Goal: Task Accomplishment & Management: Use online tool/utility

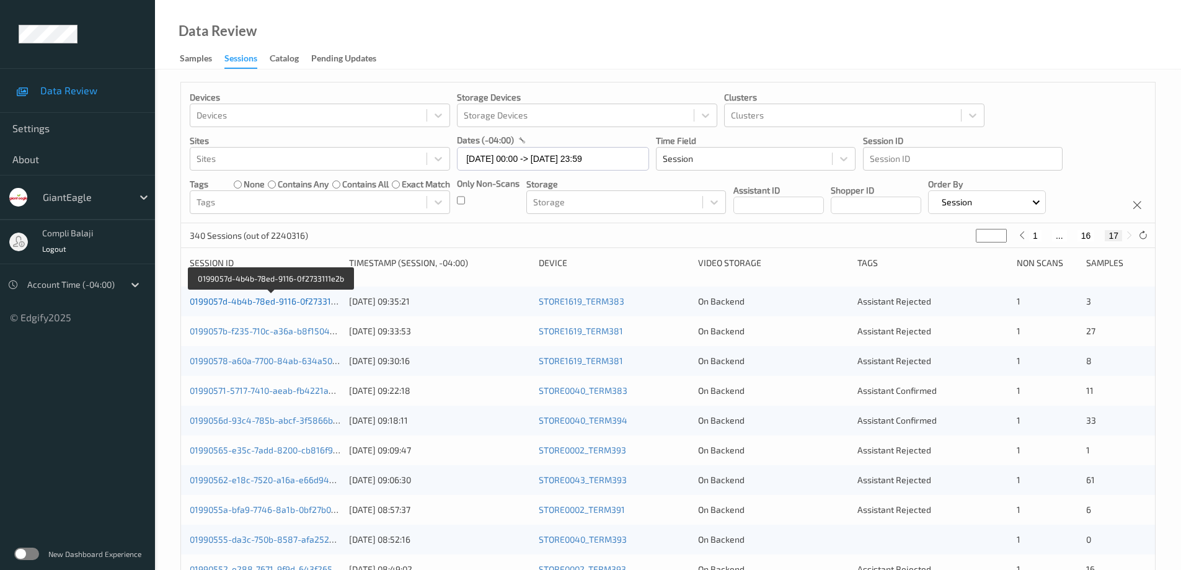
click at [299, 303] on link "0199057d-4b4b-78ed-9116-0f2733111e2b" at bounding box center [272, 301] width 164 height 11
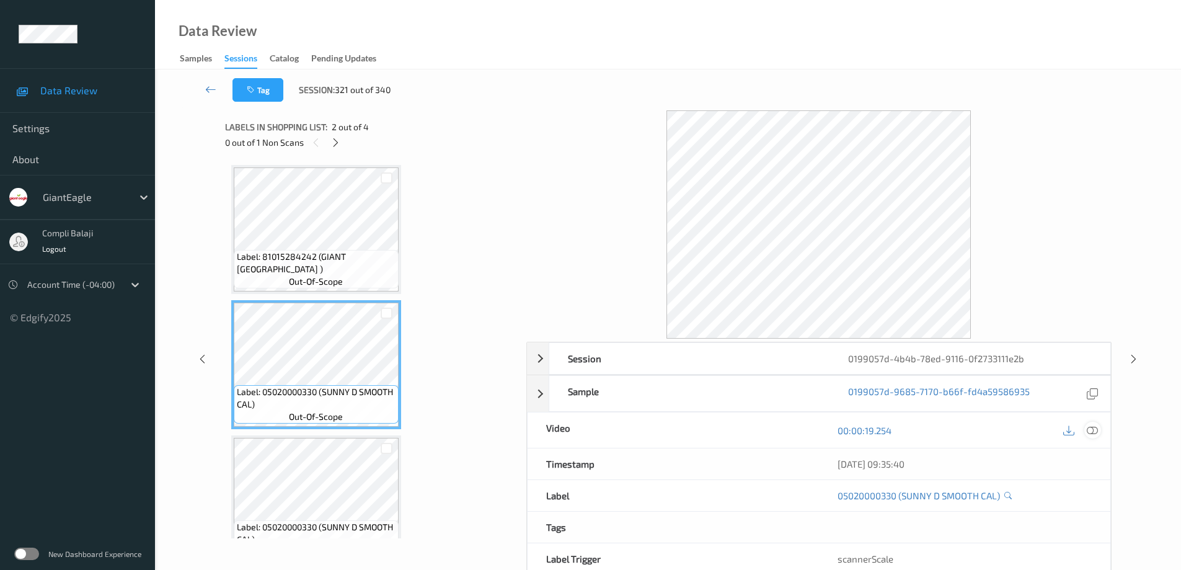
click at [1088, 427] on icon at bounding box center [1092, 430] width 11 height 11
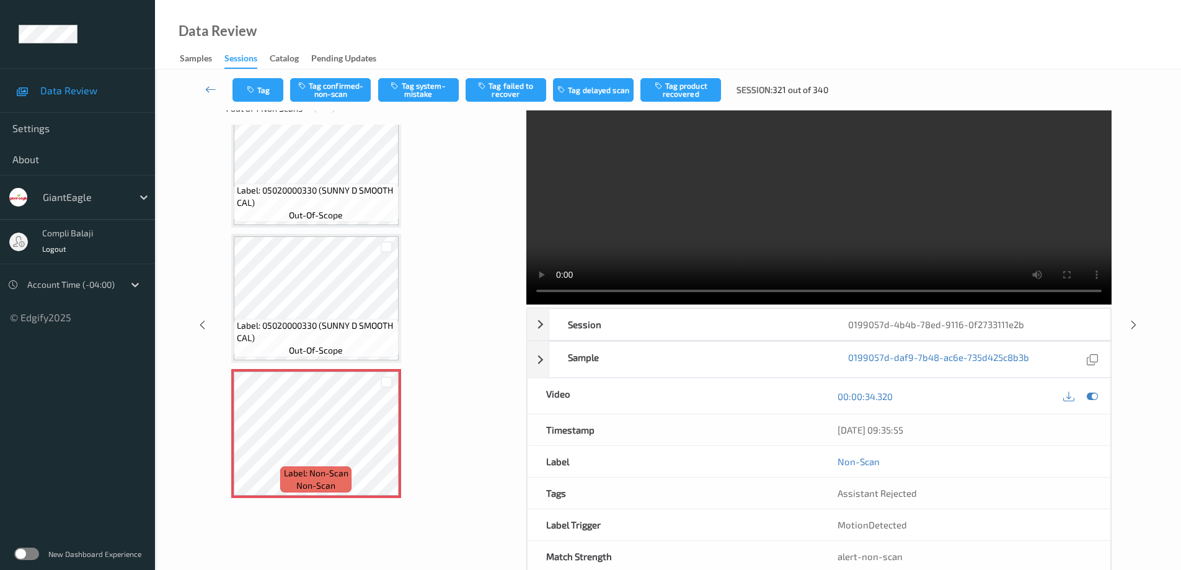
scroll to position [62, 0]
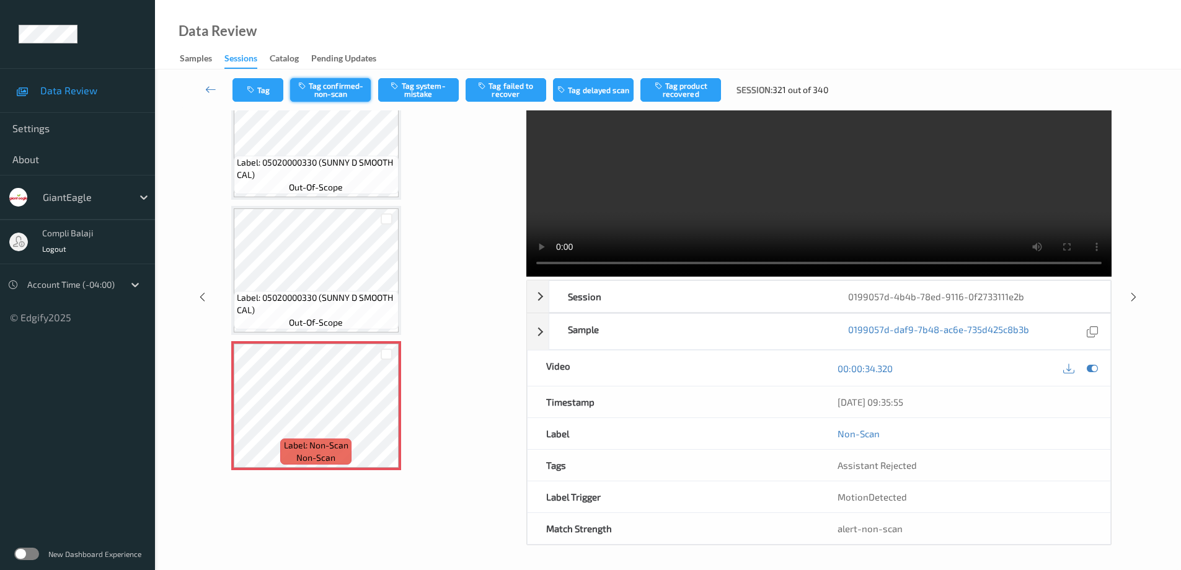
click at [338, 92] on button "Tag confirmed-non-scan" at bounding box center [330, 90] width 81 height 24
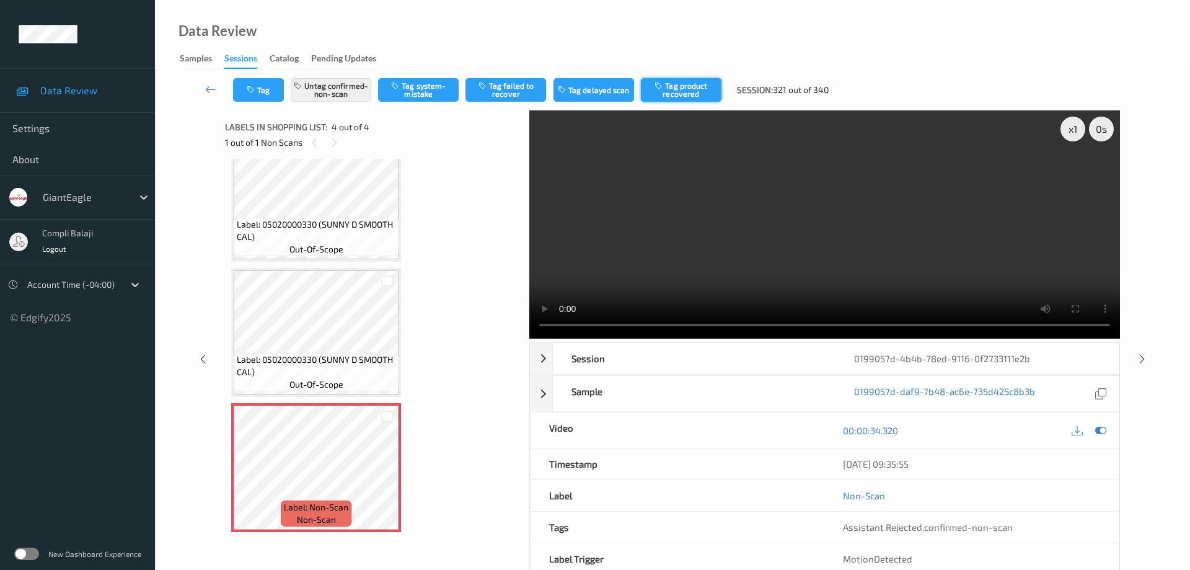
click at [681, 89] on button "Tag product recovered" at bounding box center [681, 90] width 81 height 24
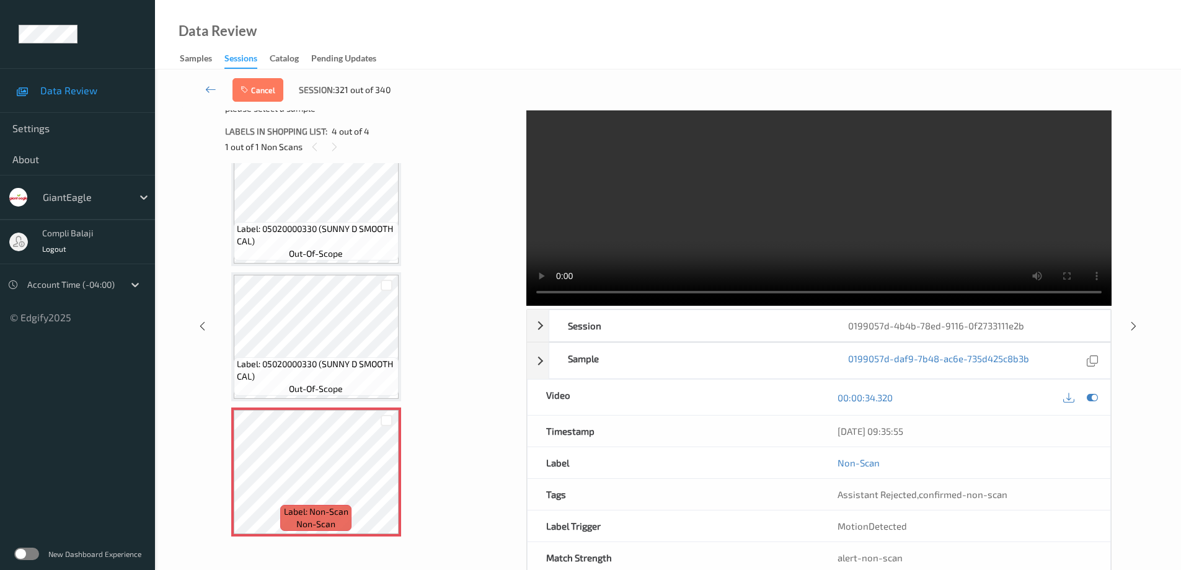
scroll to position [63, 0]
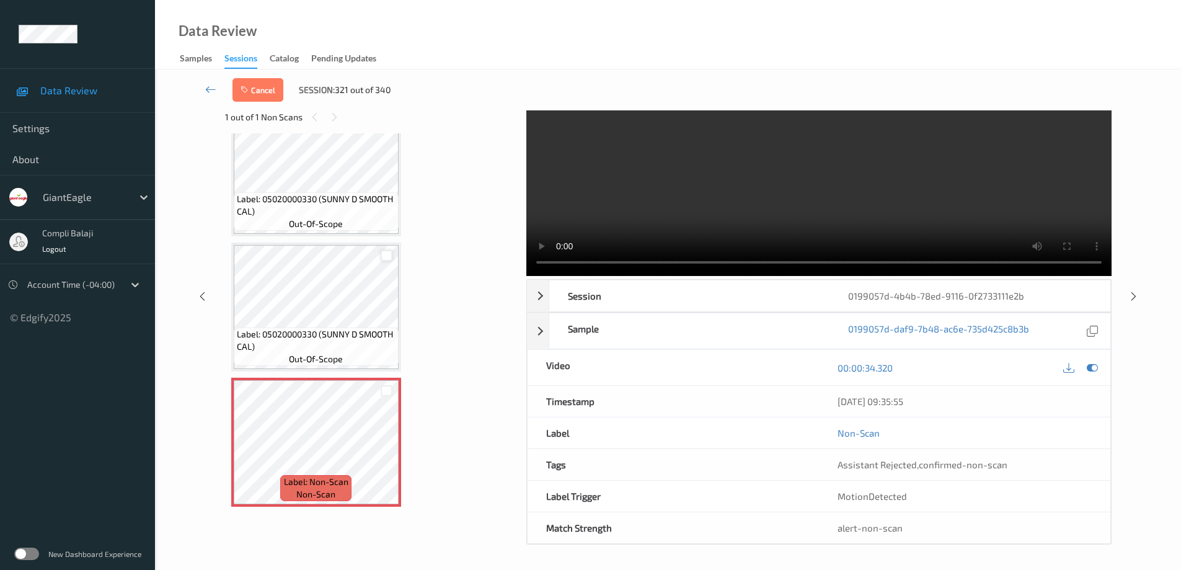
click at [384, 254] on div at bounding box center [387, 256] width 12 height 12
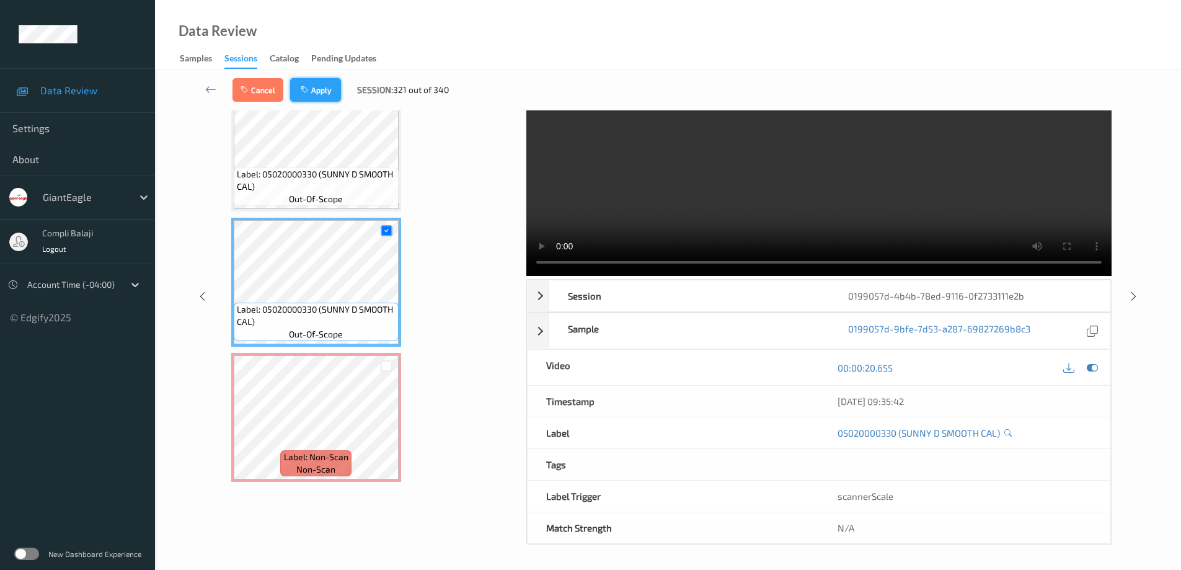
click at [322, 87] on button "Apply" at bounding box center [315, 90] width 51 height 24
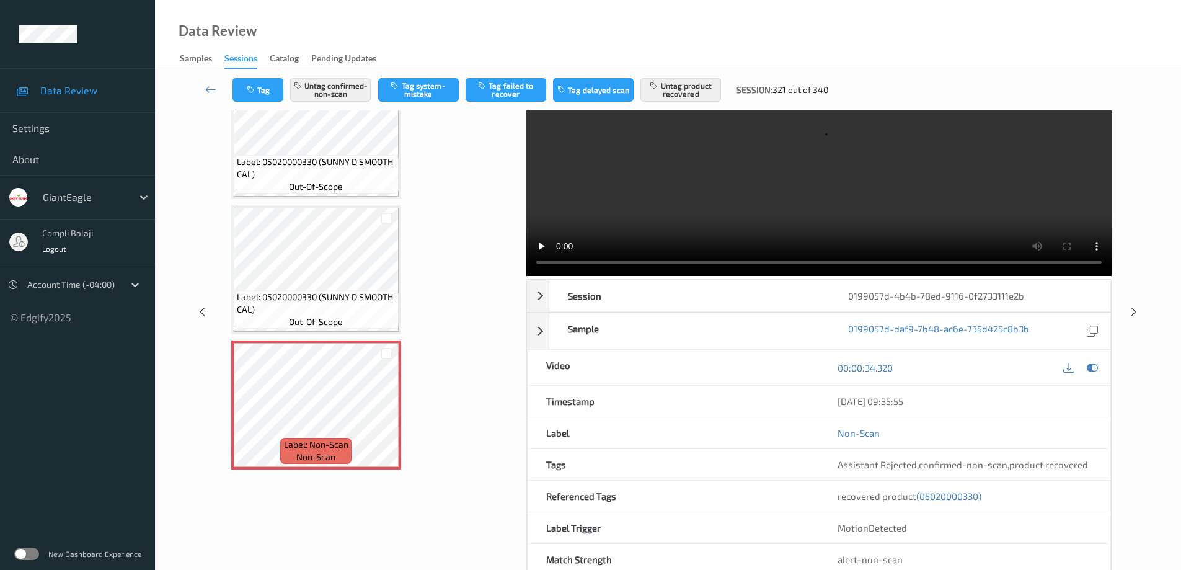
scroll to position [0, 0]
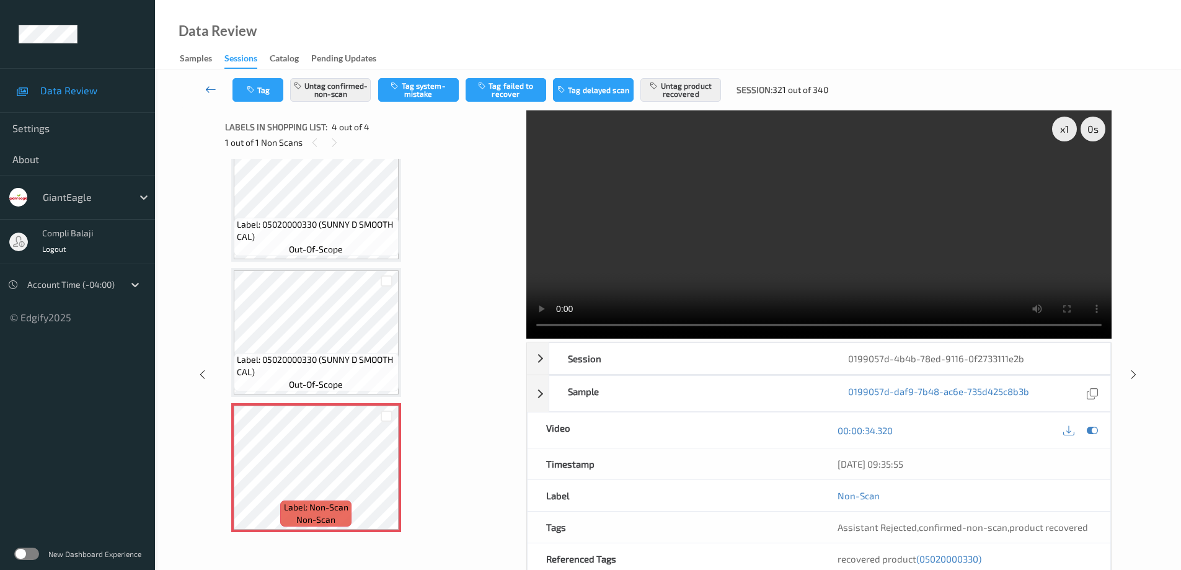
click at [206, 90] on icon at bounding box center [210, 89] width 11 height 12
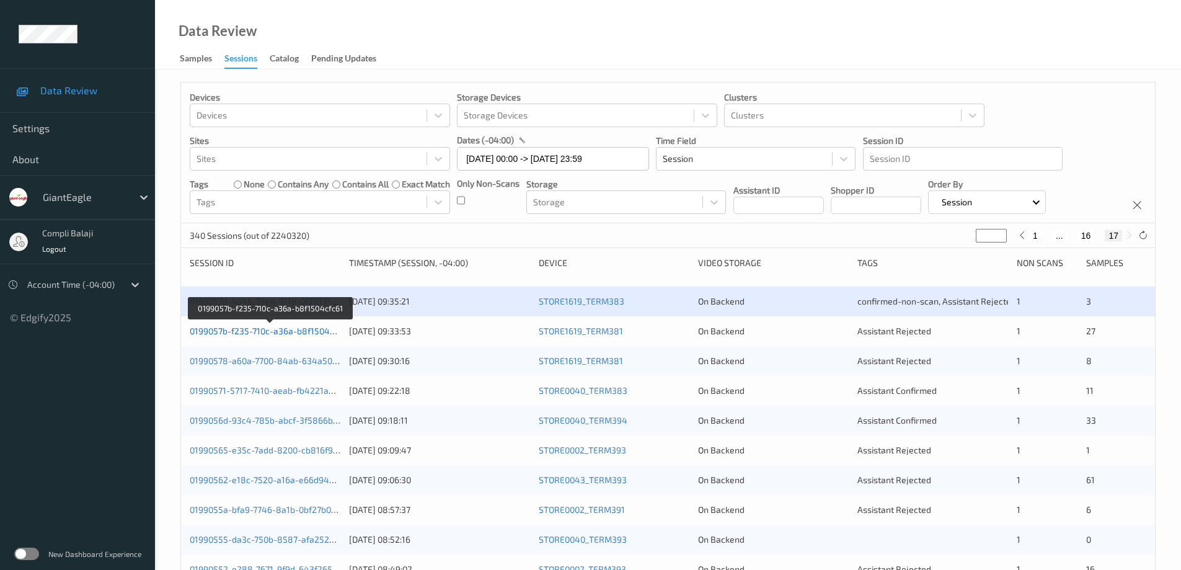
click at [308, 332] on link "0199057b-f235-710c-a36a-b8f1504cfc61" at bounding box center [270, 330] width 161 height 11
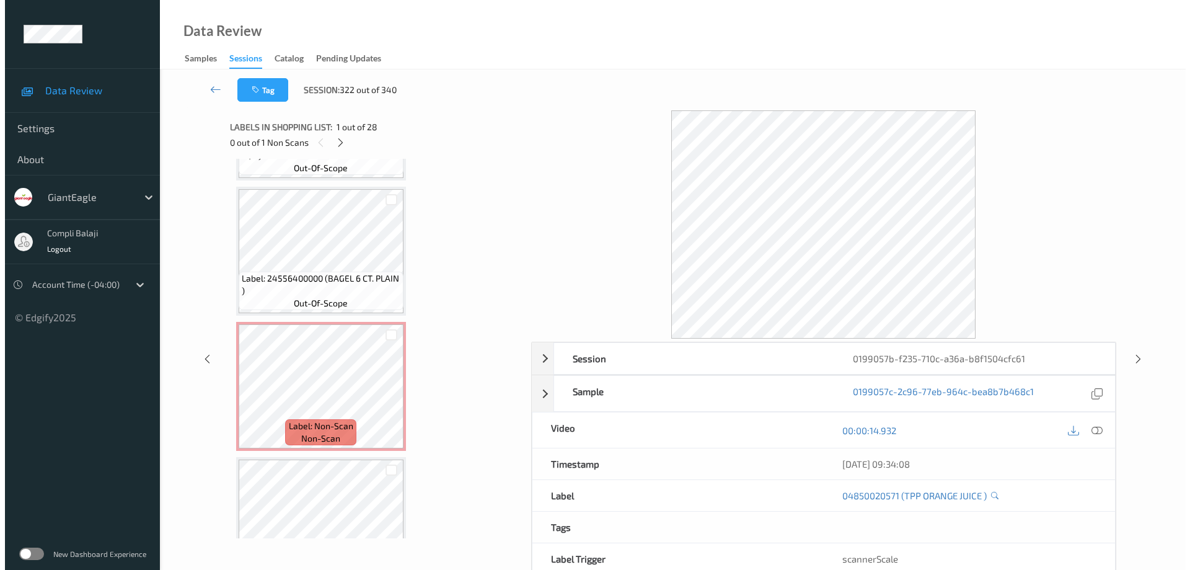
scroll to position [2543, 0]
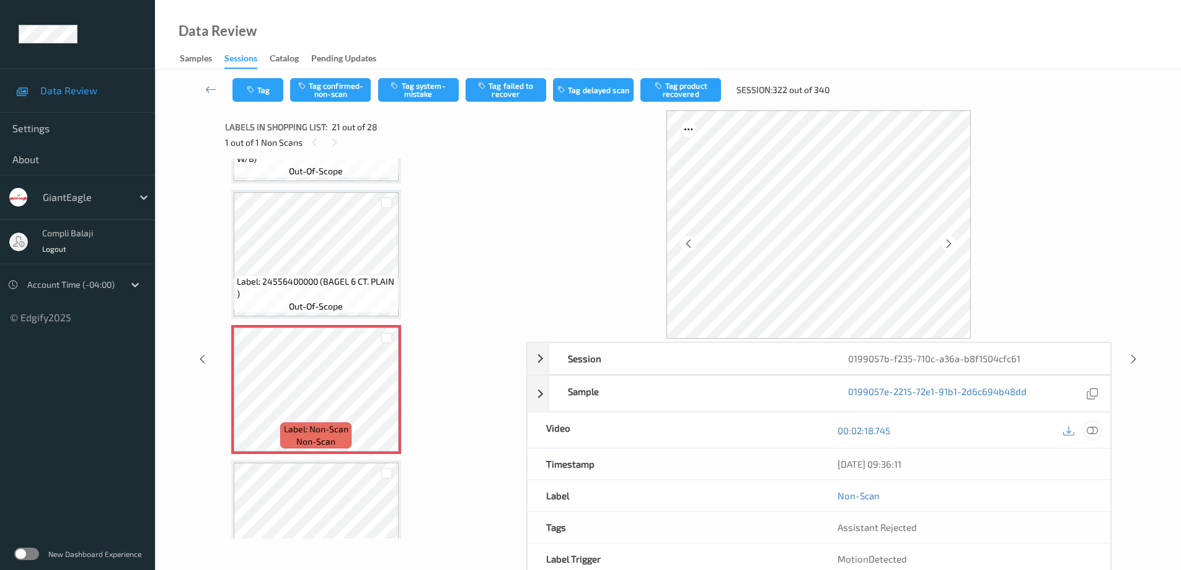
click at [1094, 429] on icon at bounding box center [1092, 430] width 11 height 11
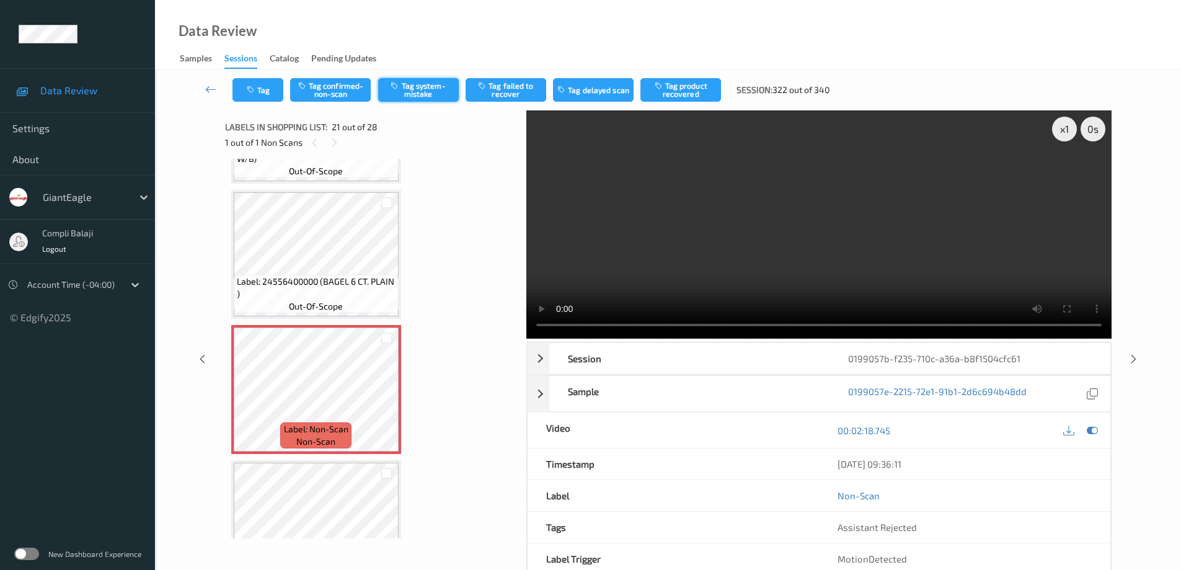
click at [428, 97] on button "Tag system-mistake" at bounding box center [418, 90] width 81 height 24
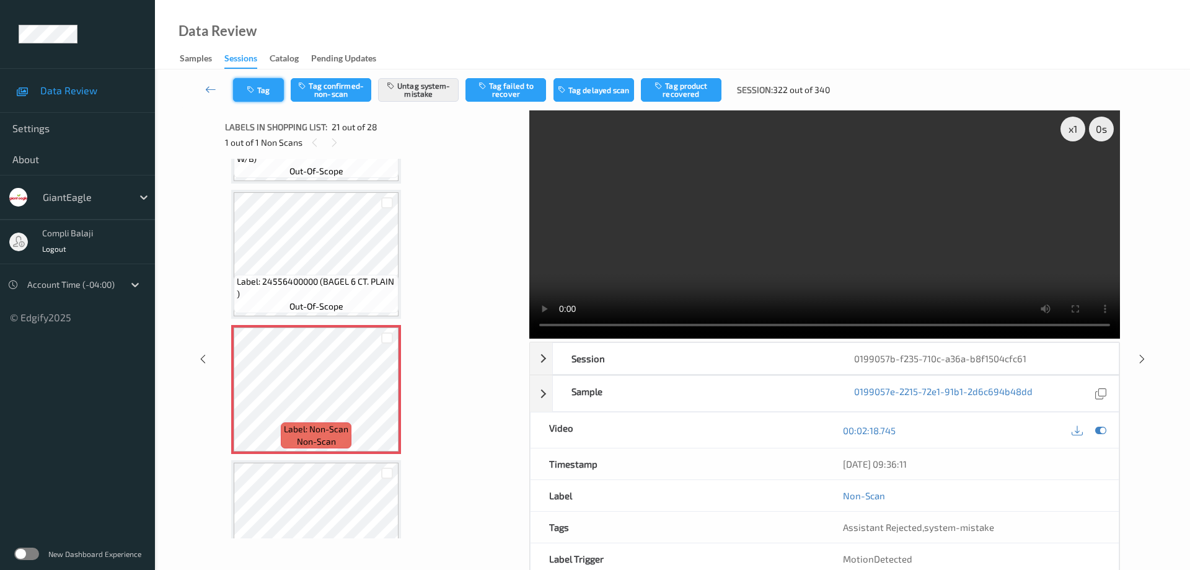
click at [267, 93] on button "Tag" at bounding box center [258, 90] width 51 height 24
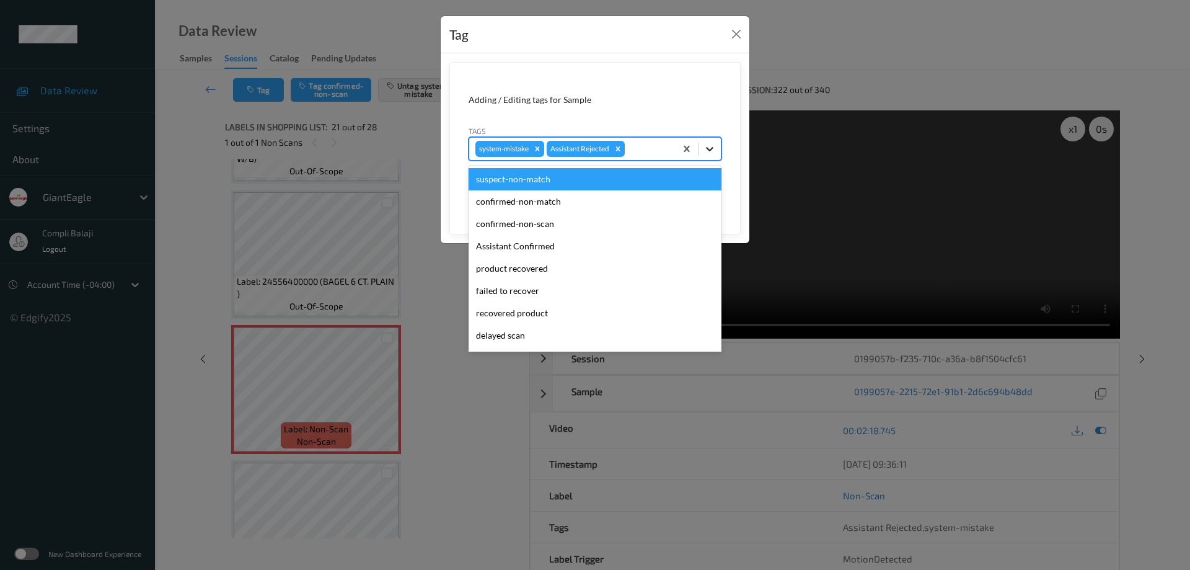
drag, startPoint x: 712, startPoint y: 149, endPoint x: 545, endPoint y: 209, distance: 177.0
click at [711, 149] on icon at bounding box center [709, 149] width 7 height 4
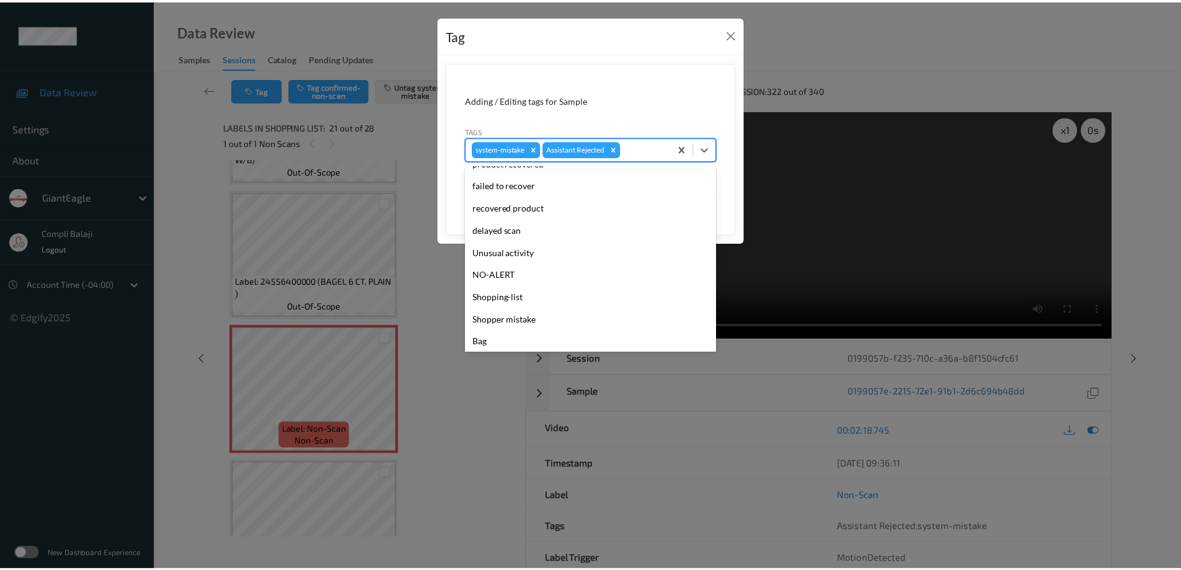
scroll to position [109, 0]
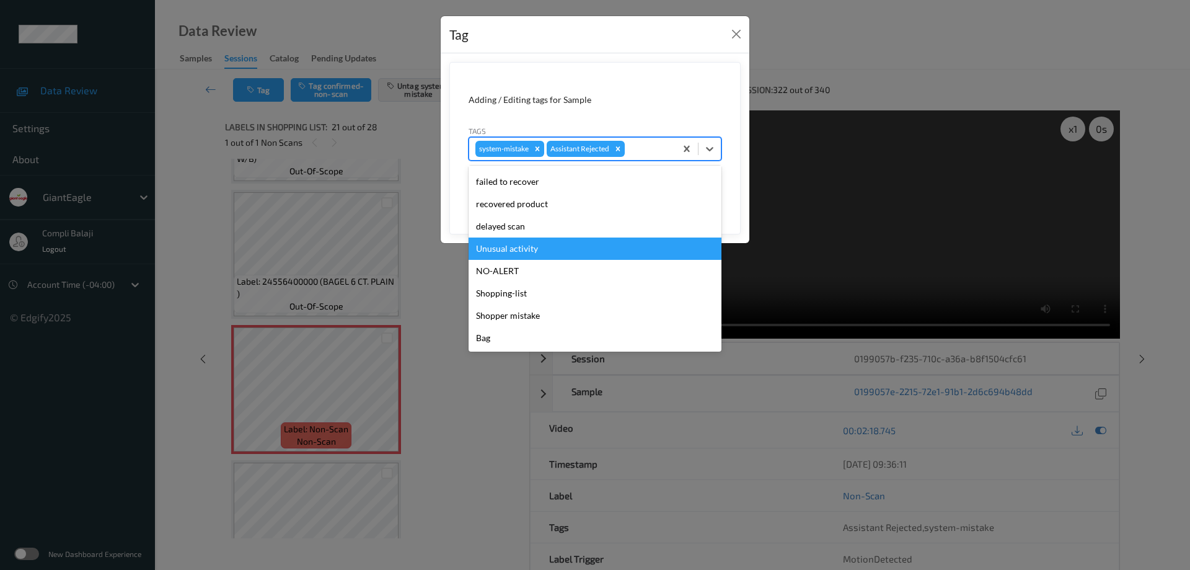
click at [534, 255] on div "Unusual activity" at bounding box center [595, 248] width 253 height 22
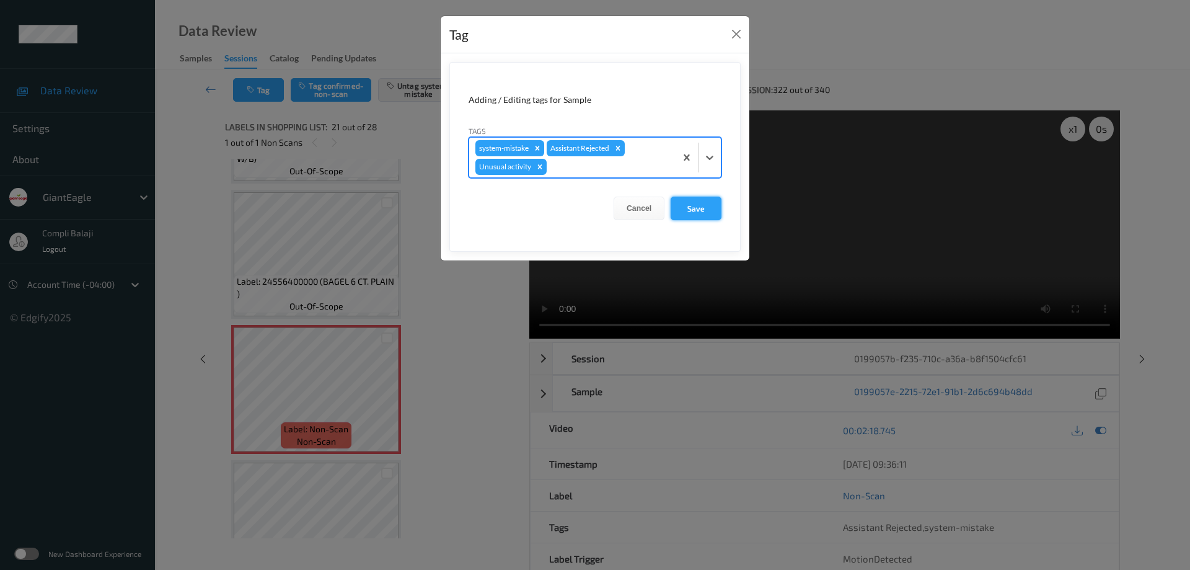
click at [695, 209] on button "Save" at bounding box center [696, 208] width 51 height 24
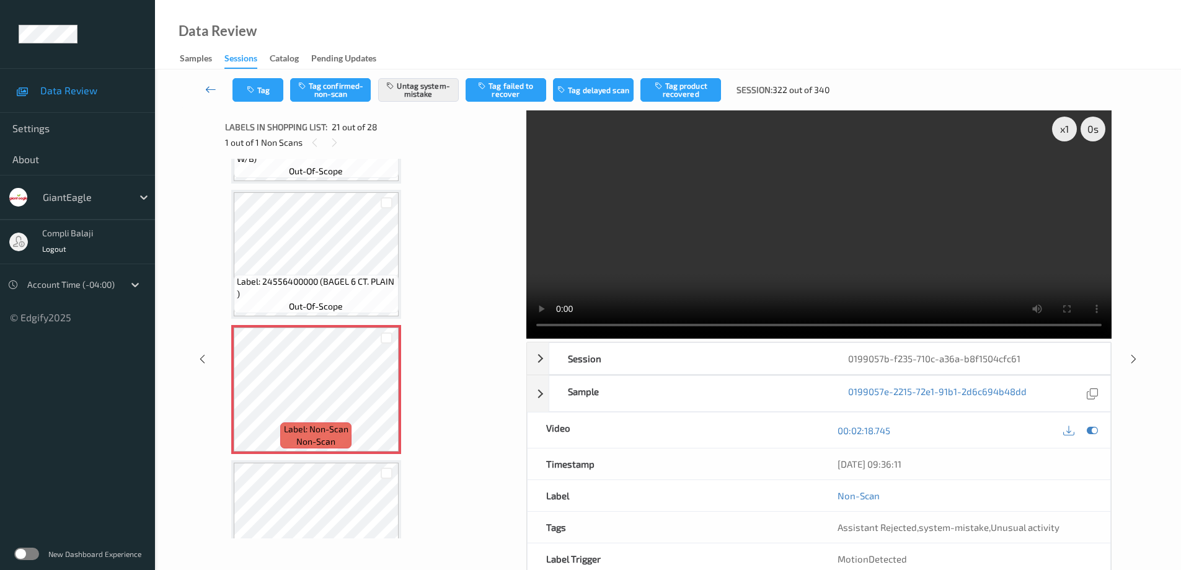
click at [207, 85] on icon at bounding box center [210, 89] width 11 height 12
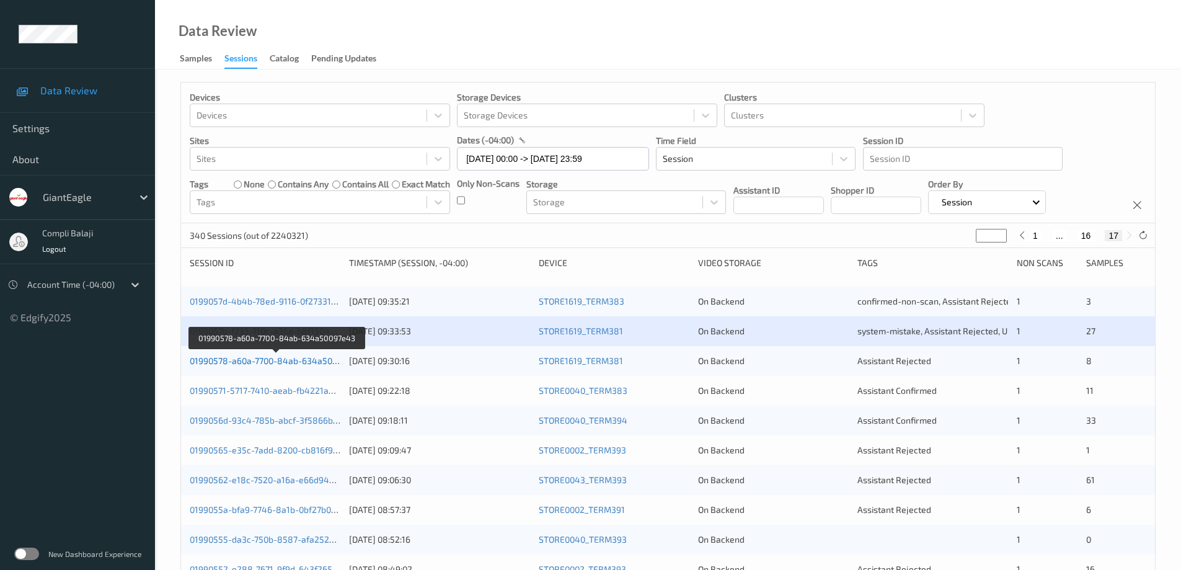
click at [298, 361] on link "01990578-a60a-7700-84ab-634a50097e43" at bounding box center [276, 360] width 172 height 11
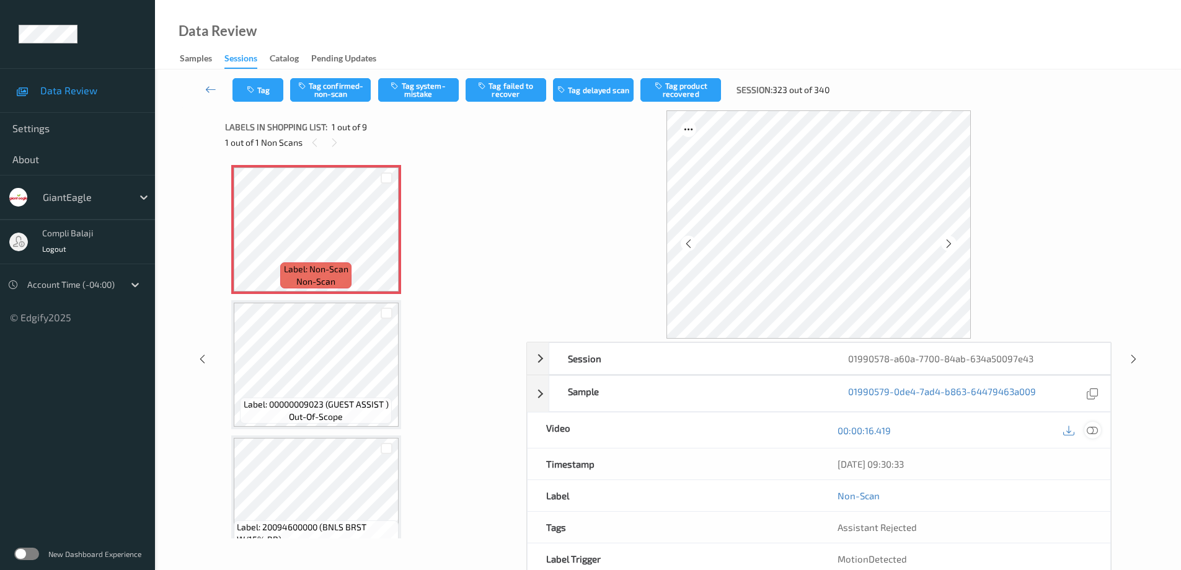
click at [1095, 428] on icon at bounding box center [1092, 430] width 11 height 11
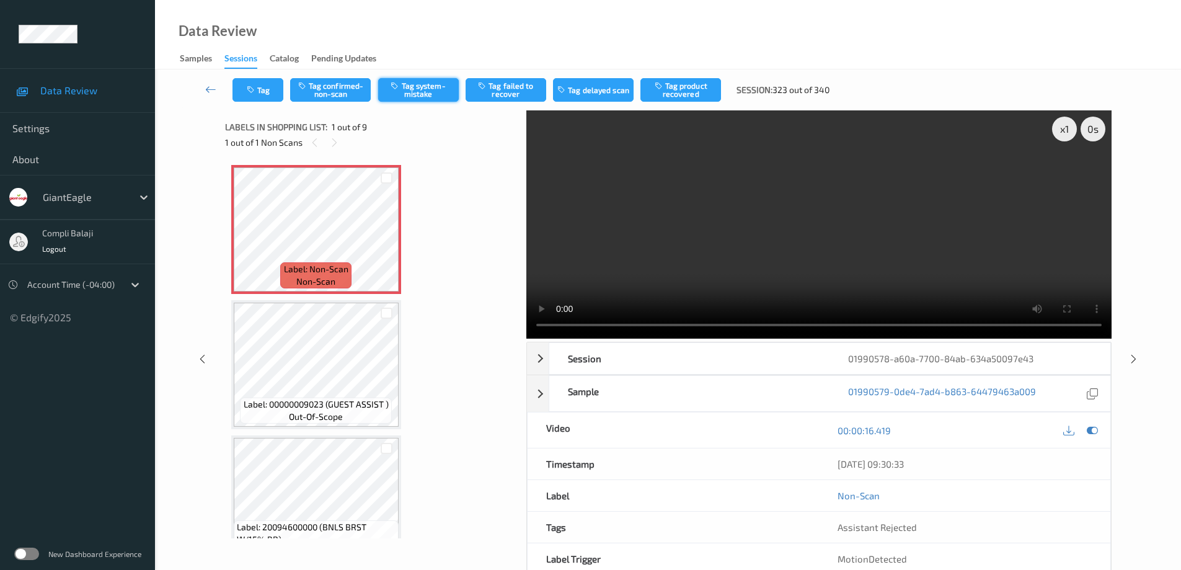
click at [427, 89] on button "Tag system-mistake" at bounding box center [418, 90] width 81 height 24
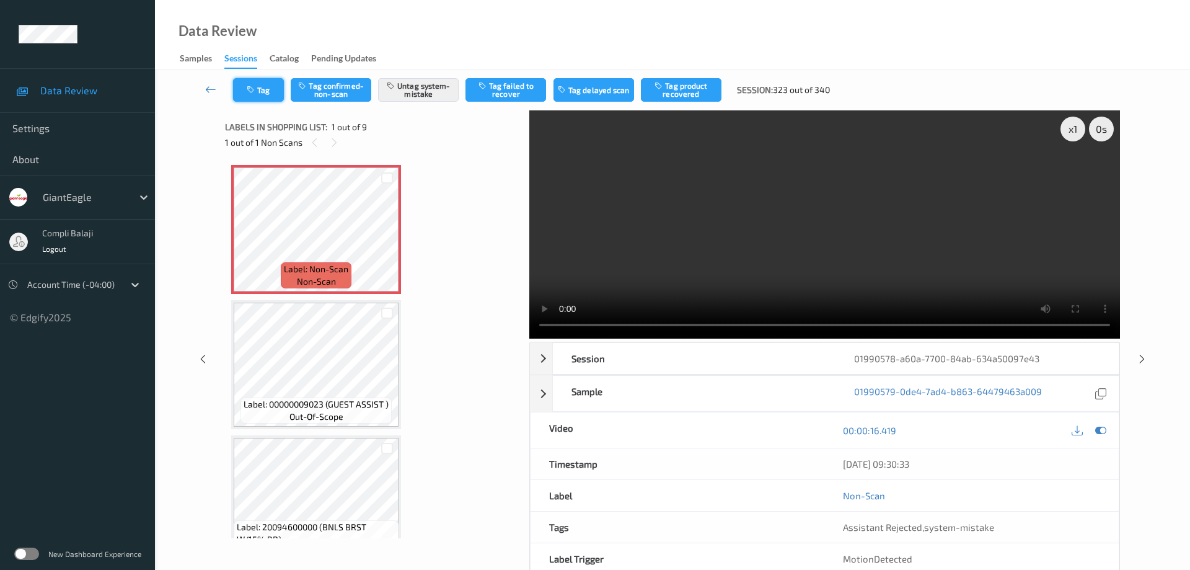
click at [275, 90] on button "Tag" at bounding box center [258, 90] width 51 height 24
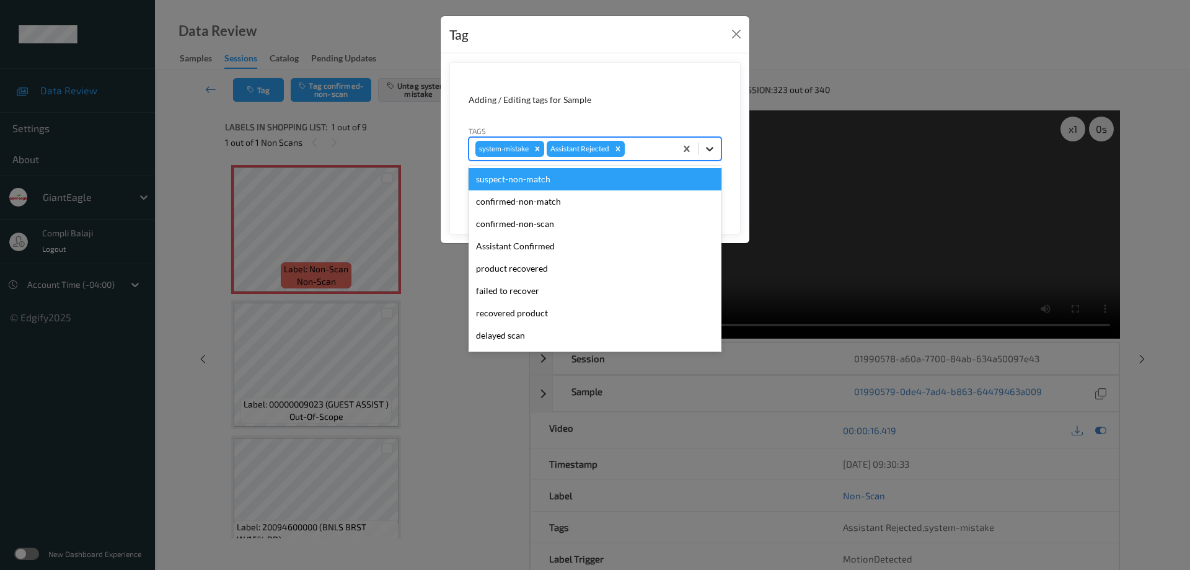
click at [712, 149] on icon at bounding box center [709, 149] width 7 height 4
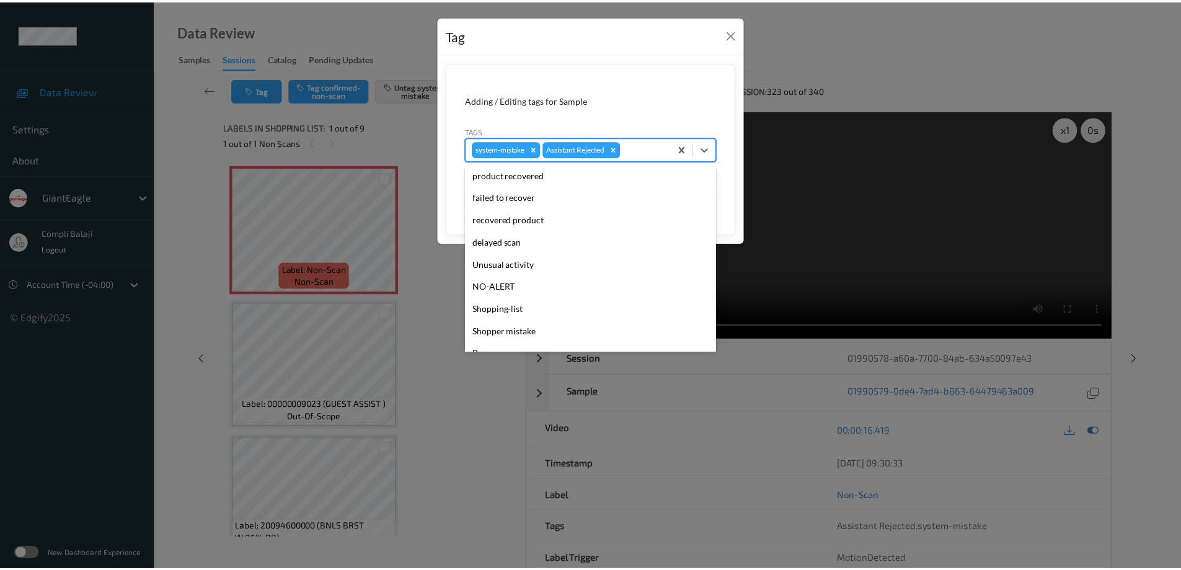
scroll to position [109, 0]
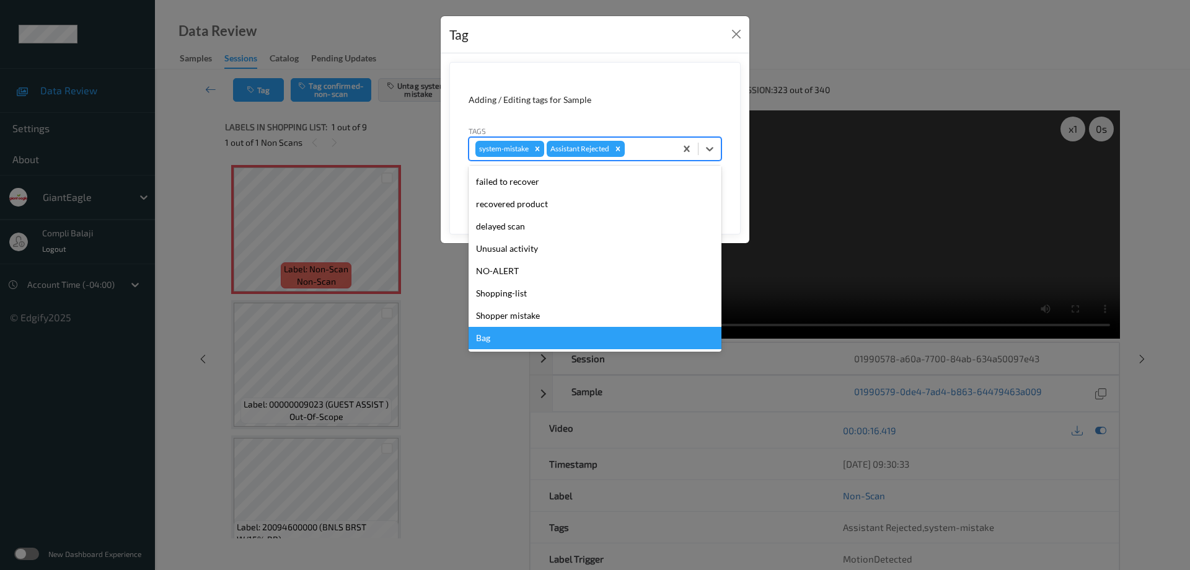
click at [482, 339] on div "Bag" at bounding box center [595, 338] width 253 height 22
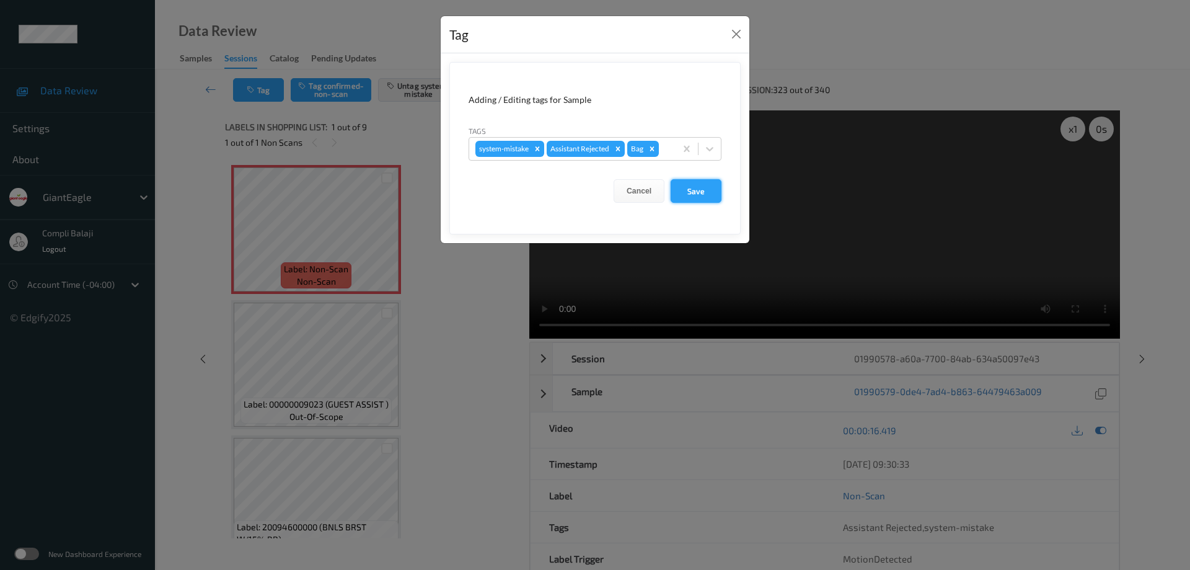
click at [699, 192] on button "Save" at bounding box center [696, 191] width 51 height 24
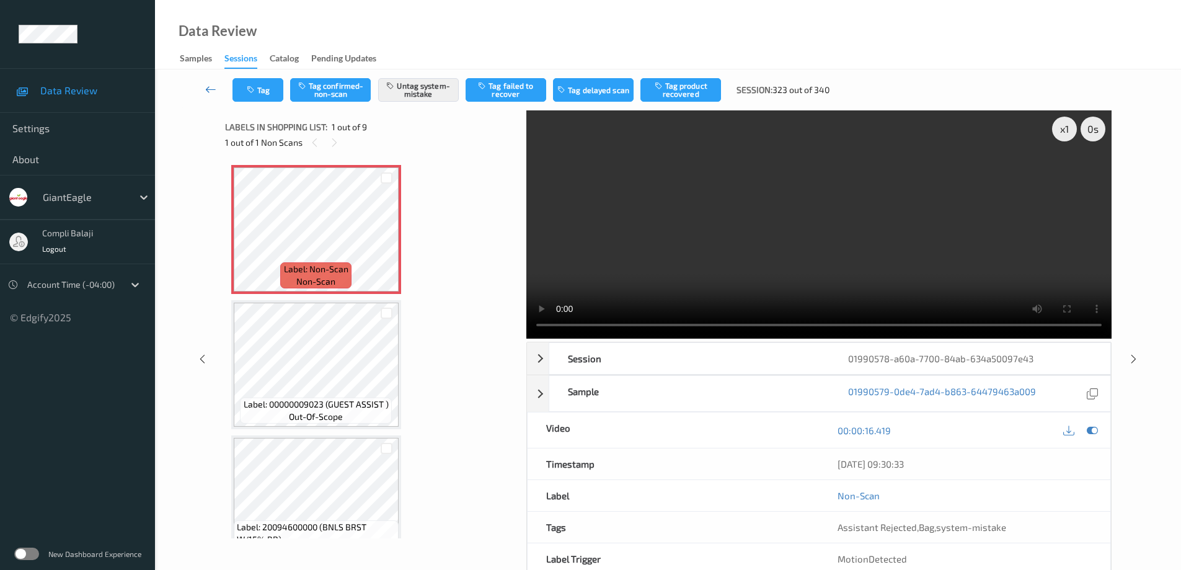
click at [206, 89] on icon at bounding box center [210, 89] width 11 height 12
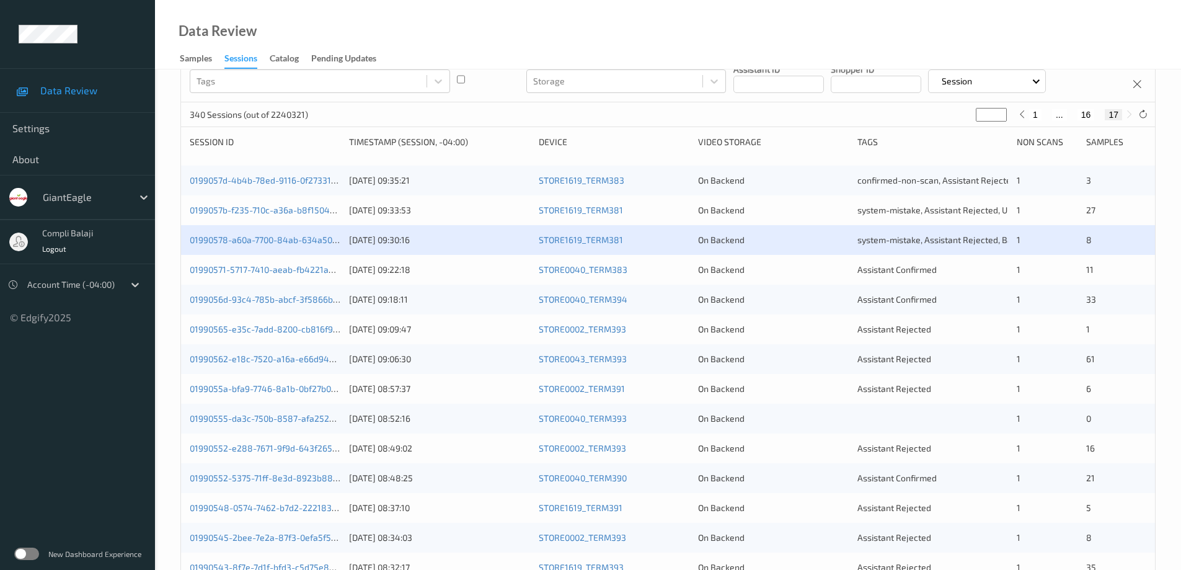
scroll to position [124, 0]
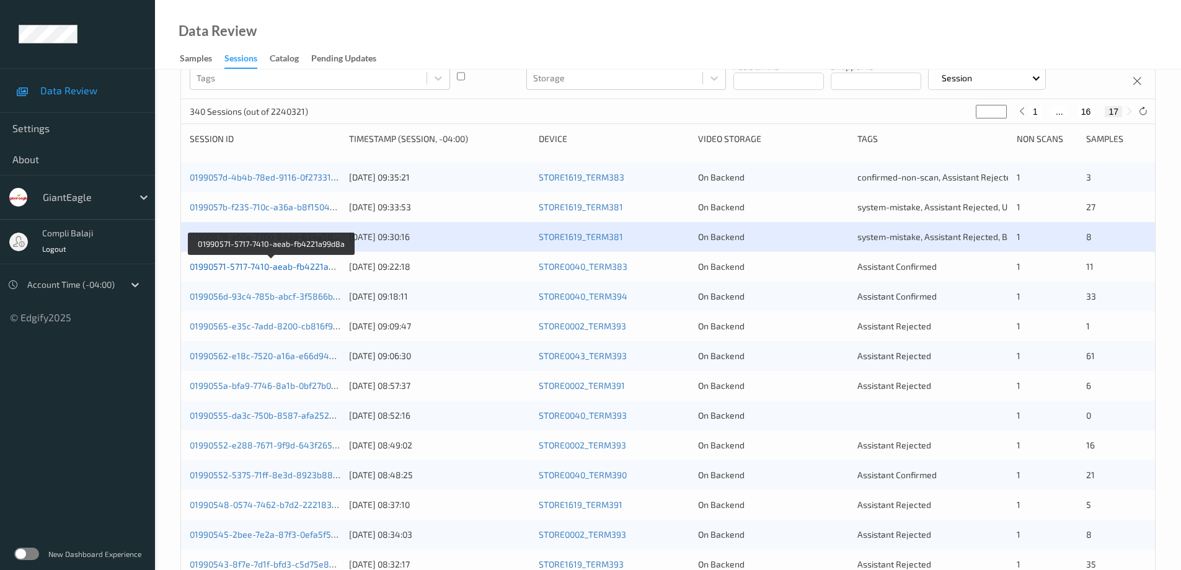
click at [286, 270] on link "01990571-5717-7410-aeab-fb4221a99d8a" at bounding box center [272, 266] width 164 height 11
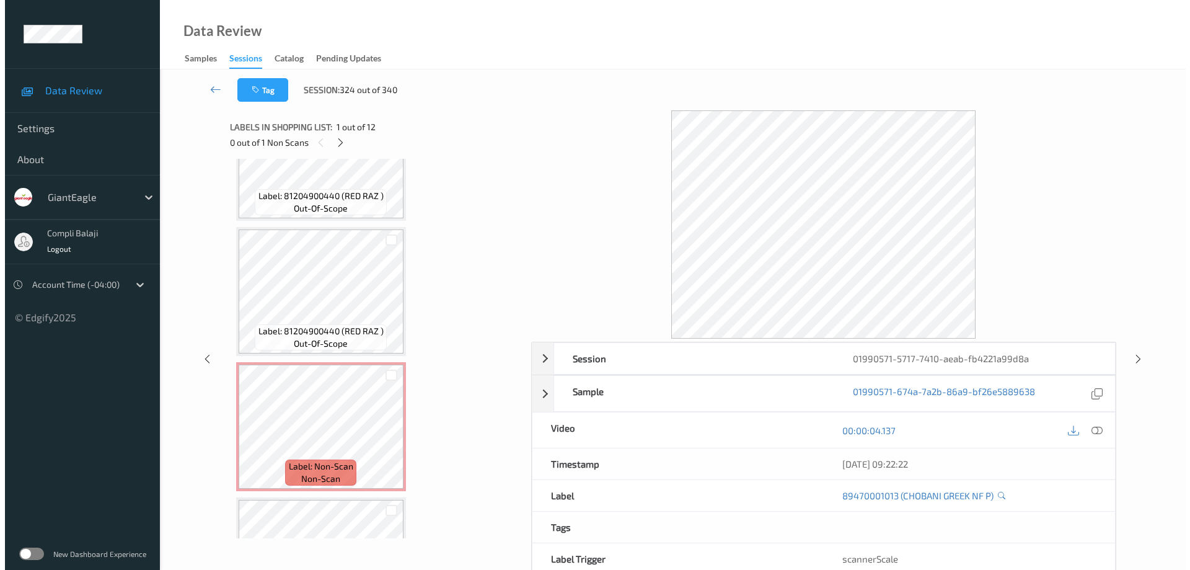
scroll to position [1092, 0]
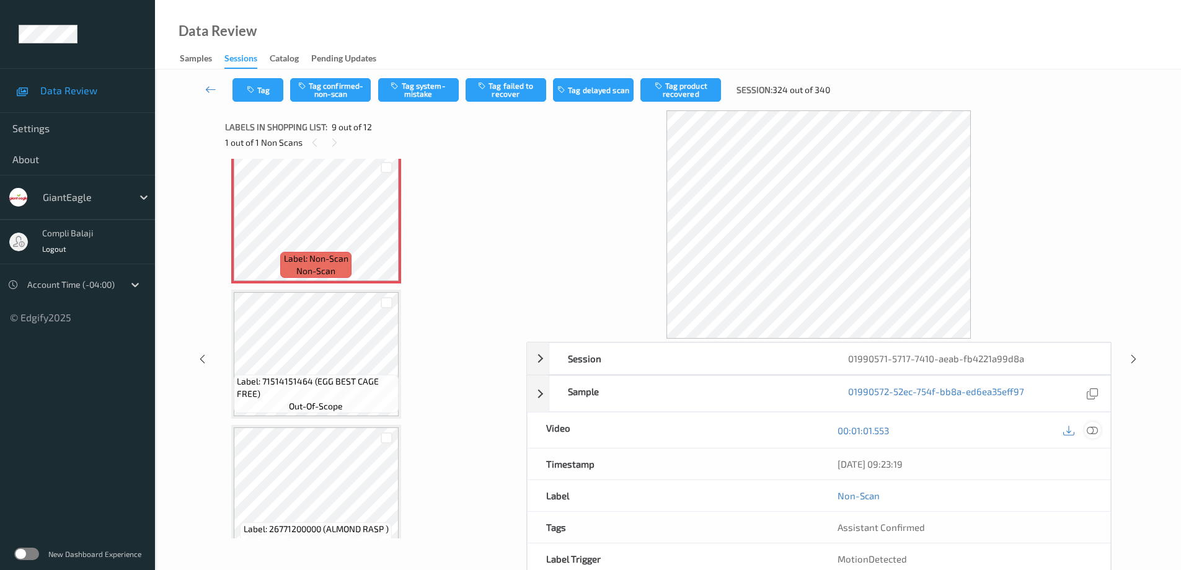
click at [1093, 433] on icon at bounding box center [1092, 430] width 11 height 11
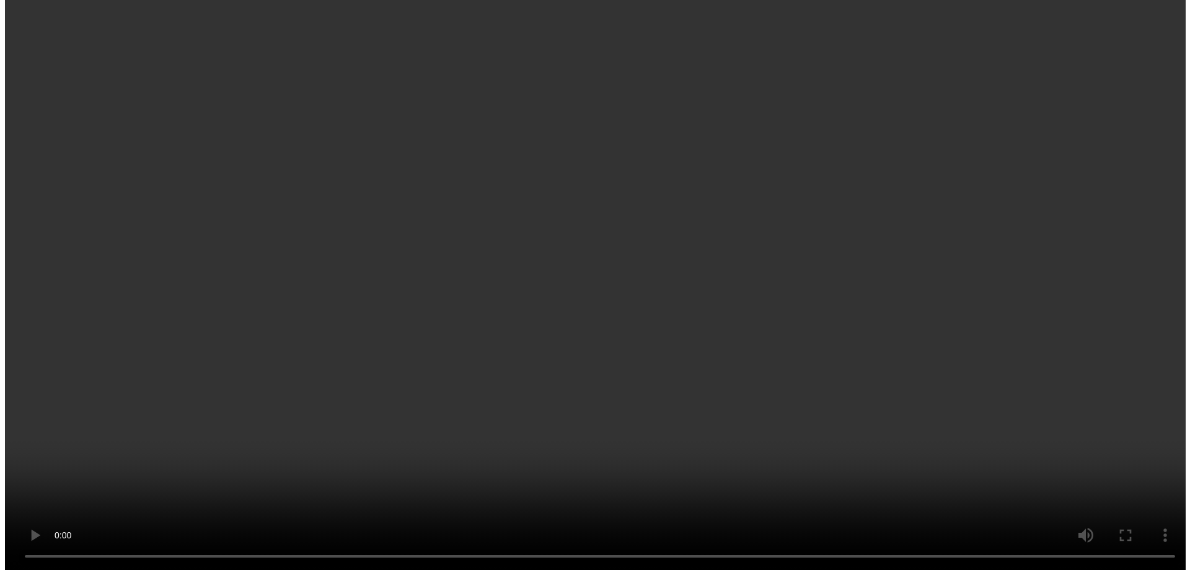
scroll to position [844, 0]
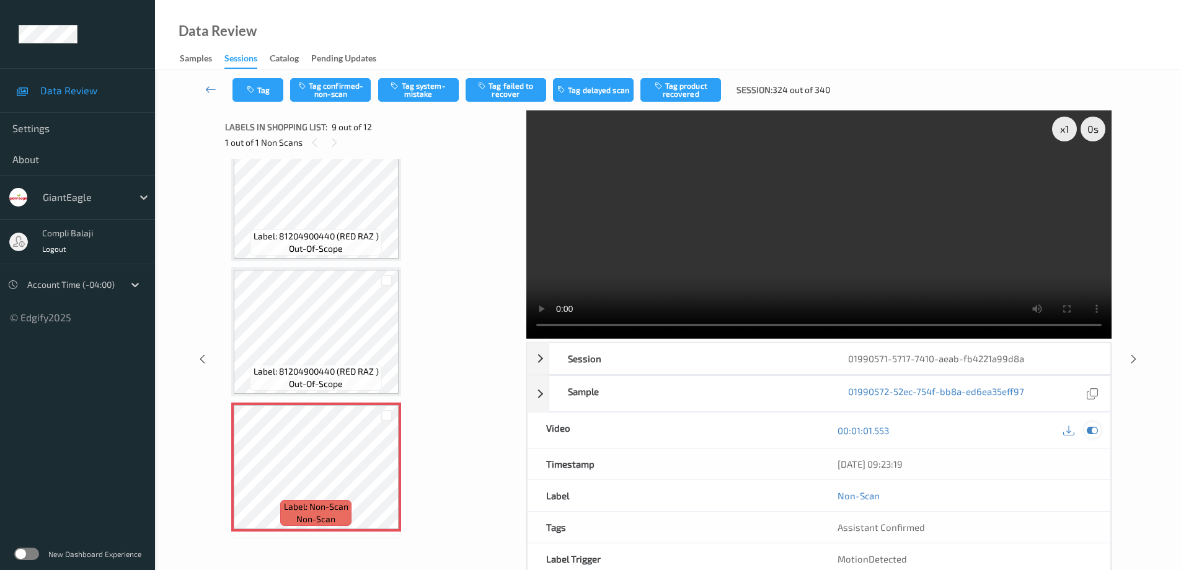
click at [1093, 432] on icon at bounding box center [1092, 430] width 11 height 11
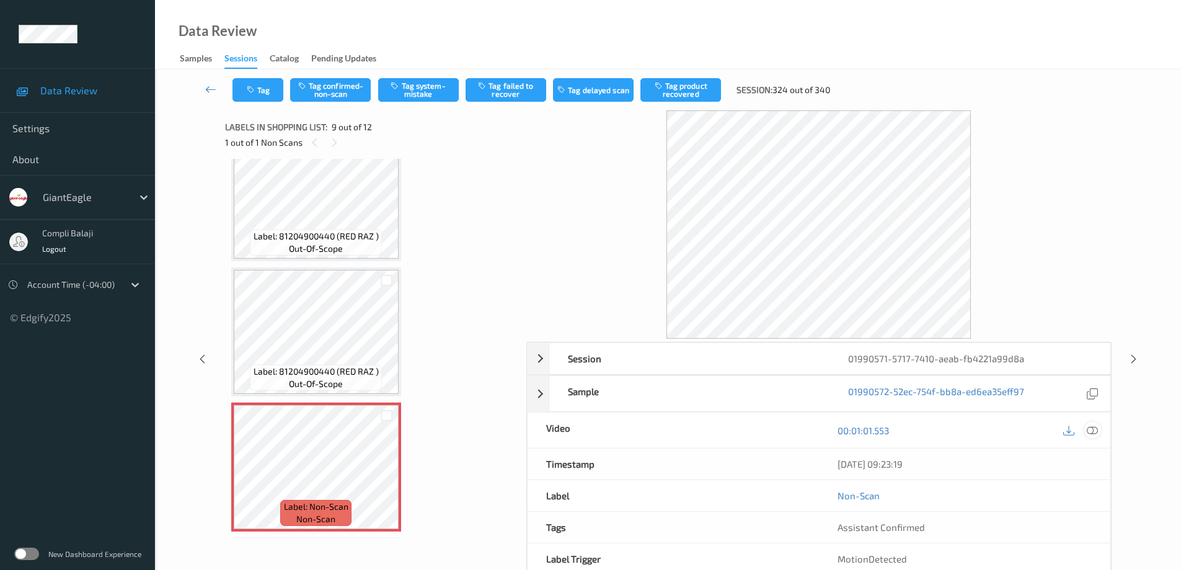
click at [1092, 431] on icon at bounding box center [1092, 430] width 11 height 11
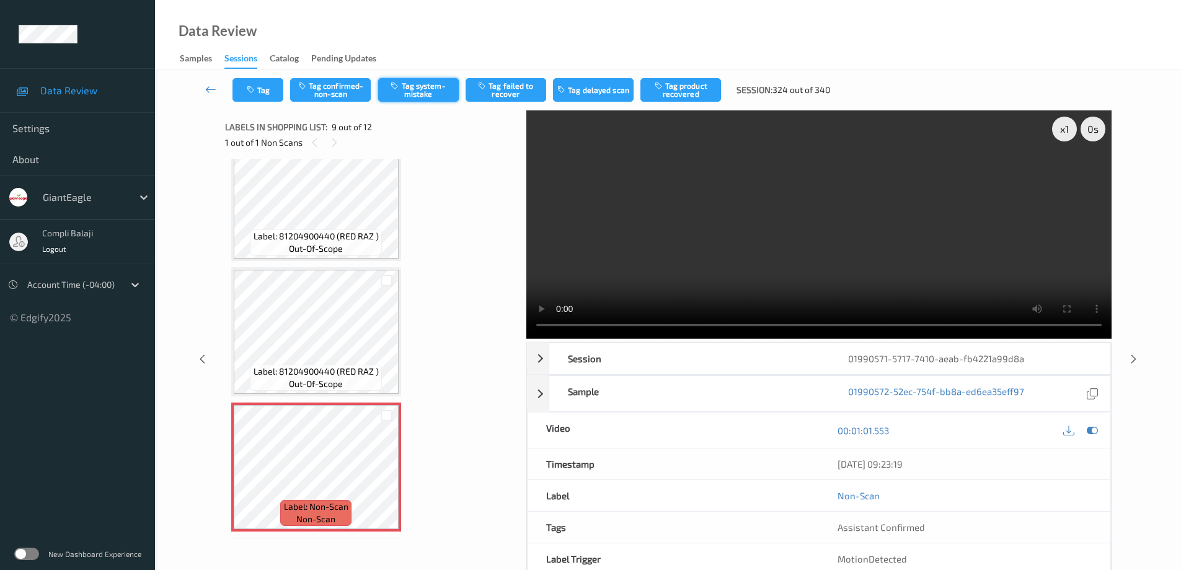
click at [419, 90] on button "Tag system-mistake" at bounding box center [418, 90] width 81 height 24
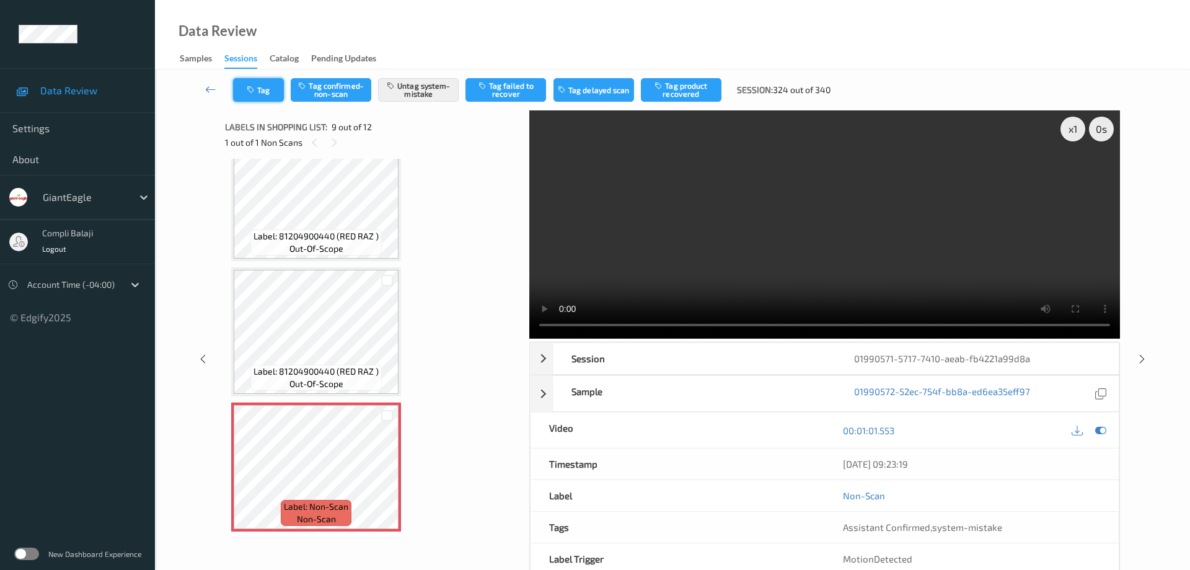
click at [270, 91] on button "Tag" at bounding box center [258, 90] width 51 height 24
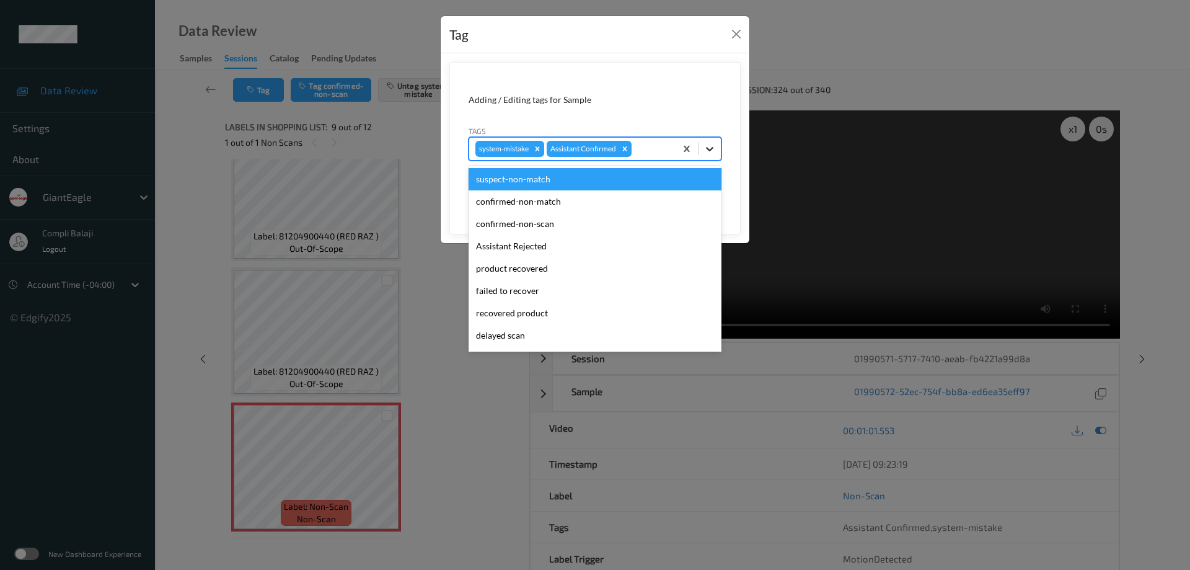
click at [710, 150] on icon at bounding box center [709, 149] width 7 height 4
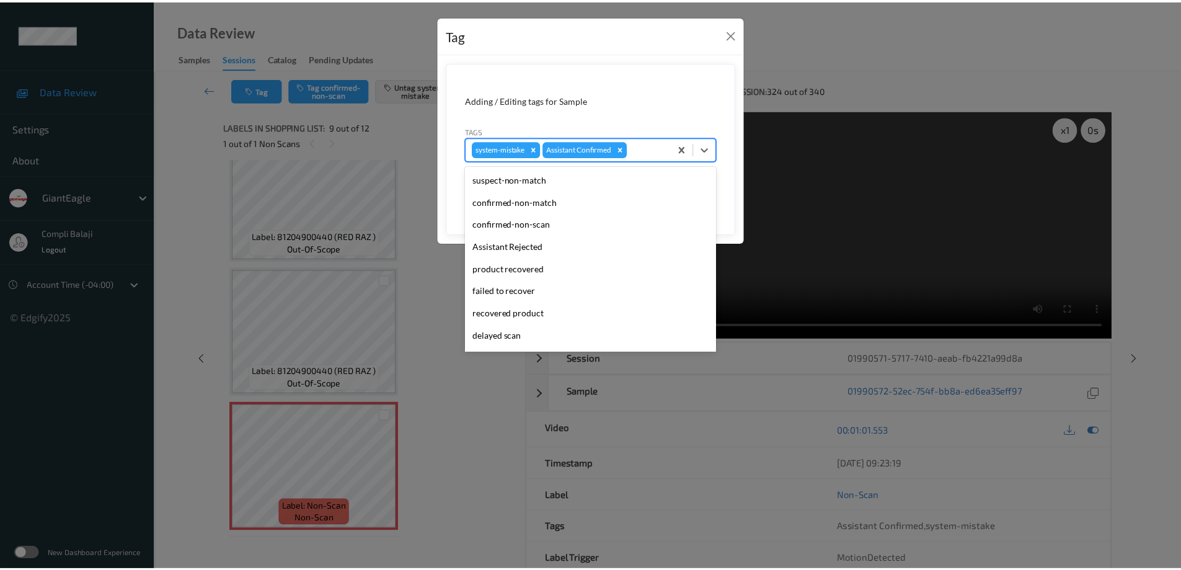
scroll to position [109, 0]
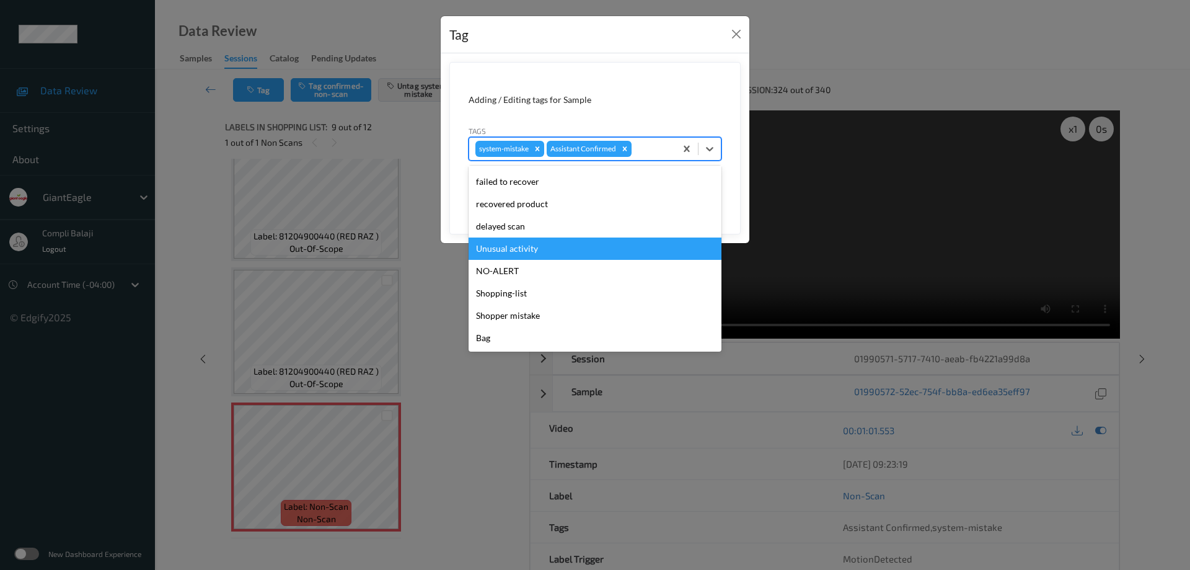
click at [529, 253] on div "Unusual activity" at bounding box center [595, 248] width 253 height 22
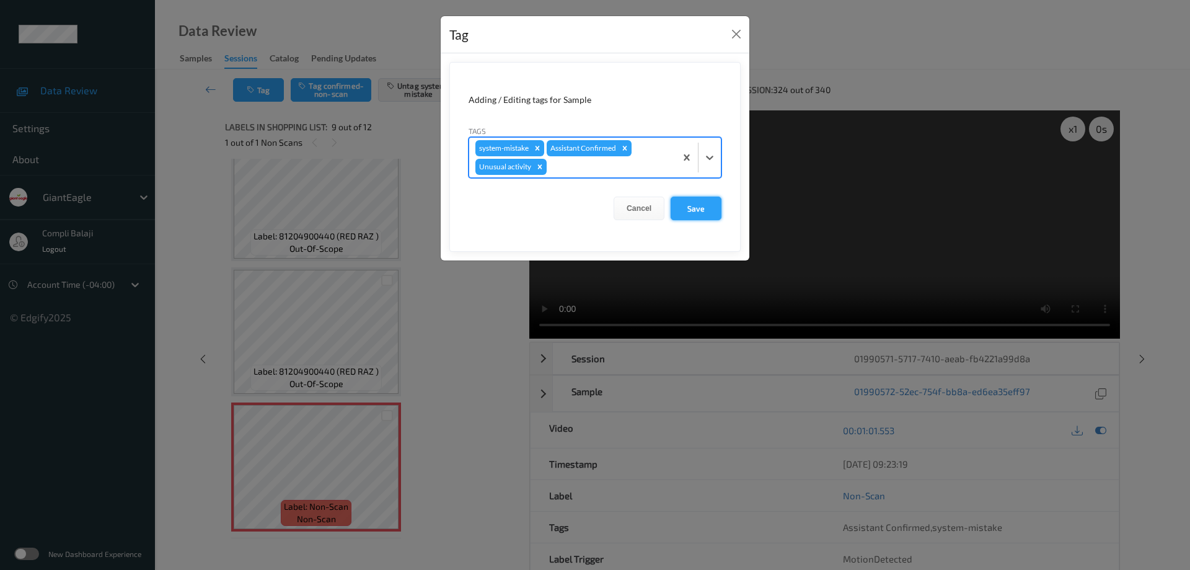
click at [705, 210] on button "Save" at bounding box center [696, 208] width 51 height 24
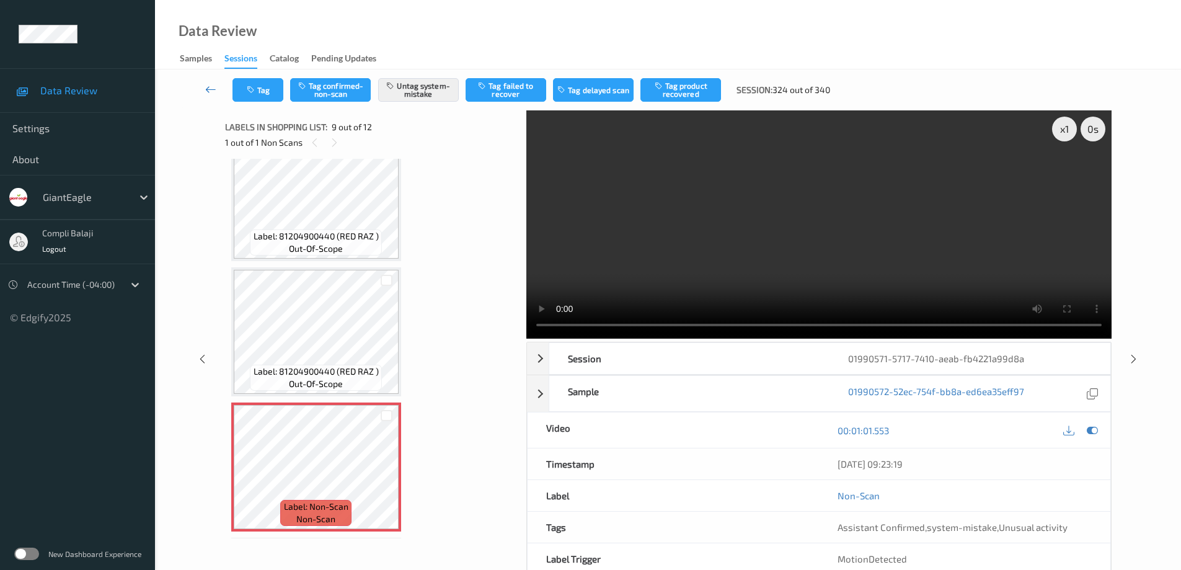
click at [210, 89] on icon at bounding box center [210, 89] width 11 height 12
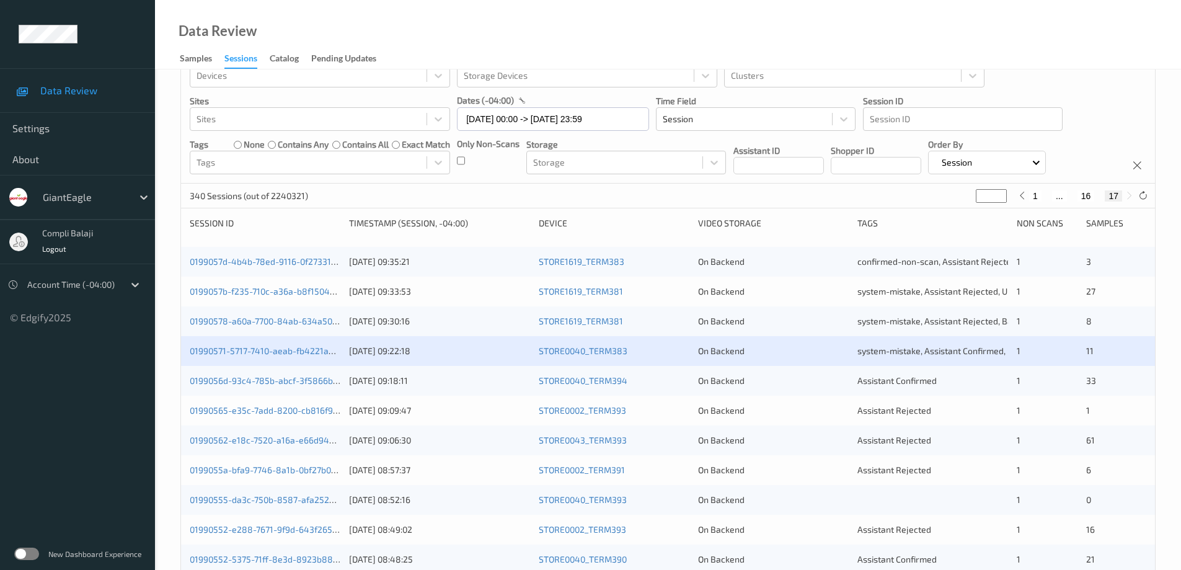
scroll to position [62, 0]
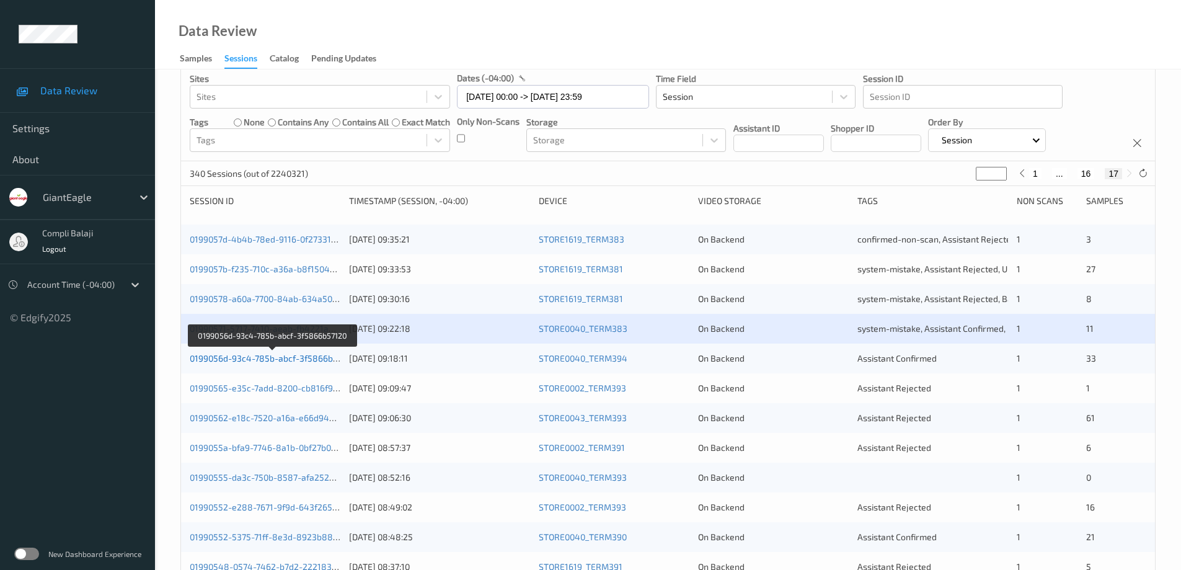
click at [294, 358] on link "0199056d-93c4-785b-abcf-3f5866b57120" at bounding box center [273, 358] width 166 height 11
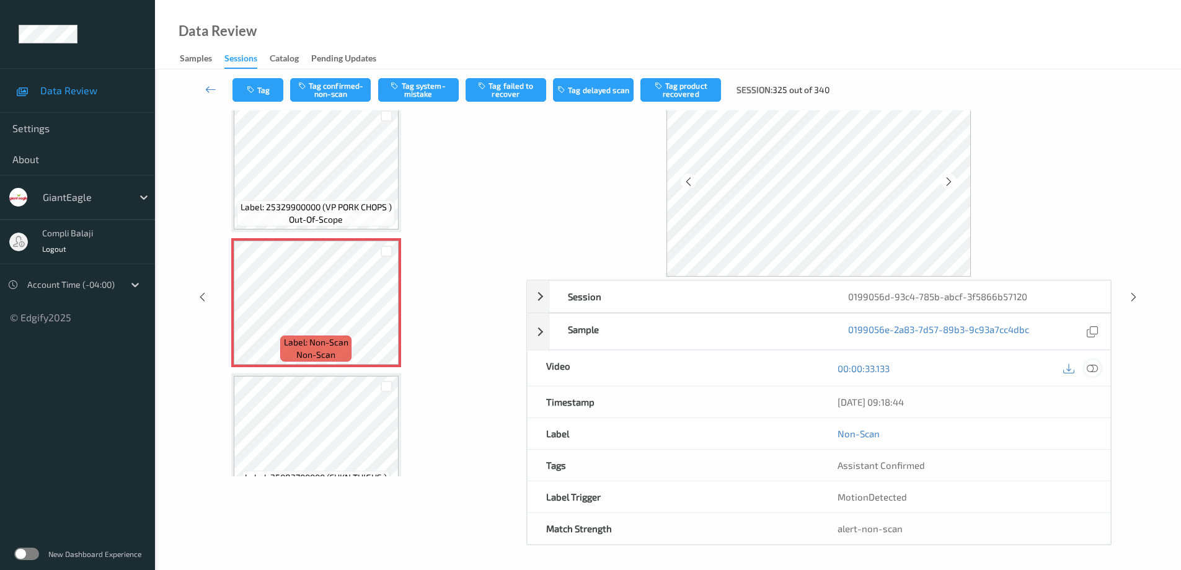
click at [1093, 368] on icon at bounding box center [1092, 368] width 11 height 11
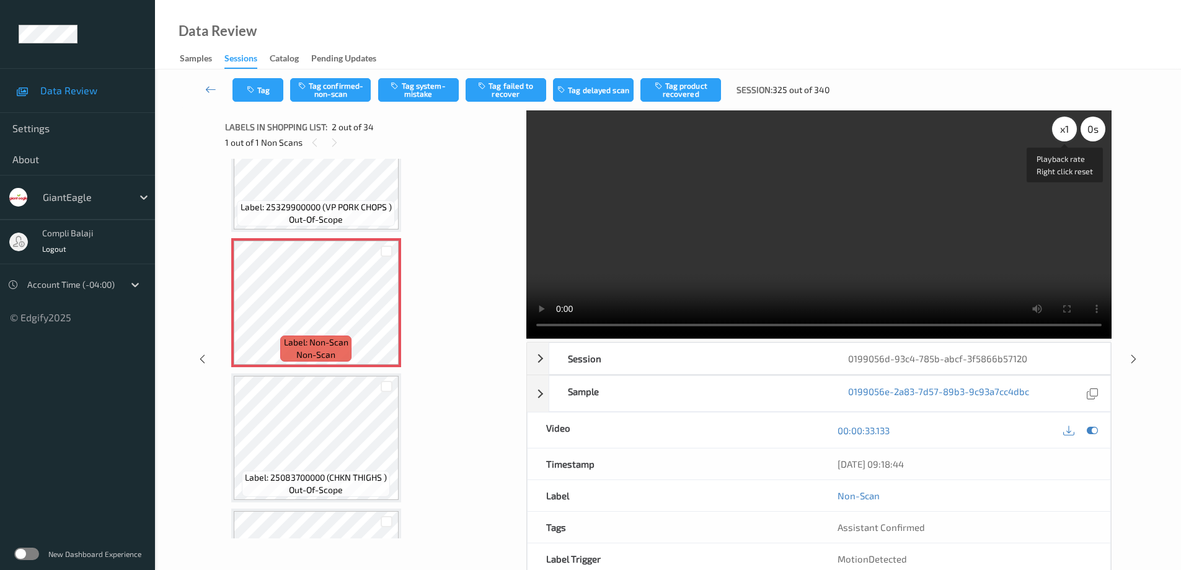
click at [1062, 129] on div "x 1" at bounding box center [1064, 129] width 25 height 25
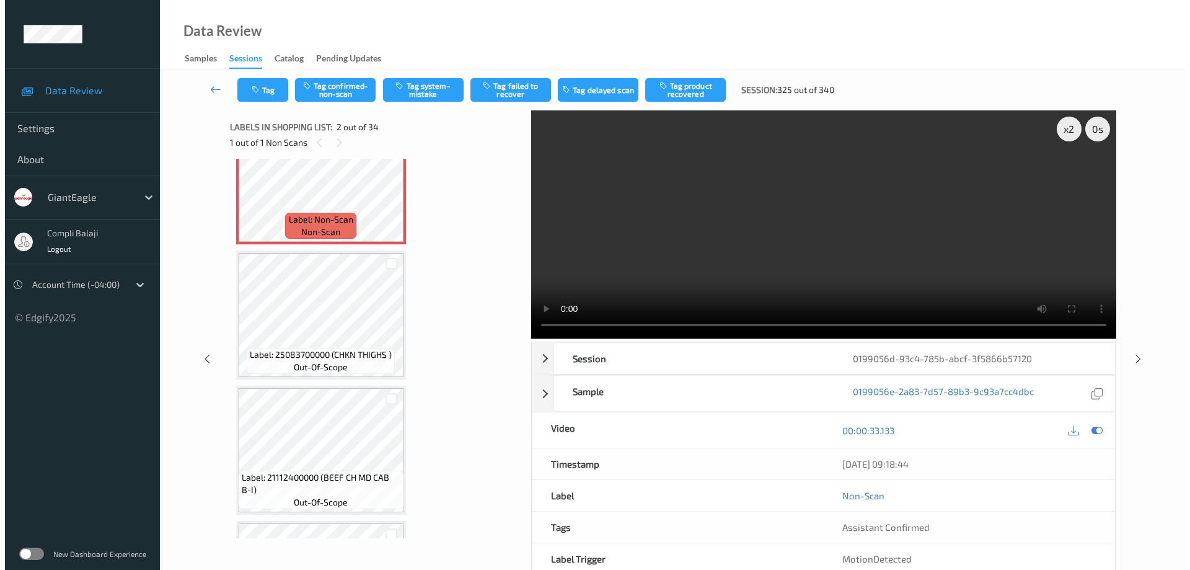
scroll to position [186, 0]
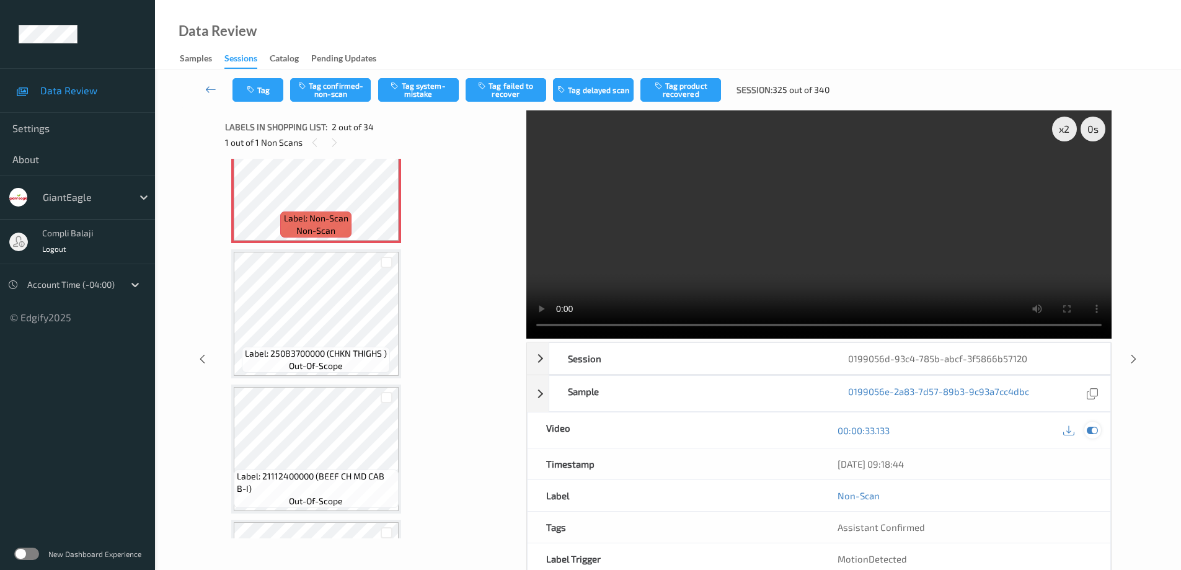
click at [1093, 428] on icon at bounding box center [1092, 430] width 11 height 11
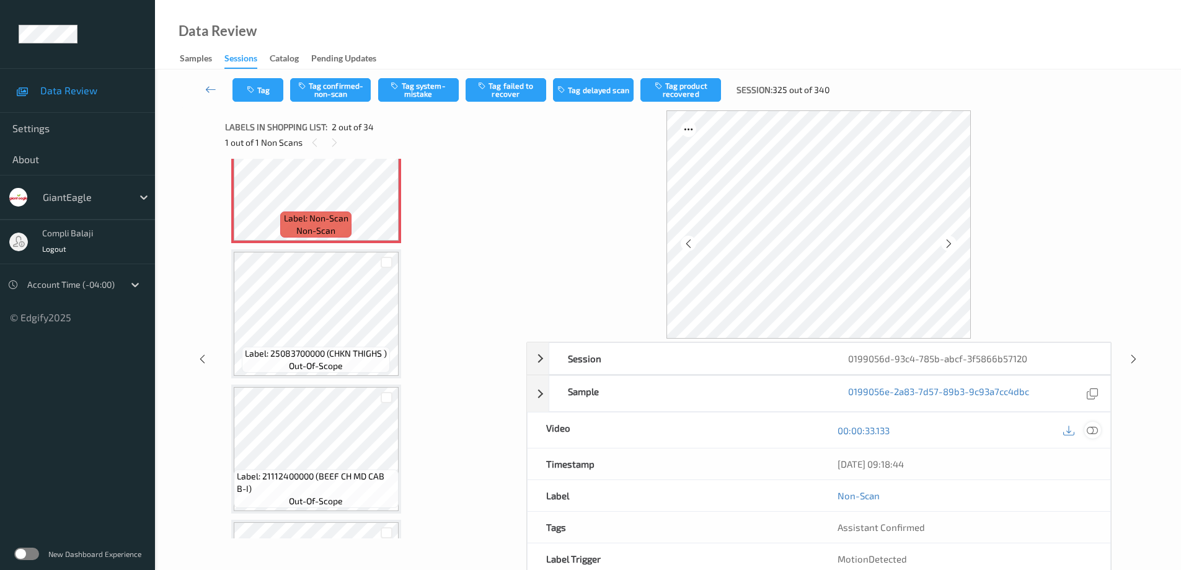
click at [1093, 427] on icon at bounding box center [1092, 430] width 11 height 11
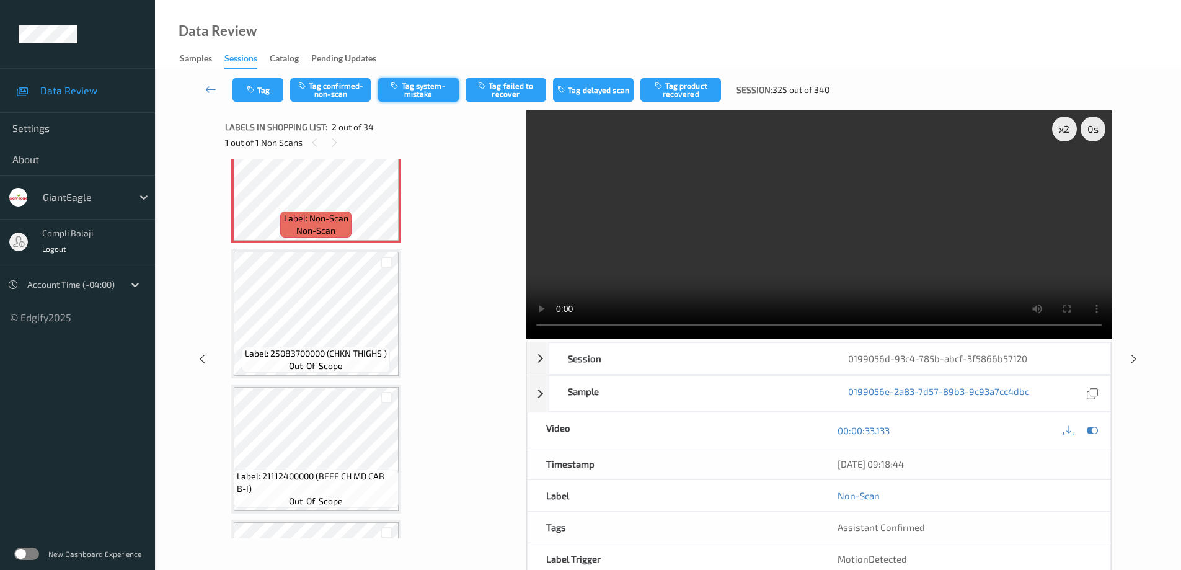
click at [416, 94] on button "Tag system-mistake" at bounding box center [418, 90] width 81 height 24
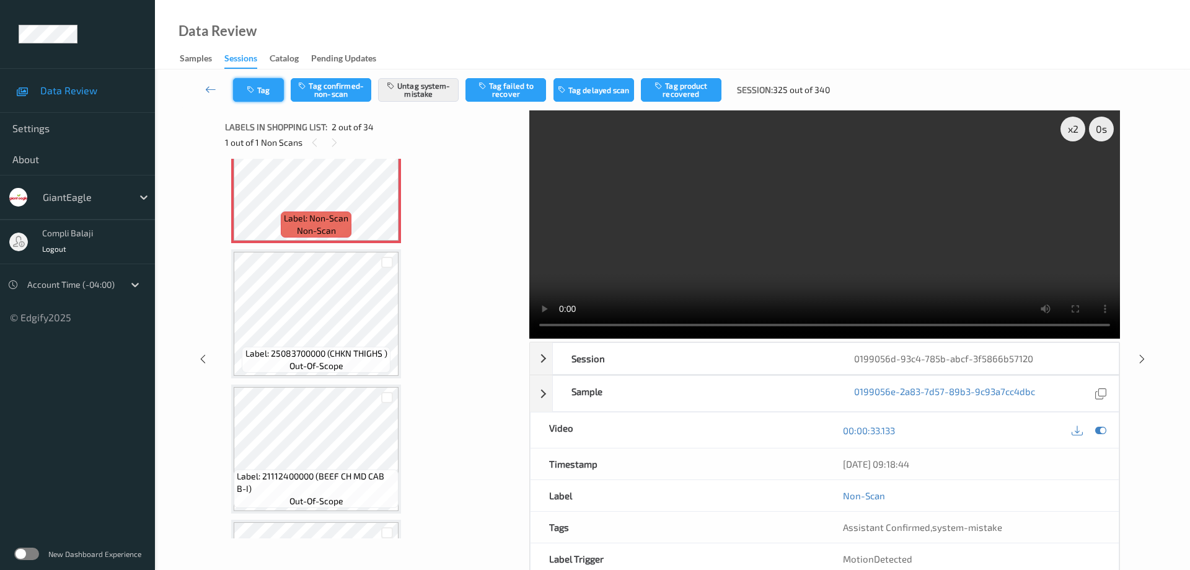
click at [276, 90] on button "Tag" at bounding box center [258, 90] width 51 height 24
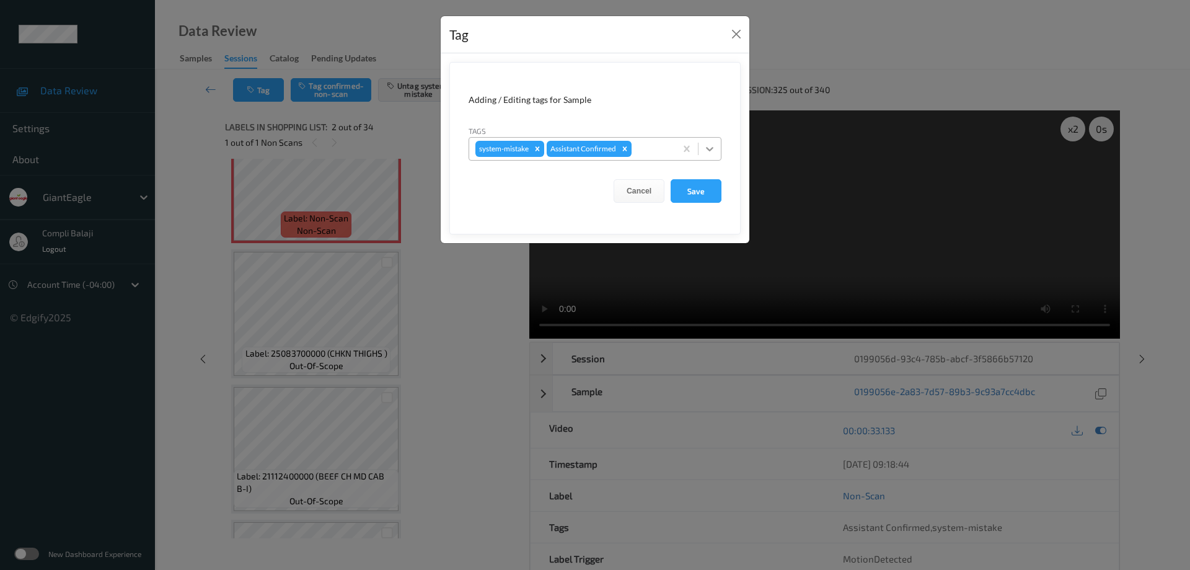
click at [713, 148] on icon at bounding box center [709, 149] width 7 height 4
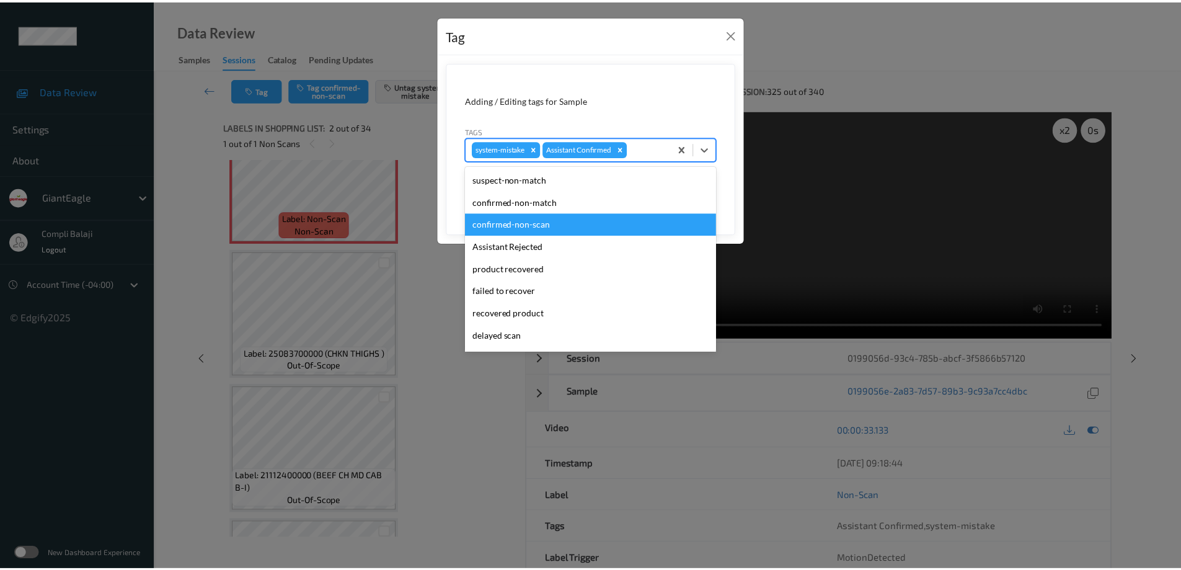
scroll to position [109, 0]
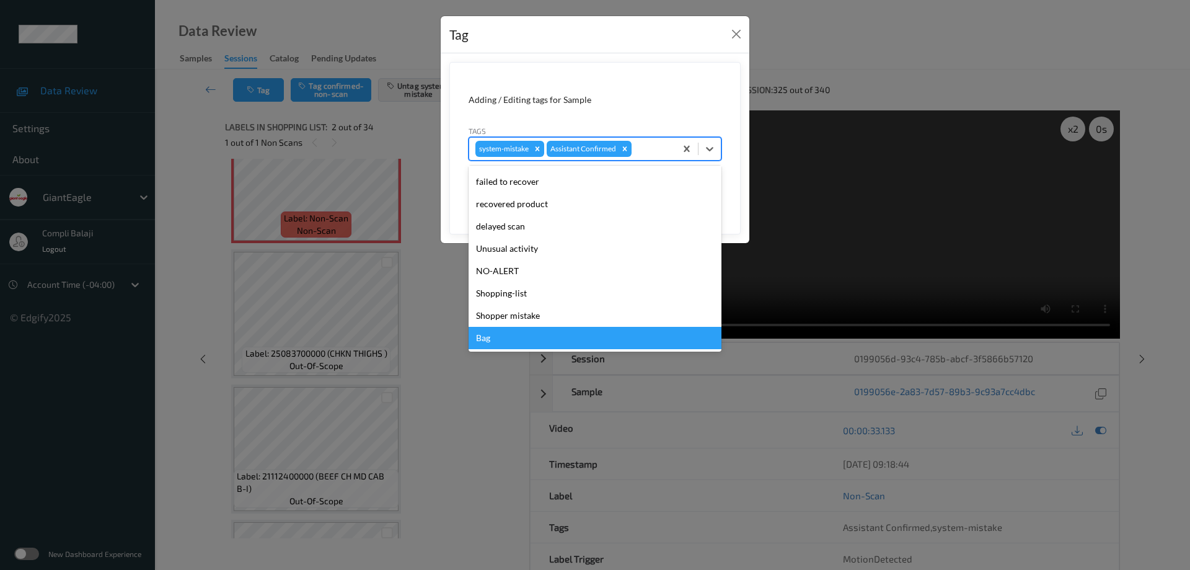
click at [491, 343] on div "Bag" at bounding box center [595, 338] width 253 height 22
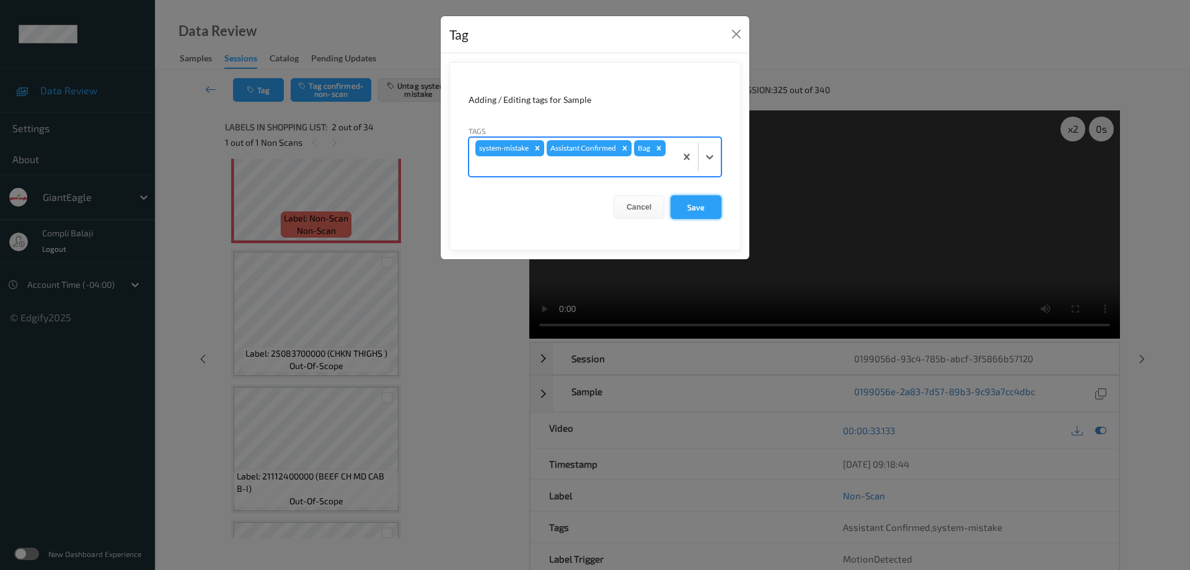
click at [697, 211] on button "Save" at bounding box center [696, 207] width 51 height 24
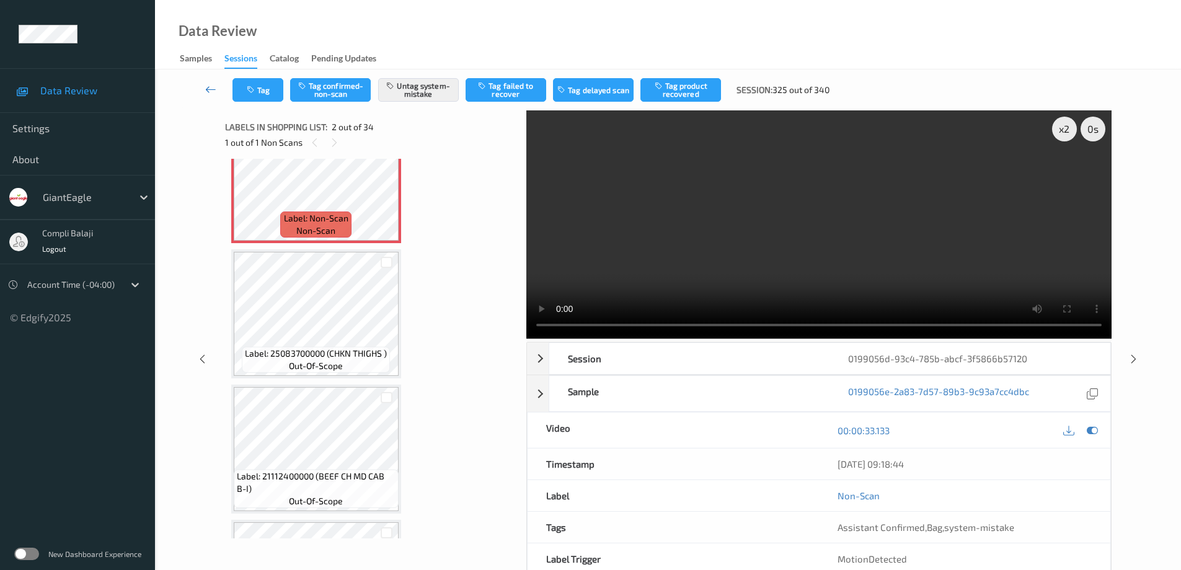
click at [206, 89] on icon at bounding box center [210, 89] width 11 height 12
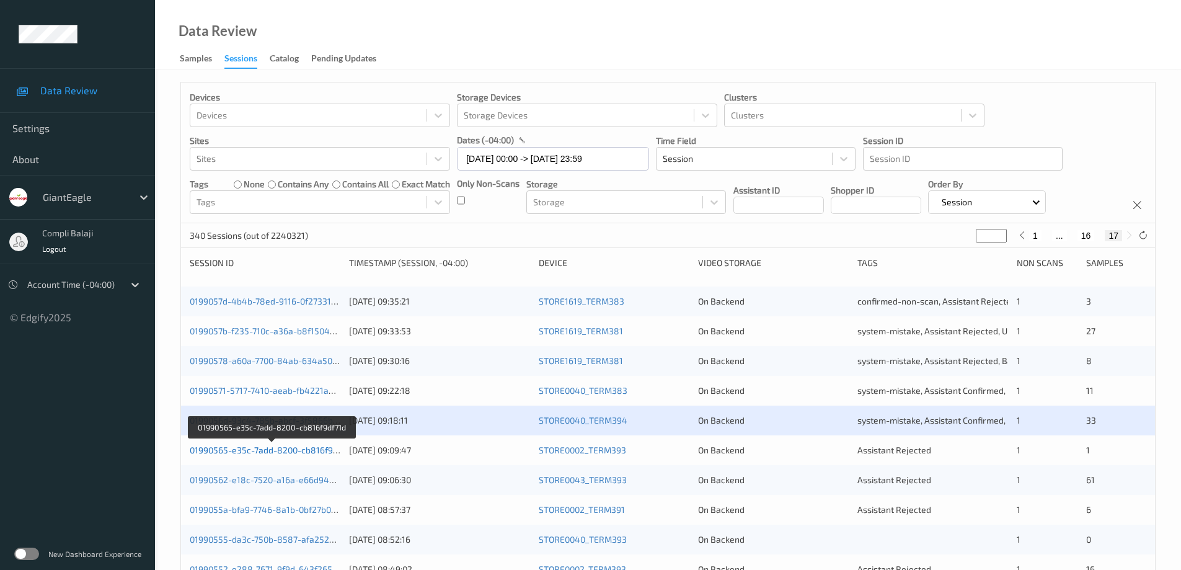
click at [285, 454] on link "01990565-e35c-7add-8200-cb816f9df71d" at bounding box center [272, 449] width 164 height 11
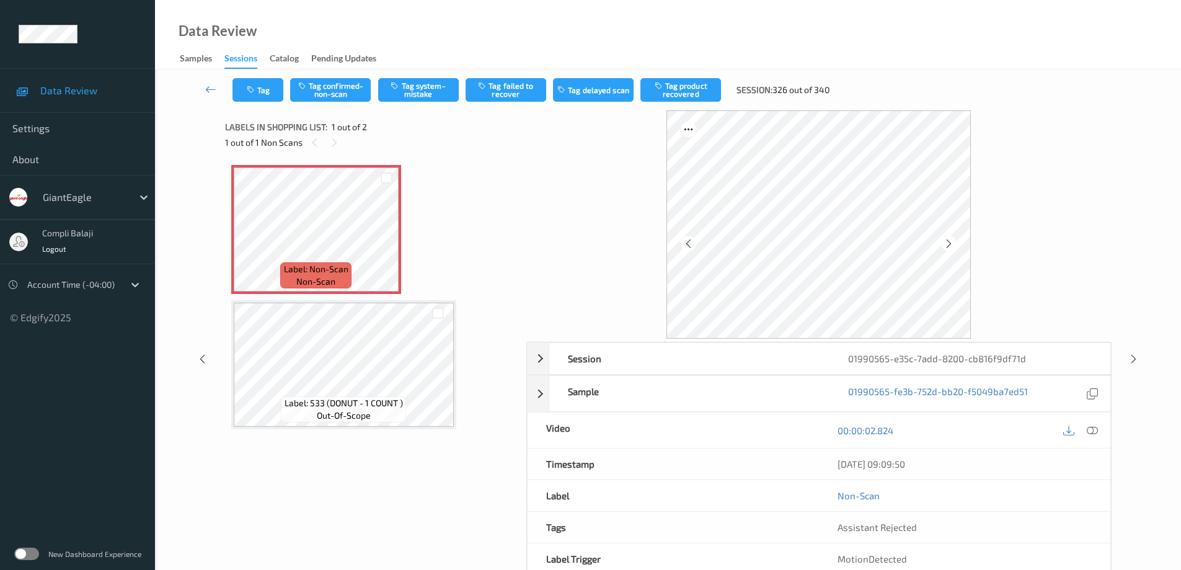
click at [1090, 431] on icon at bounding box center [1092, 430] width 11 height 11
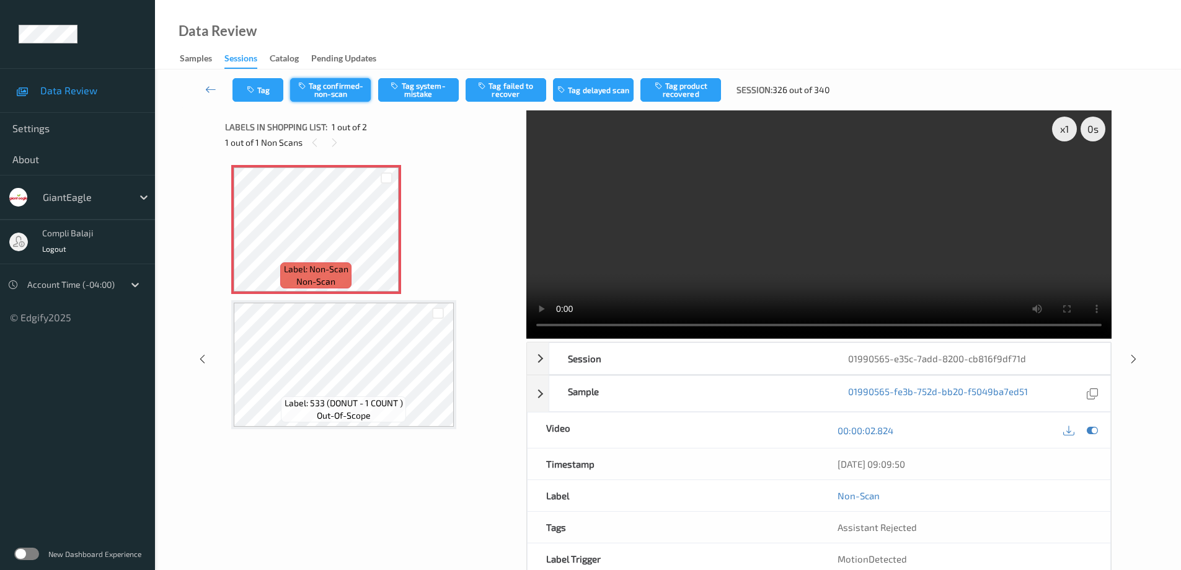
click at [333, 95] on button "Tag confirmed-non-scan" at bounding box center [330, 90] width 81 height 24
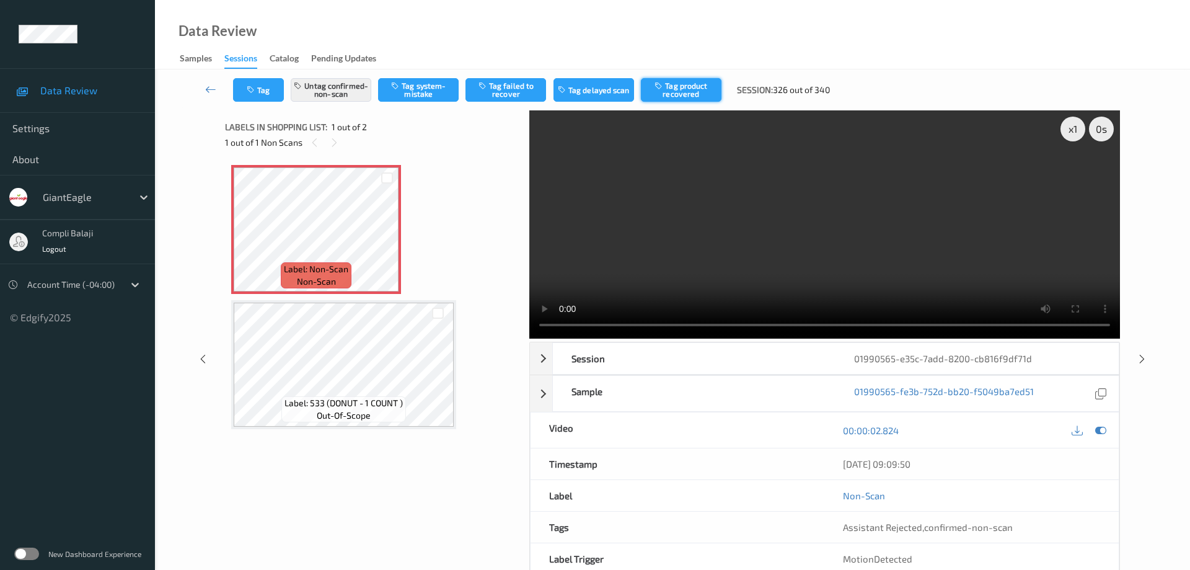
click at [692, 95] on button "Tag product recovered" at bounding box center [681, 90] width 81 height 24
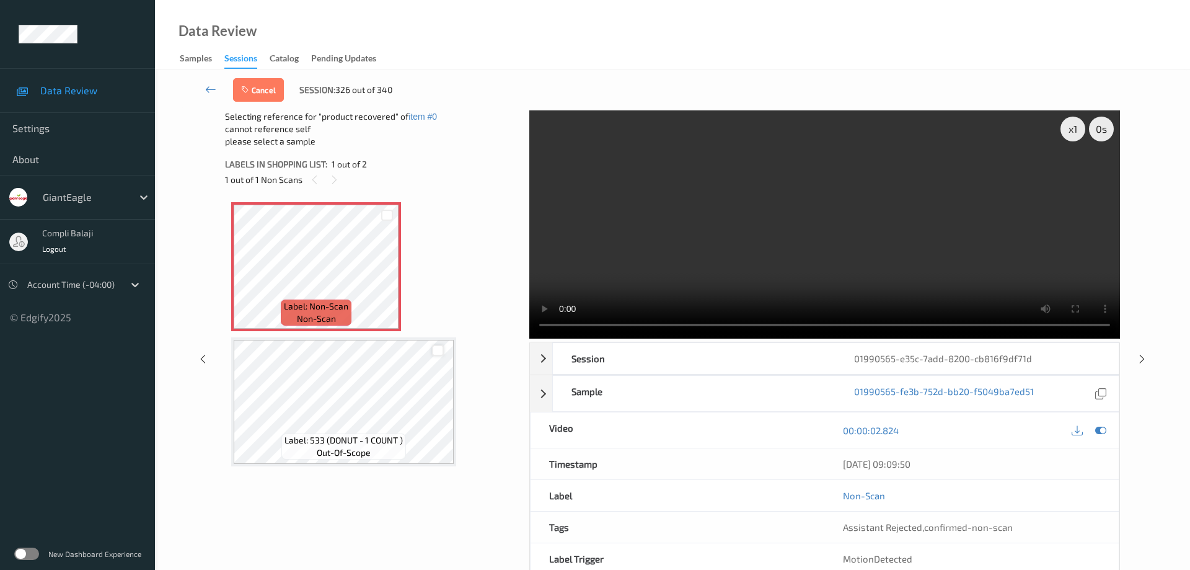
click at [434, 351] on div at bounding box center [438, 351] width 12 height 12
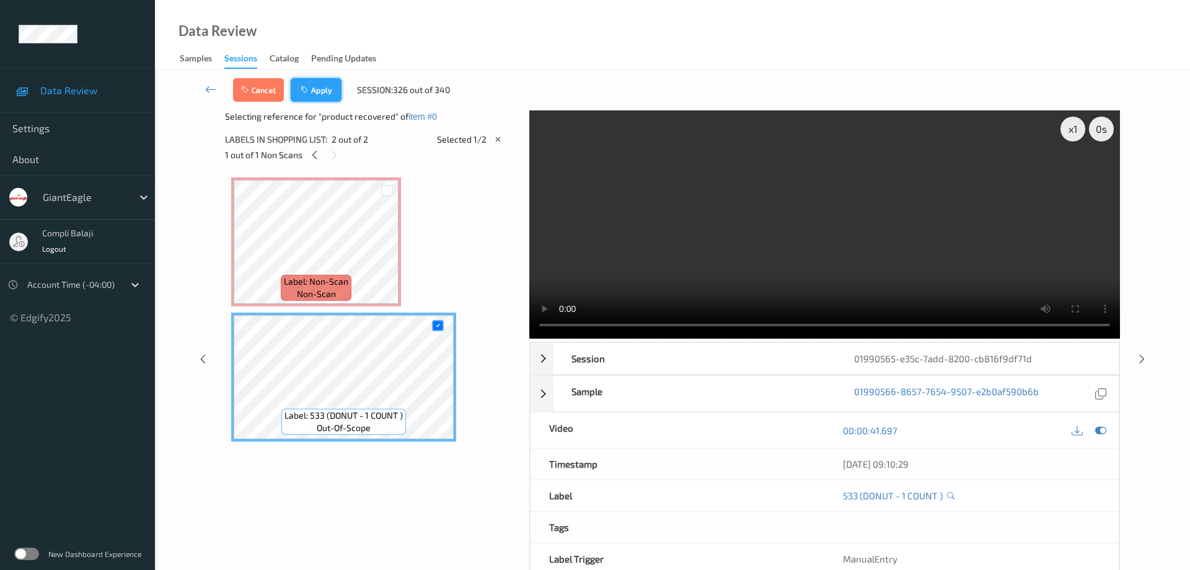
click at [327, 84] on button "Apply" at bounding box center [316, 90] width 51 height 24
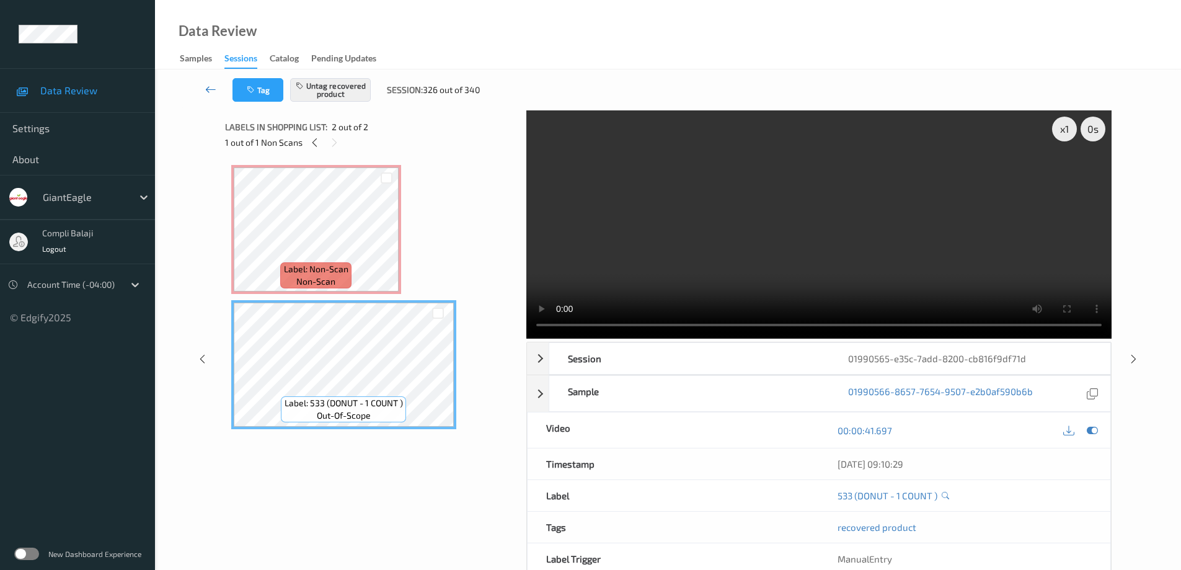
click at [210, 88] on icon at bounding box center [210, 89] width 11 height 12
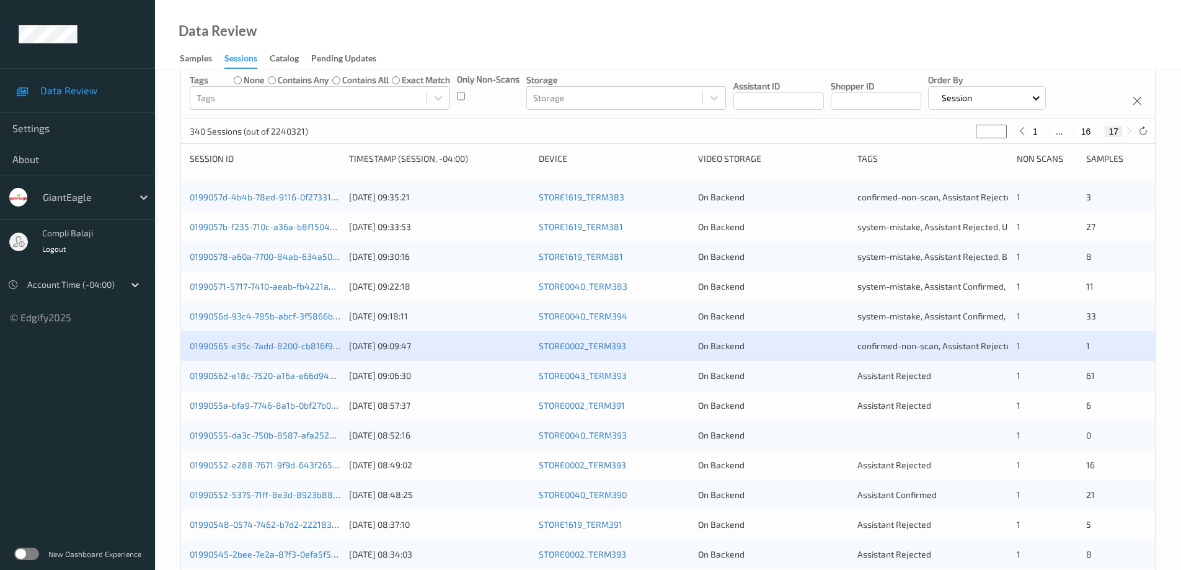
scroll to position [124, 0]
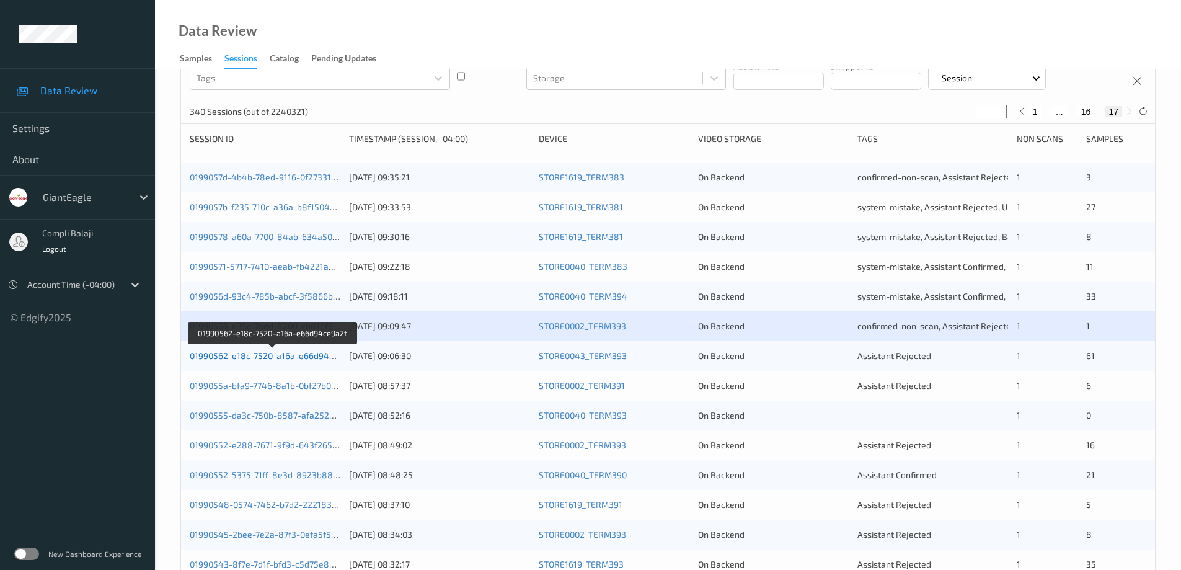
click at [276, 358] on link "01990562-e18c-7520-a16a-e66d94ce9a2f" at bounding box center [273, 355] width 167 height 11
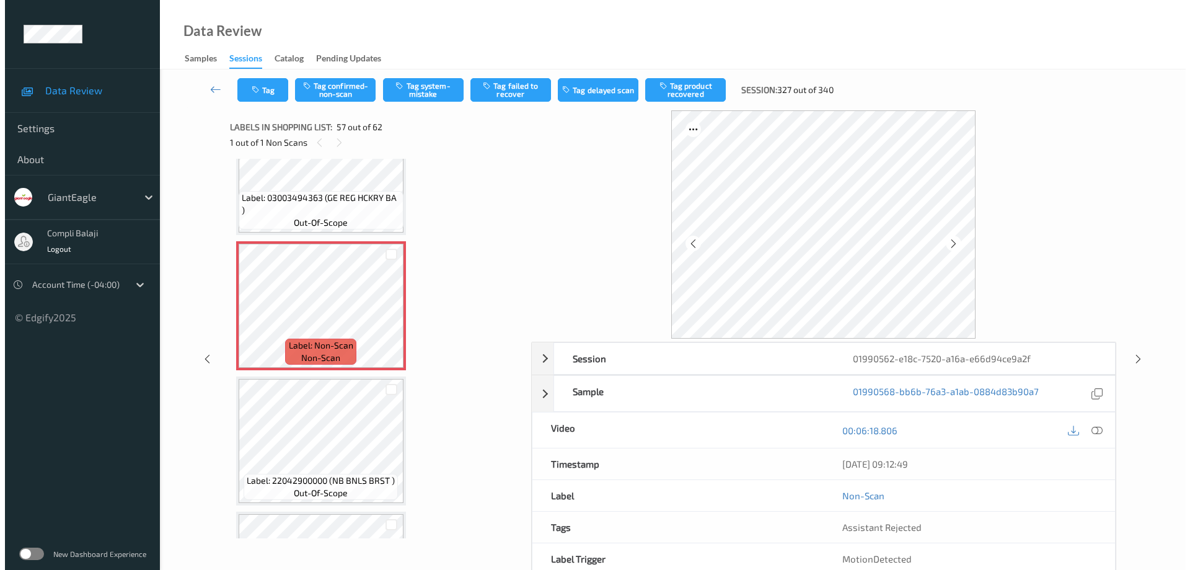
scroll to position [7470, 0]
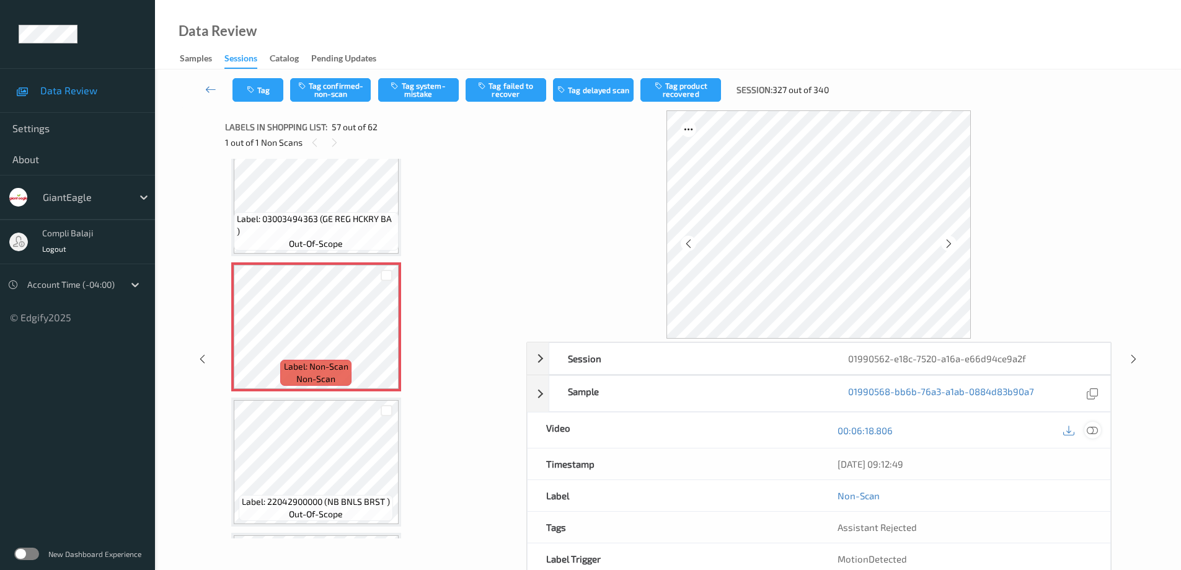
click at [1092, 432] on icon at bounding box center [1092, 430] width 11 height 11
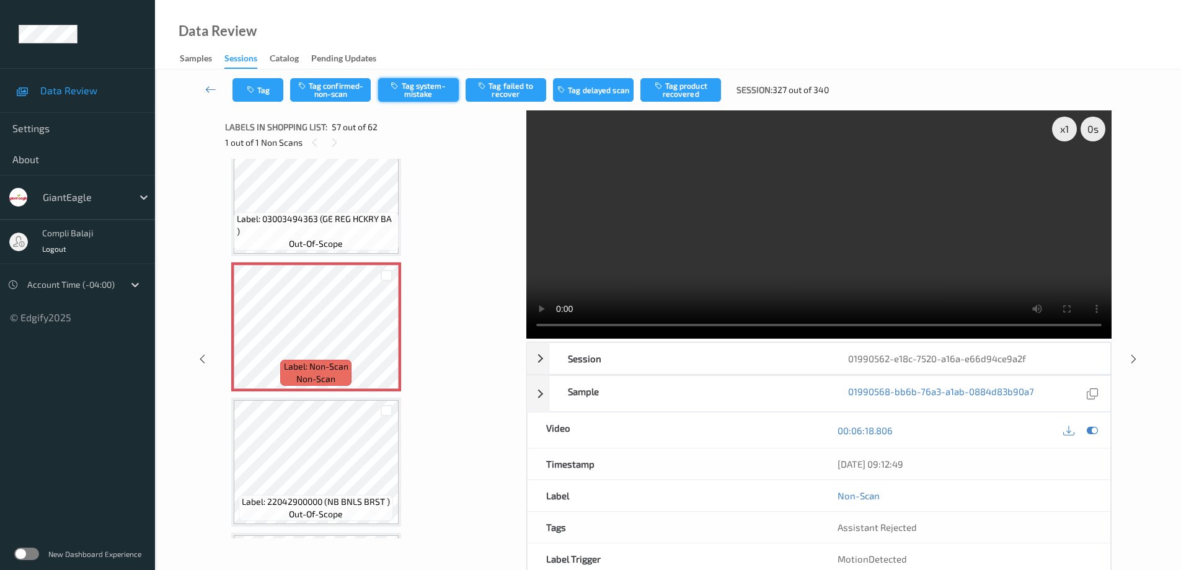
click at [440, 95] on button "Tag system-mistake" at bounding box center [418, 90] width 81 height 24
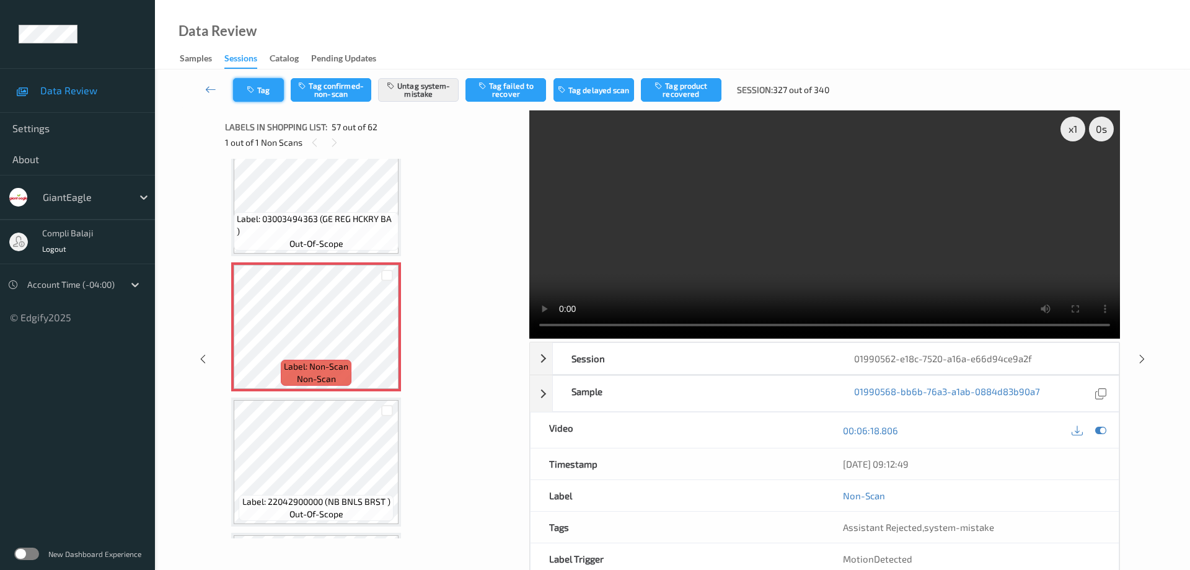
click at [270, 91] on button "Tag" at bounding box center [258, 90] width 51 height 24
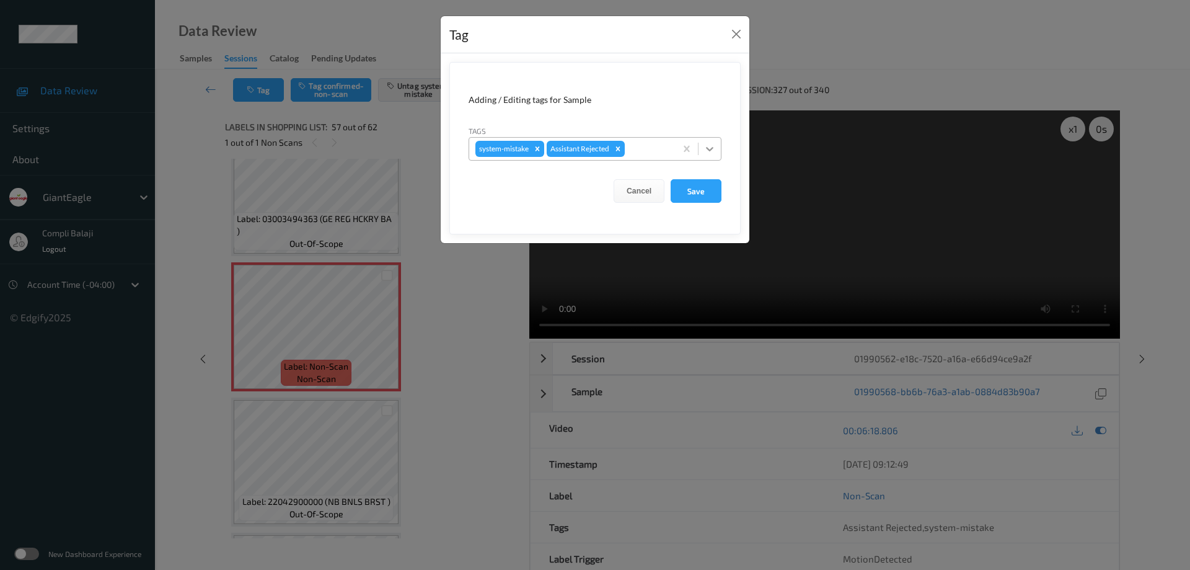
click at [711, 149] on icon at bounding box center [709, 149] width 7 height 4
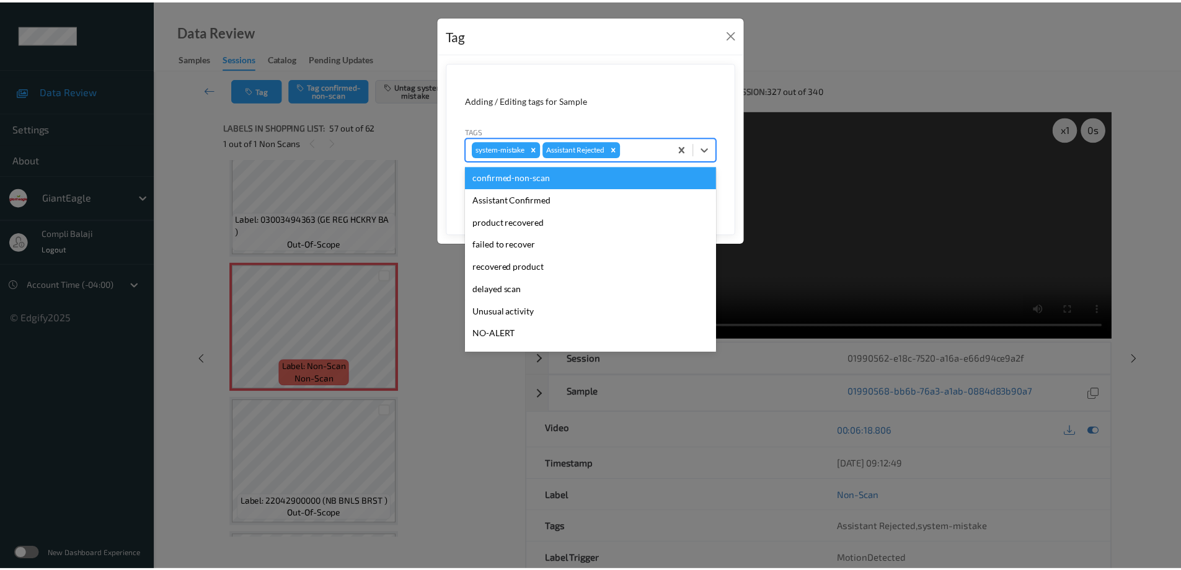
scroll to position [109, 0]
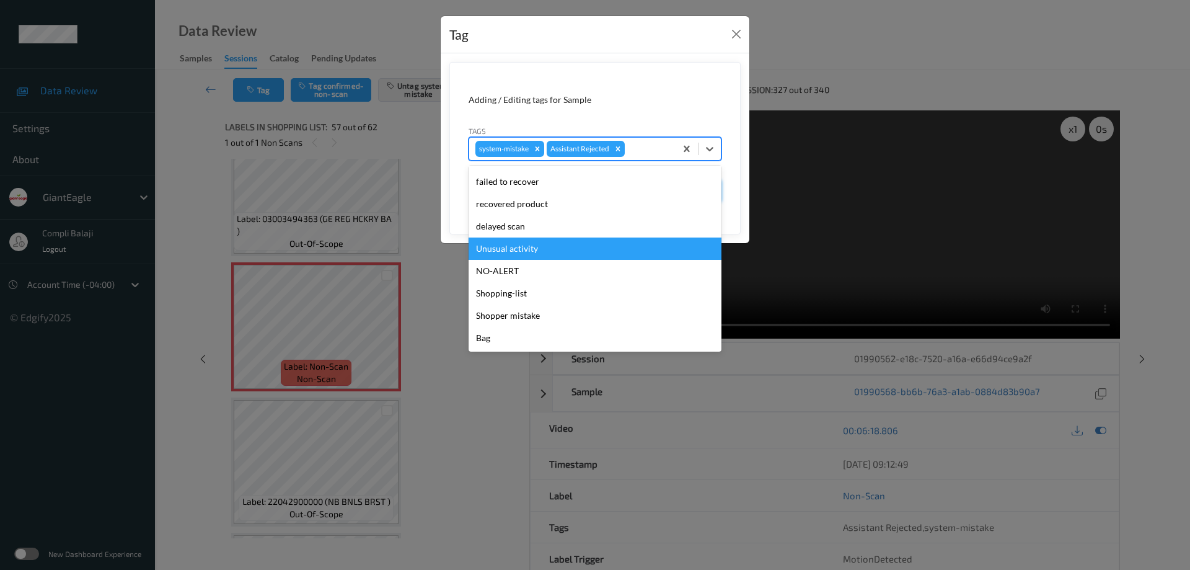
drag, startPoint x: 516, startPoint y: 249, endPoint x: 698, endPoint y: 203, distance: 187.8
click at [517, 248] on div "Unusual activity" at bounding box center [595, 248] width 253 height 22
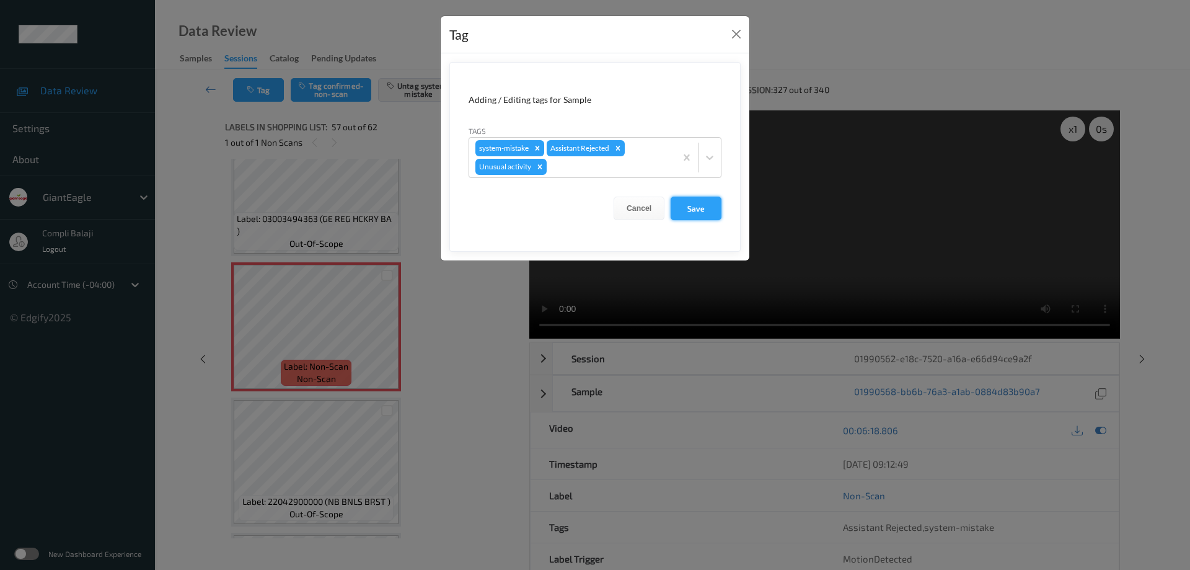
click at [699, 207] on button "Save" at bounding box center [696, 208] width 51 height 24
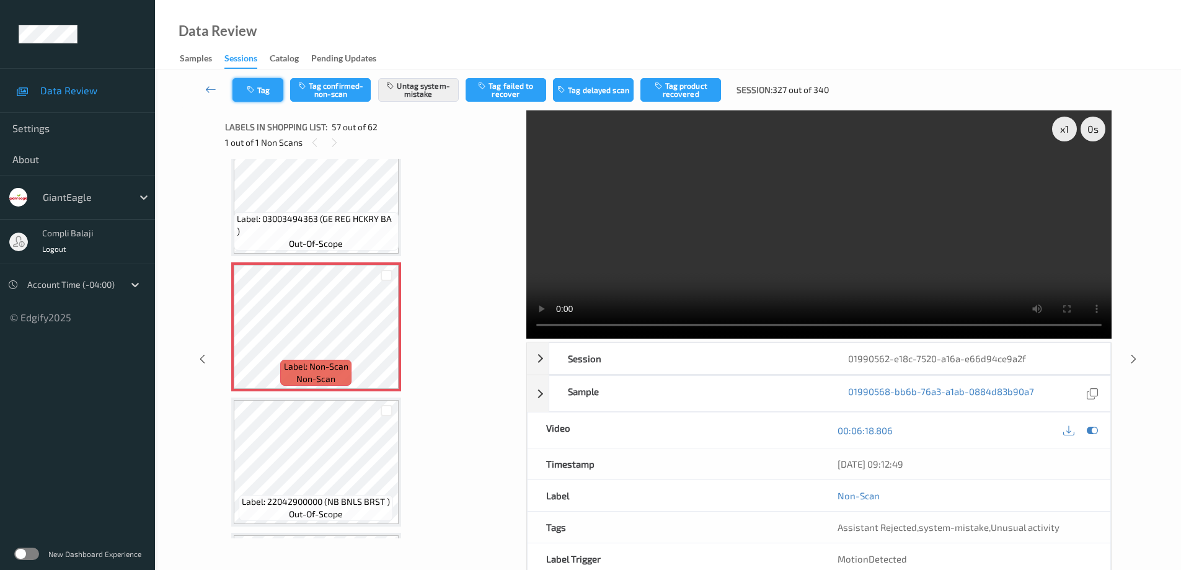
click at [271, 92] on button "Tag" at bounding box center [257, 90] width 51 height 24
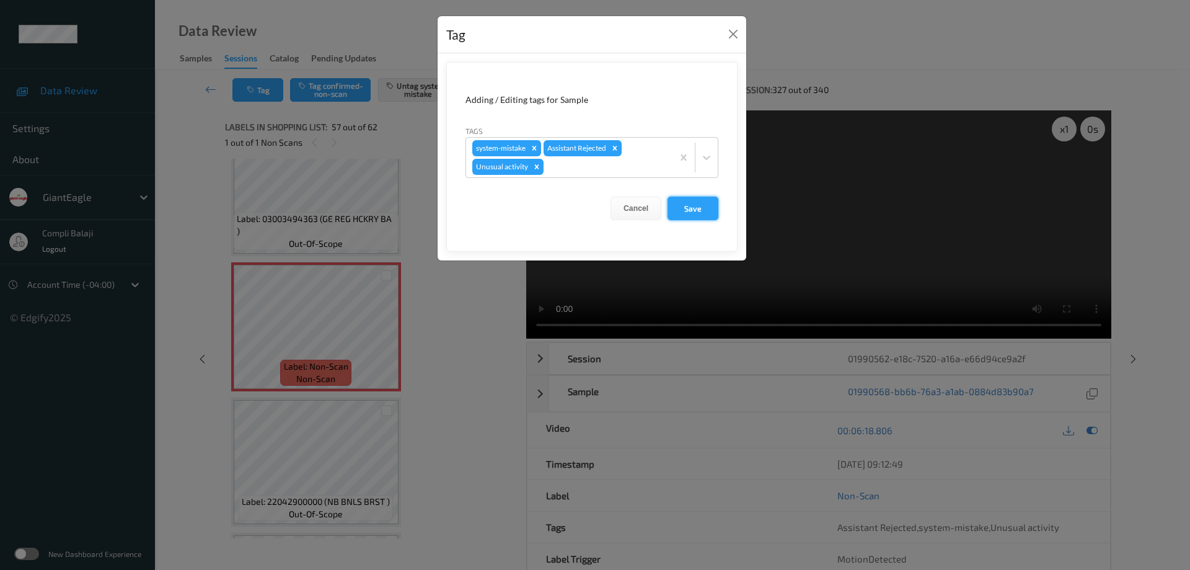
click at [698, 210] on button "Save" at bounding box center [693, 208] width 51 height 24
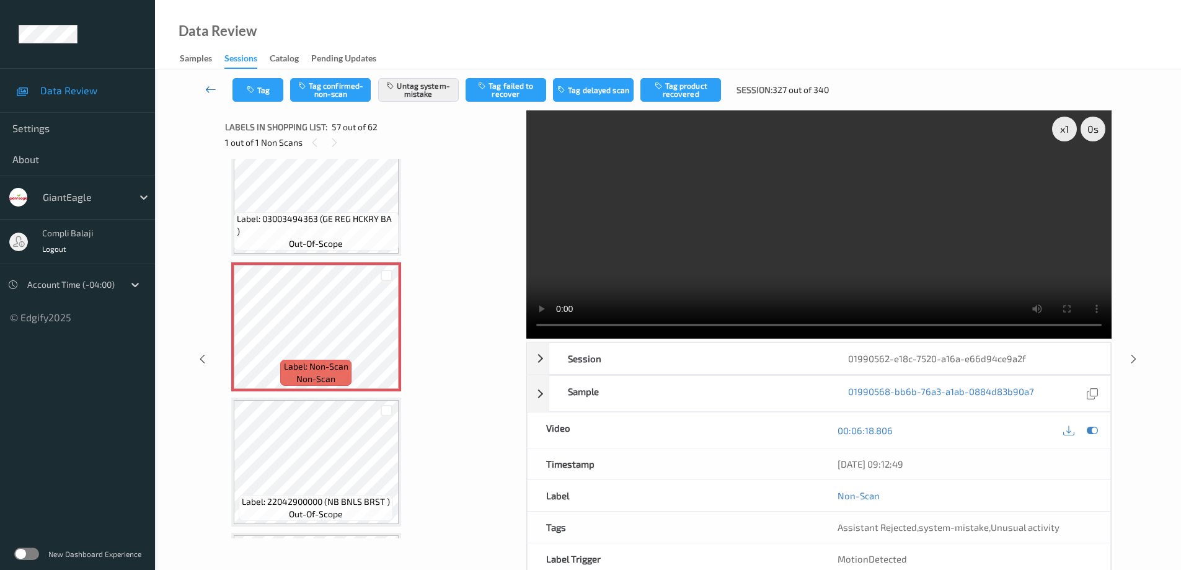
click at [205, 89] on icon at bounding box center [210, 89] width 11 height 12
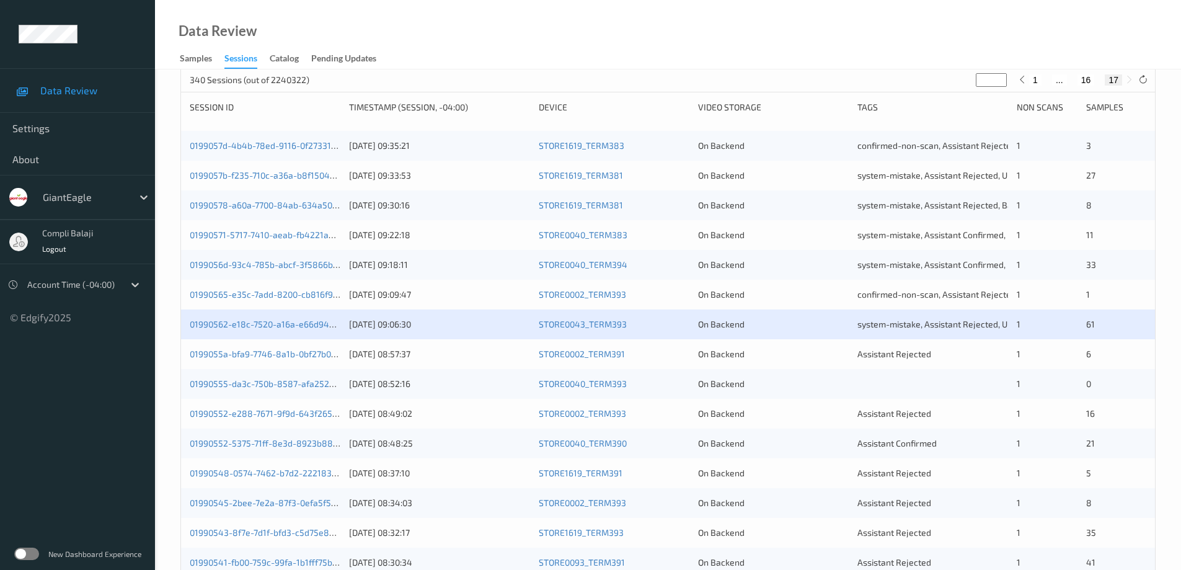
scroll to position [186, 0]
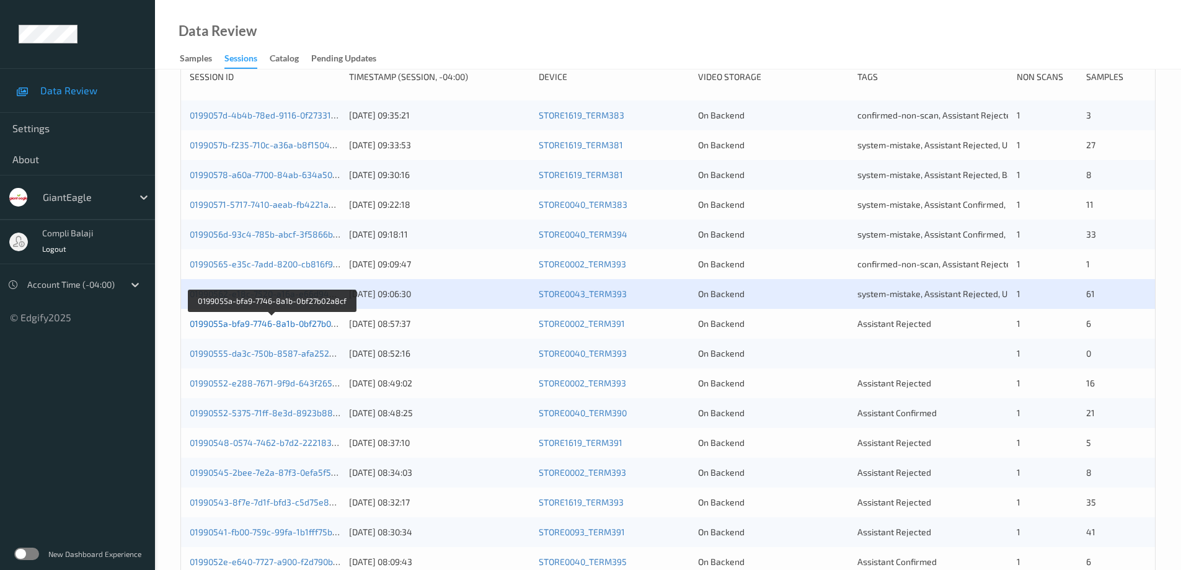
click at [278, 325] on link "0199055a-bfa9-7746-8a1b-0bf27b02a8cf" at bounding box center [272, 323] width 164 height 11
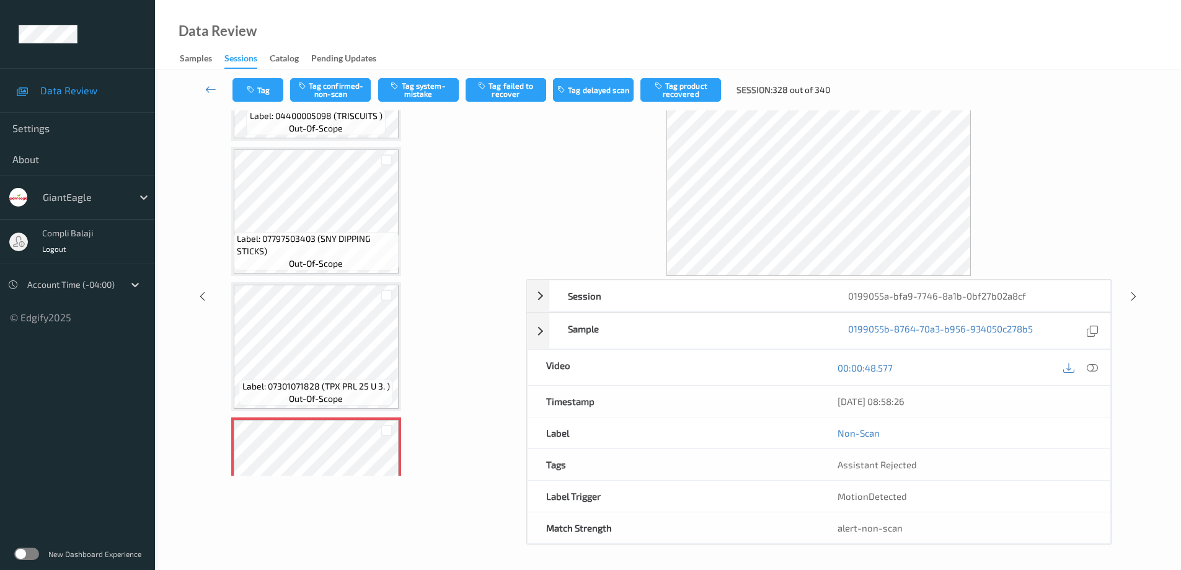
scroll to position [325, 0]
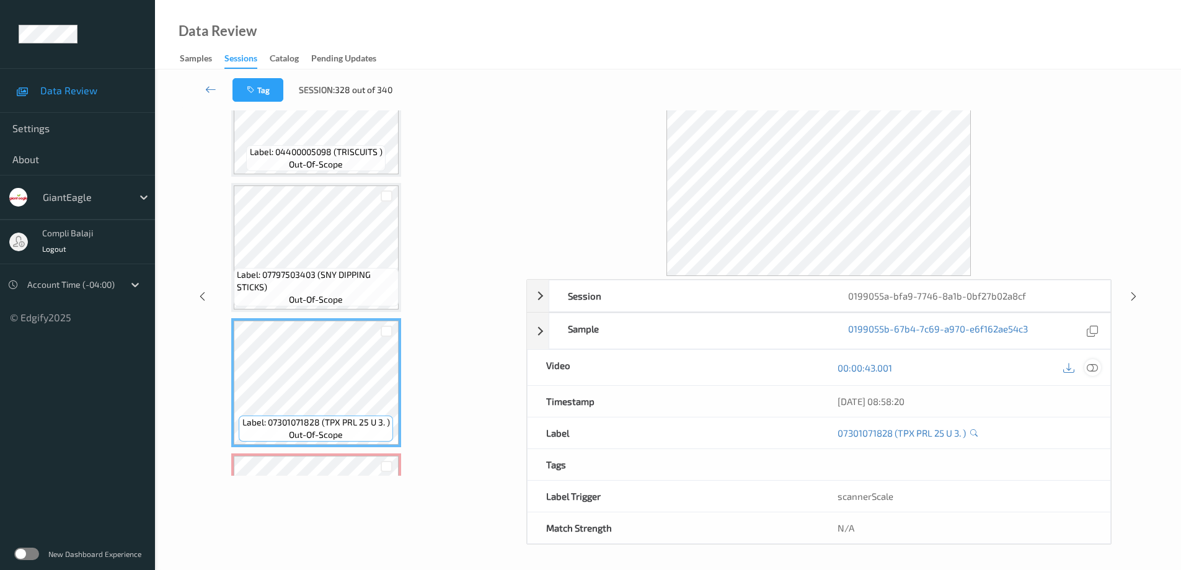
click at [1098, 363] on div at bounding box center [1092, 367] width 17 height 17
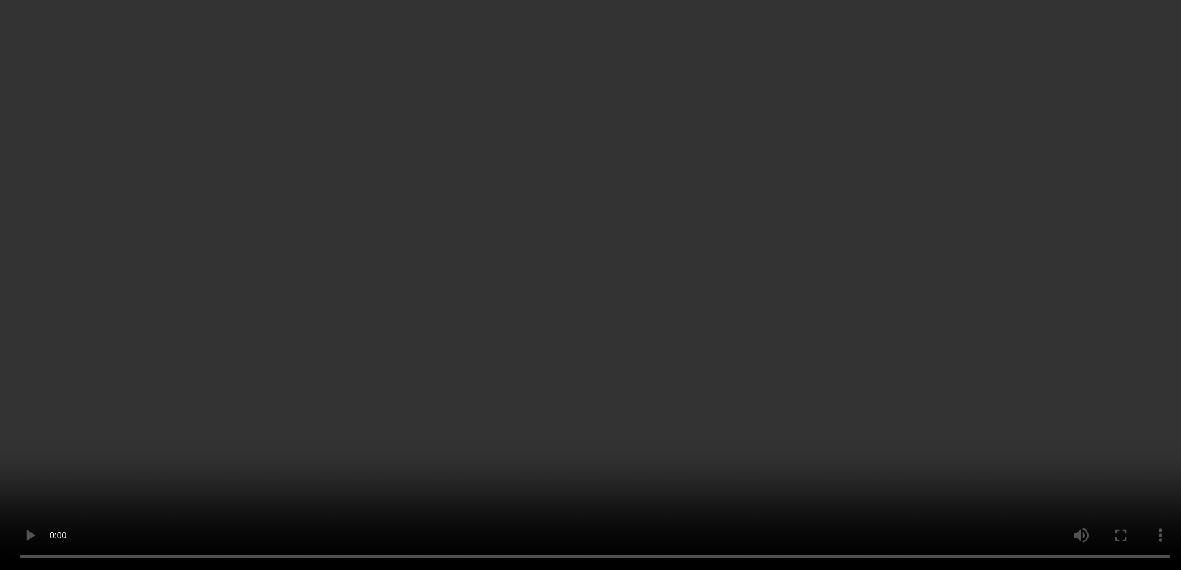
scroll to position [573, 0]
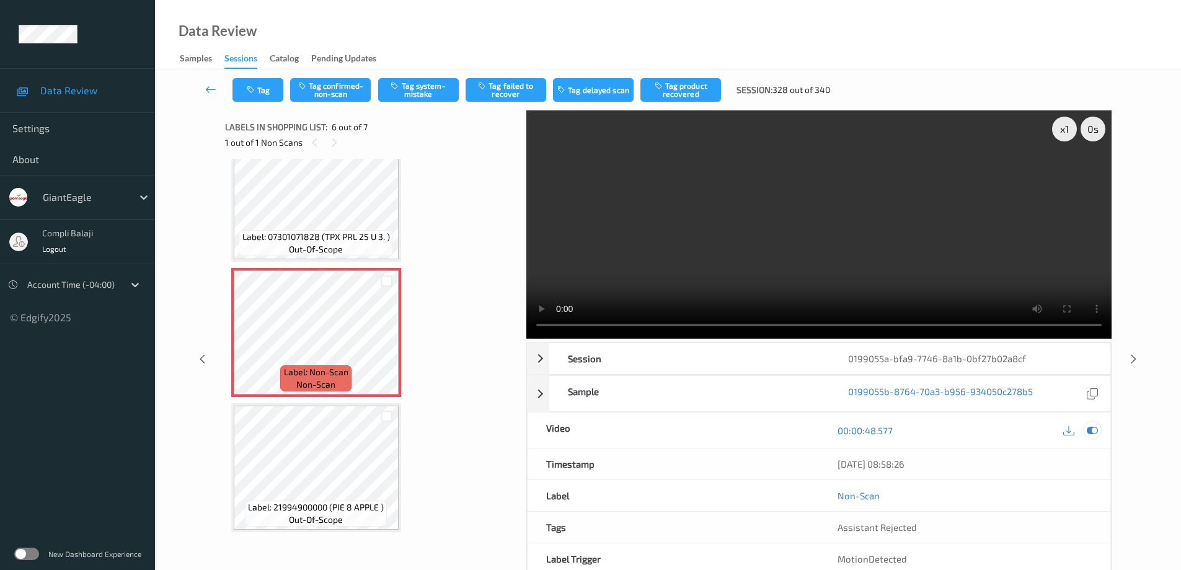
click at [1098, 430] on div at bounding box center [1092, 429] width 17 height 17
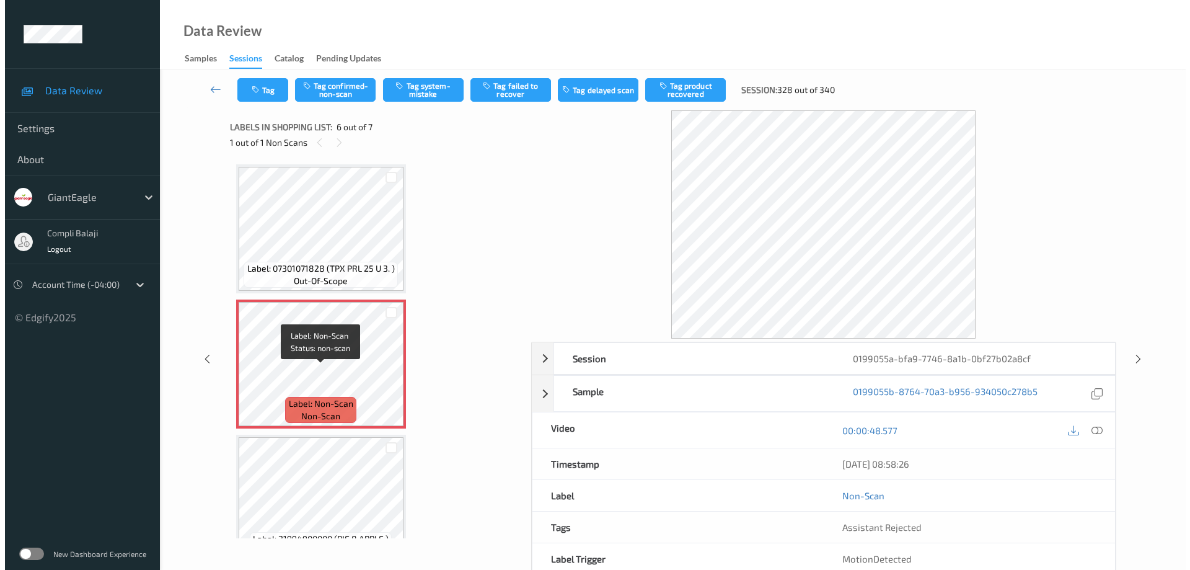
scroll to position [511, 0]
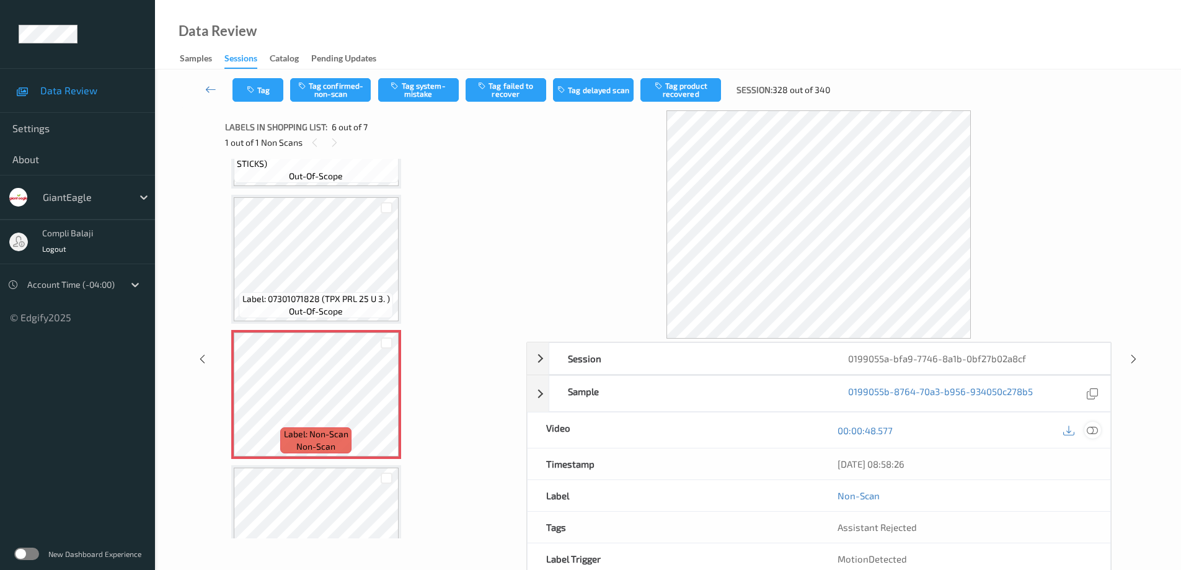
click at [1097, 430] on icon at bounding box center [1092, 430] width 11 height 11
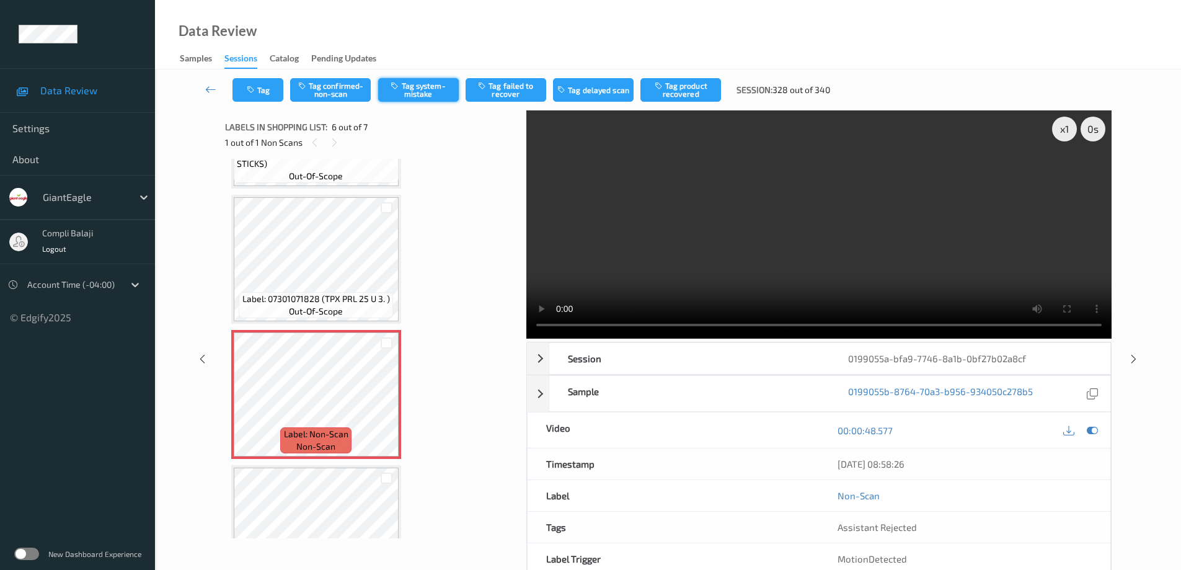
click at [422, 92] on button "Tag system-mistake" at bounding box center [418, 90] width 81 height 24
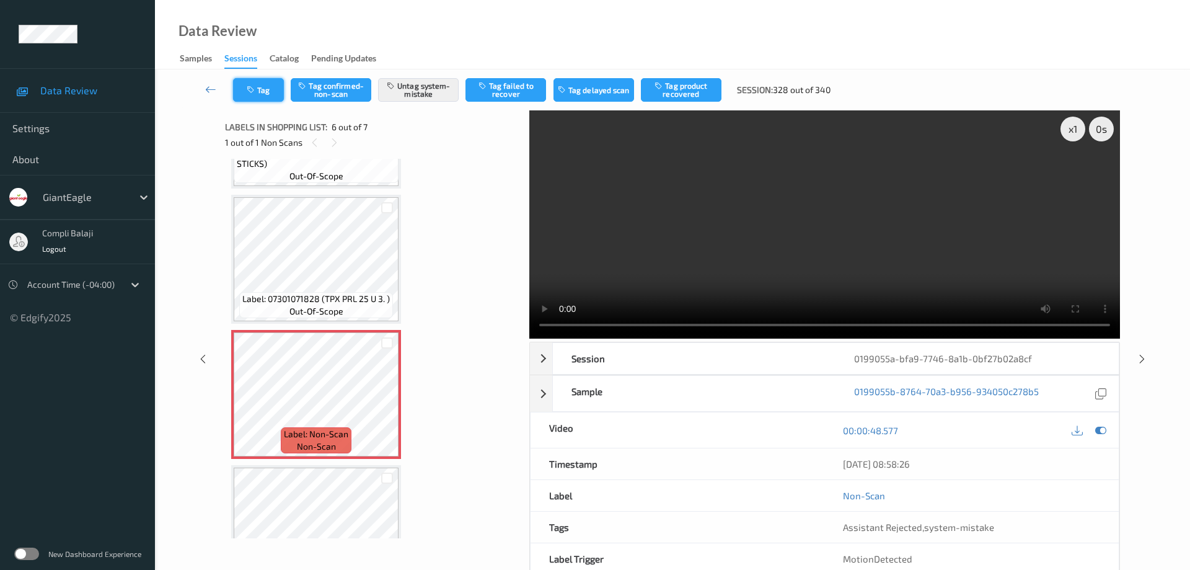
click at [264, 97] on button "Tag" at bounding box center [258, 90] width 51 height 24
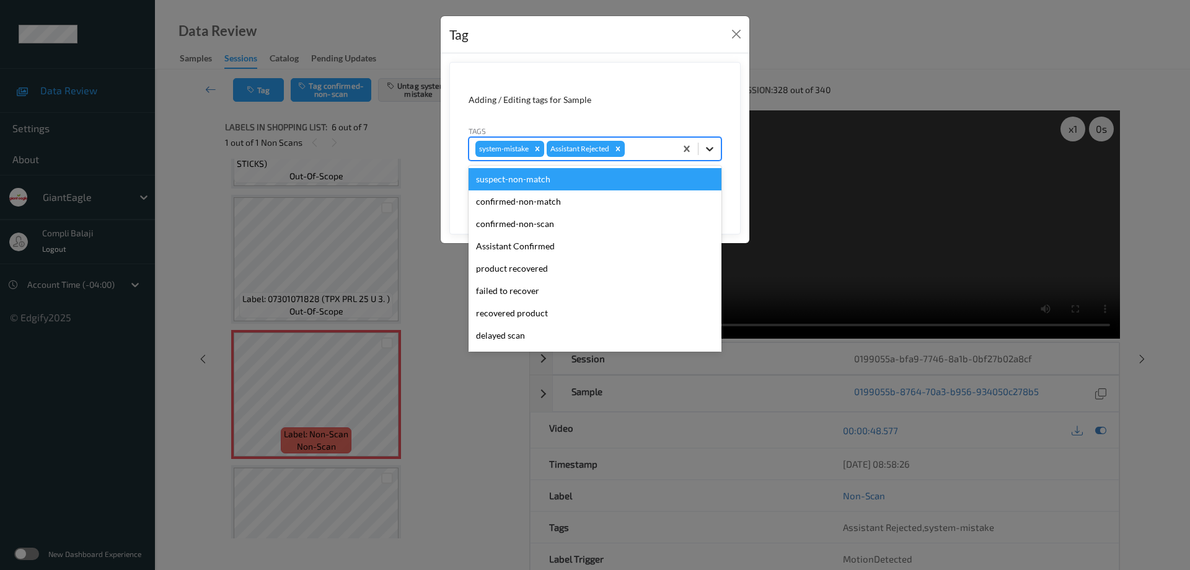
click at [710, 147] on icon at bounding box center [710, 149] width 12 height 12
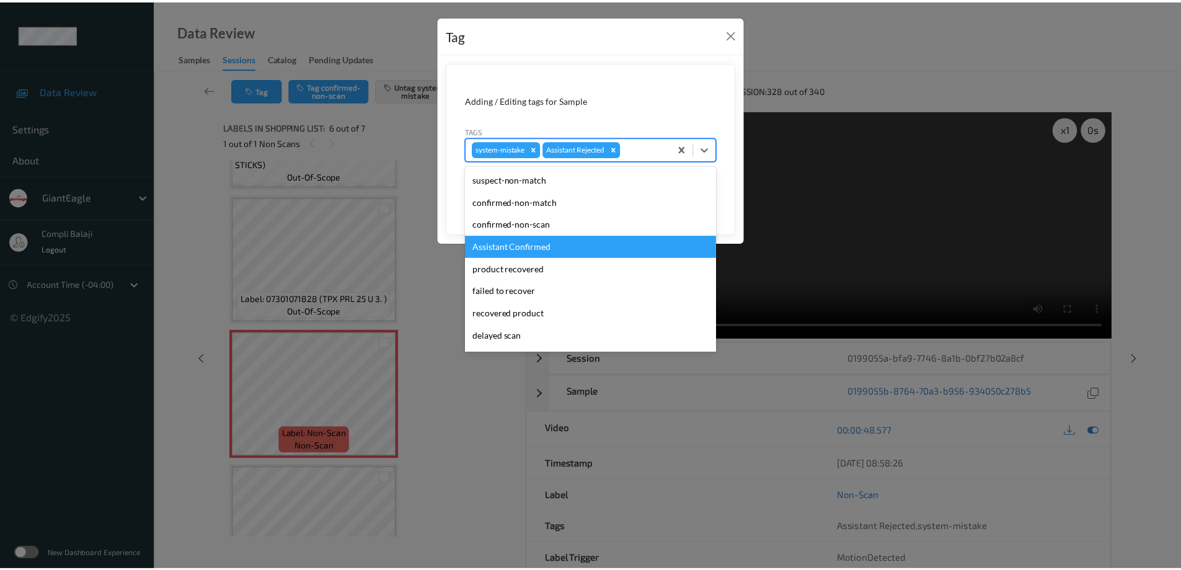
scroll to position [62, 0]
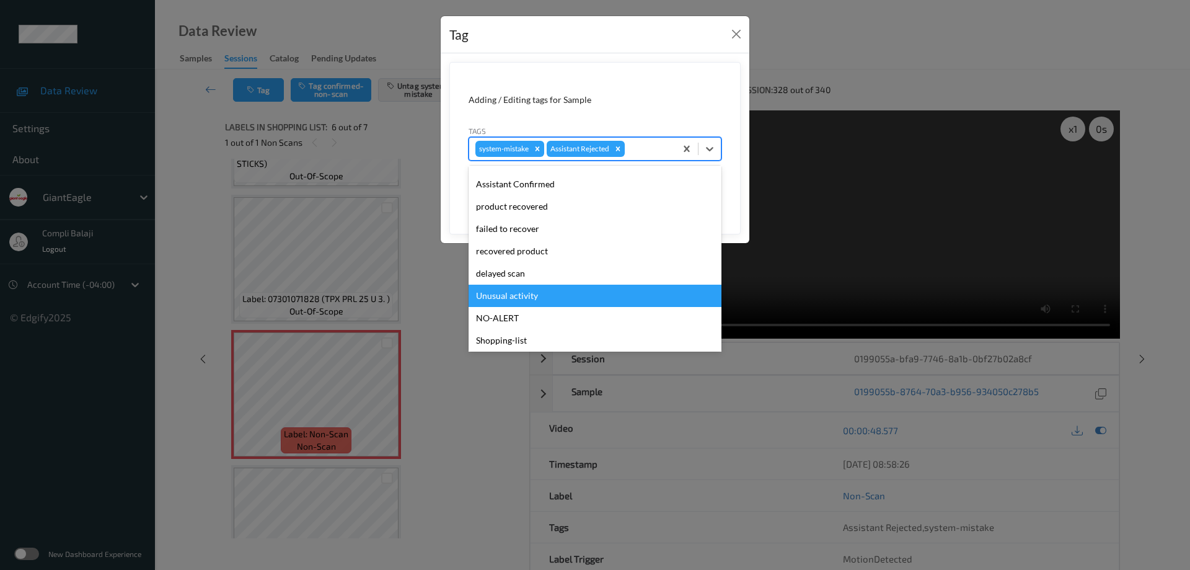
click at [531, 296] on div "Unusual activity" at bounding box center [595, 296] width 253 height 22
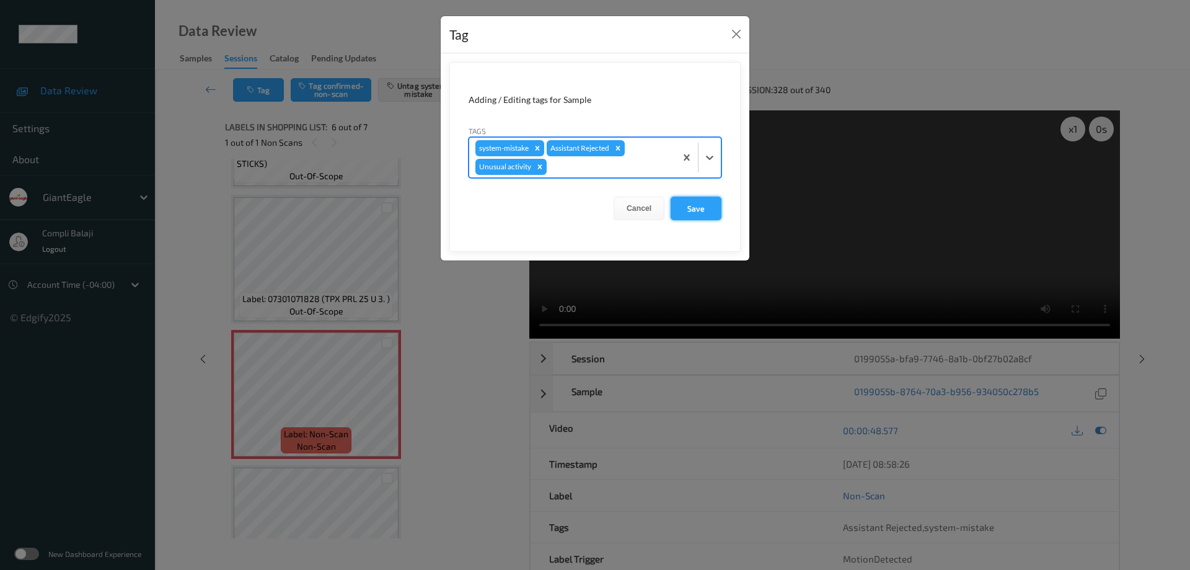
click at [705, 215] on button "Save" at bounding box center [696, 208] width 51 height 24
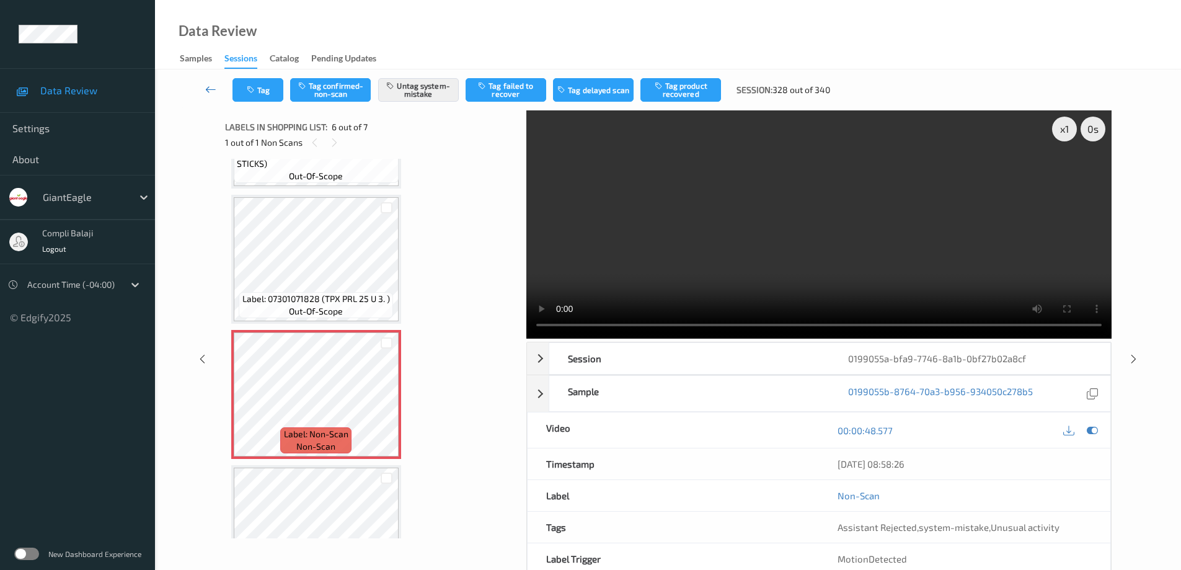
click at [208, 90] on icon at bounding box center [210, 89] width 11 height 12
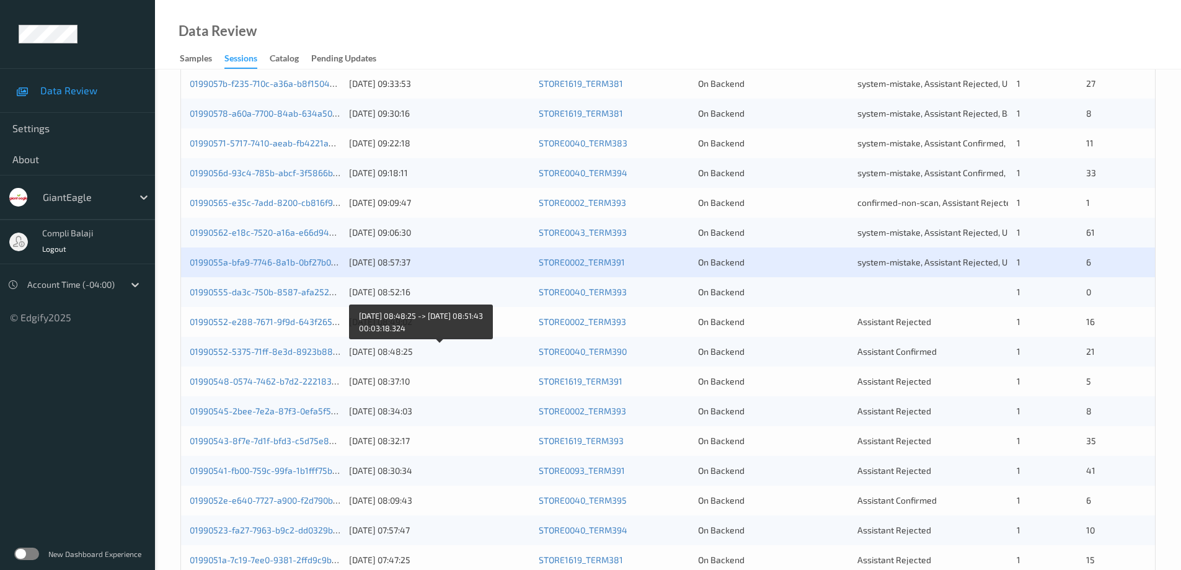
scroll to position [248, 0]
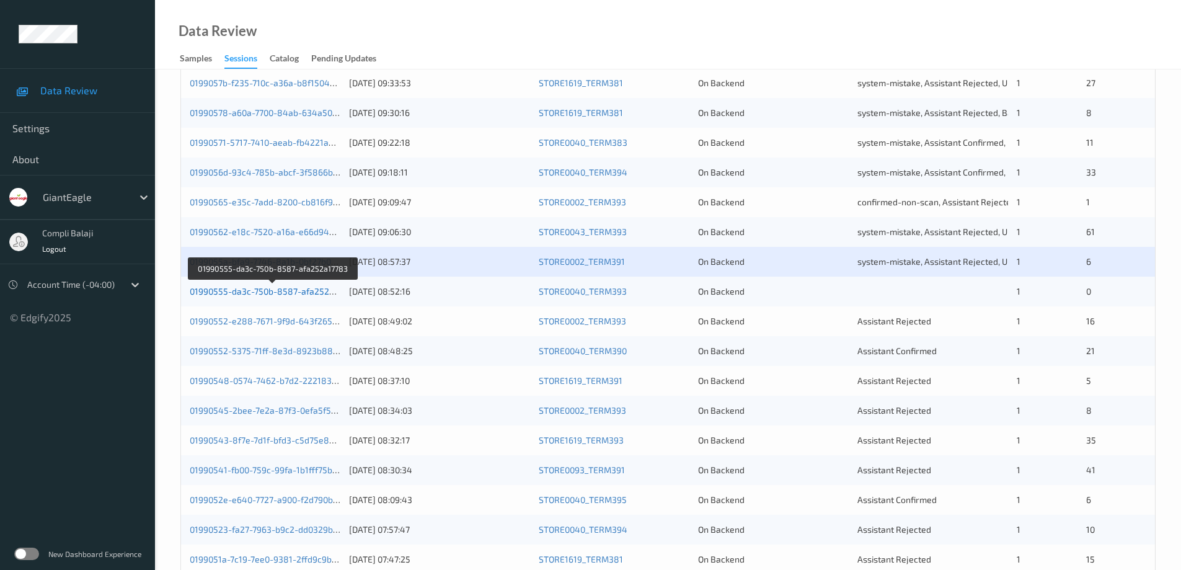
click at [263, 293] on link "01990555-da3c-750b-8587-afa252a17783" at bounding box center [273, 291] width 167 height 11
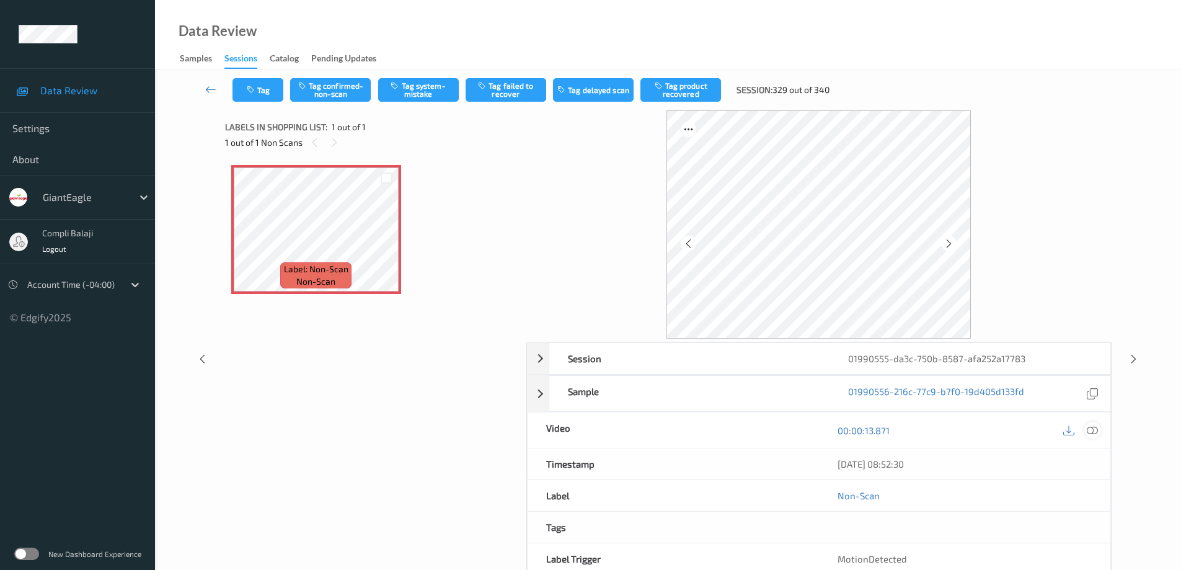
click at [1093, 435] on icon at bounding box center [1092, 430] width 11 height 11
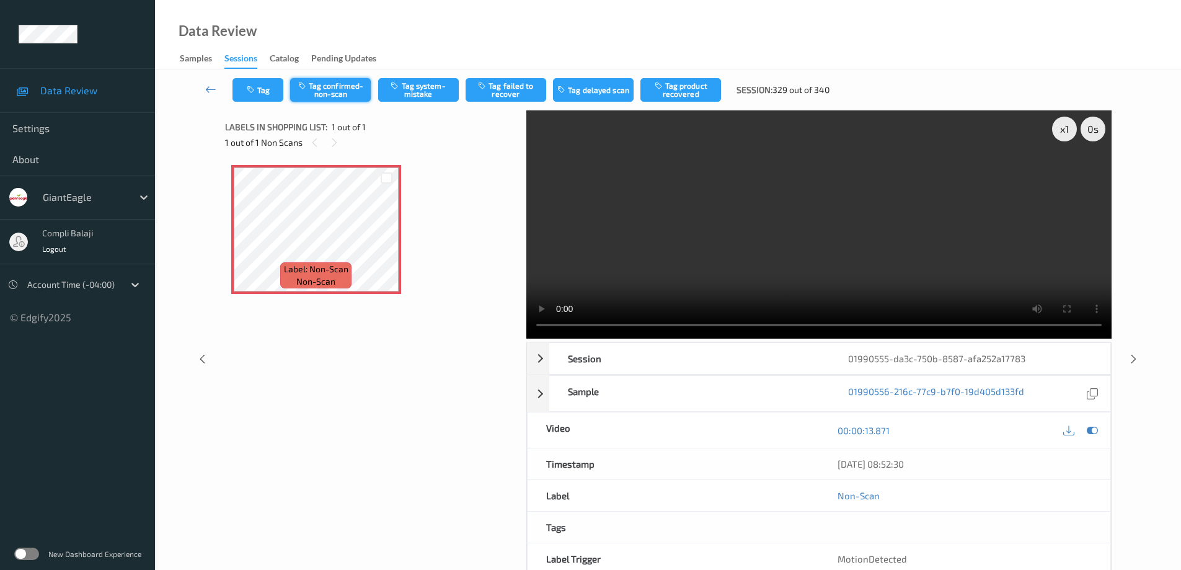
click at [335, 90] on button "Tag confirmed-non-scan" at bounding box center [330, 90] width 81 height 24
click at [335, 95] on button "Untag confirmed-non-scan" at bounding box center [330, 90] width 81 height 24
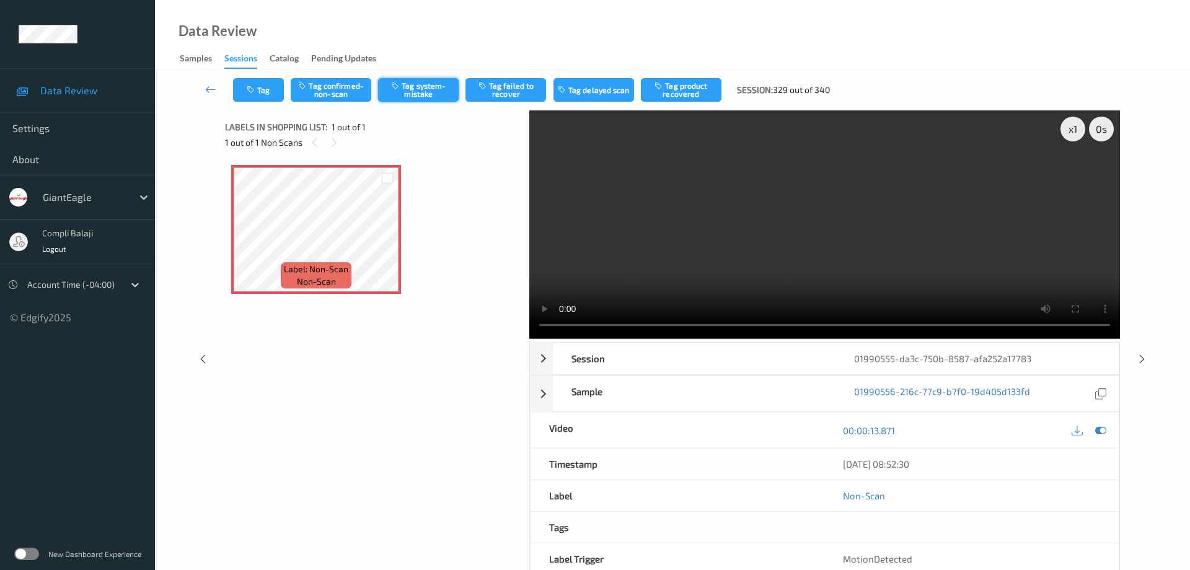
click at [426, 100] on button "Tag system-mistake" at bounding box center [418, 90] width 81 height 24
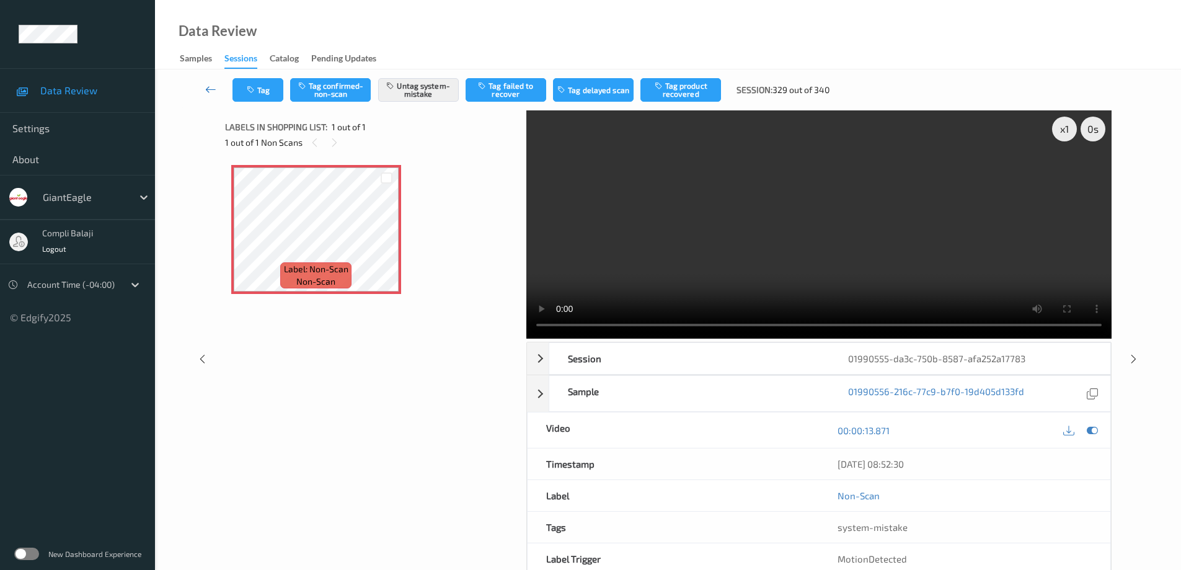
click at [211, 87] on icon at bounding box center [210, 89] width 11 height 12
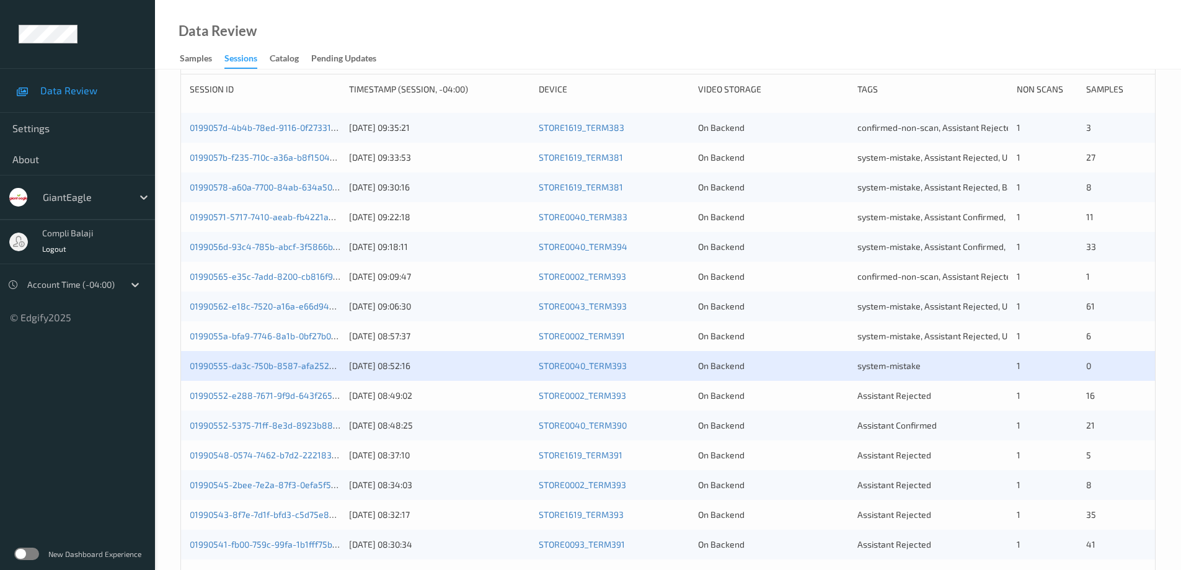
scroll to position [248, 0]
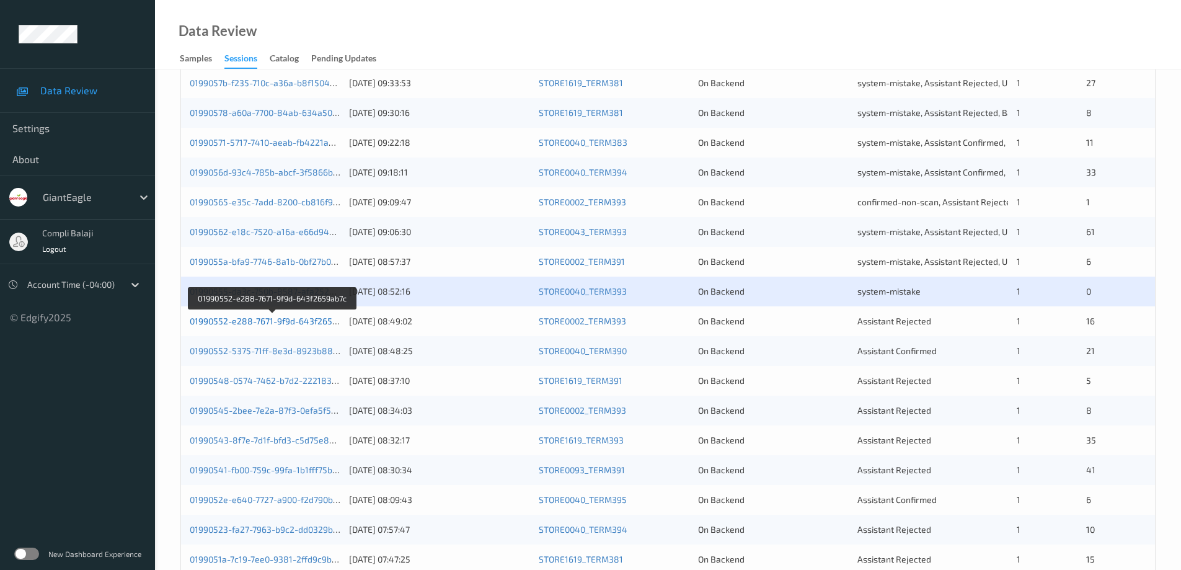
click at [291, 321] on link "01990552-e288-7671-9f9d-643f2659ab7c" at bounding box center [273, 320] width 166 height 11
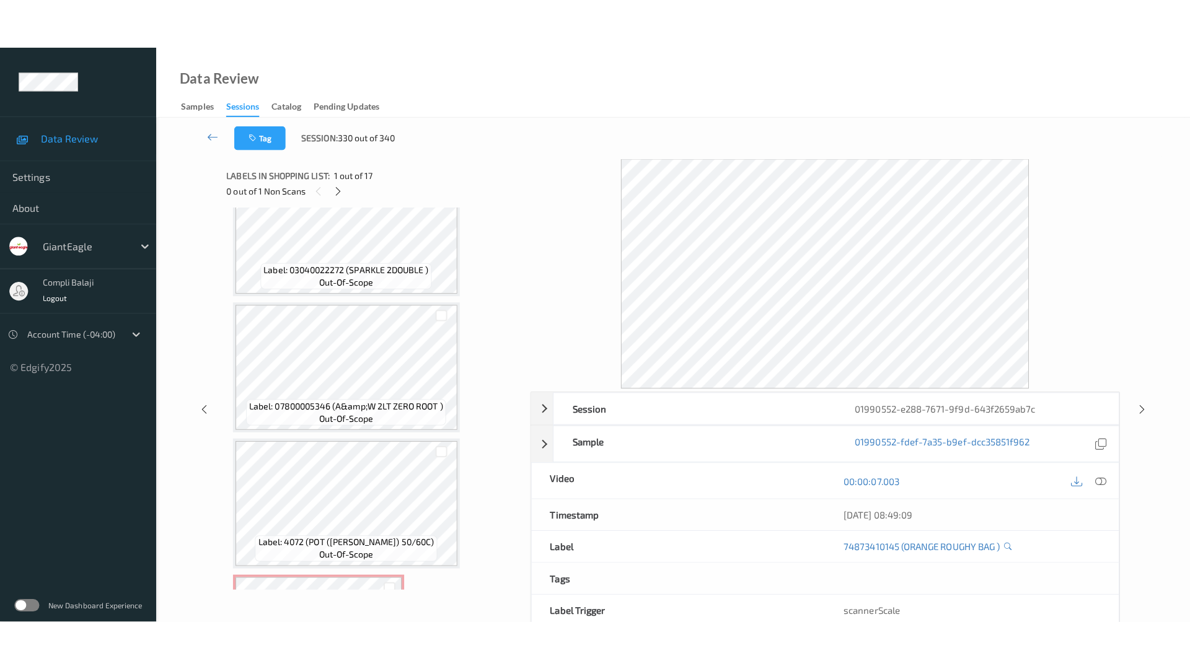
scroll to position [1924, 0]
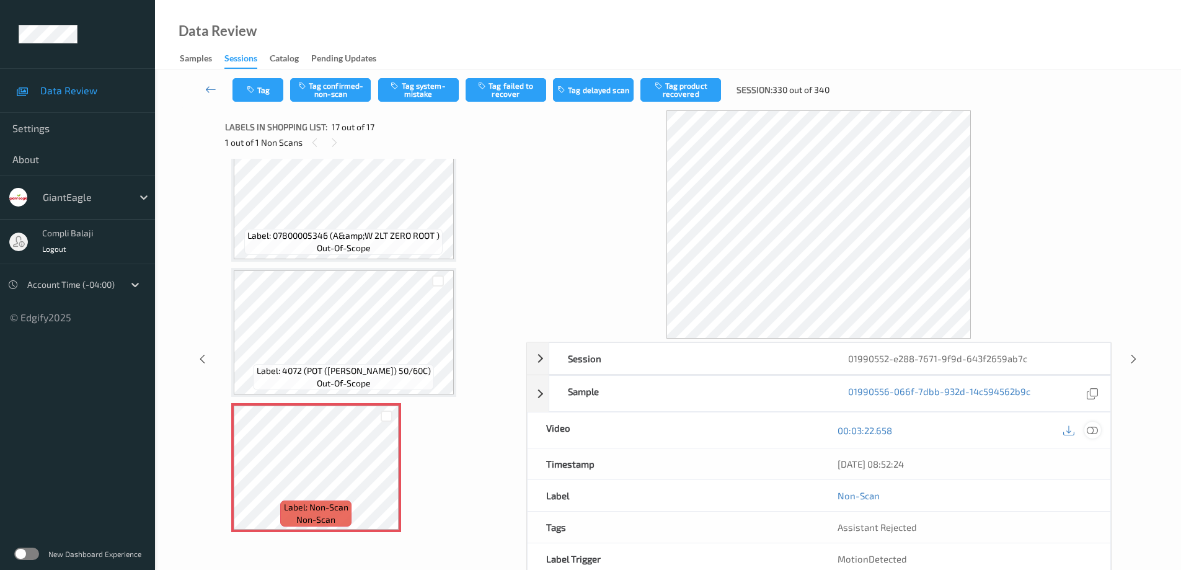
click at [1091, 432] on icon at bounding box center [1092, 430] width 11 height 11
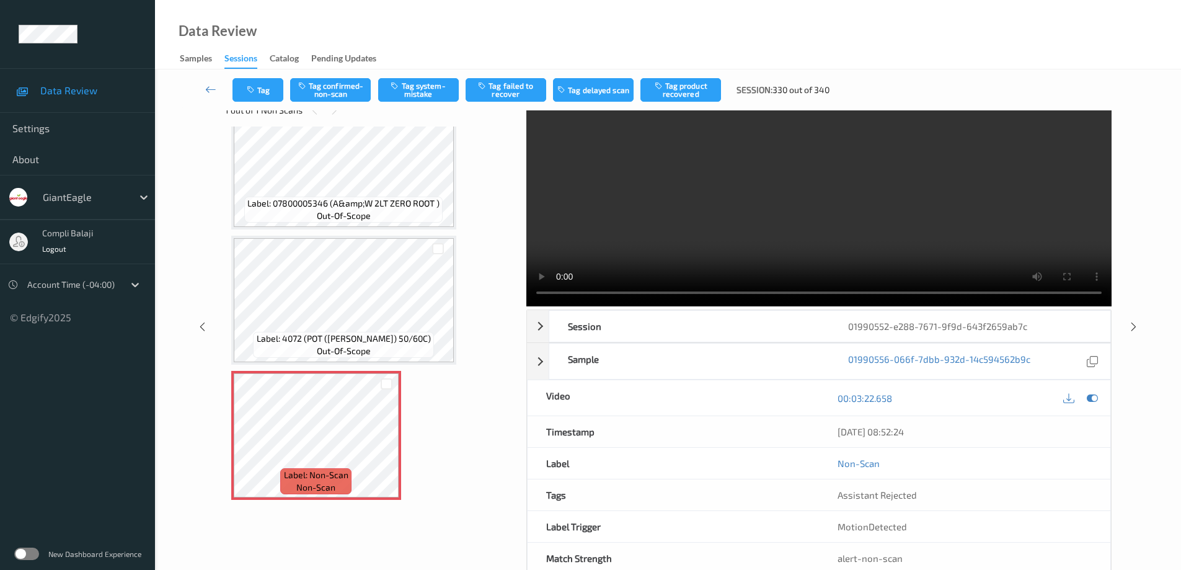
scroll to position [62, 0]
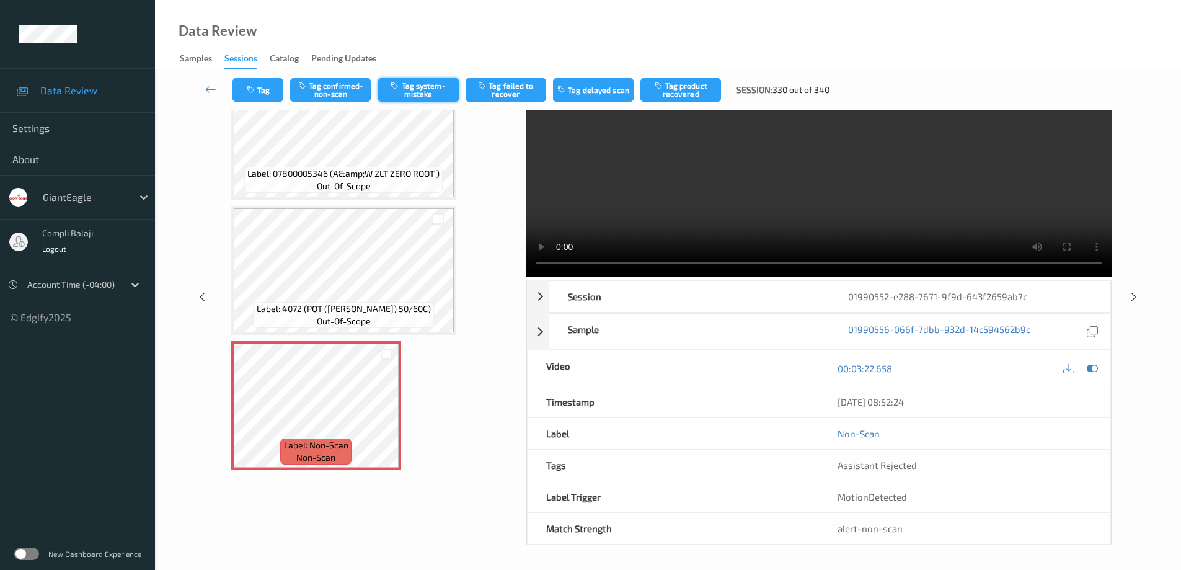
click at [430, 94] on button "Tag system-mistake" at bounding box center [418, 90] width 81 height 24
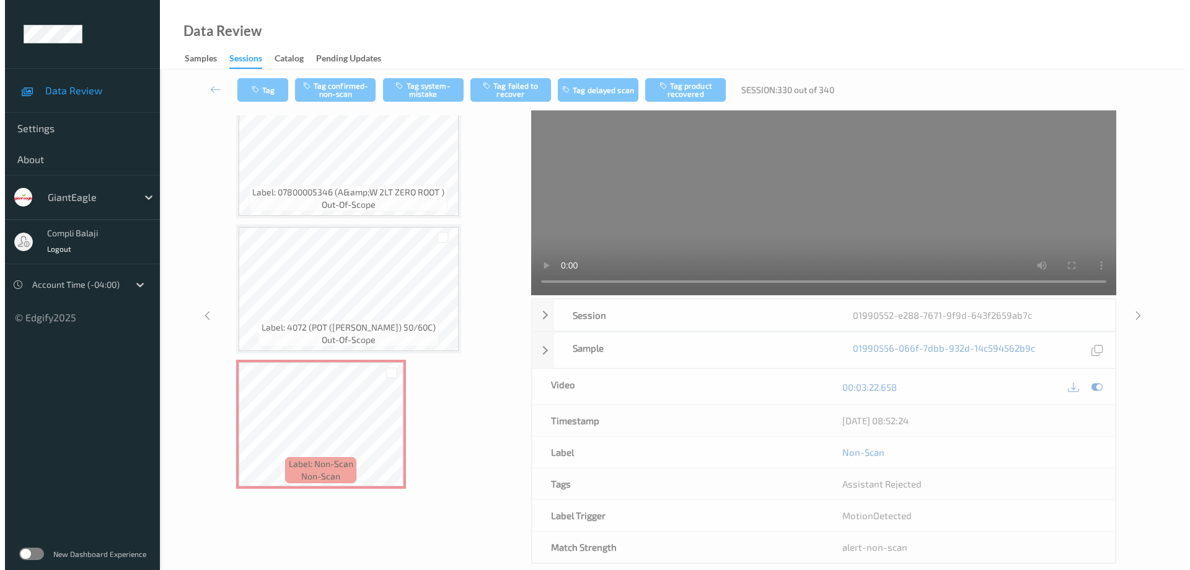
scroll to position [0, 0]
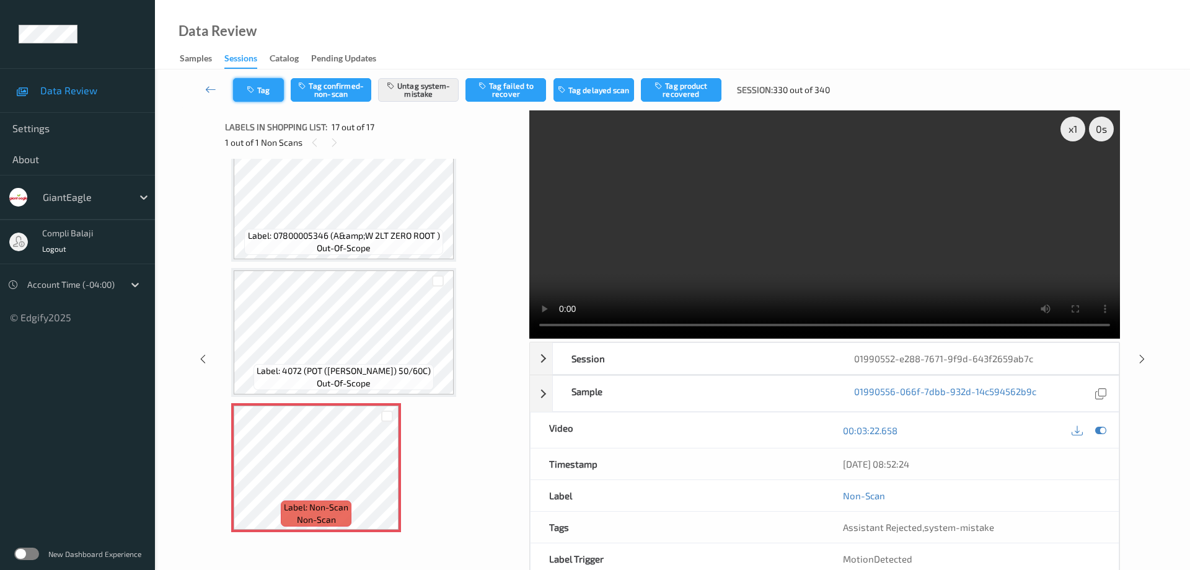
click at [267, 94] on button "Tag" at bounding box center [258, 90] width 51 height 24
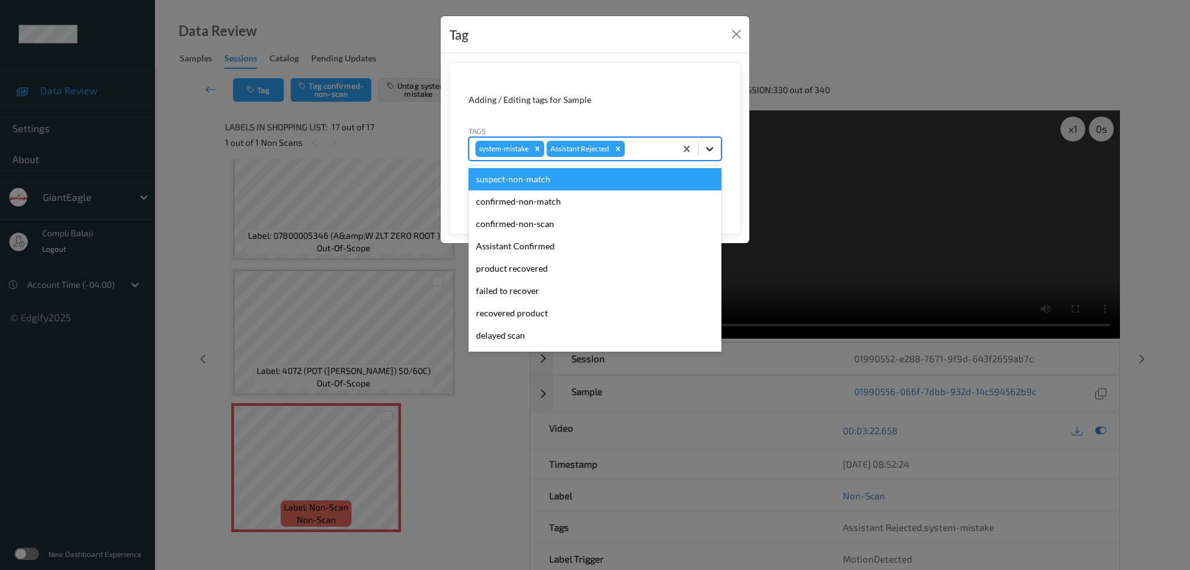
click at [713, 149] on icon at bounding box center [710, 149] width 12 height 12
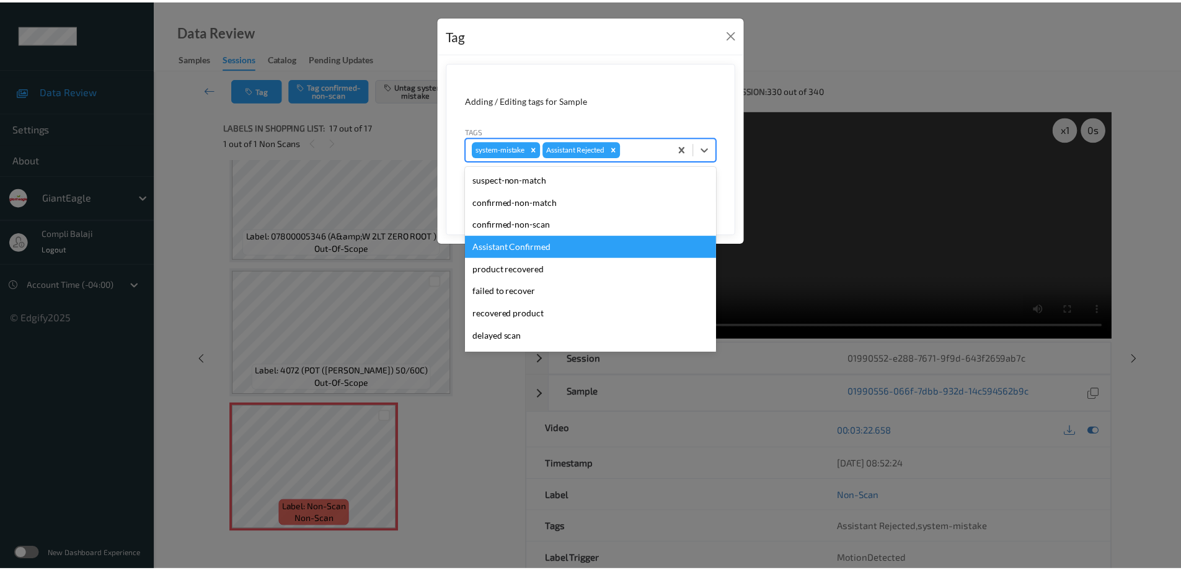
scroll to position [109, 0]
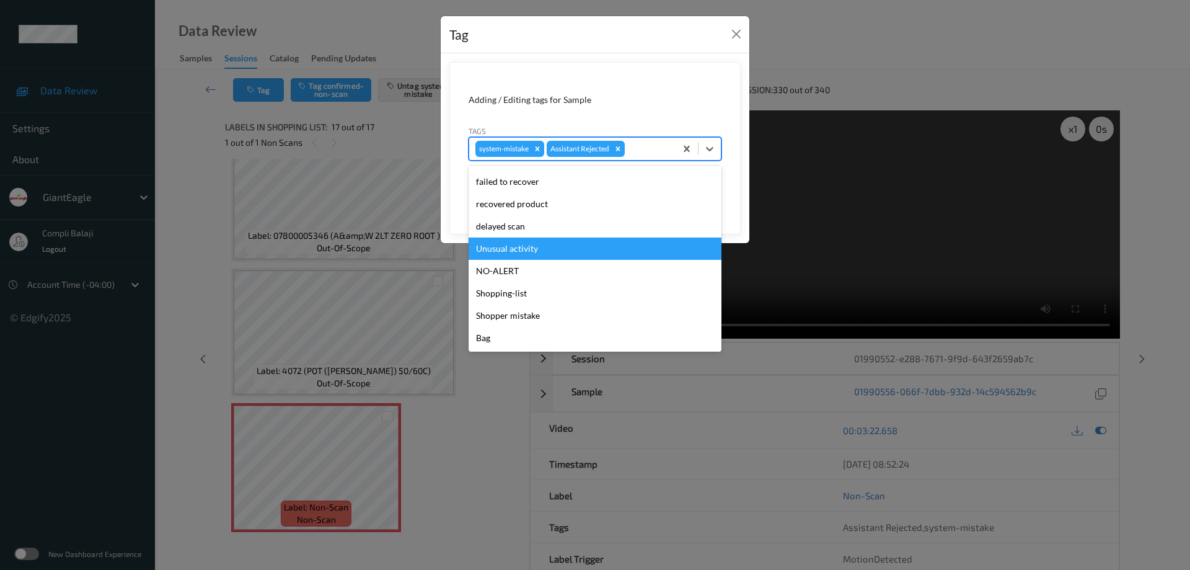
click at [536, 252] on div "Unusual activity" at bounding box center [595, 248] width 253 height 22
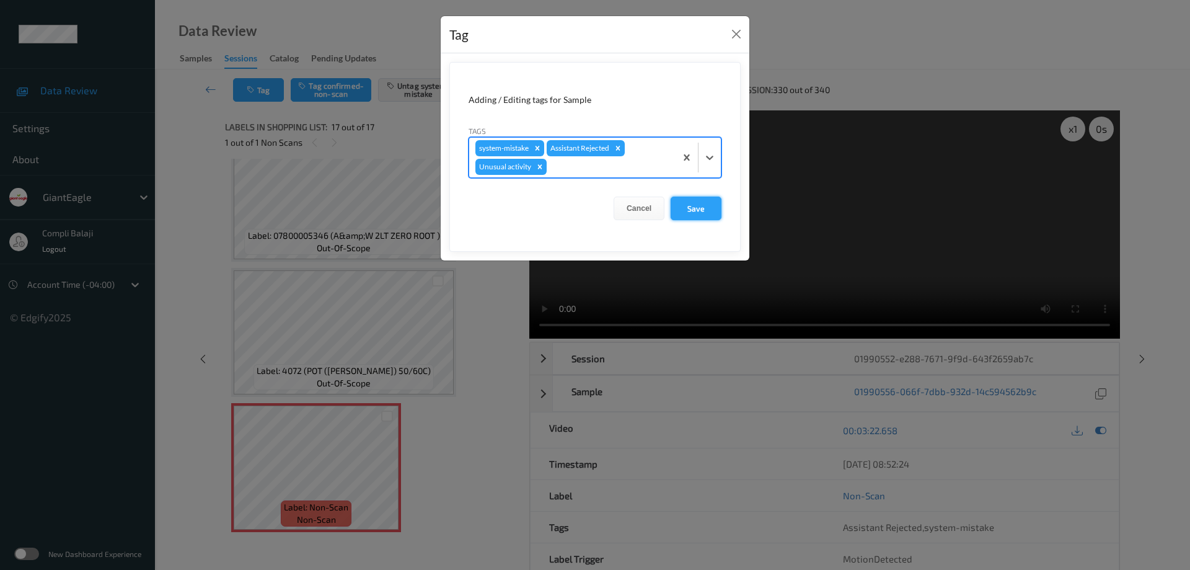
click at [702, 211] on button "Save" at bounding box center [696, 208] width 51 height 24
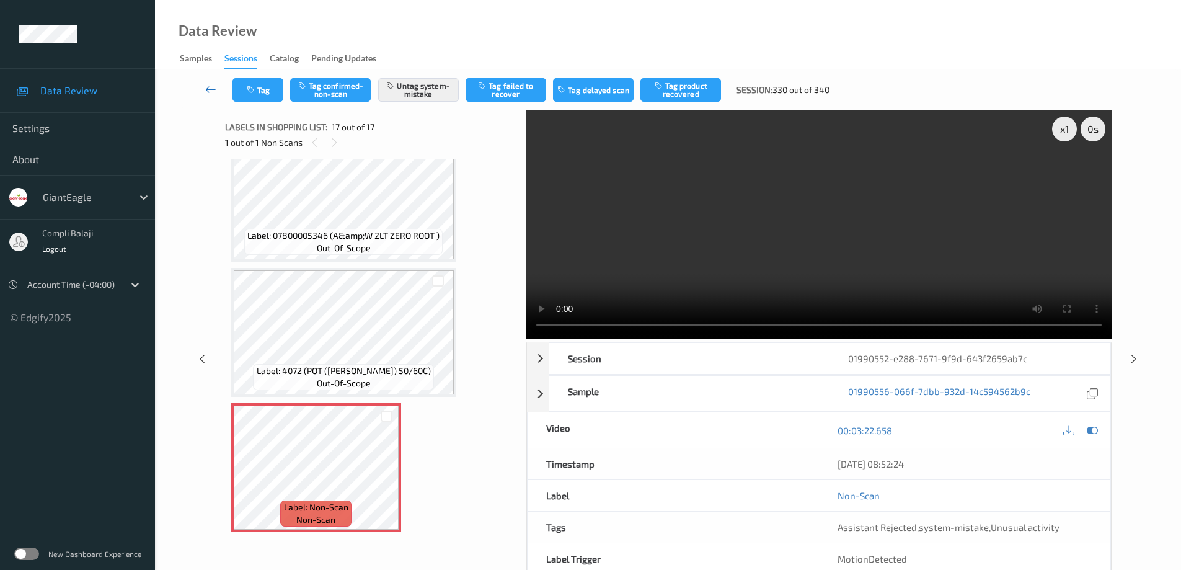
click at [209, 91] on icon at bounding box center [210, 89] width 11 height 12
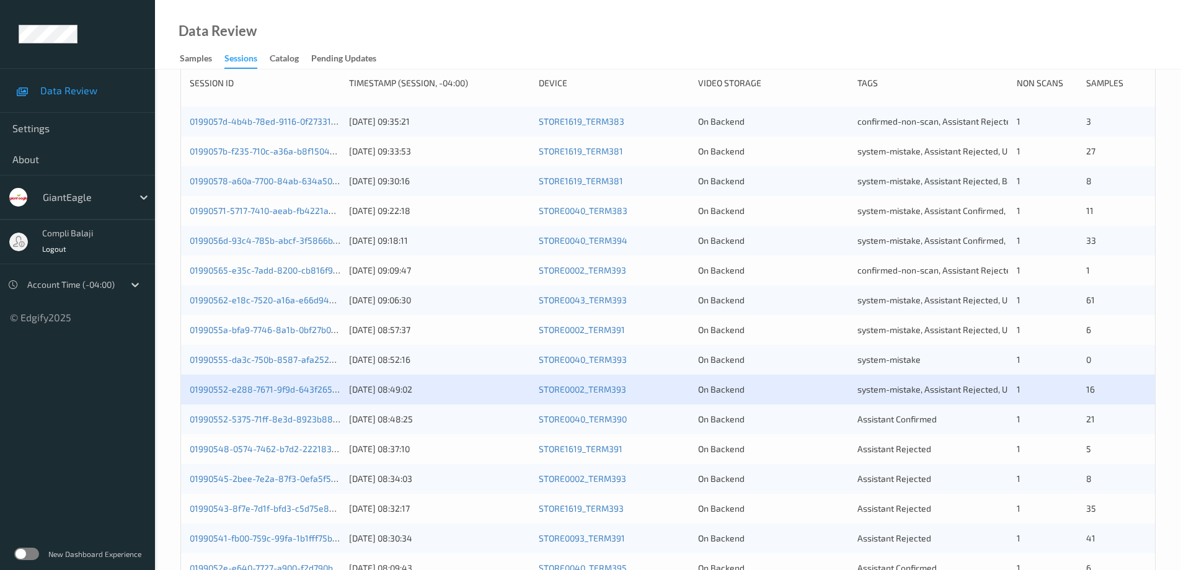
scroll to position [248, 0]
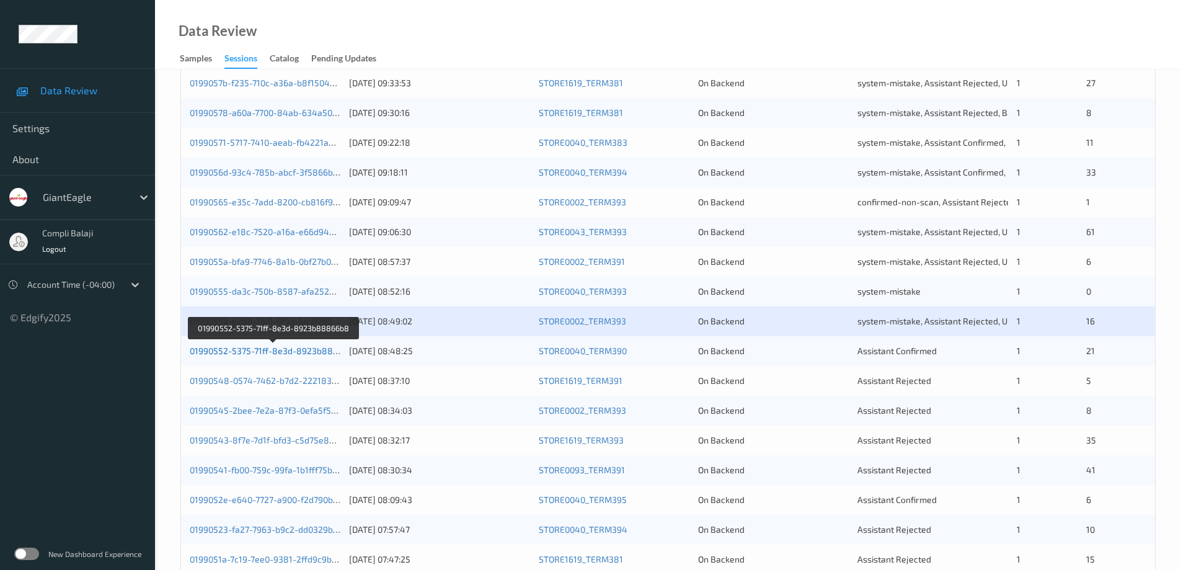
click at [306, 354] on link "01990552-5375-71ff-8e3d-8923b88866b8" at bounding box center [274, 350] width 169 height 11
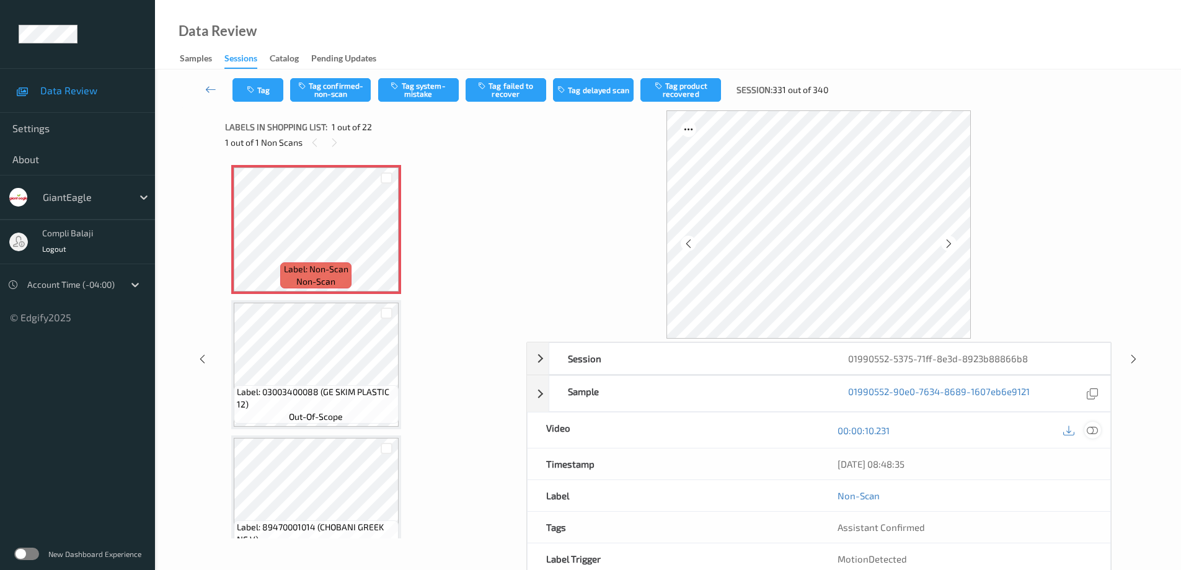
click at [1096, 431] on icon at bounding box center [1092, 430] width 11 height 11
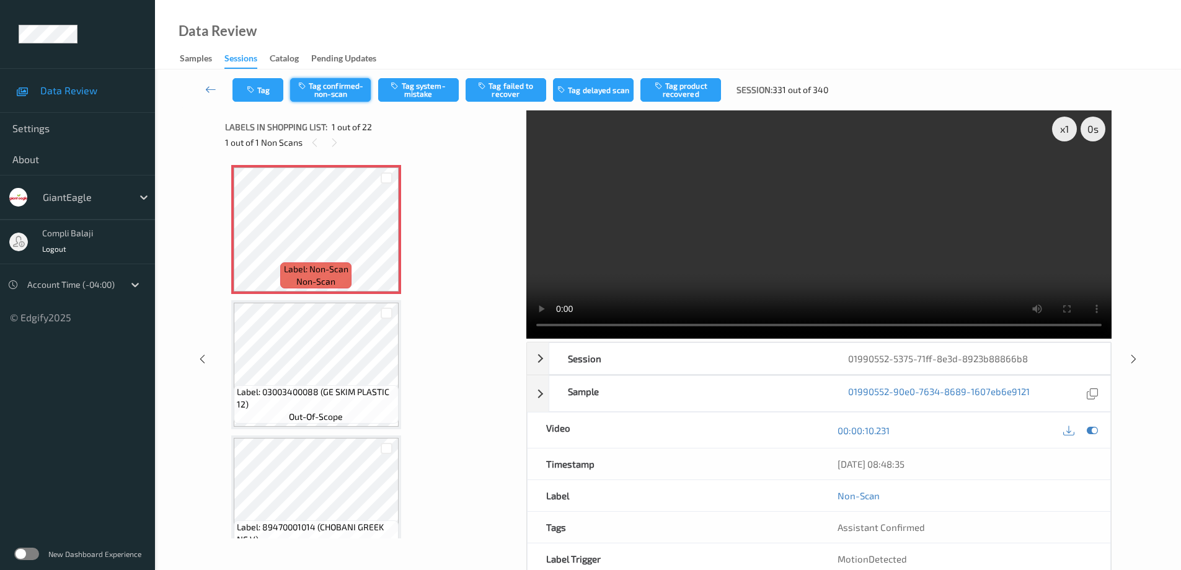
click at [340, 94] on button "Tag confirmed-non-scan" at bounding box center [330, 90] width 81 height 24
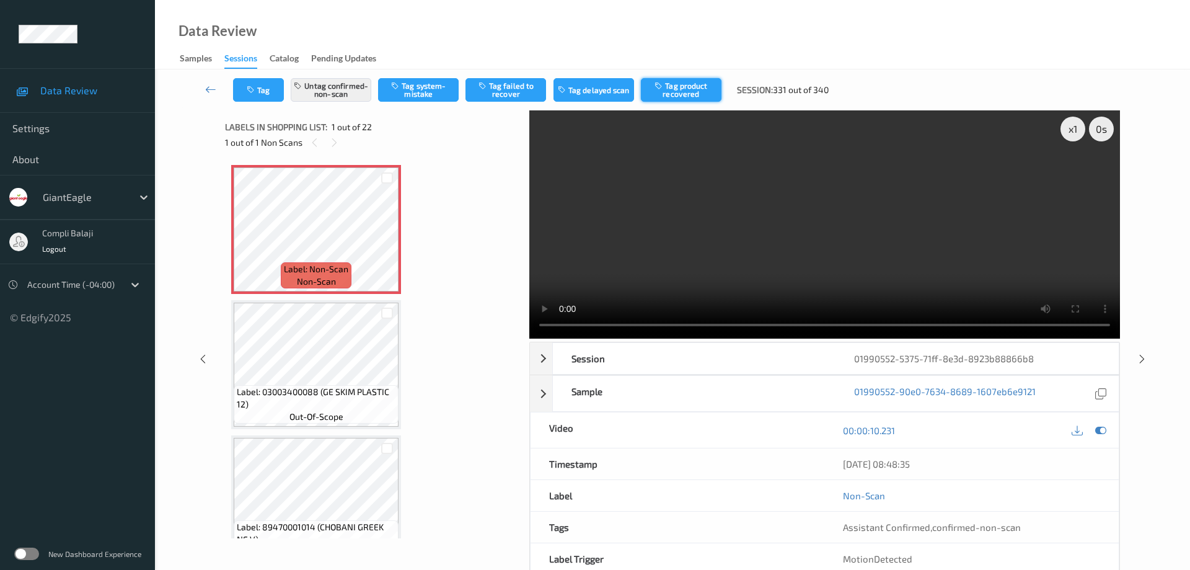
click at [691, 92] on button "Tag product recovered" at bounding box center [681, 90] width 81 height 24
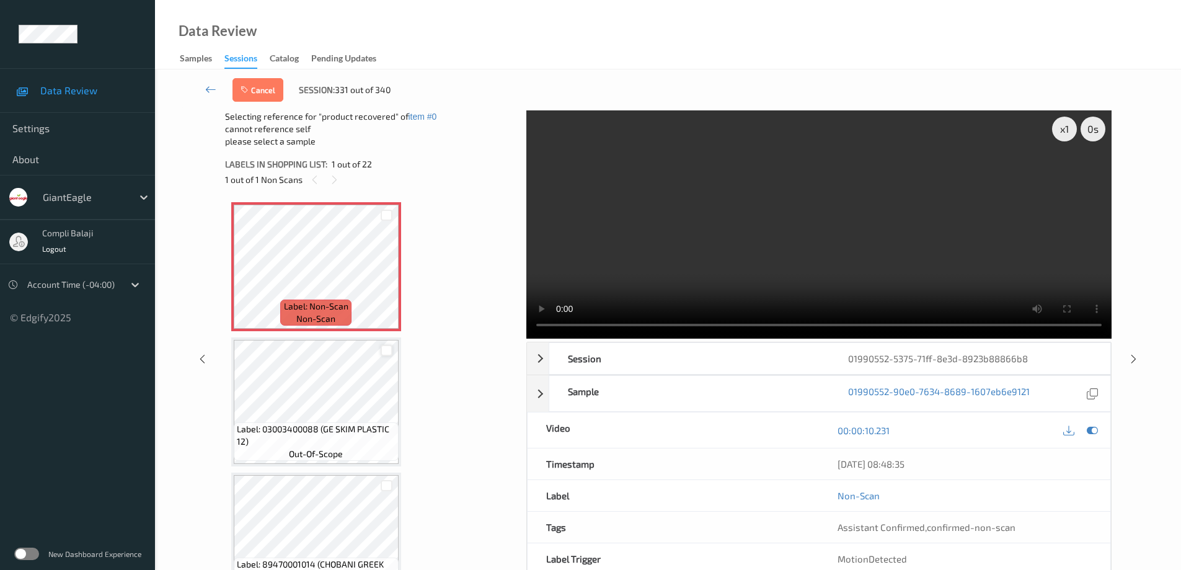
click at [387, 350] on div at bounding box center [387, 351] width 12 height 12
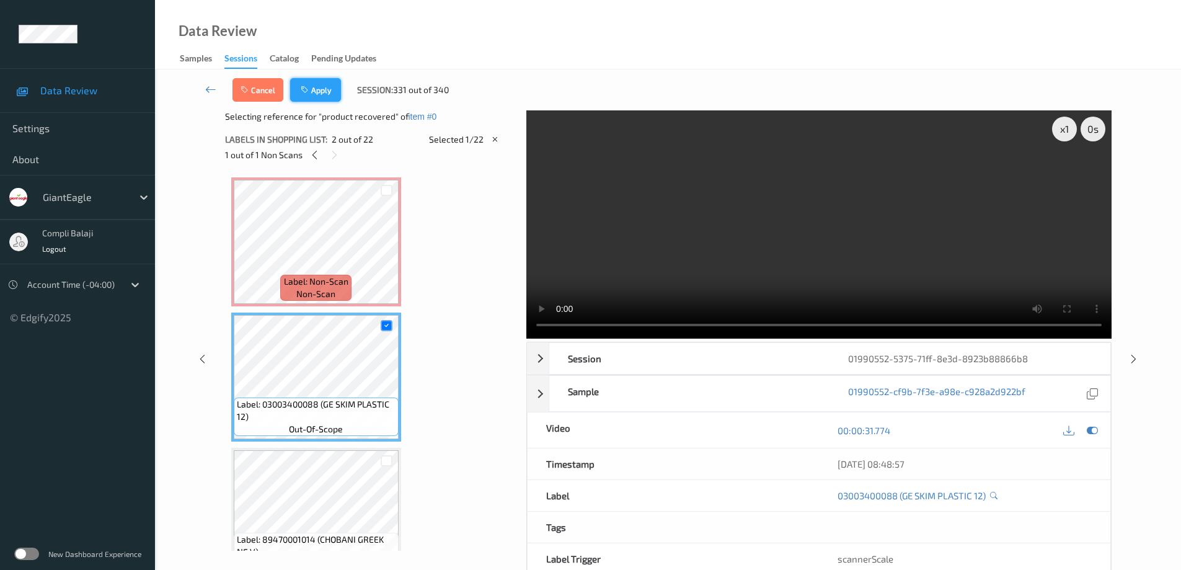
click at [330, 95] on button "Apply" at bounding box center [315, 90] width 51 height 24
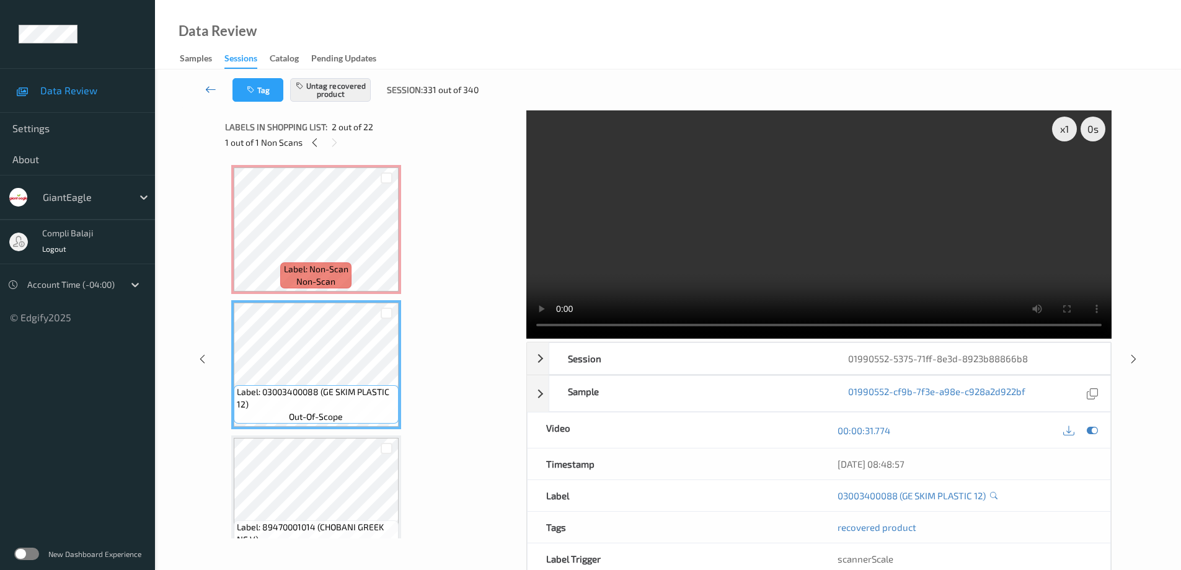
click at [207, 89] on icon at bounding box center [210, 89] width 11 height 12
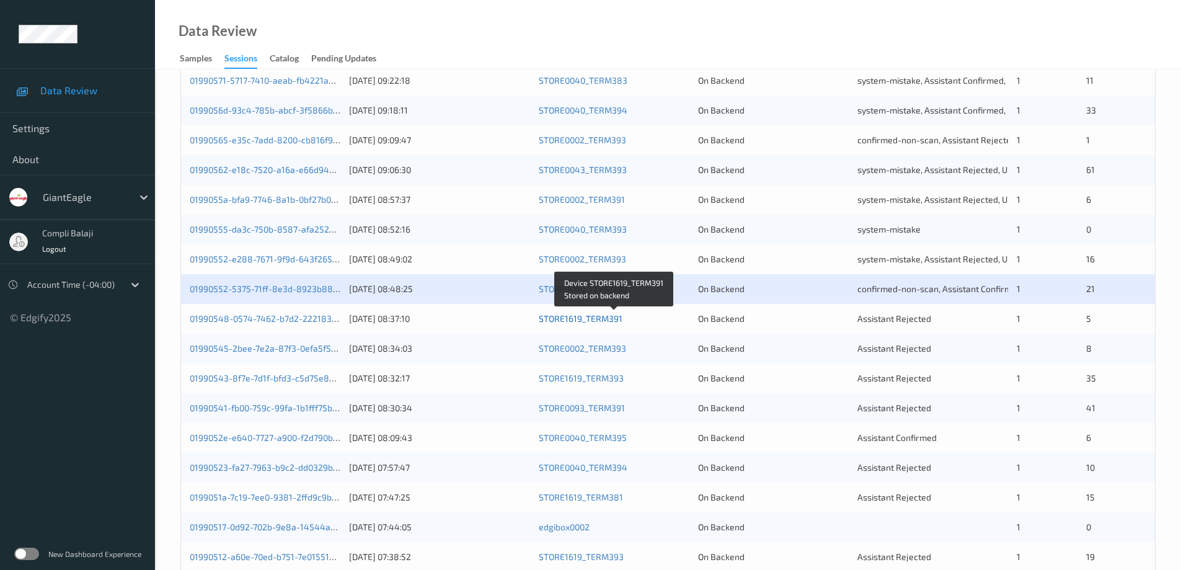
scroll to position [363, 0]
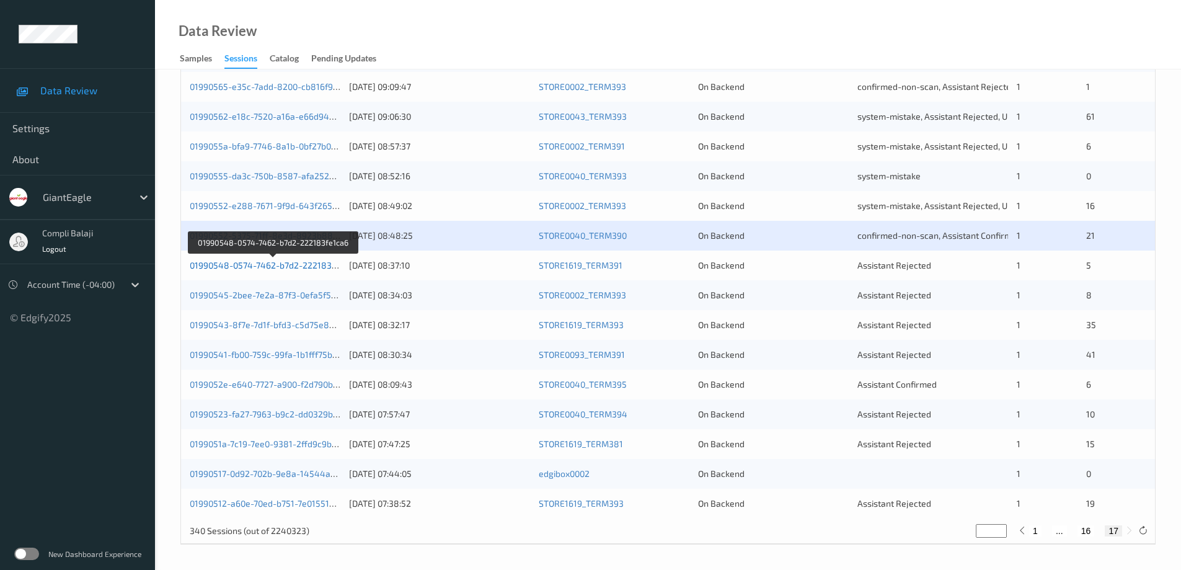
click at [301, 268] on link "01990548-0574-7462-b7d2-222183fe1ca6" at bounding box center [274, 265] width 168 height 11
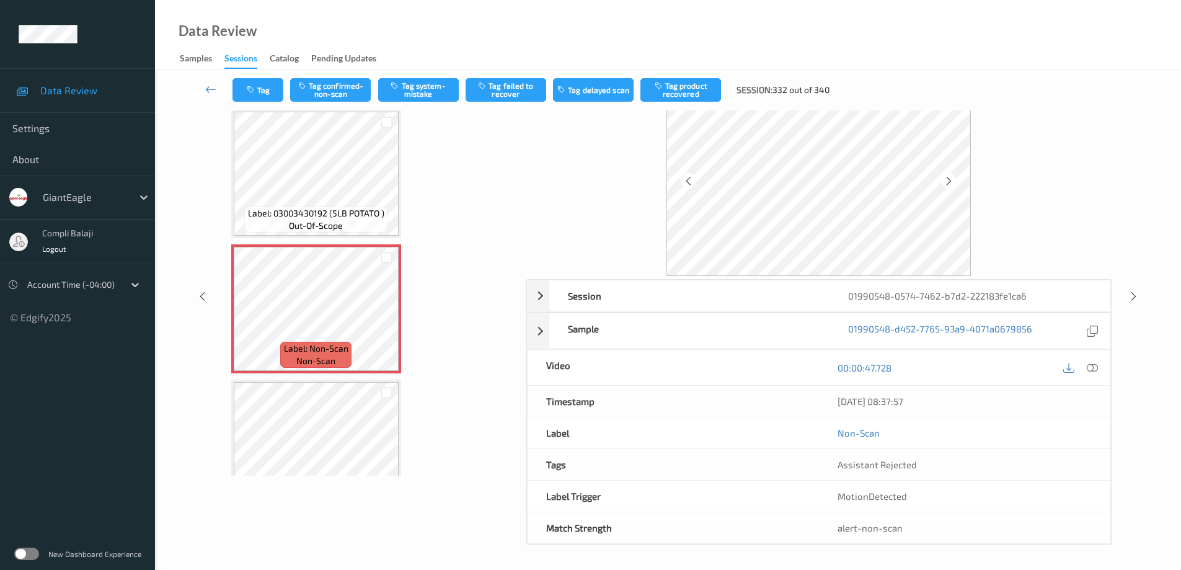
scroll to position [128, 0]
click at [1096, 368] on icon at bounding box center [1092, 367] width 11 height 11
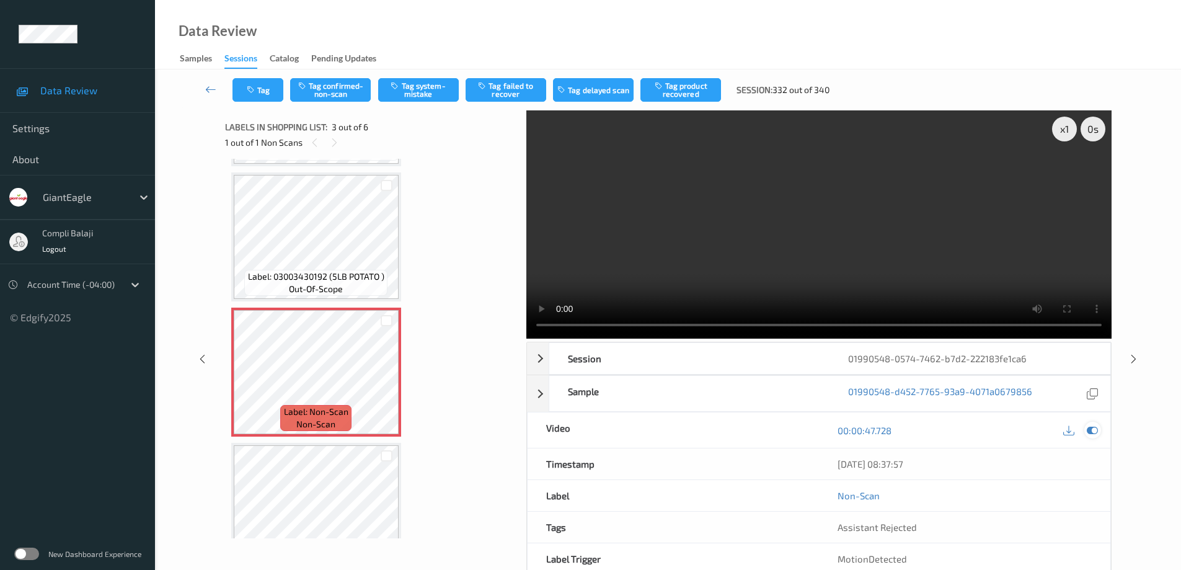
click at [1094, 428] on icon at bounding box center [1092, 430] width 11 height 11
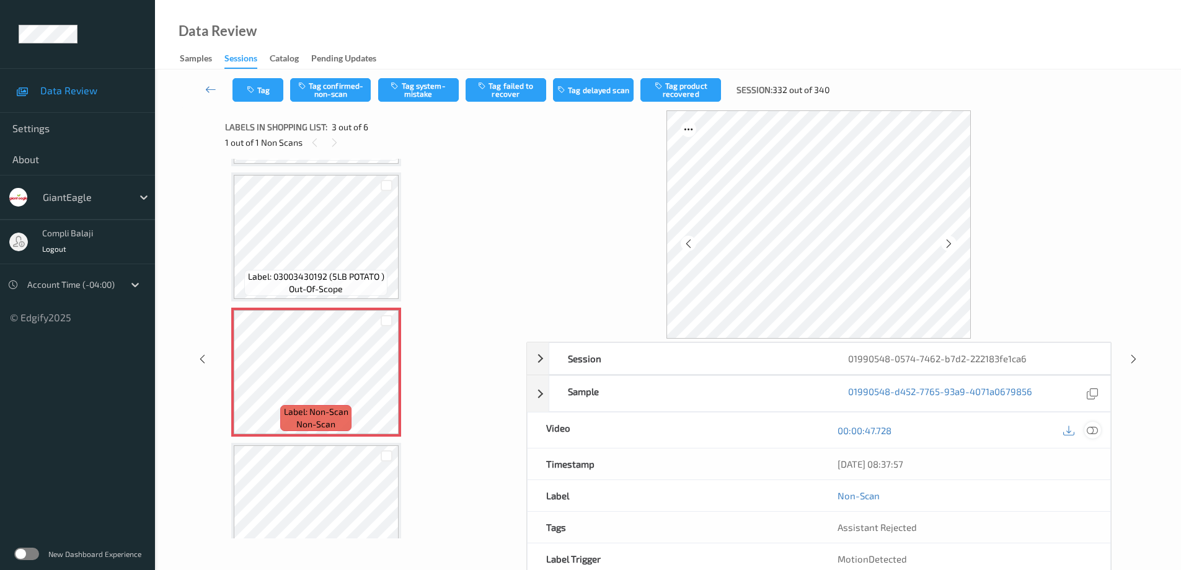
click at [1097, 430] on icon at bounding box center [1092, 430] width 11 height 11
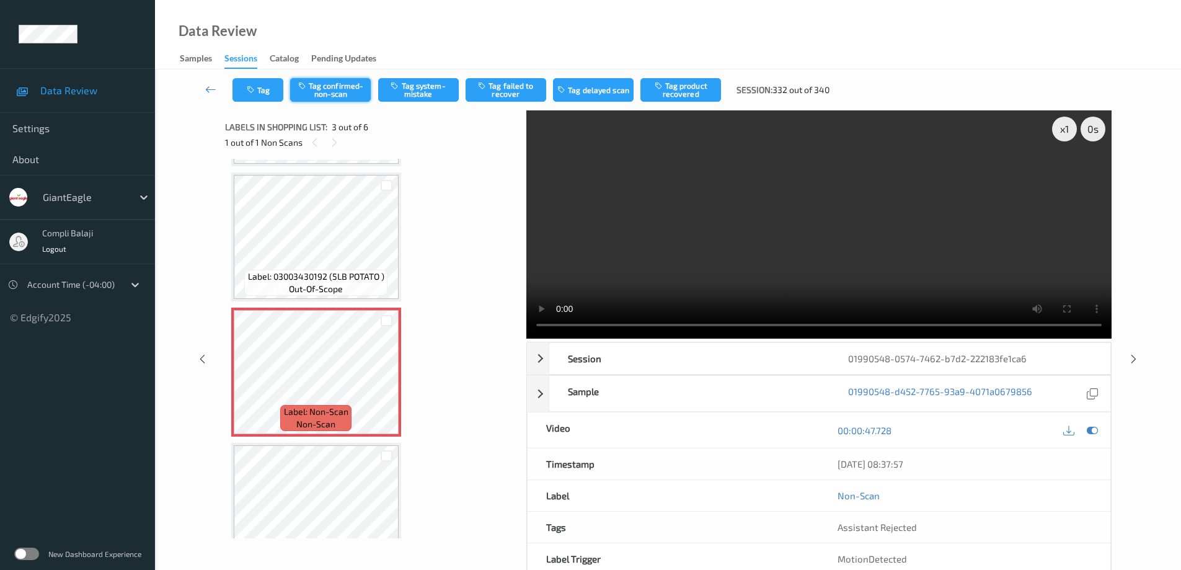
drag, startPoint x: 332, startPoint y: 93, endPoint x: 341, endPoint y: 93, distance: 9.3
click at [333, 93] on button "Tag confirmed-non-scan" at bounding box center [330, 90] width 81 height 24
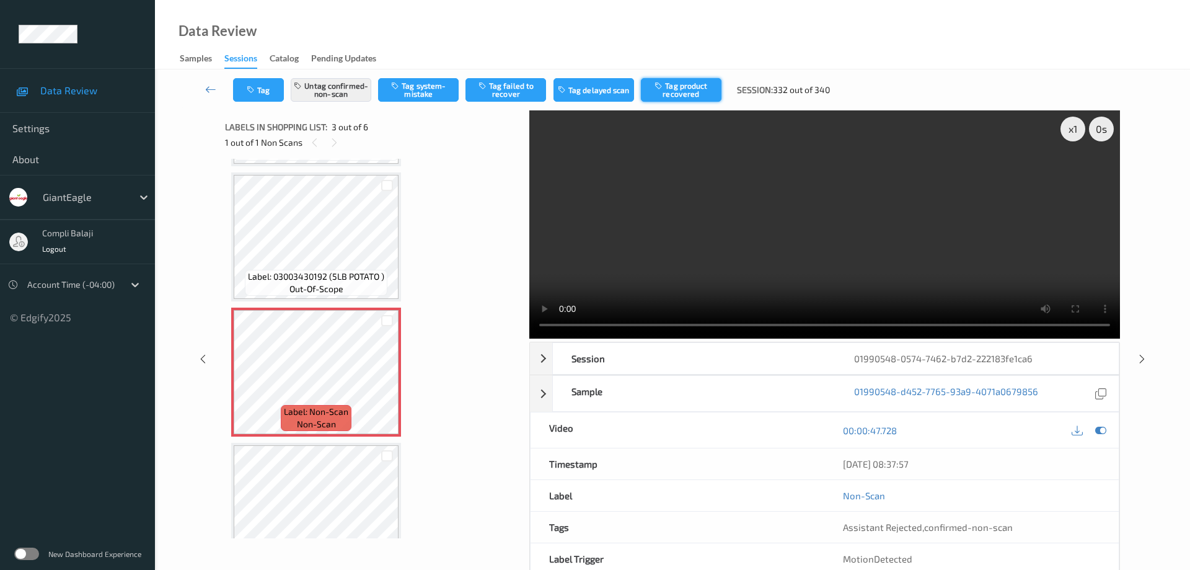
click at [693, 93] on button "Tag product recovered" at bounding box center [681, 90] width 81 height 24
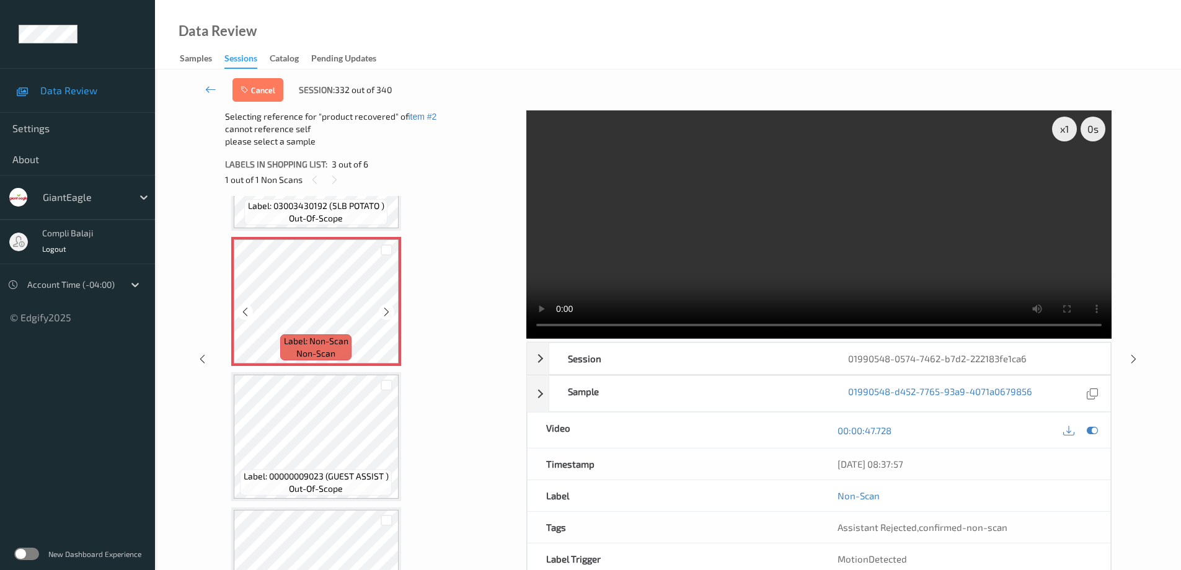
scroll to position [252, 0]
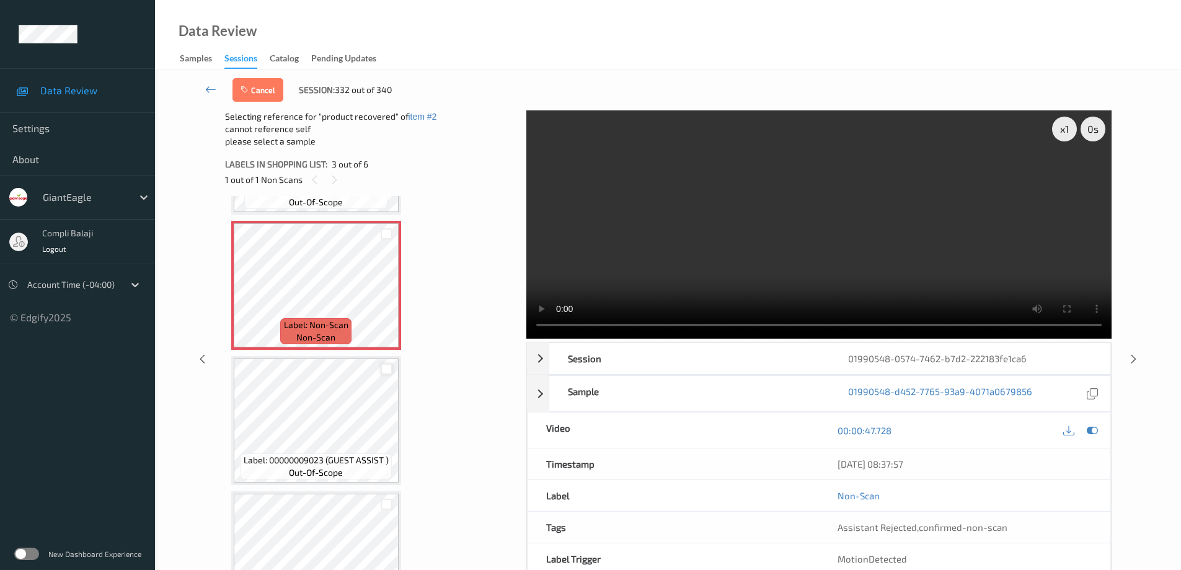
drag, startPoint x: 386, startPoint y: 371, endPoint x: 384, endPoint y: 336, distance: 35.4
click at [386, 371] on div at bounding box center [387, 369] width 12 height 12
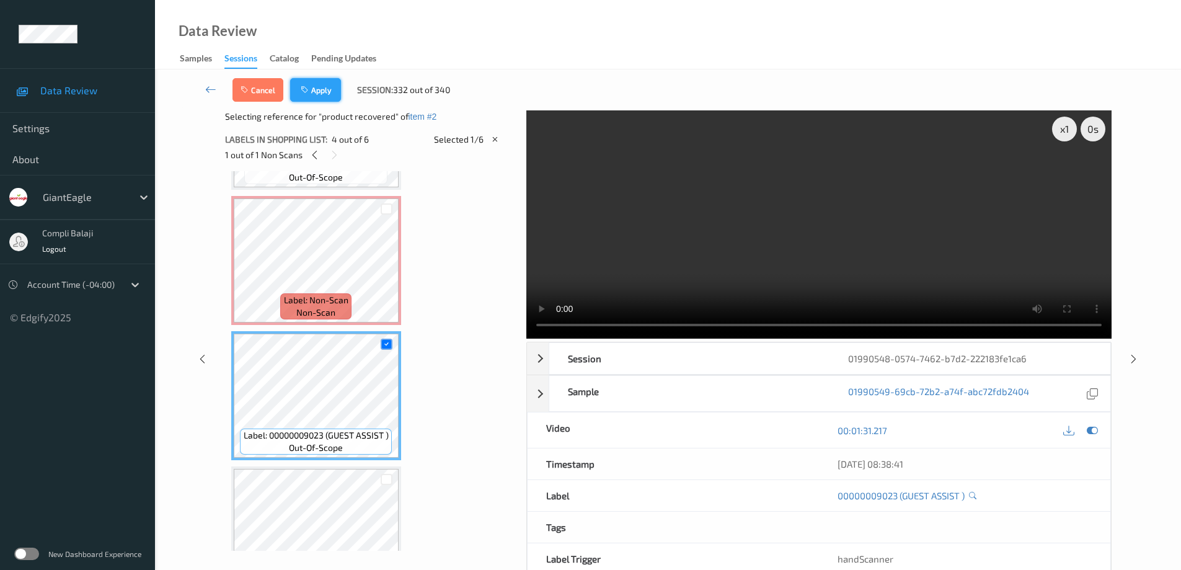
drag, startPoint x: 319, startPoint y: 93, endPoint x: 371, endPoint y: 7, distance: 100.1
click at [320, 93] on button "Apply" at bounding box center [315, 90] width 51 height 24
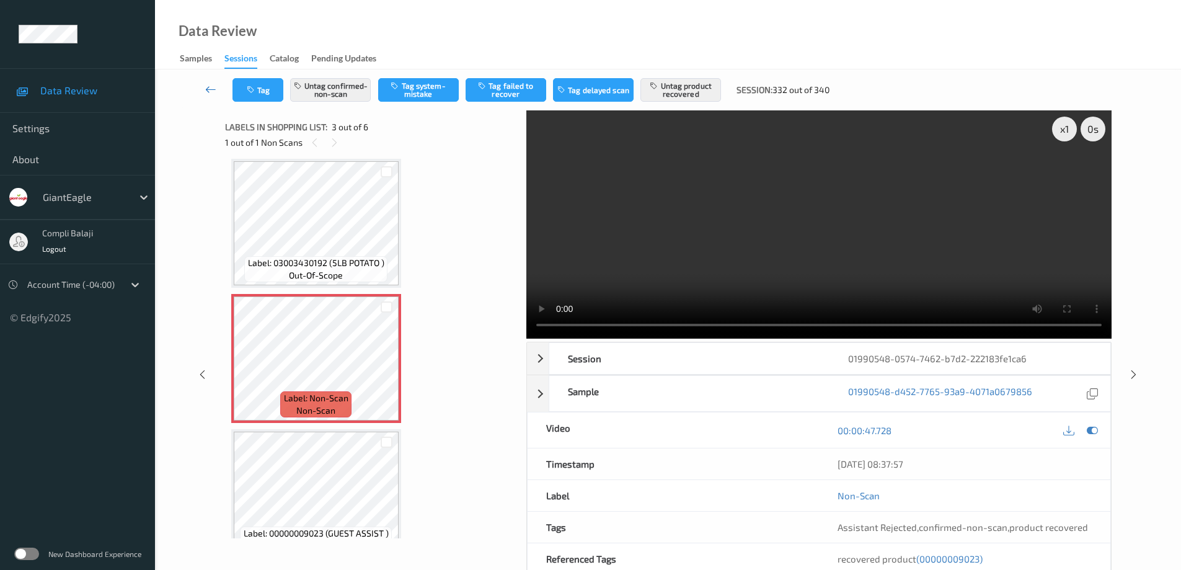
click at [207, 91] on icon at bounding box center [210, 89] width 11 height 12
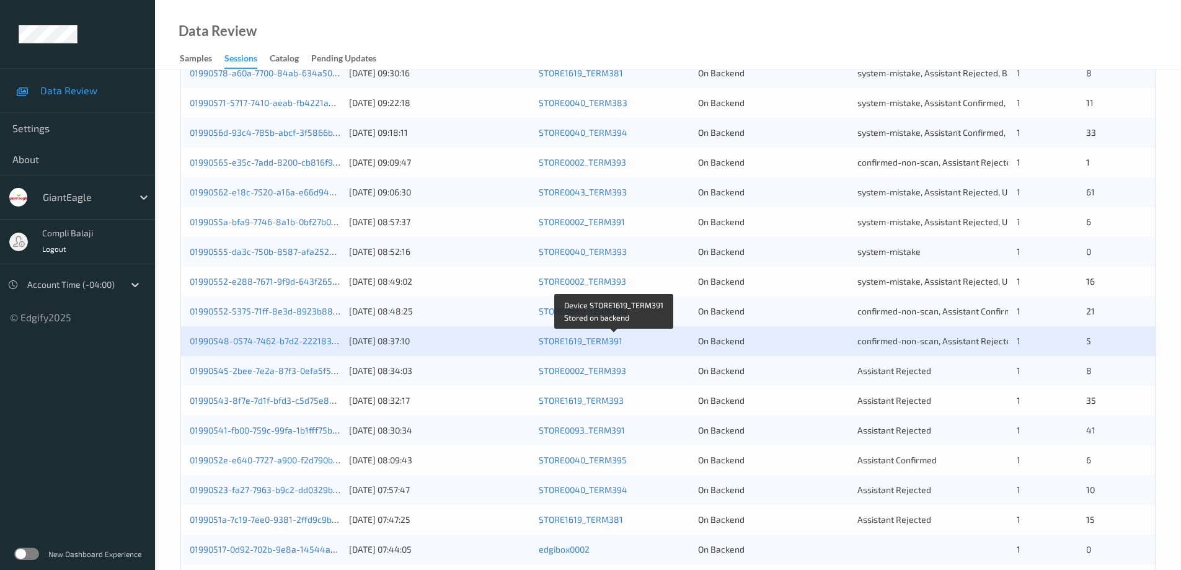
scroll to position [310, 0]
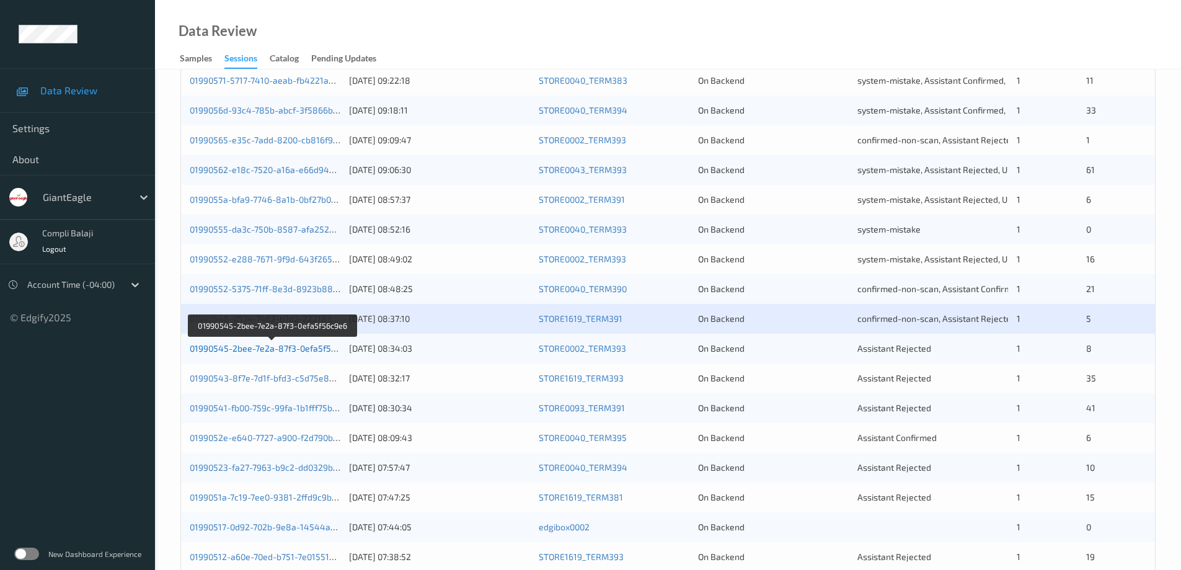
click at [302, 350] on link "01990545-2bee-7e2a-87f3-0efa5f56c9e6" at bounding box center [272, 348] width 165 height 11
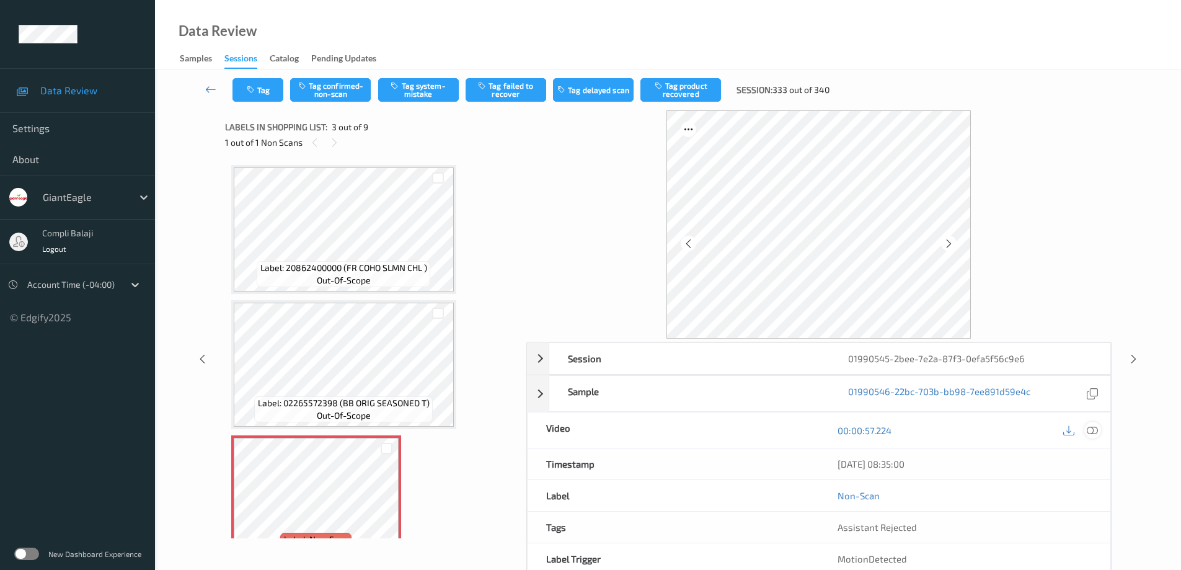
click at [1090, 431] on icon at bounding box center [1092, 430] width 11 height 11
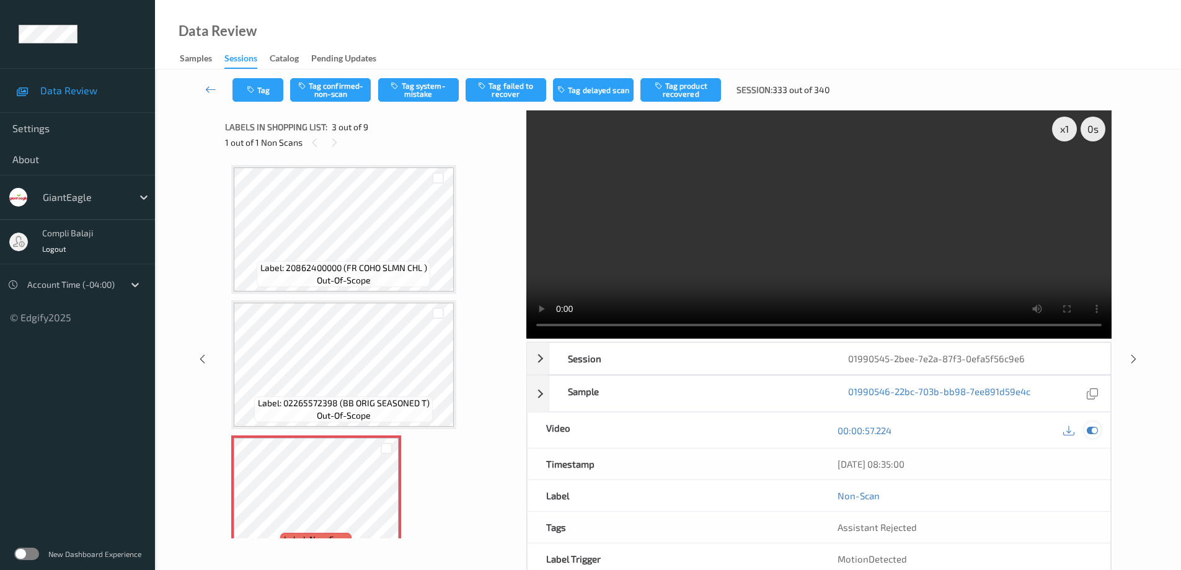
click at [1093, 430] on icon at bounding box center [1092, 430] width 11 height 11
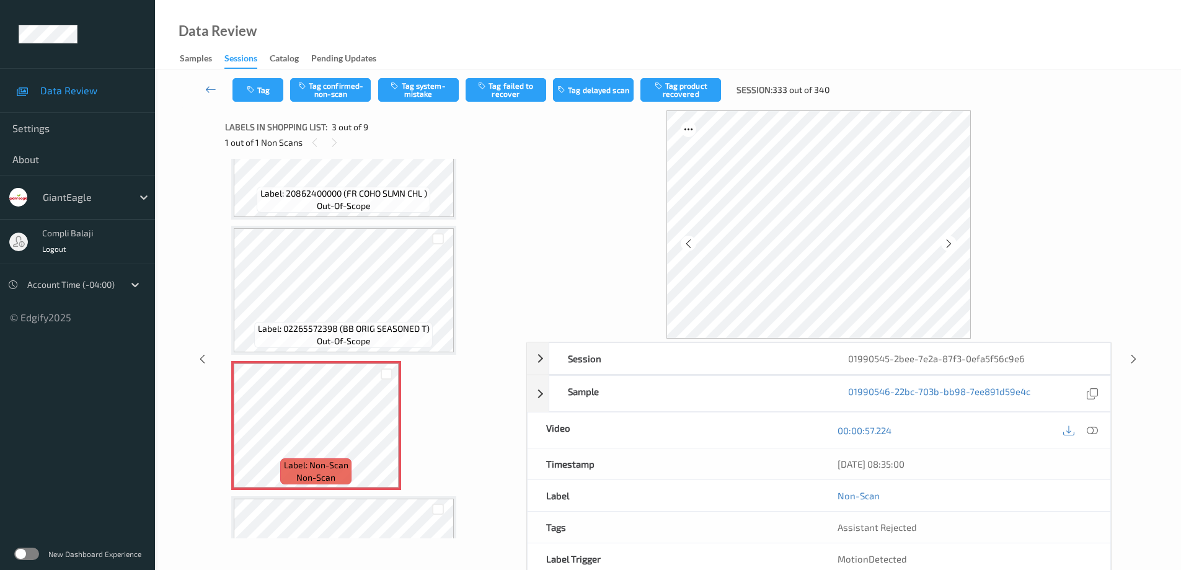
scroll to position [62, 0]
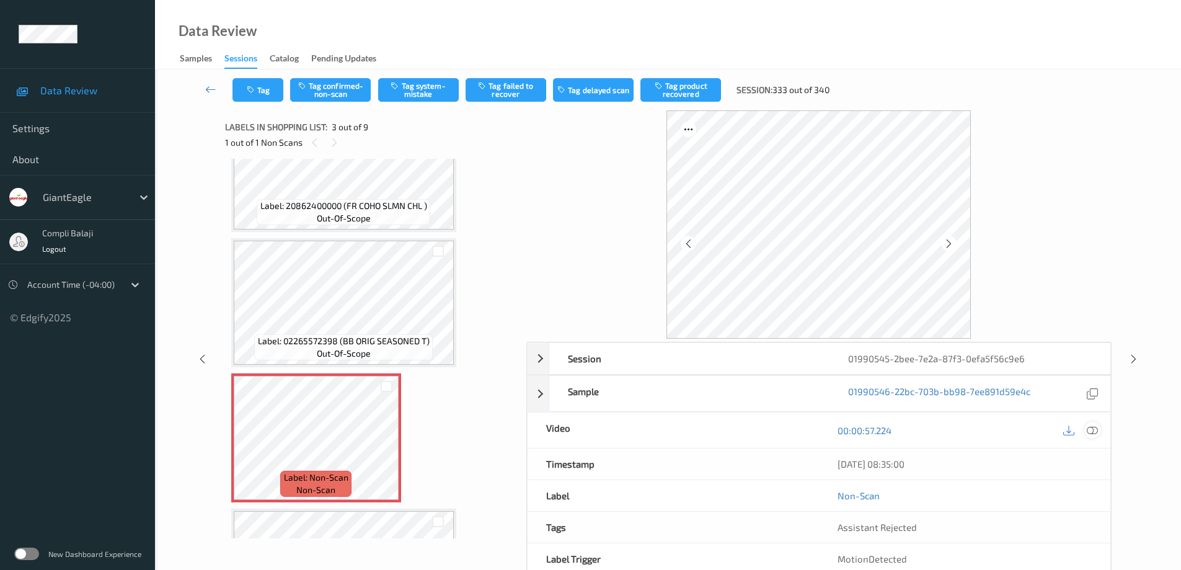
click at [1092, 428] on icon at bounding box center [1092, 430] width 11 height 11
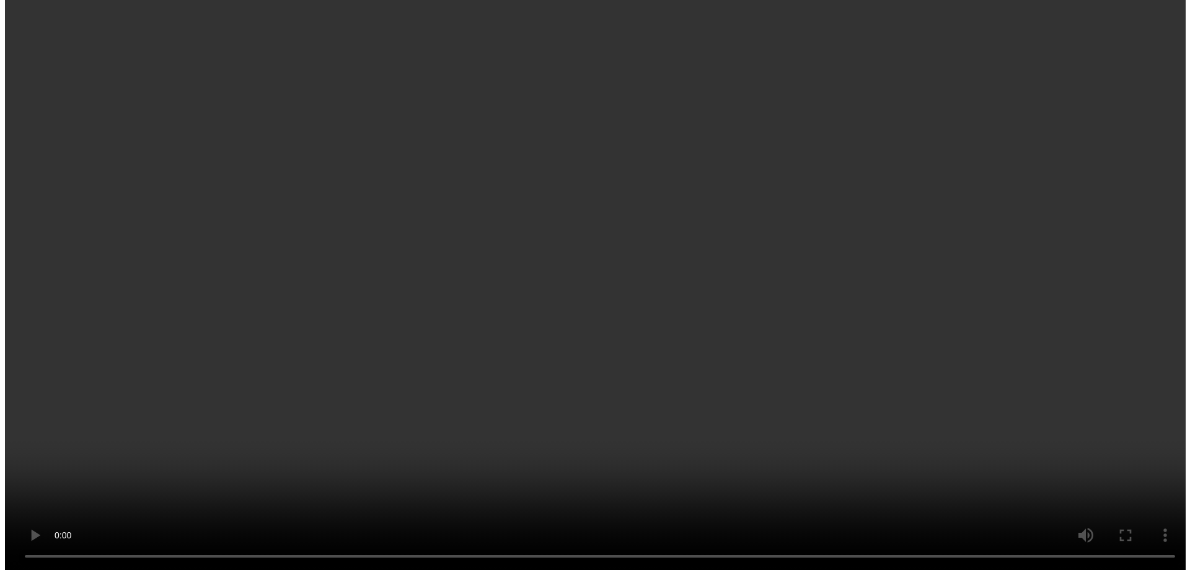
scroll to position [186, 0]
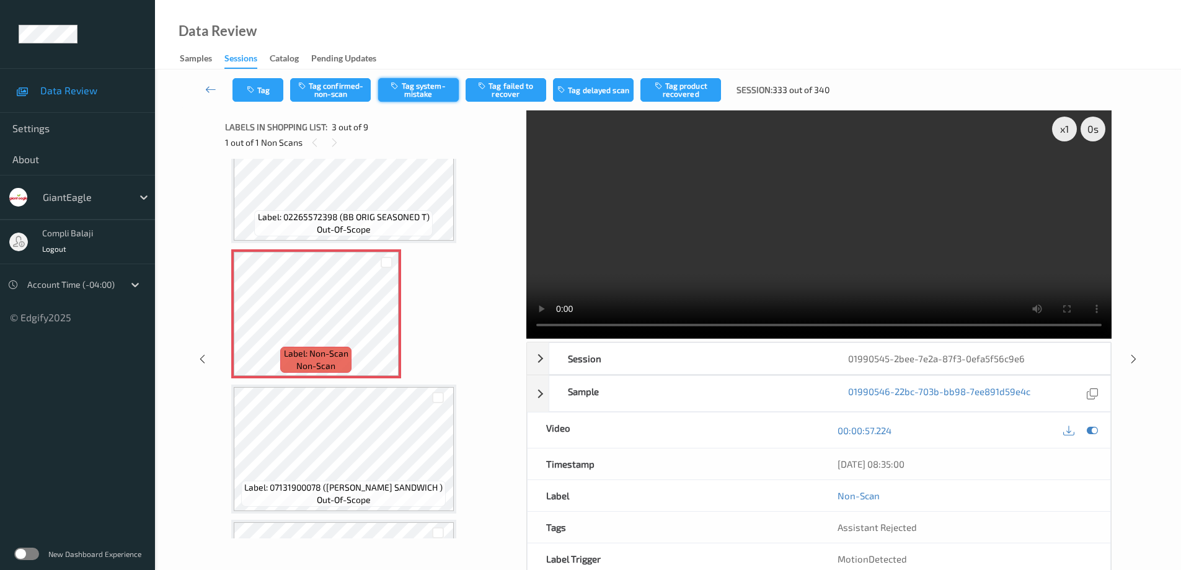
click at [428, 96] on button "Tag system-mistake" at bounding box center [418, 90] width 81 height 24
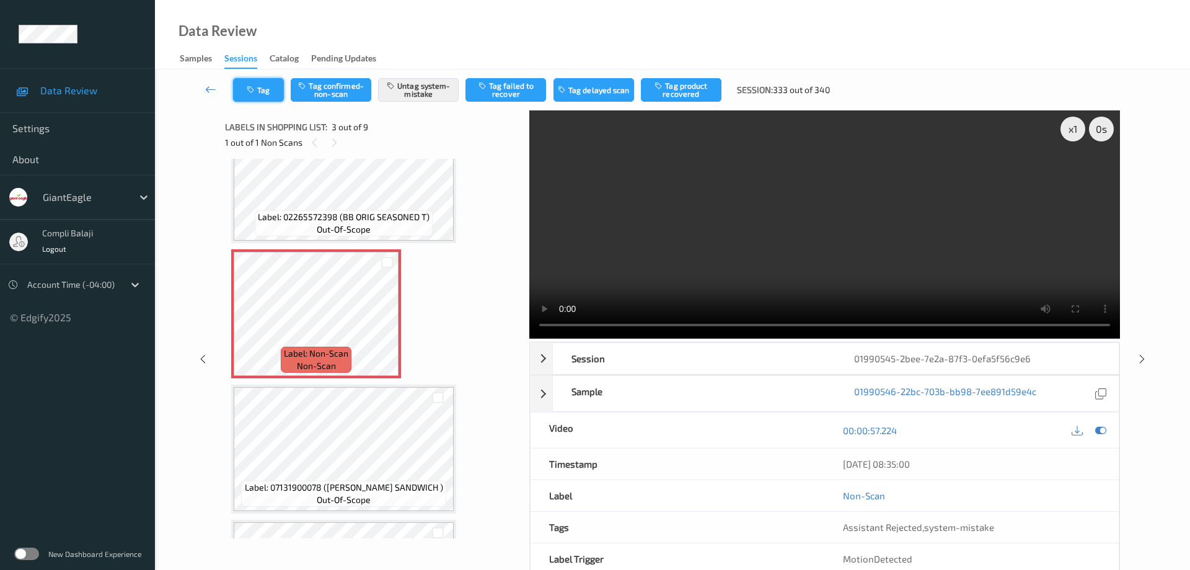
click at [273, 95] on button "Tag" at bounding box center [258, 90] width 51 height 24
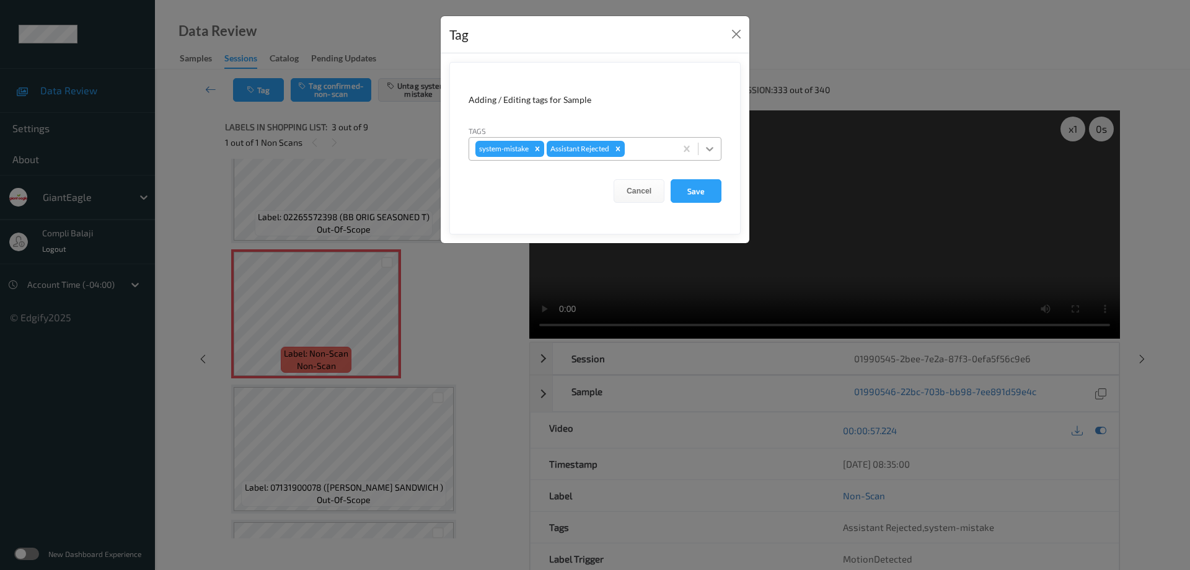
click at [708, 146] on icon at bounding box center [710, 149] width 12 height 12
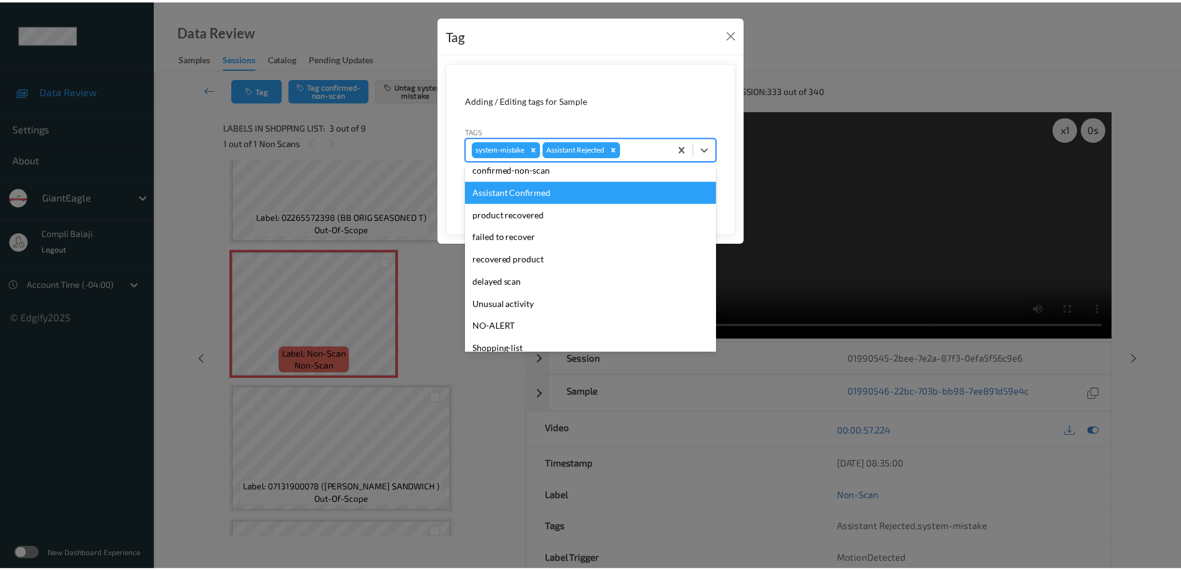
scroll to position [109, 0]
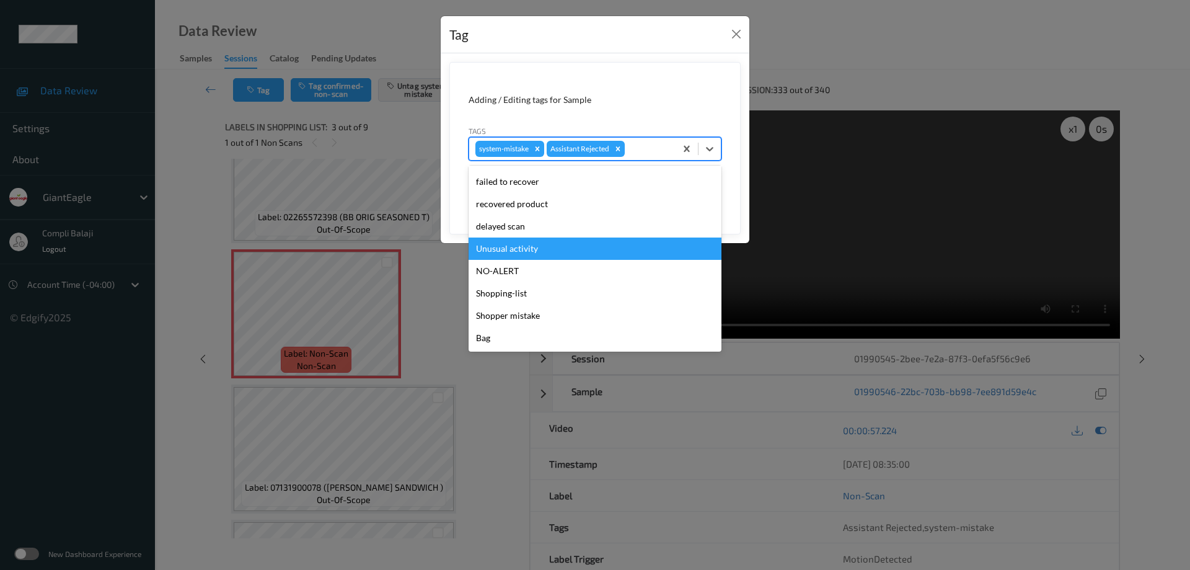
click at [519, 249] on div "Unusual activity" at bounding box center [595, 248] width 253 height 22
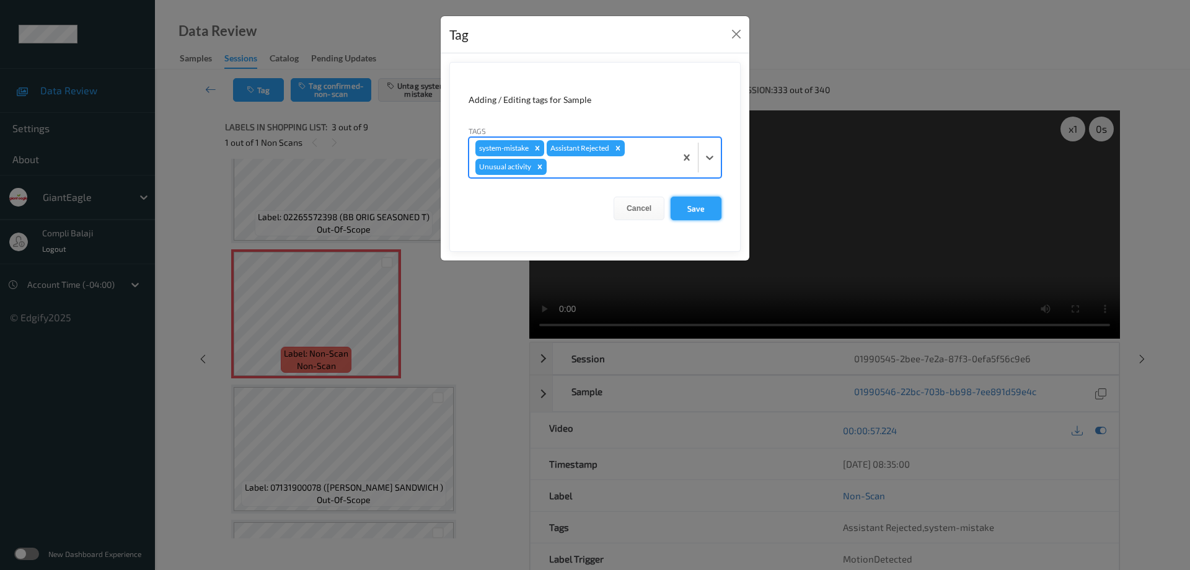
click at [699, 210] on button "Save" at bounding box center [696, 208] width 51 height 24
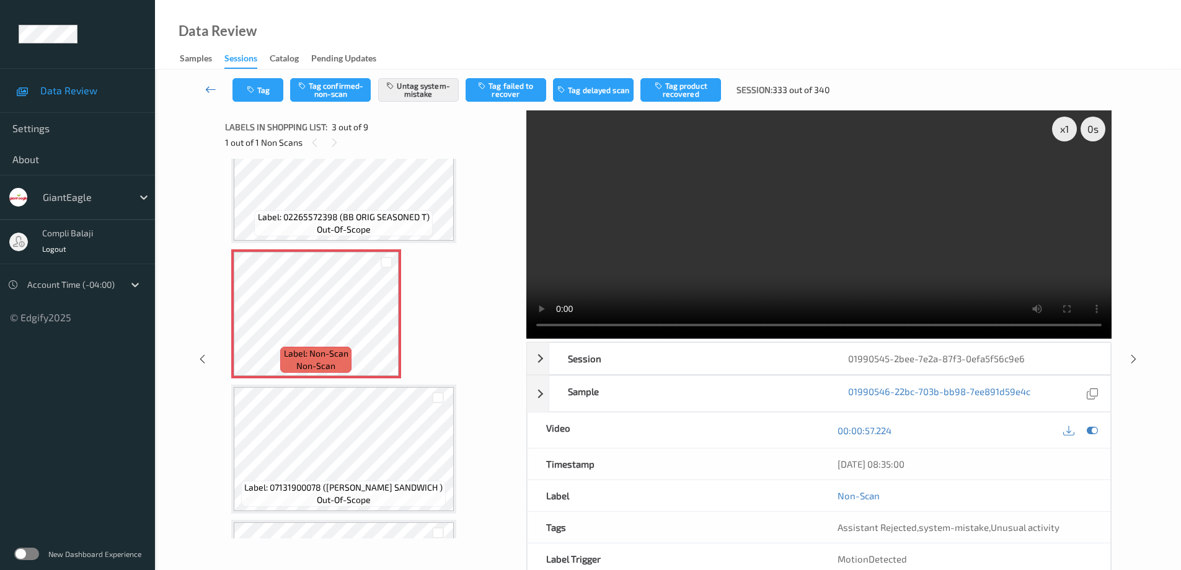
click at [207, 91] on icon at bounding box center [210, 89] width 11 height 12
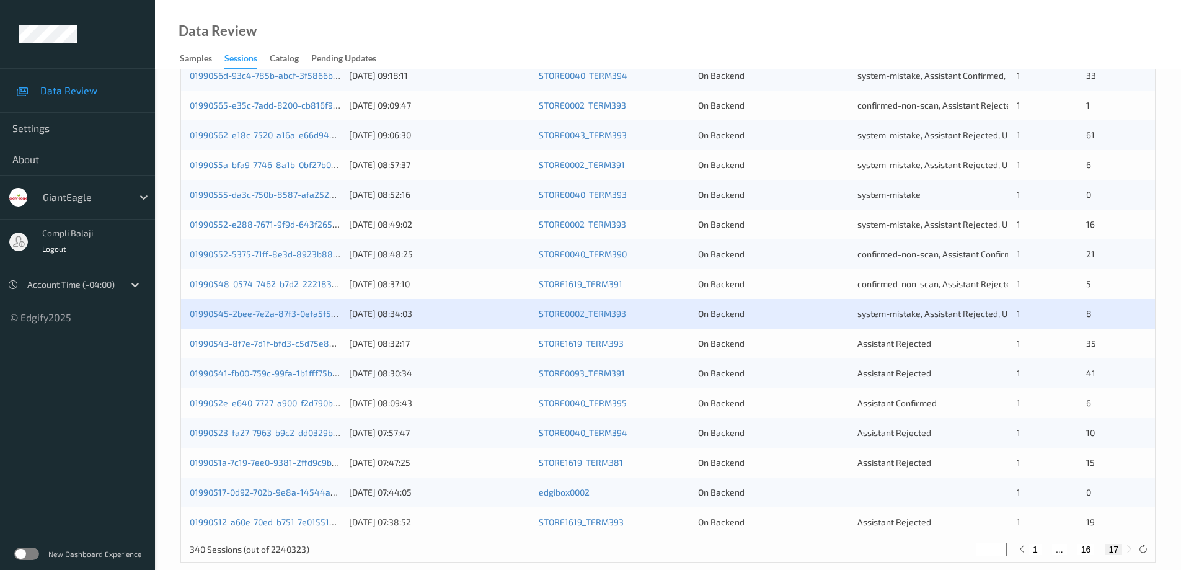
scroll to position [363, 0]
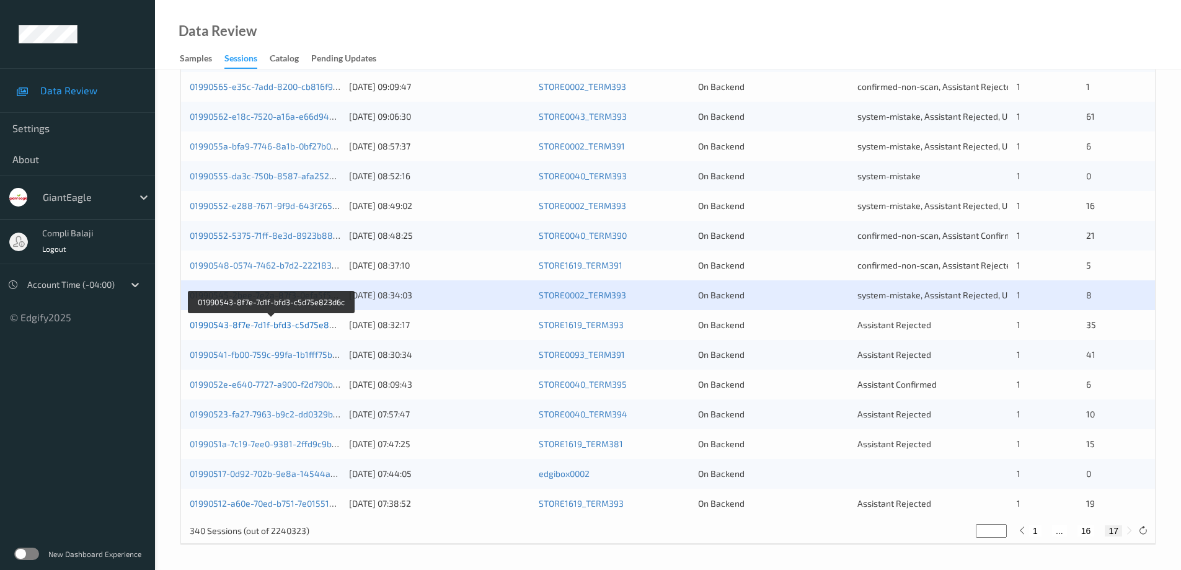
click at [307, 325] on link "01990543-8f7e-7d1f-bfd3-c5d75e823d6c" at bounding box center [272, 324] width 164 height 11
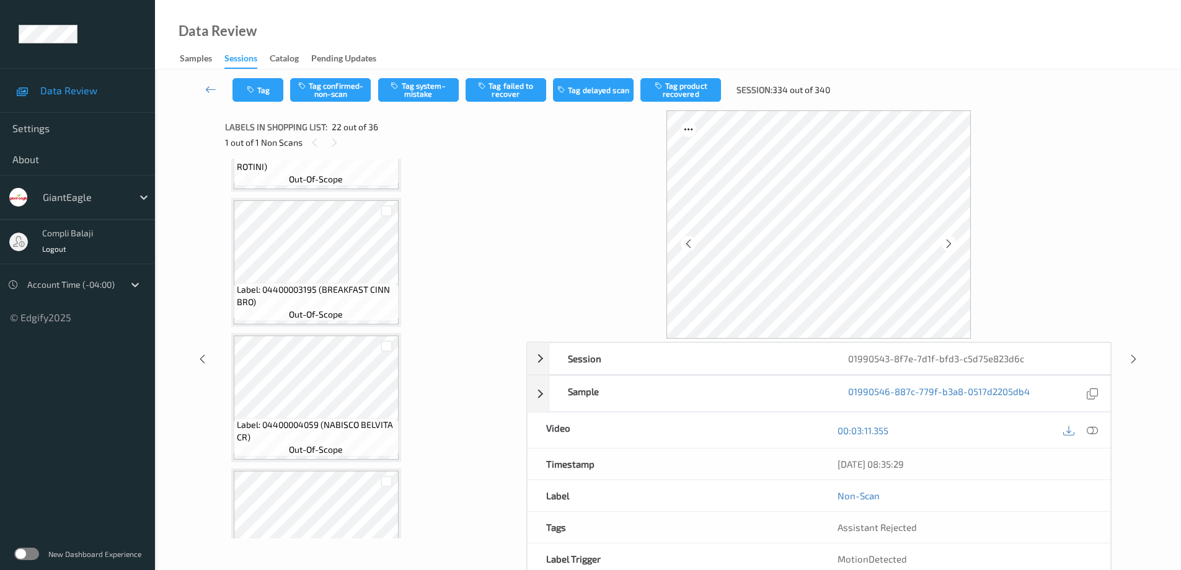
scroll to position [2114, 0]
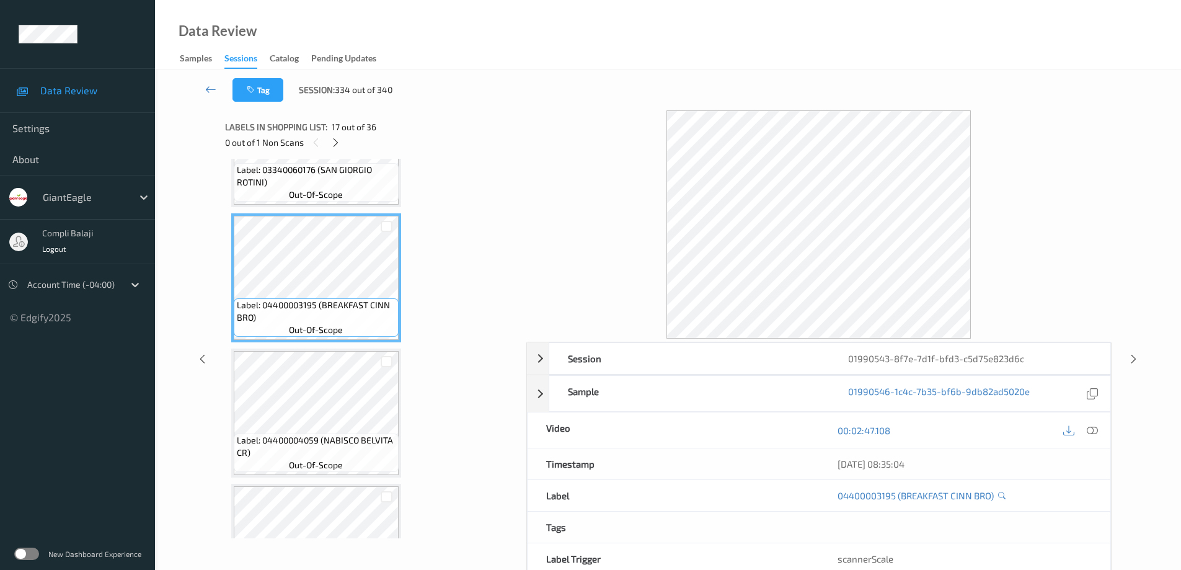
click at [1093, 430] on icon at bounding box center [1092, 430] width 11 height 11
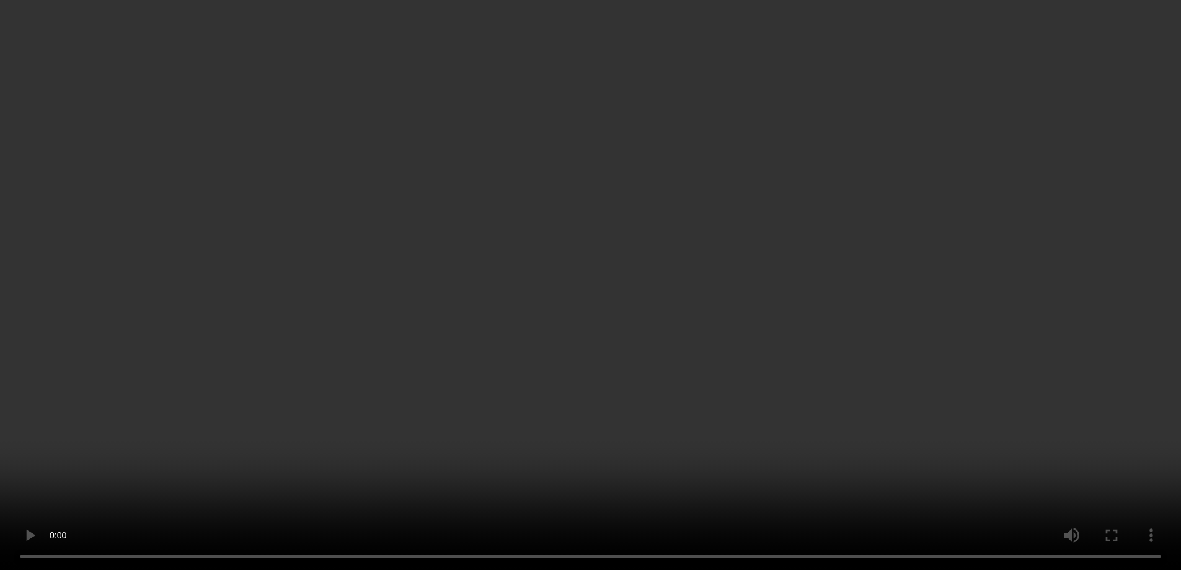
scroll to position [2795, 0]
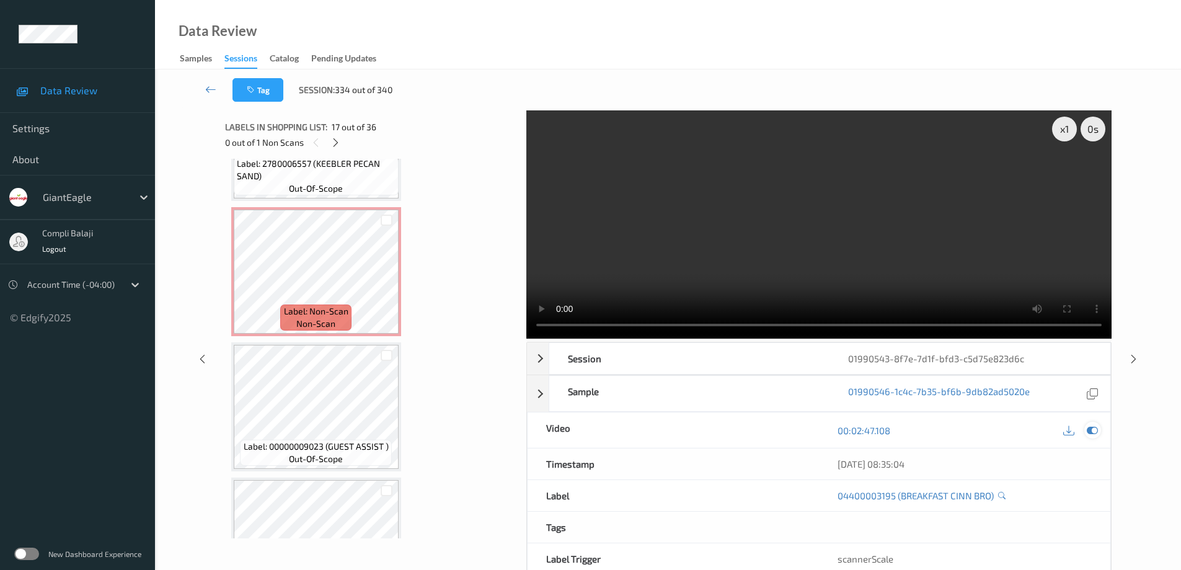
click at [1092, 430] on icon at bounding box center [1092, 430] width 11 height 11
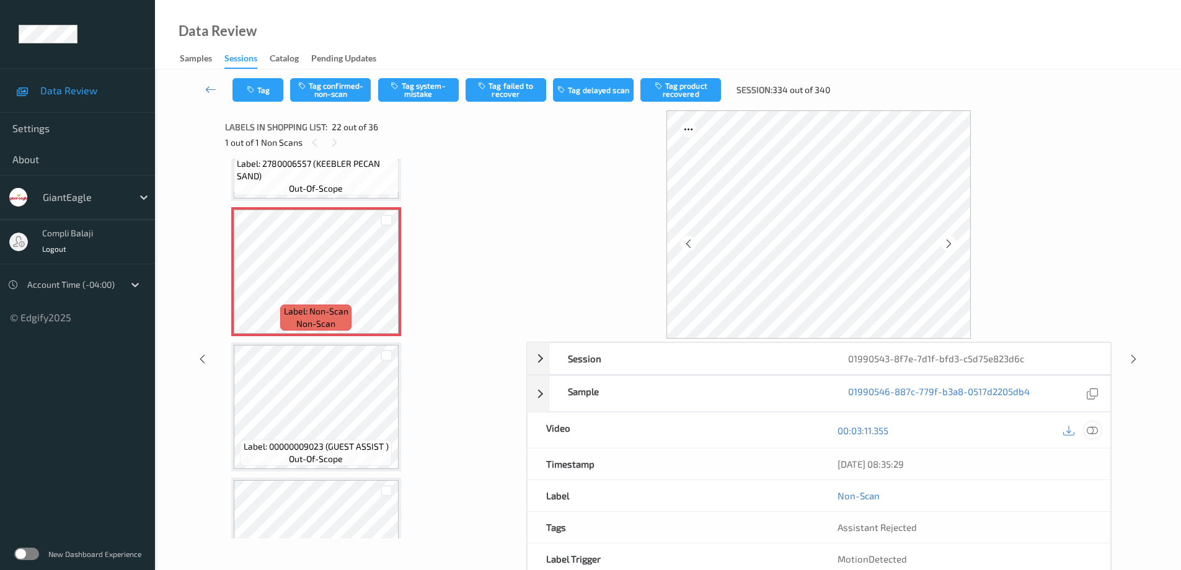
click at [1097, 431] on icon at bounding box center [1092, 430] width 11 height 11
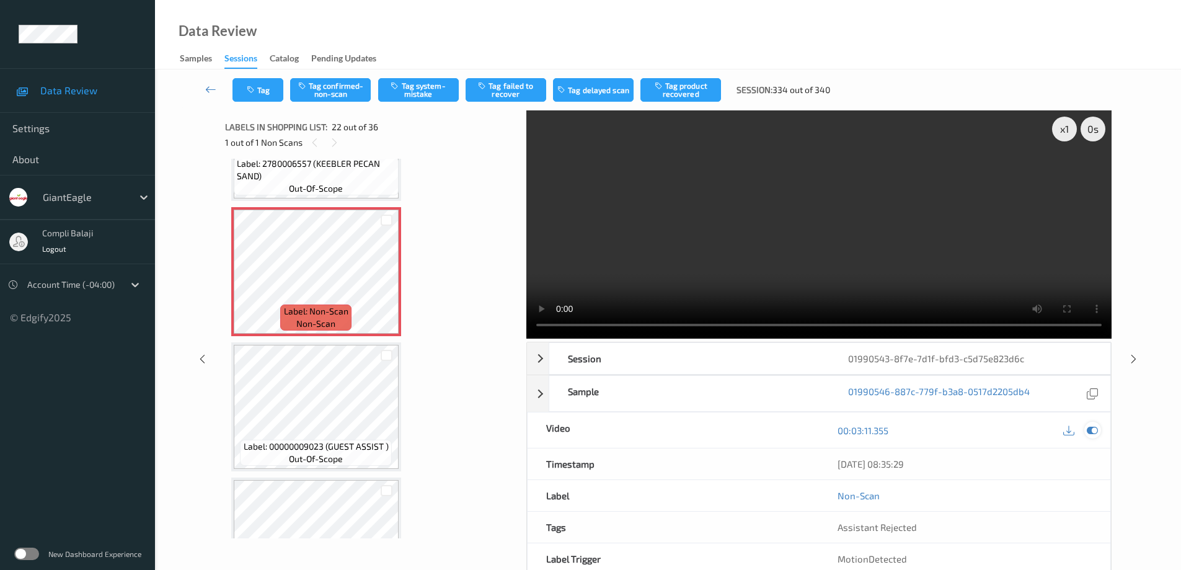
click at [1094, 432] on icon at bounding box center [1092, 430] width 11 height 11
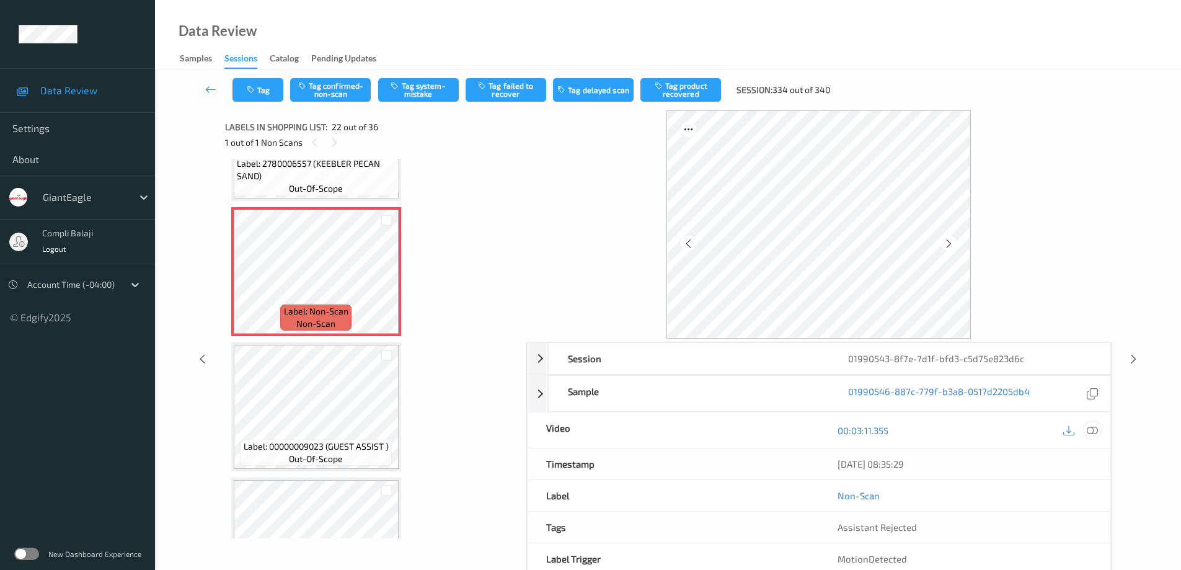
click at [1098, 425] on div at bounding box center [1092, 429] width 17 height 17
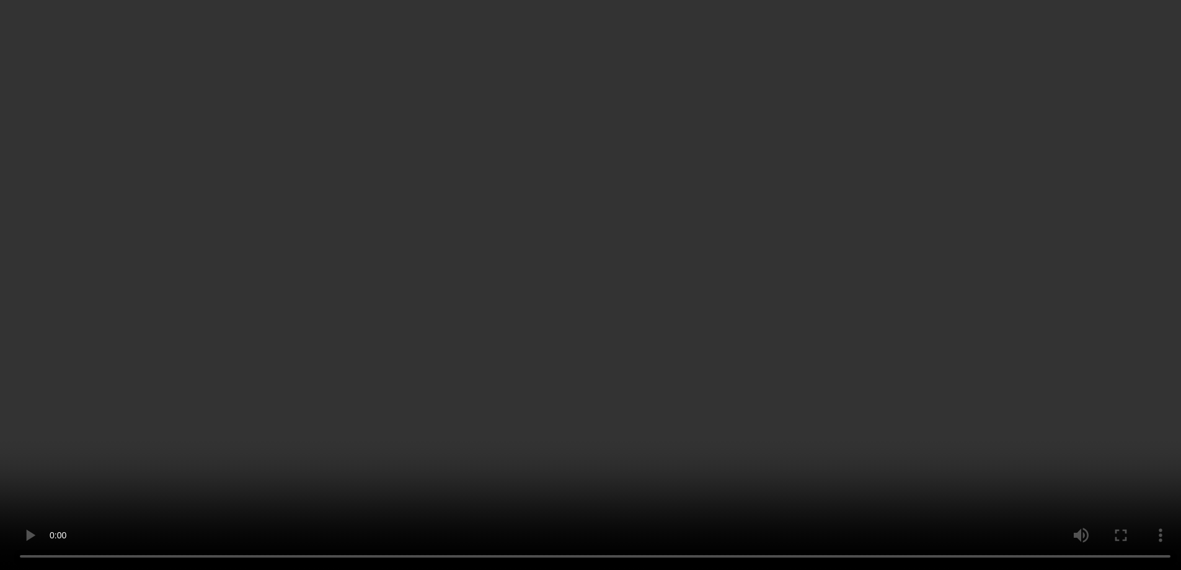
scroll to position [2756, 0]
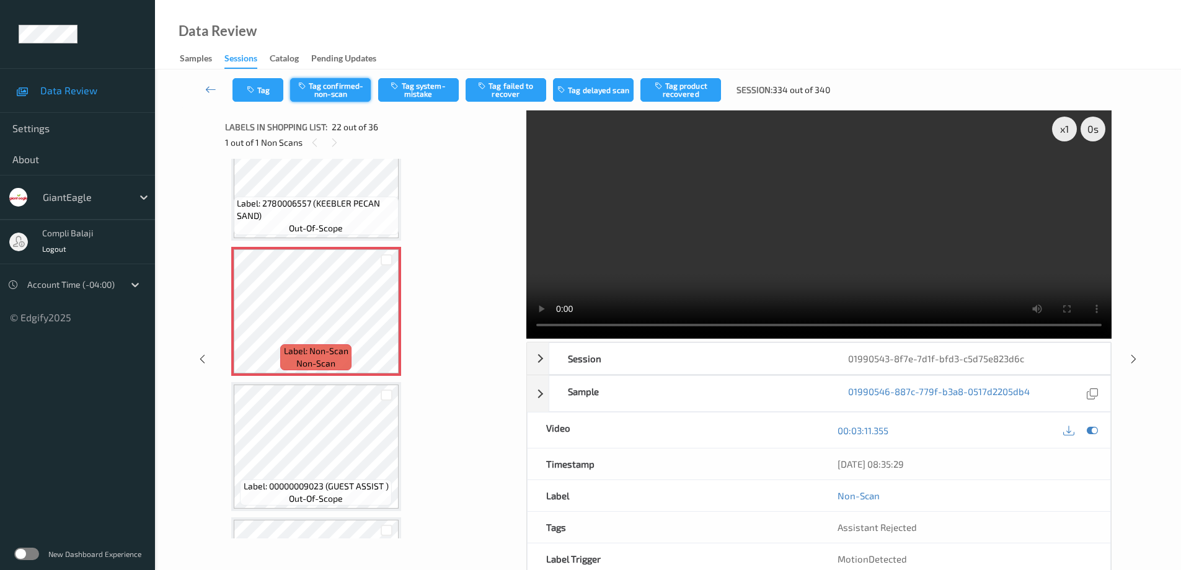
click at [340, 87] on button "Tag confirmed-non-scan" at bounding box center [330, 90] width 81 height 24
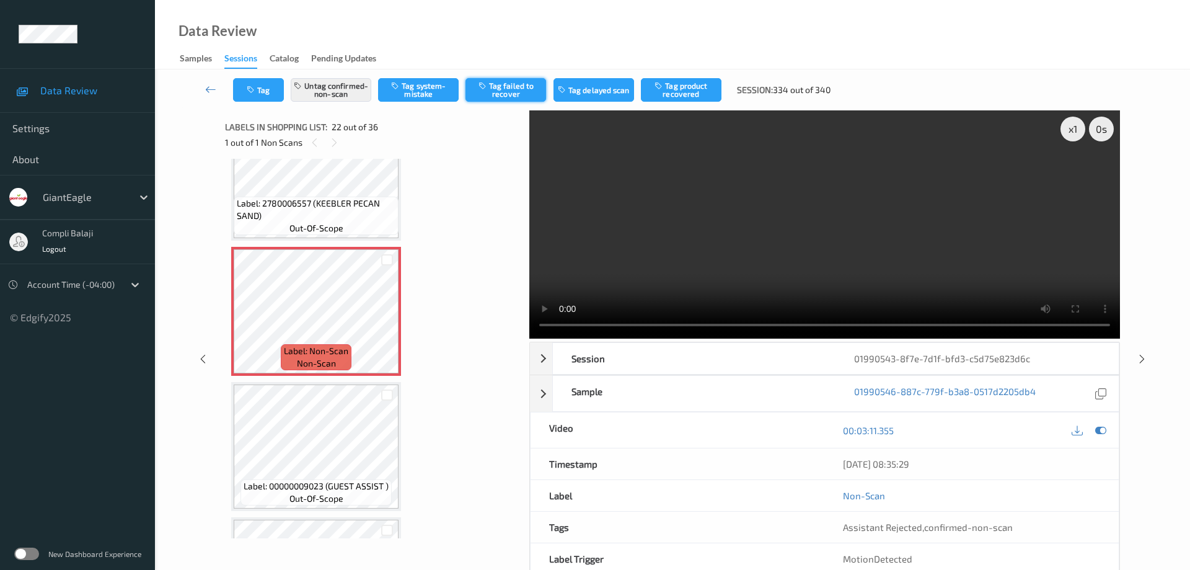
click at [523, 93] on button "Tag failed to recover" at bounding box center [505, 90] width 81 height 24
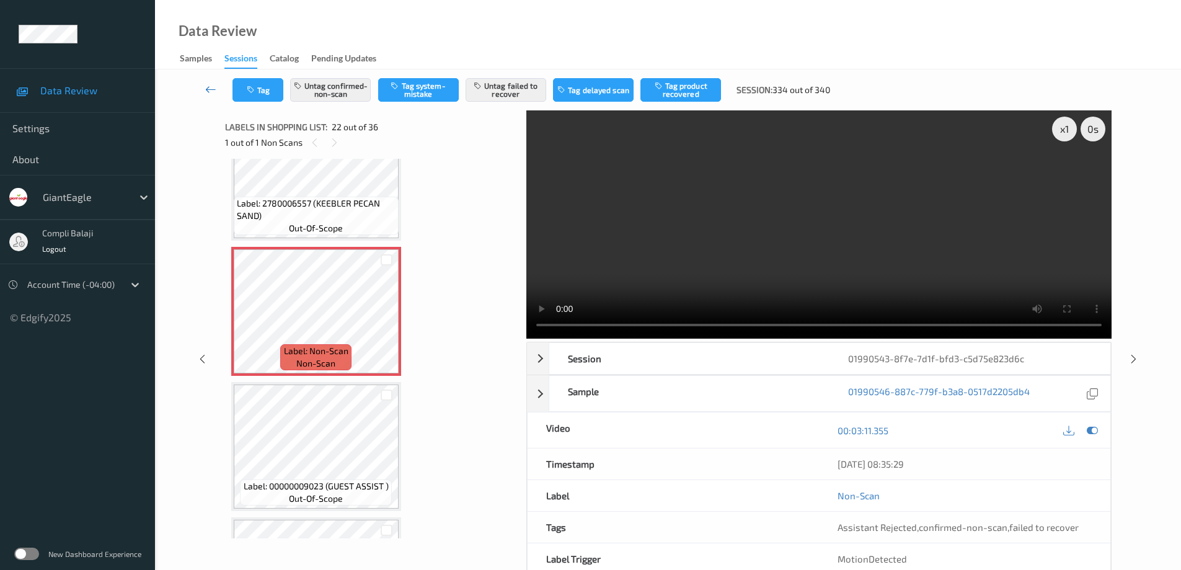
click at [208, 92] on icon at bounding box center [210, 89] width 11 height 12
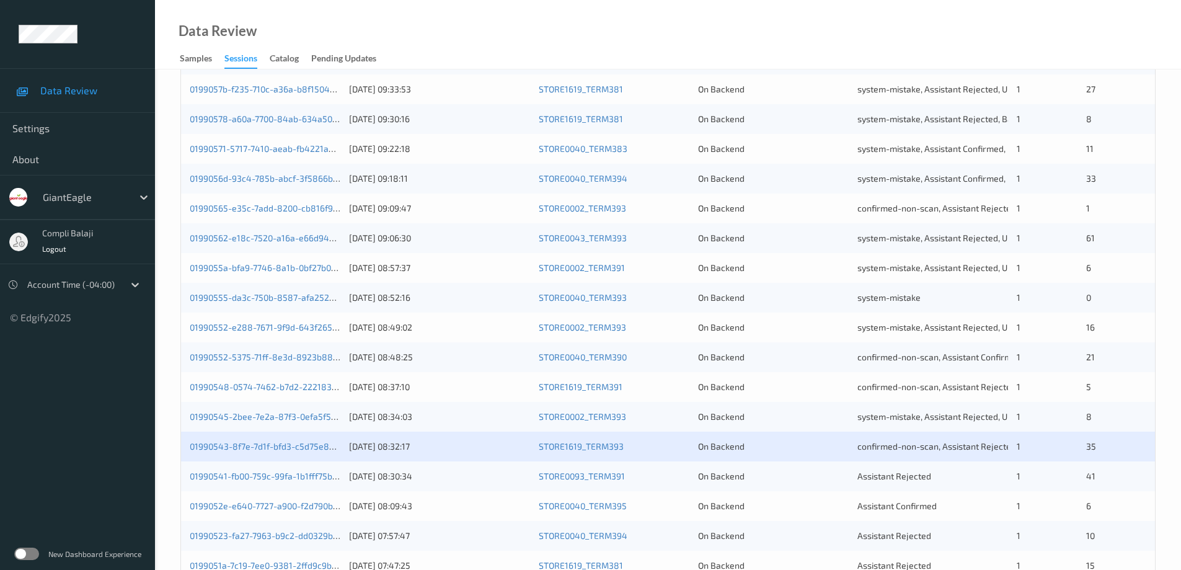
scroll to position [310, 0]
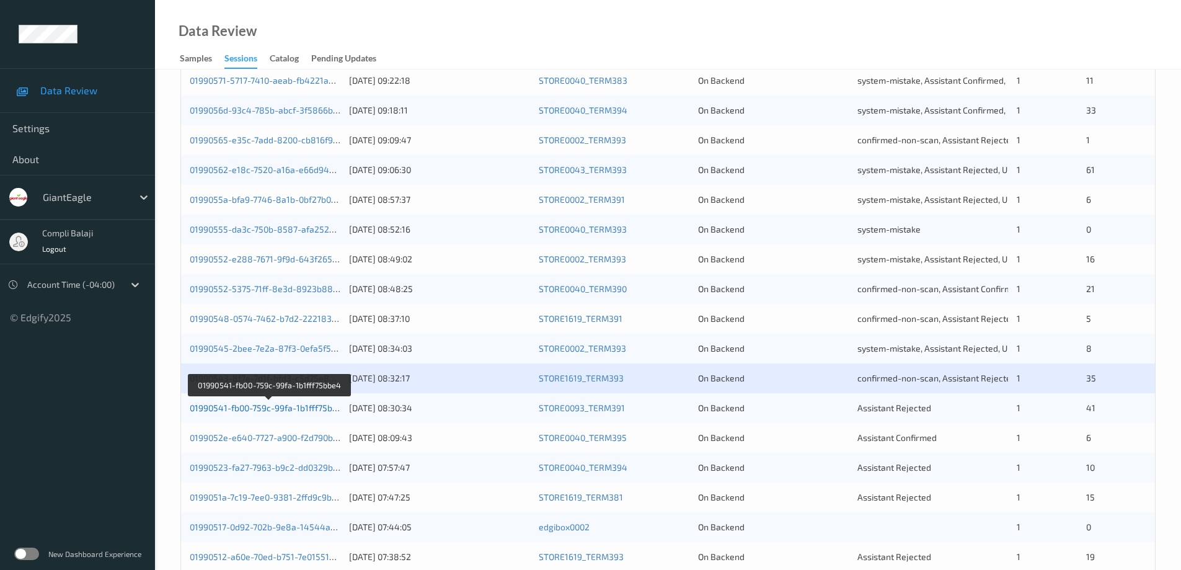
click at [252, 408] on link "01990541-fb00-759c-99fa-1b1fff75bbe4" at bounding box center [269, 407] width 158 height 11
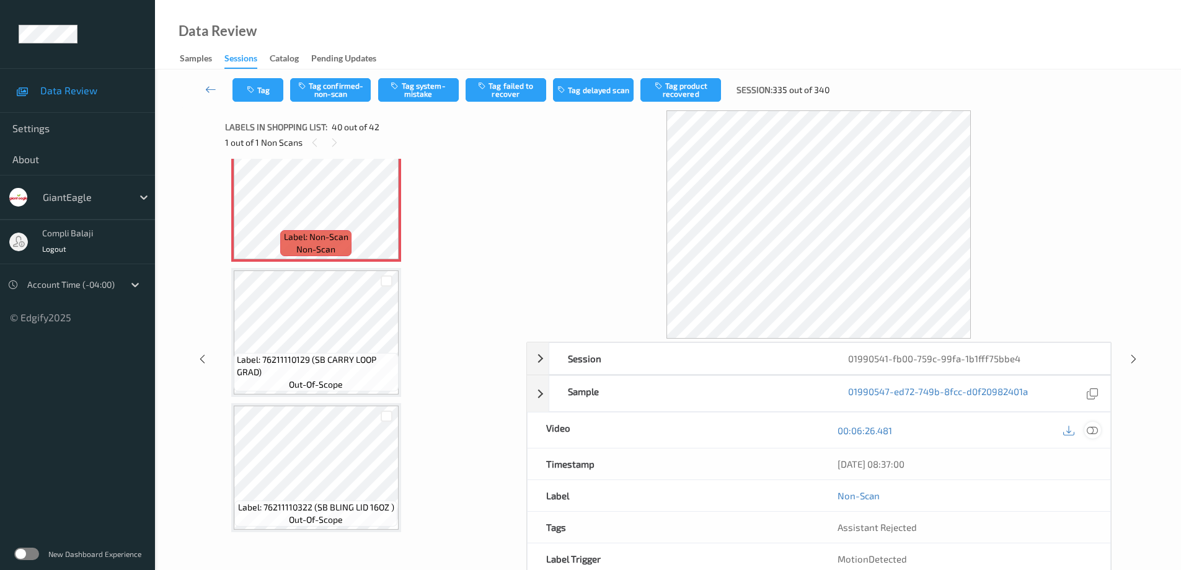
click at [1094, 429] on icon at bounding box center [1092, 430] width 11 height 11
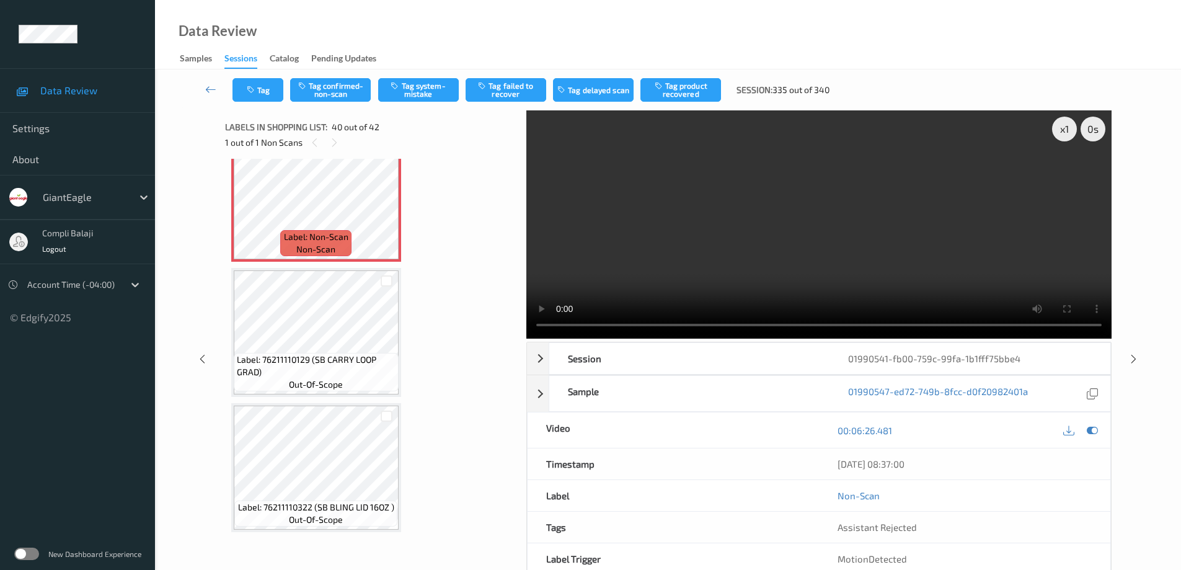
scroll to position [5202, 0]
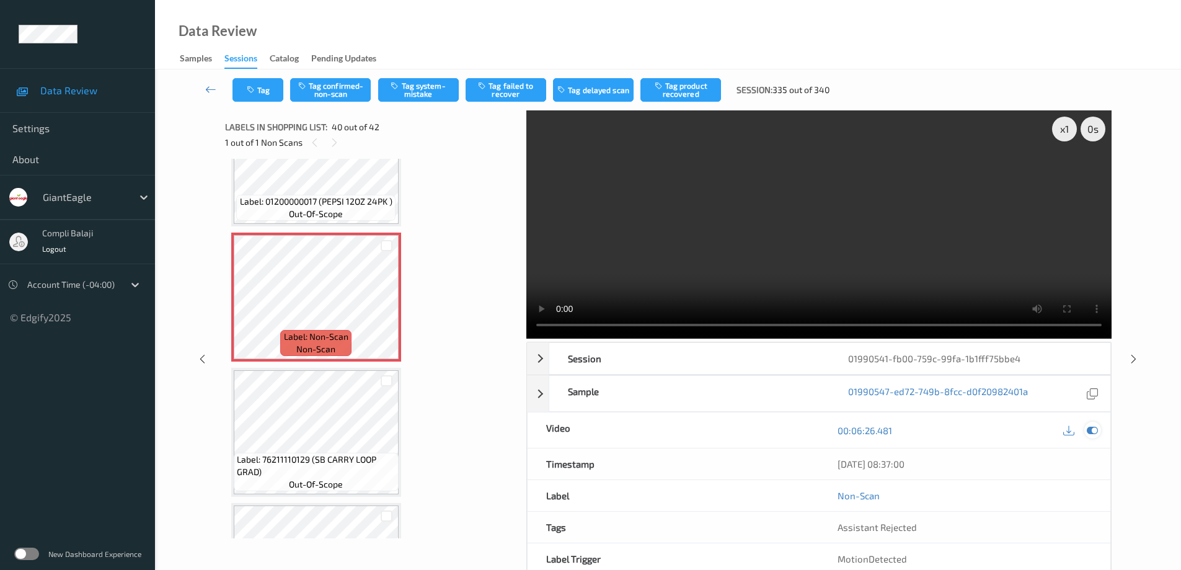
click at [1092, 438] on div at bounding box center [1092, 429] width 17 height 17
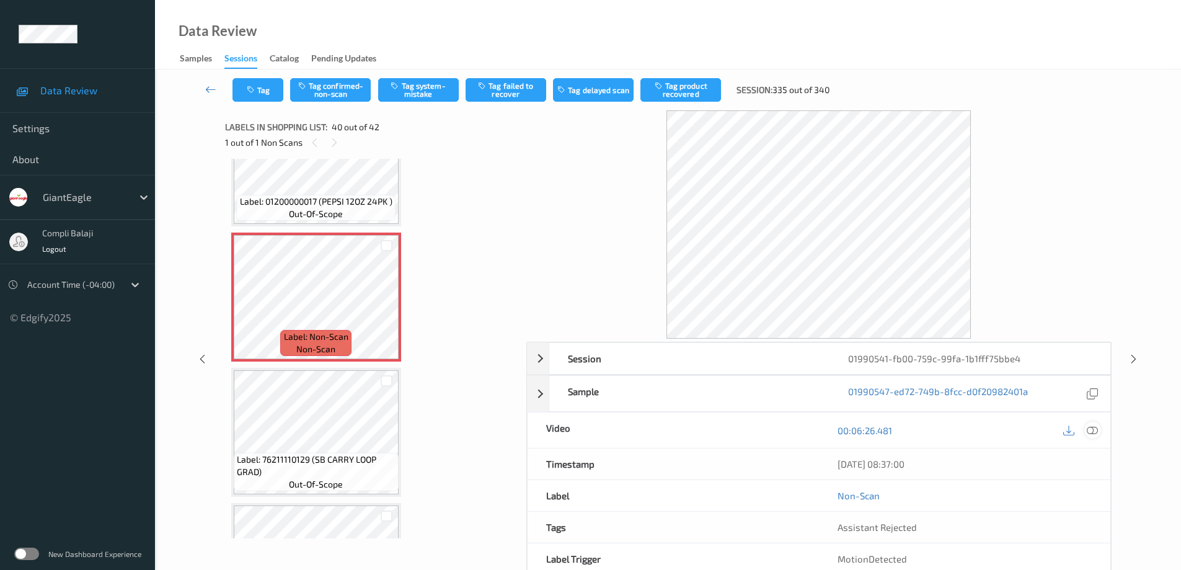
click at [1095, 431] on icon at bounding box center [1092, 430] width 11 height 11
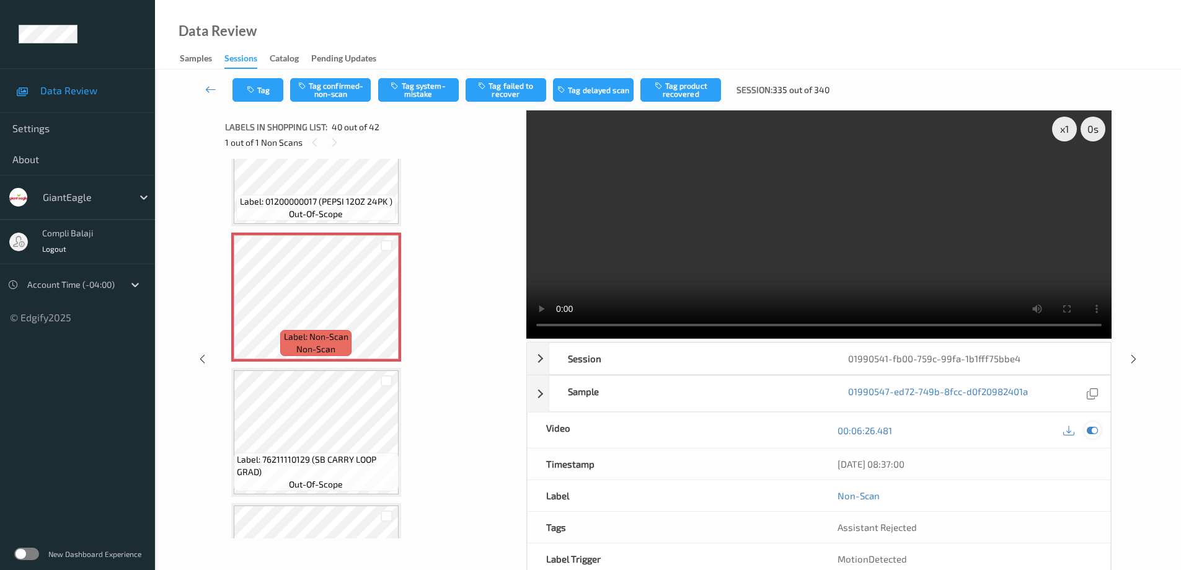
click at [1094, 432] on icon at bounding box center [1092, 430] width 11 height 11
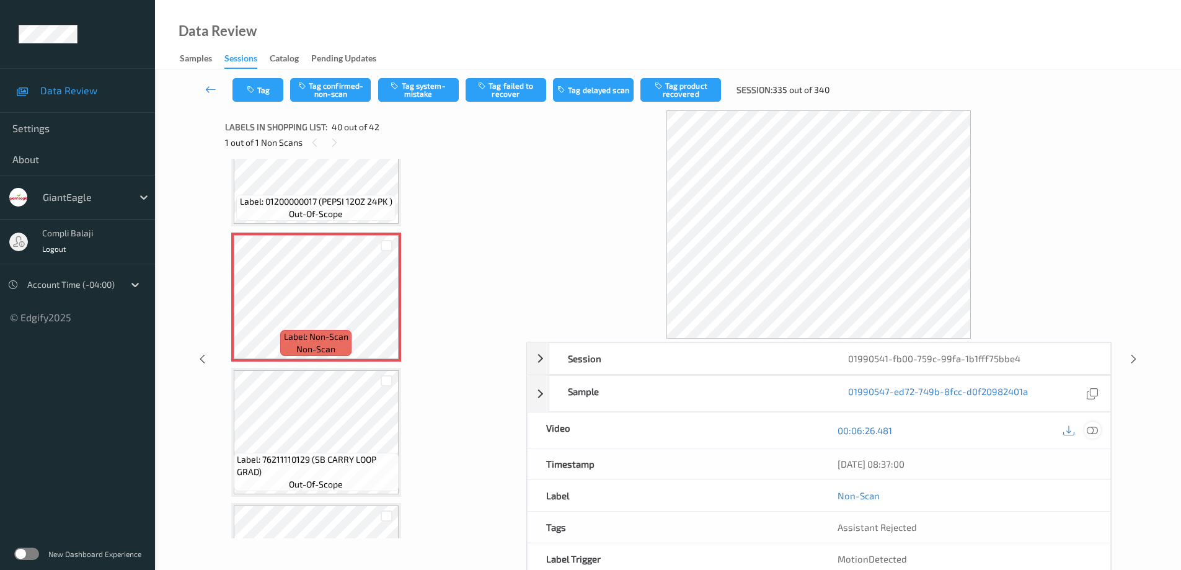
click at [1093, 434] on icon at bounding box center [1092, 430] width 11 height 11
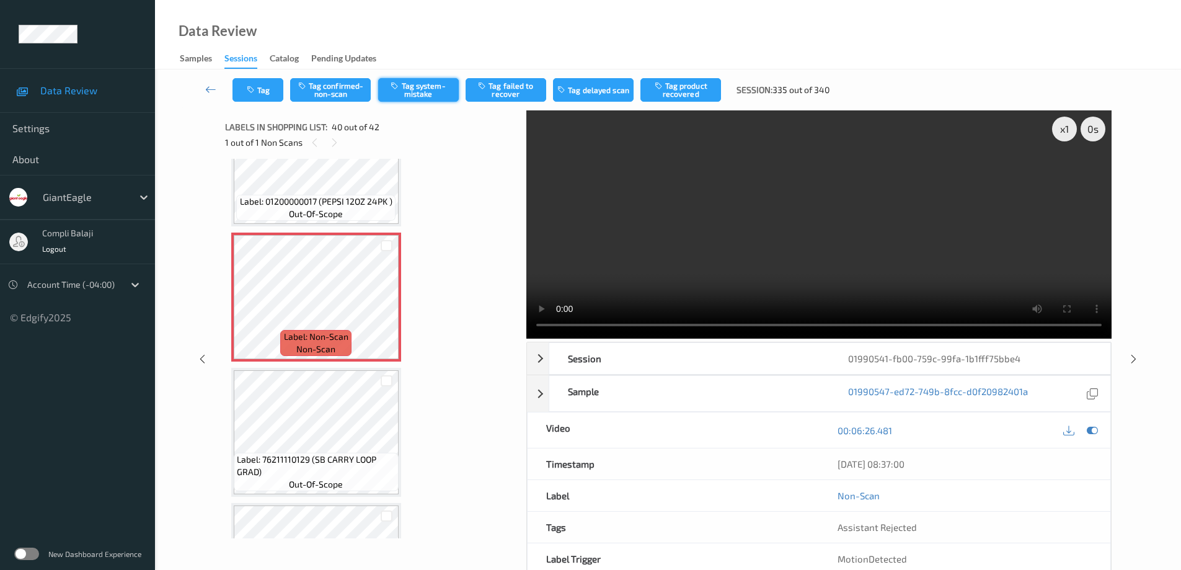
click at [425, 95] on button "Tag system-mistake" at bounding box center [418, 90] width 81 height 24
click at [202, 91] on link at bounding box center [210, 90] width 43 height 24
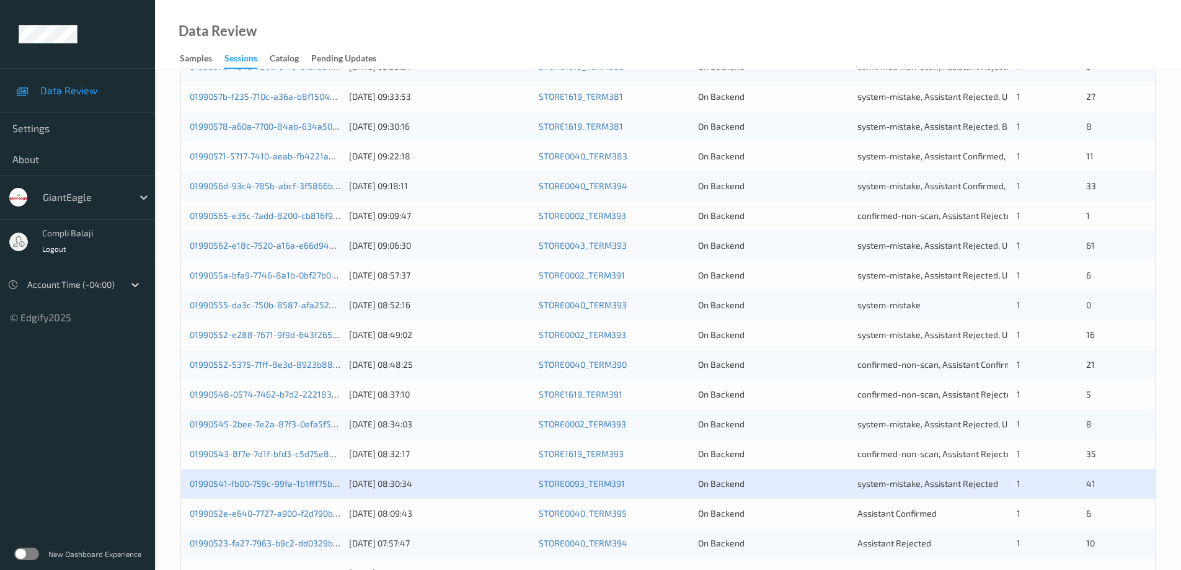
scroll to position [310, 0]
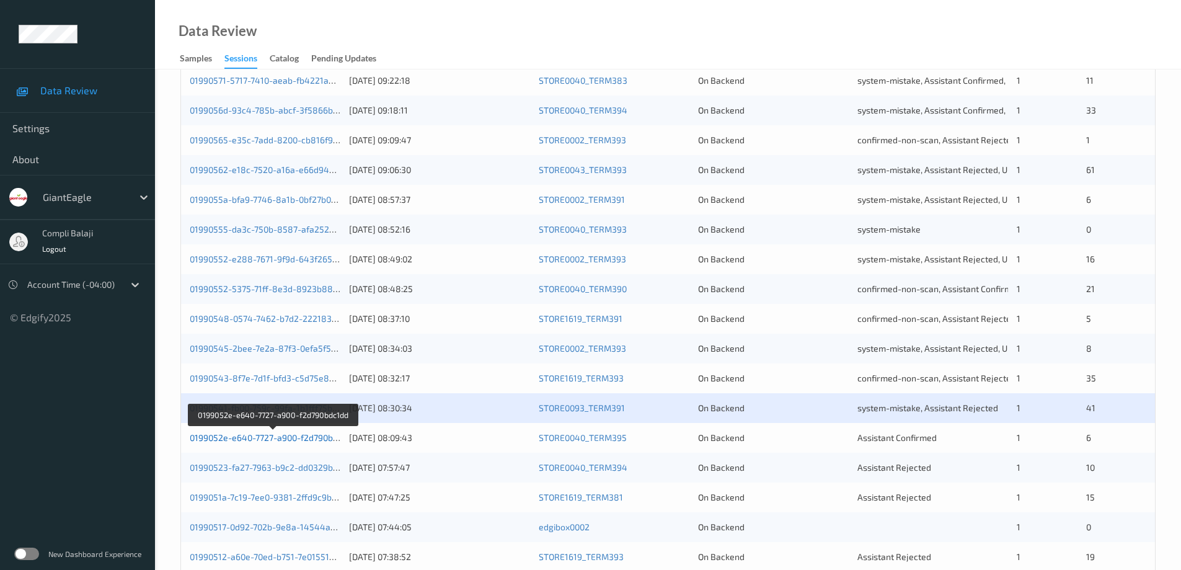
click at [301, 440] on link "0199052e-e640-7727-a900-f2d790bdc1dd" at bounding box center [273, 437] width 166 height 11
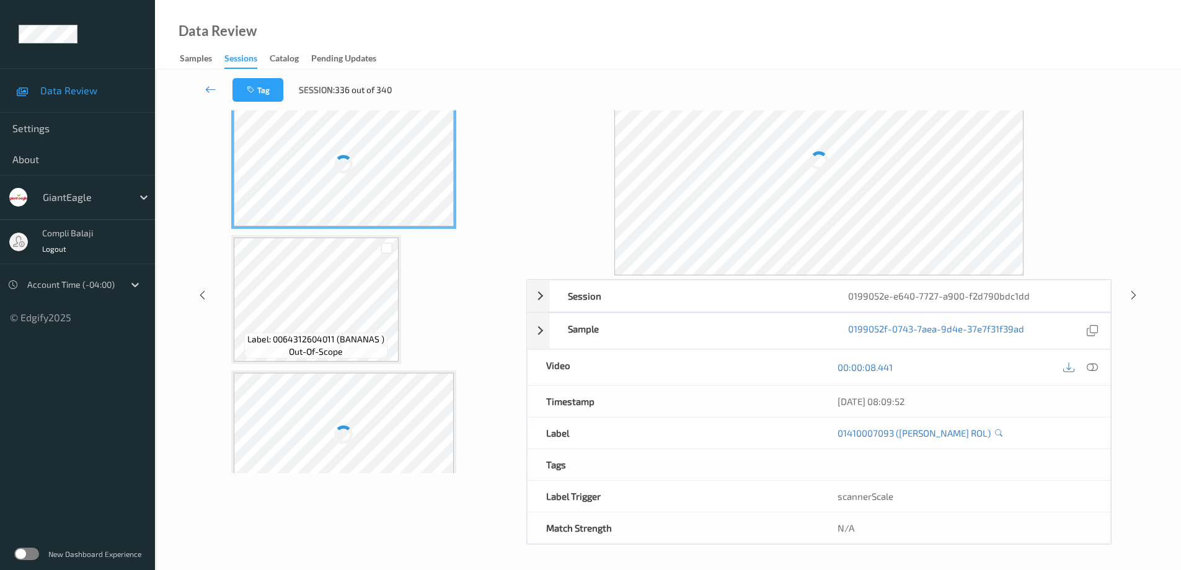
scroll to position [63, 0]
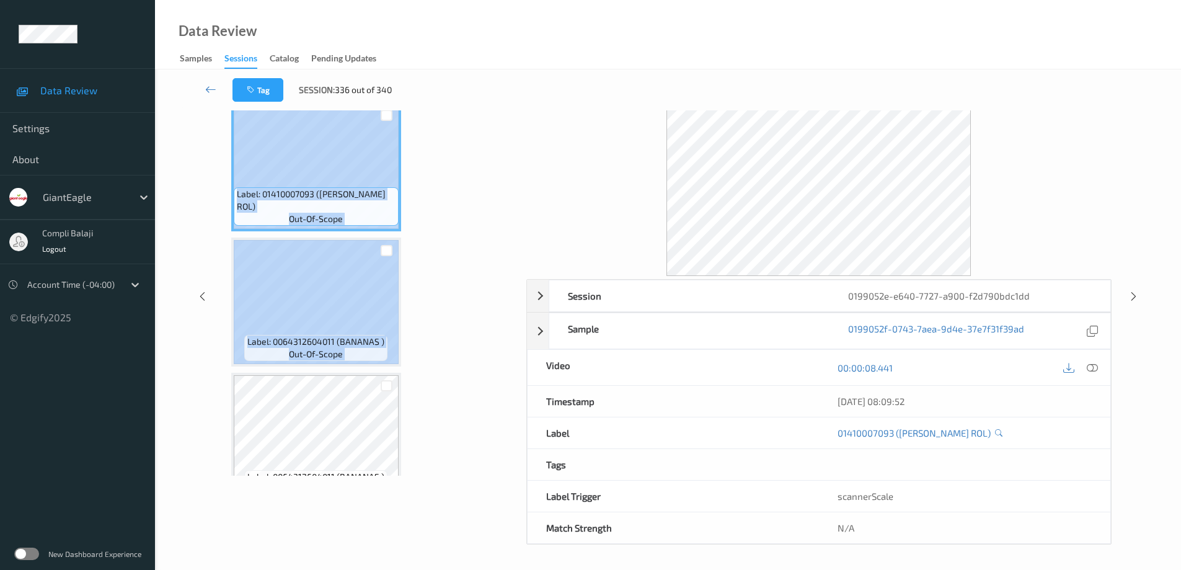
drag, startPoint x: 517, startPoint y: 234, endPoint x: 517, endPoint y: 274, distance: 40.3
click at [517, 274] on div "Label: 01410007093 ([PERSON_NAME] ROL) out-of-scope Label: 0064312604011 (BANAN…" at bounding box center [371, 285] width 293 height 379
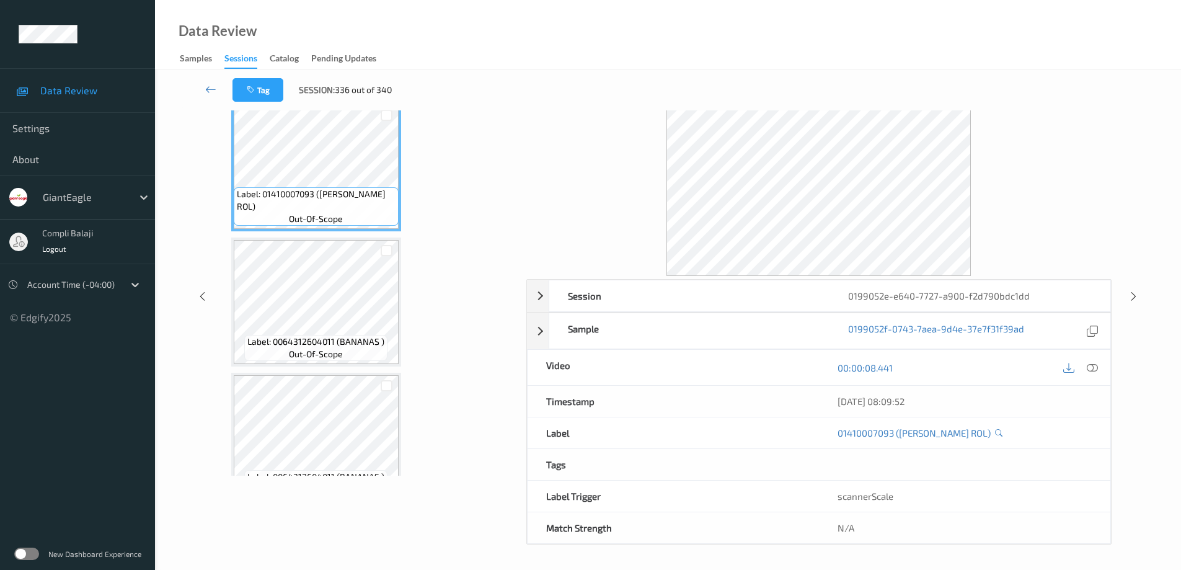
click at [456, 487] on div "Labels in shopping list: 1 out of 7 0 out of 1 Non Scans Label: 01410007093 ([P…" at bounding box center [371, 296] width 293 height 496
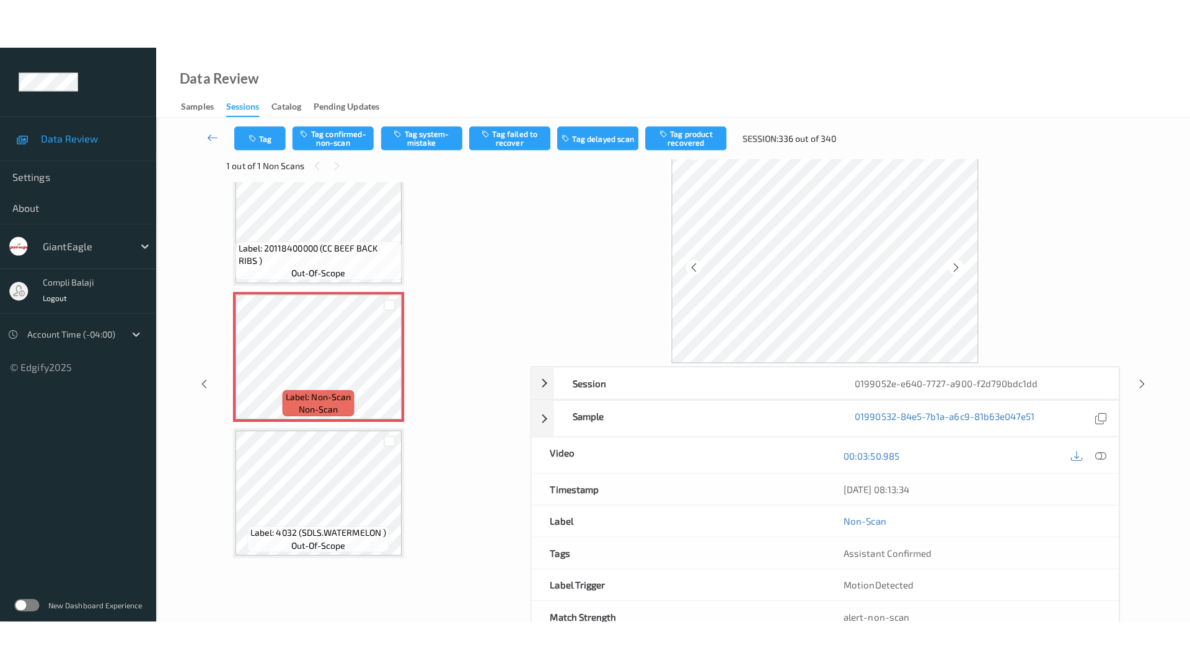
scroll to position [0, 0]
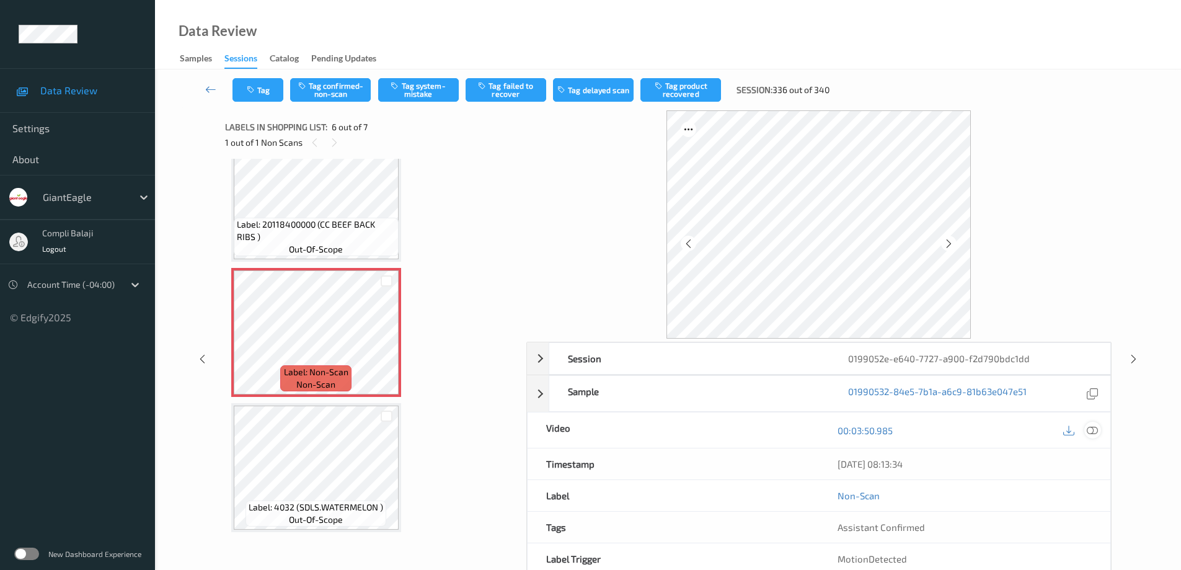
click at [1098, 429] on div at bounding box center [1092, 429] width 17 height 17
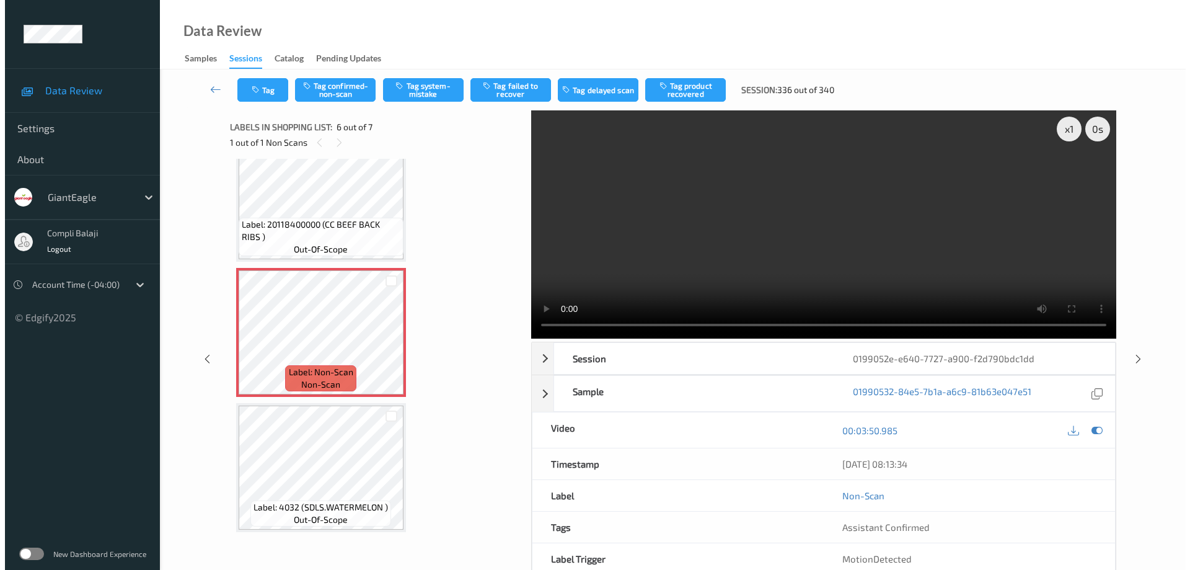
scroll to position [473, 0]
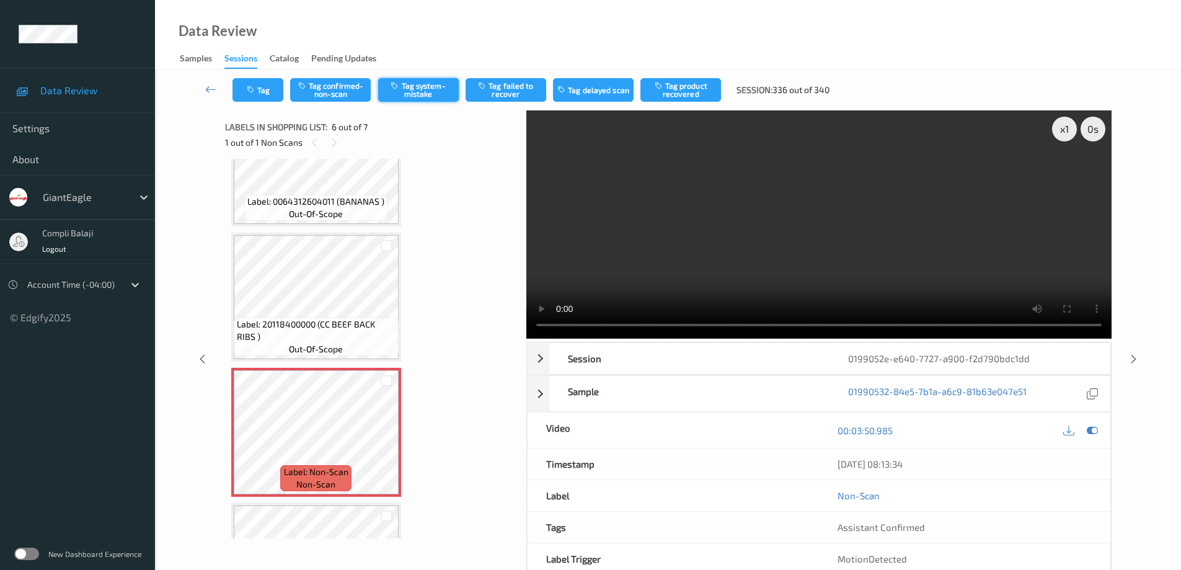
click at [426, 89] on button "Tag system-mistake" at bounding box center [418, 90] width 81 height 24
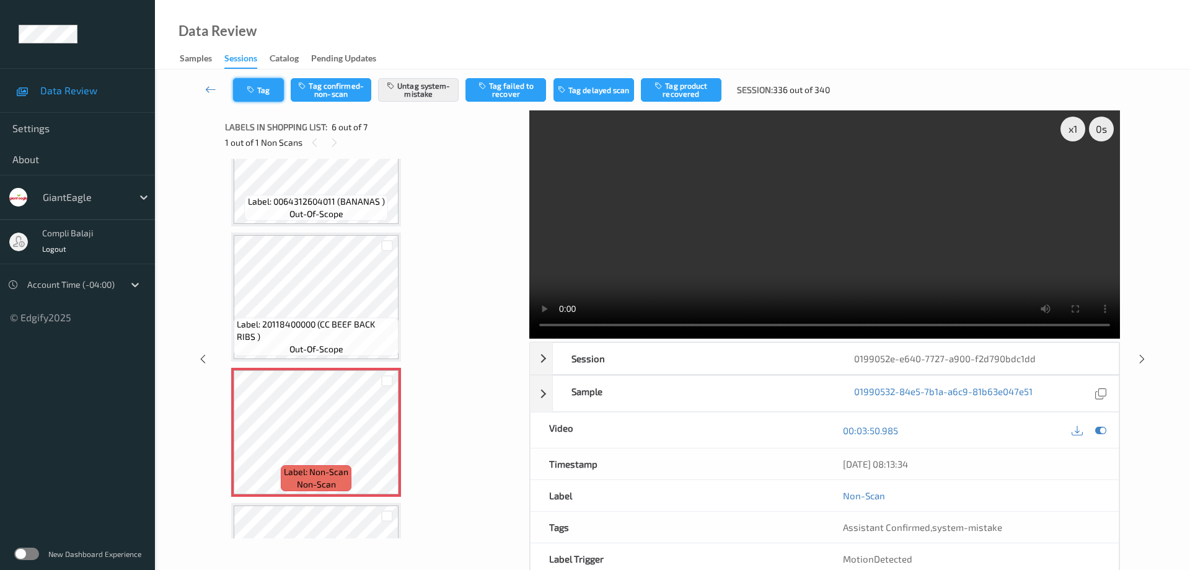
click at [267, 94] on button "Tag" at bounding box center [258, 90] width 51 height 24
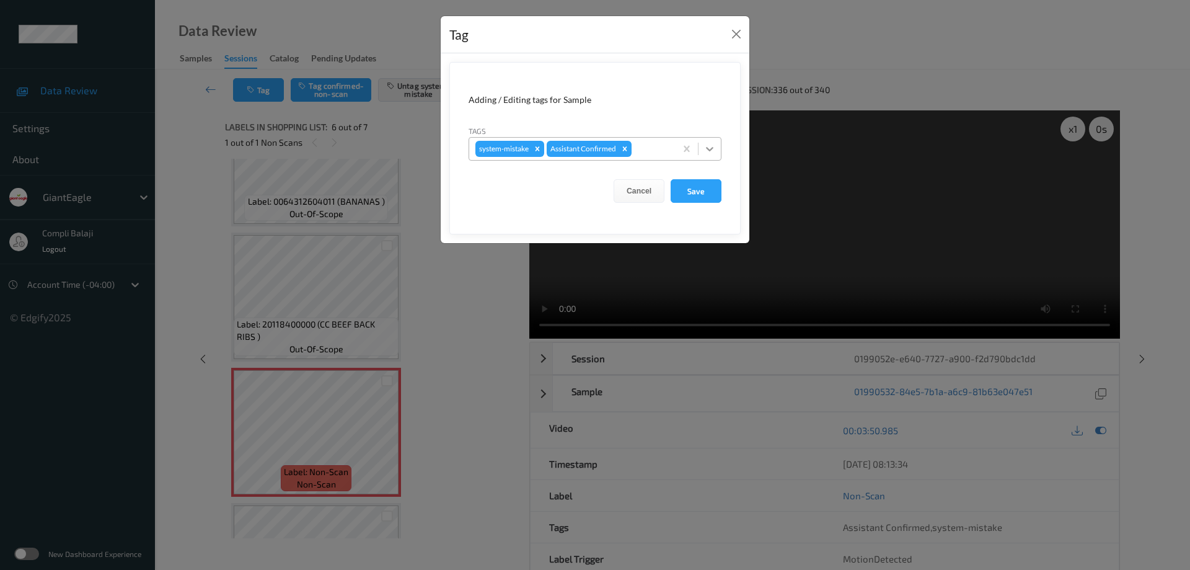
click at [707, 144] on icon at bounding box center [710, 149] width 12 height 12
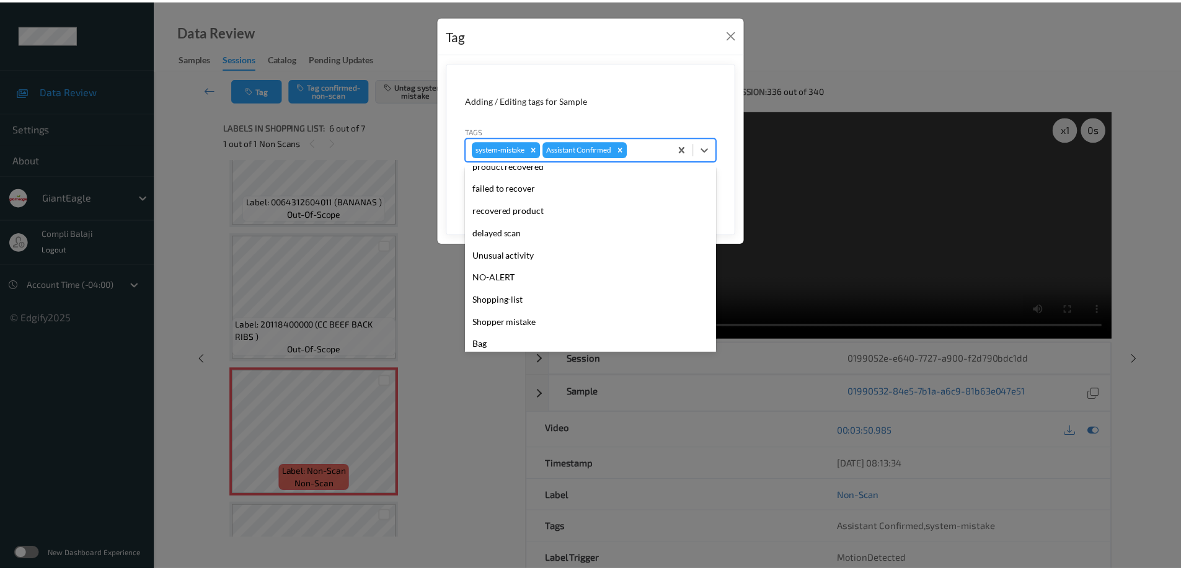
scroll to position [109, 0]
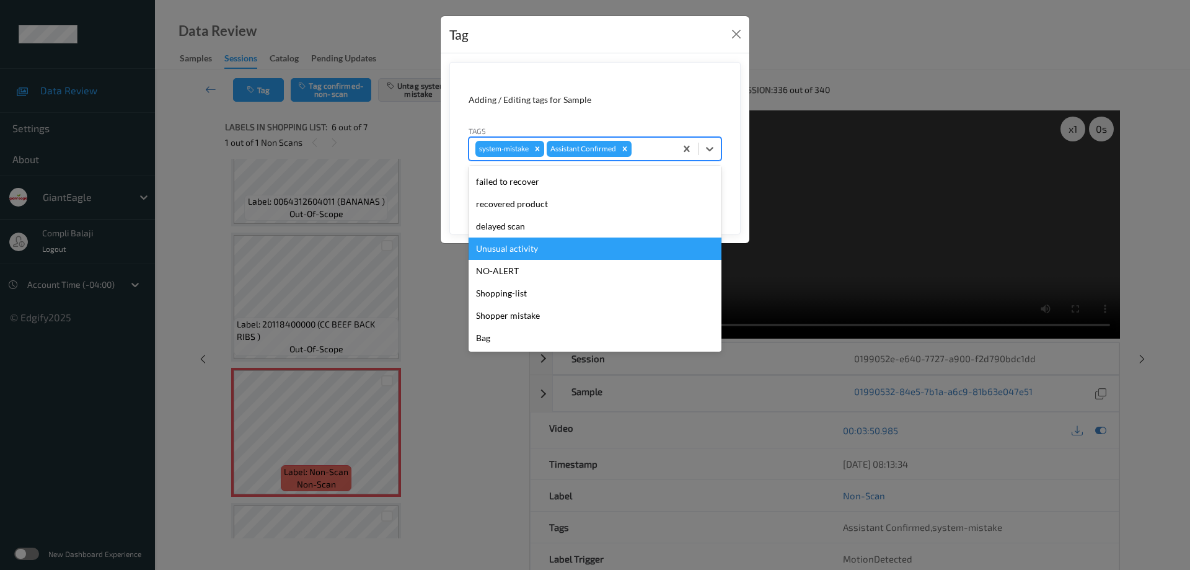
click at [532, 248] on div "Unusual activity" at bounding box center [595, 248] width 253 height 22
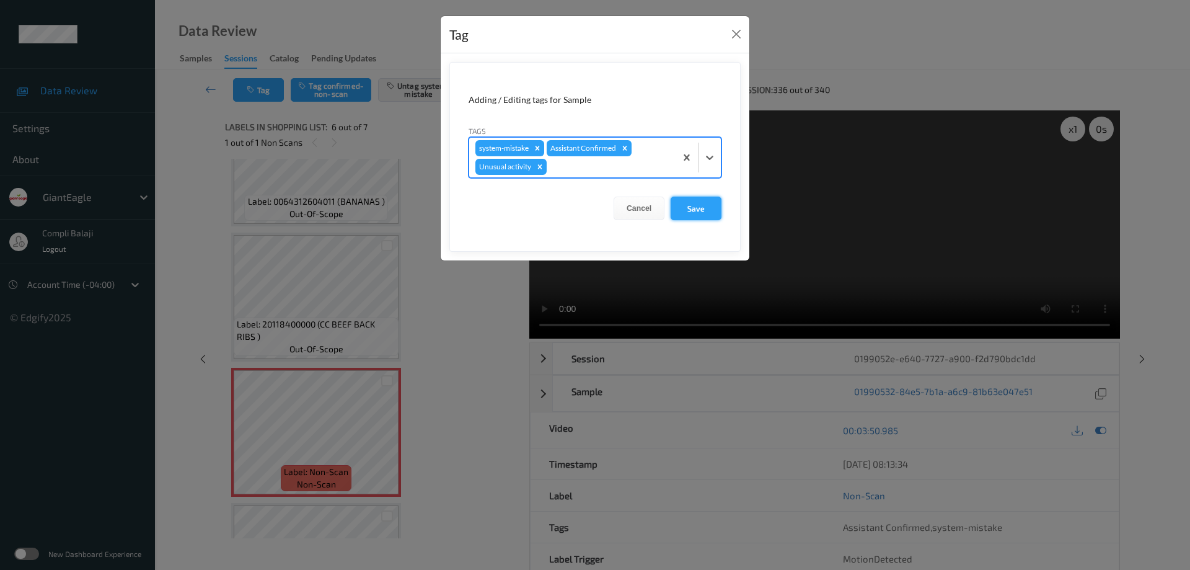
click at [697, 206] on button "Save" at bounding box center [696, 208] width 51 height 24
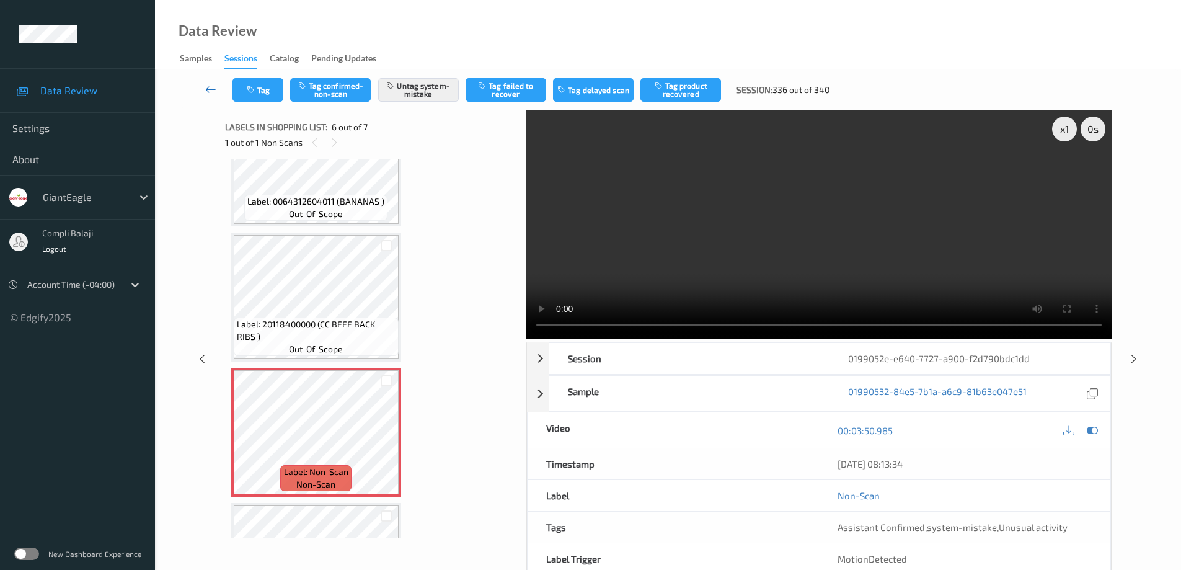
click at [208, 87] on icon at bounding box center [210, 89] width 11 height 12
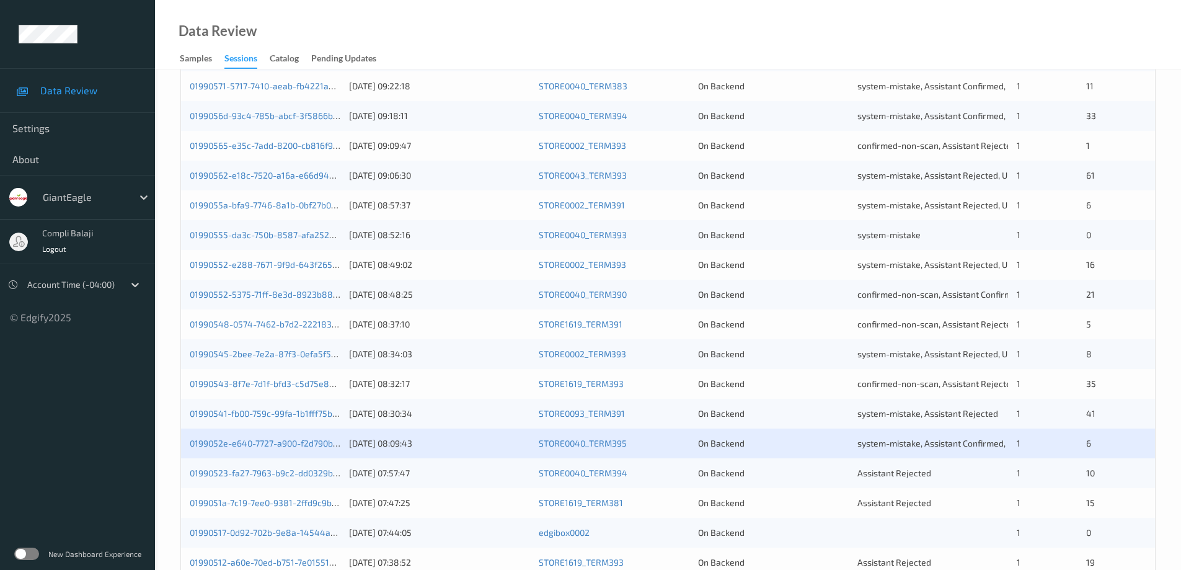
scroll to position [301, 0]
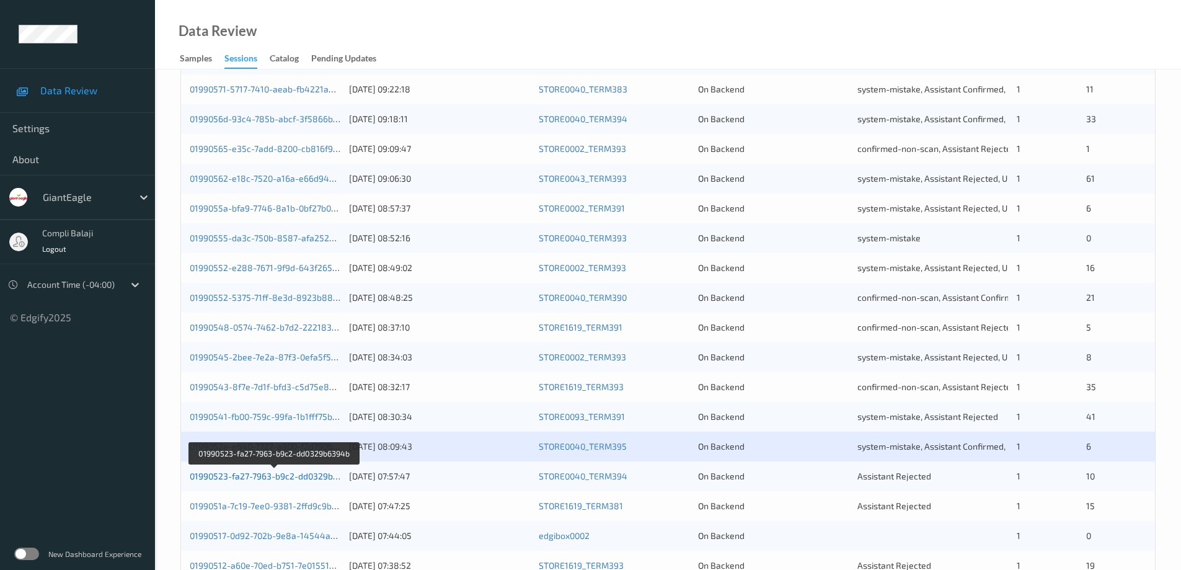
click at [312, 477] on link "01990523-fa27-7963-b9c2-dd0329b6394b" at bounding box center [274, 475] width 169 height 11
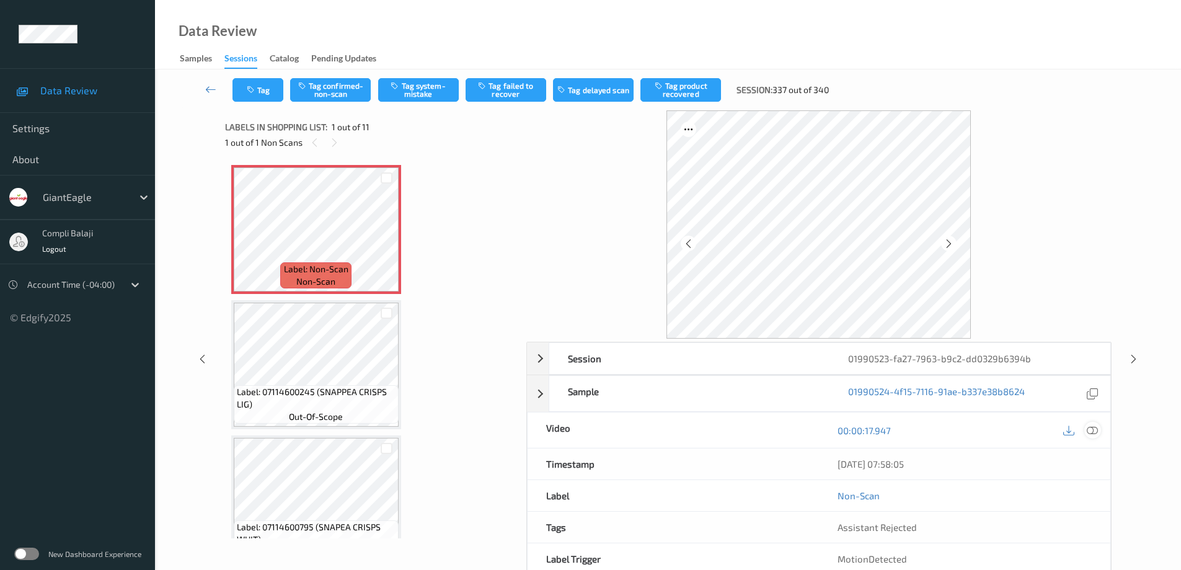
click at [1091, 427] on icon at bounding box center [1092, 430] width 11 height 11
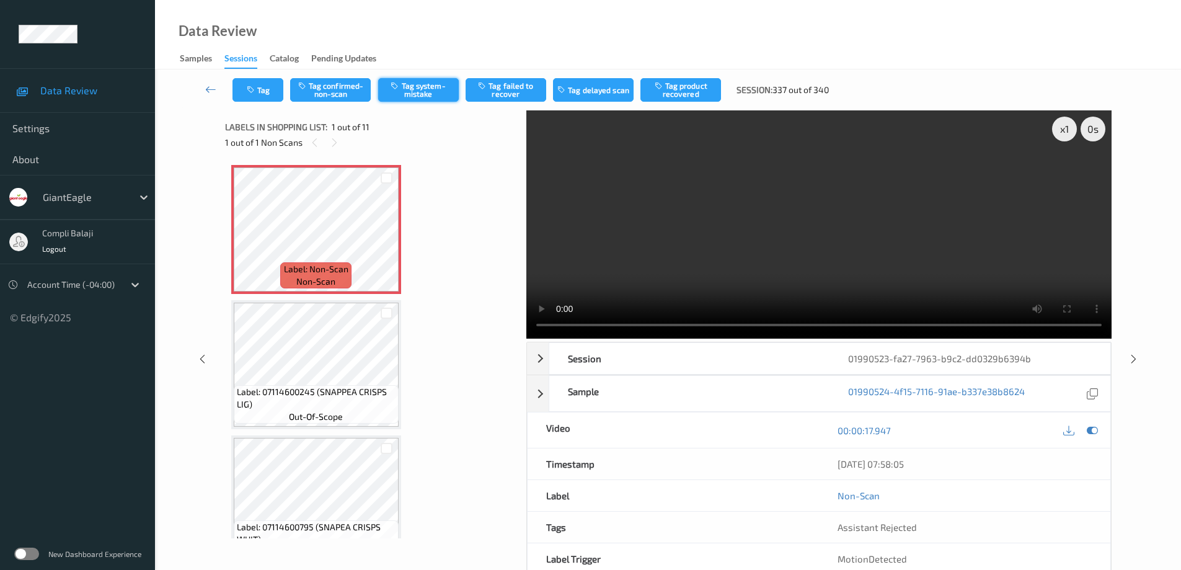
click at [436, 94] on button "Tag system-mistake" at bounding box center [418, 90] width 81 height 24
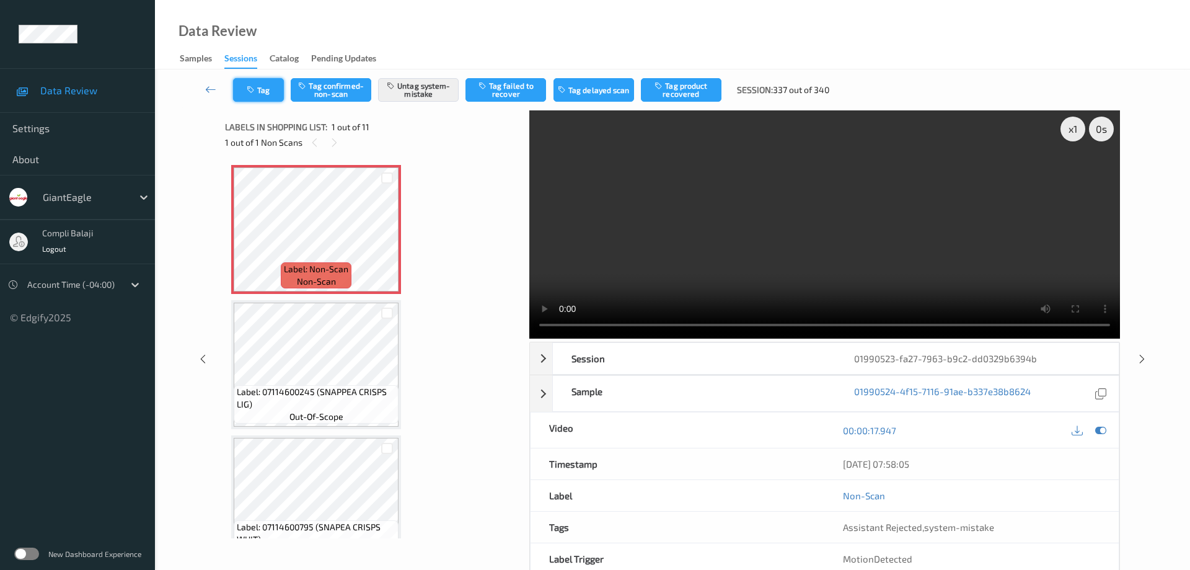
click at [268, 92] on button "Tag" at bounding box center [258, 90] width 51 height 24
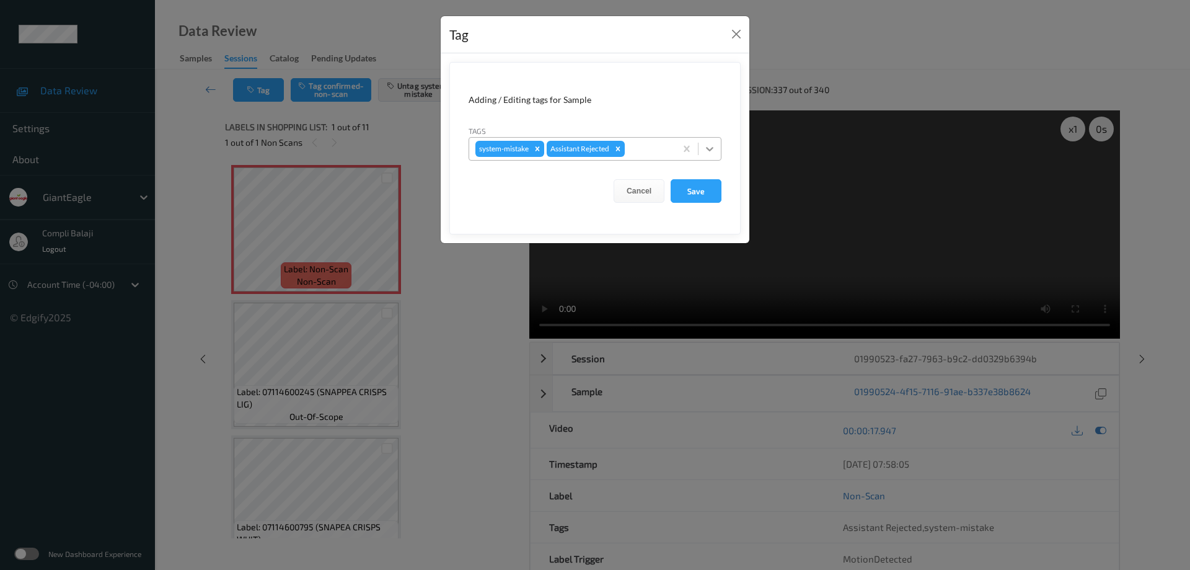
click at [709, 148] on icon at bounding box center [710, 149] width 12 height 12
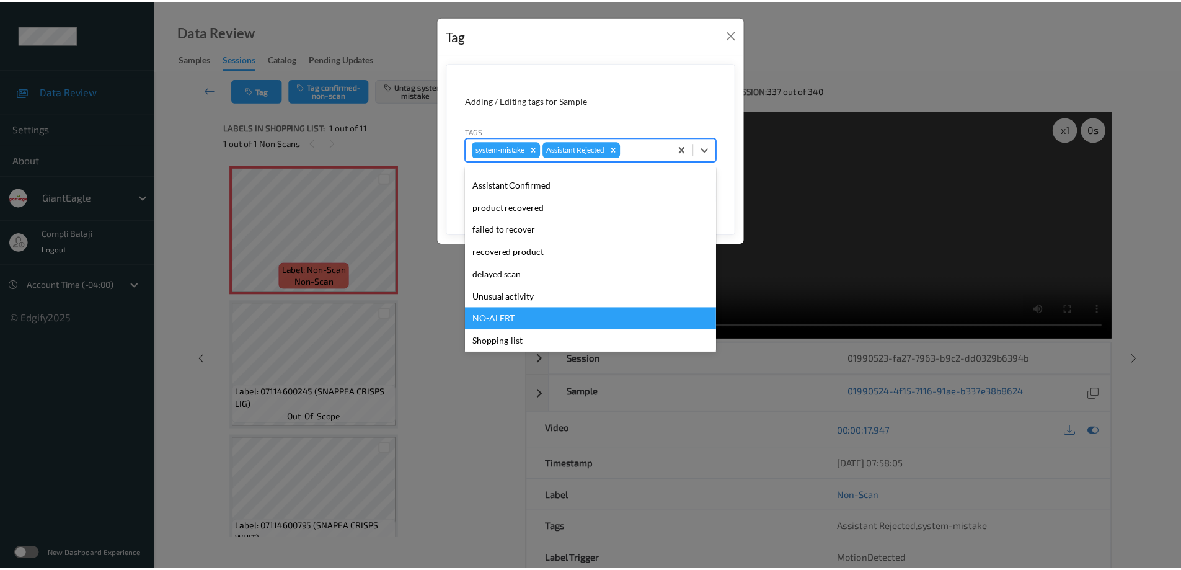
scroll to position [109, 0]
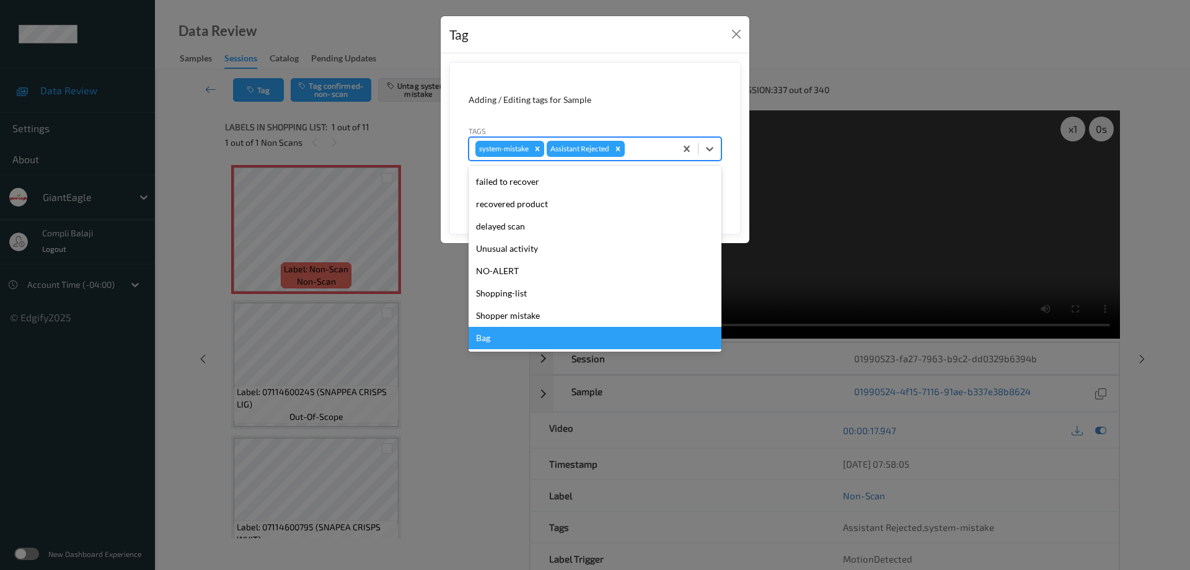
click at [508, 340] on div "Bag" at bounding box center [595, 338] width 253 height 22
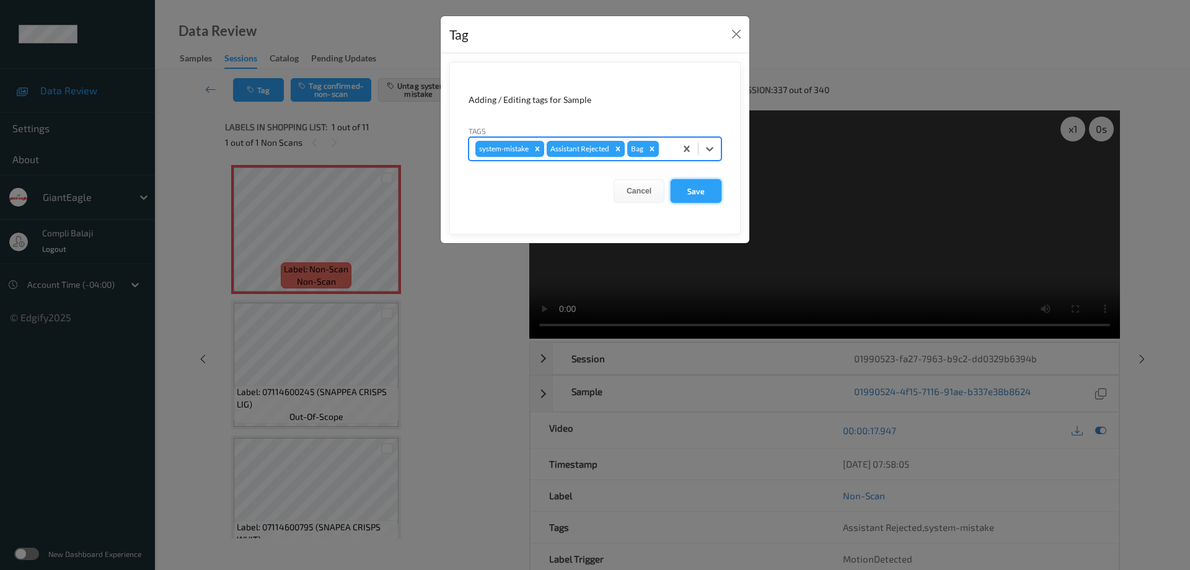
click at [709, 192] on button "Save" at bounding box center [696, 191] width 51 height 24
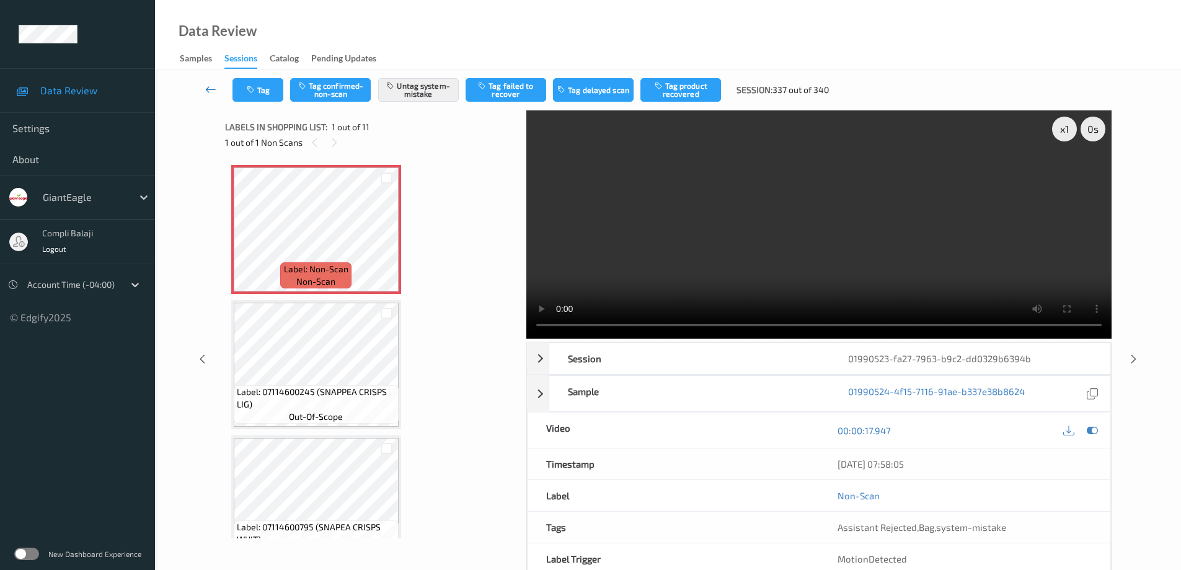
click at [208, 89] on icon at bounding box center [210, 89] width 11 height 12
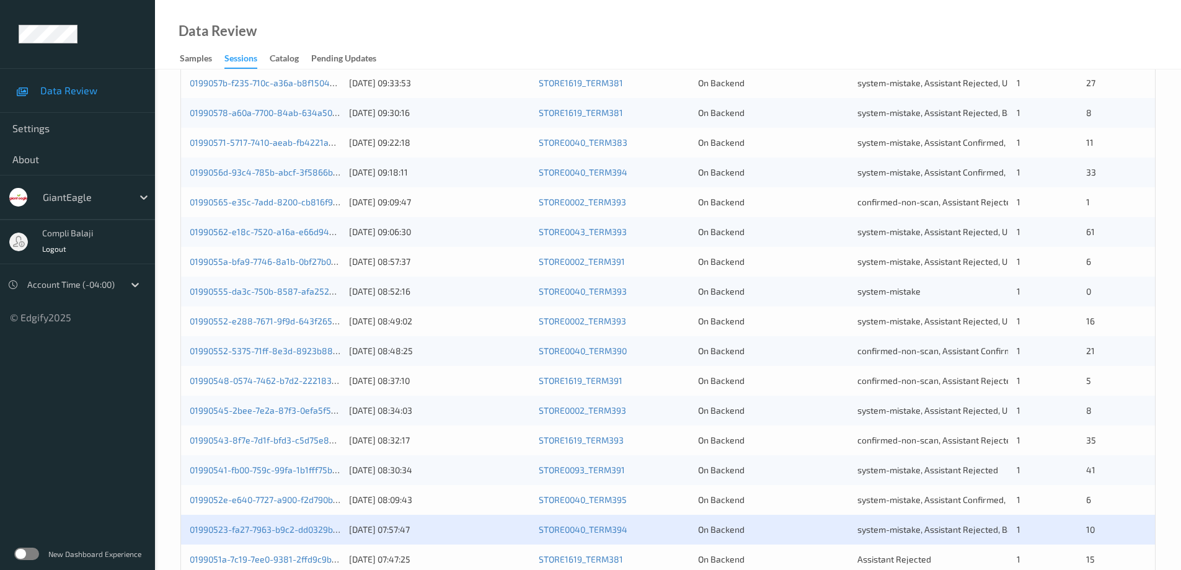
scroll to position [363, 0]
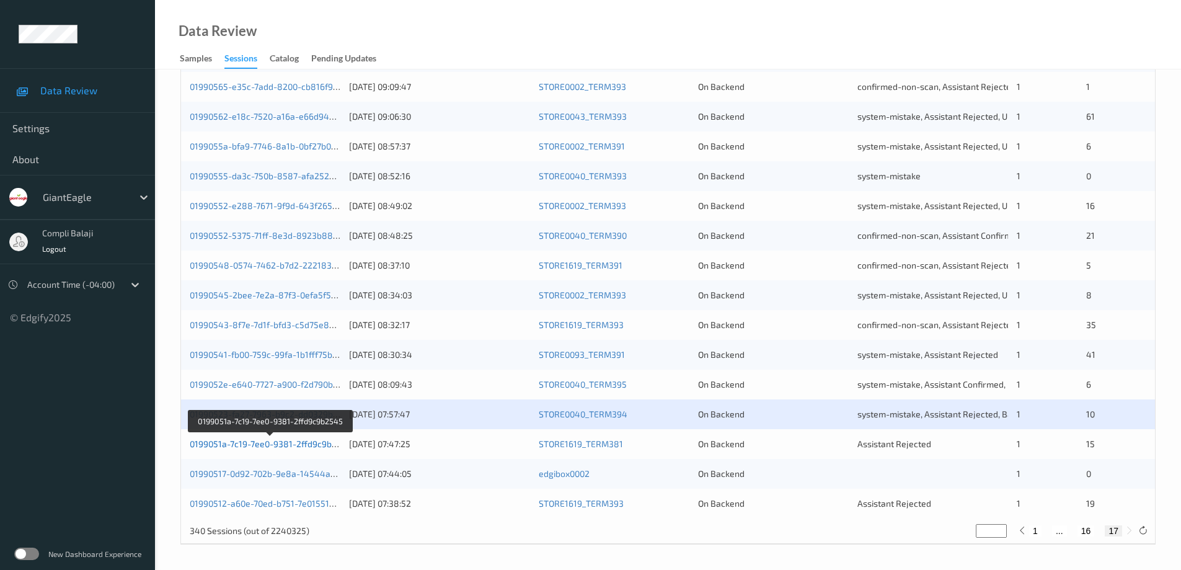
click at [281, 448] on link "0199051a-7c19-7ee0-9381-2ffd9c9b2545" at bounding box center [271, 443] width 162 height 11
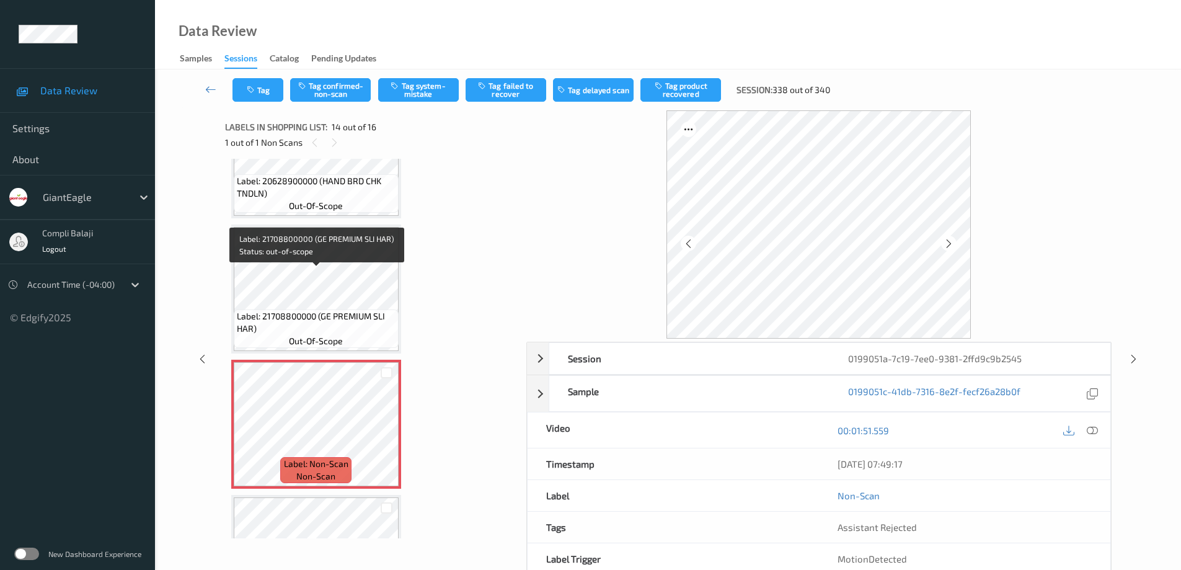
scroll to position [1541, 0]
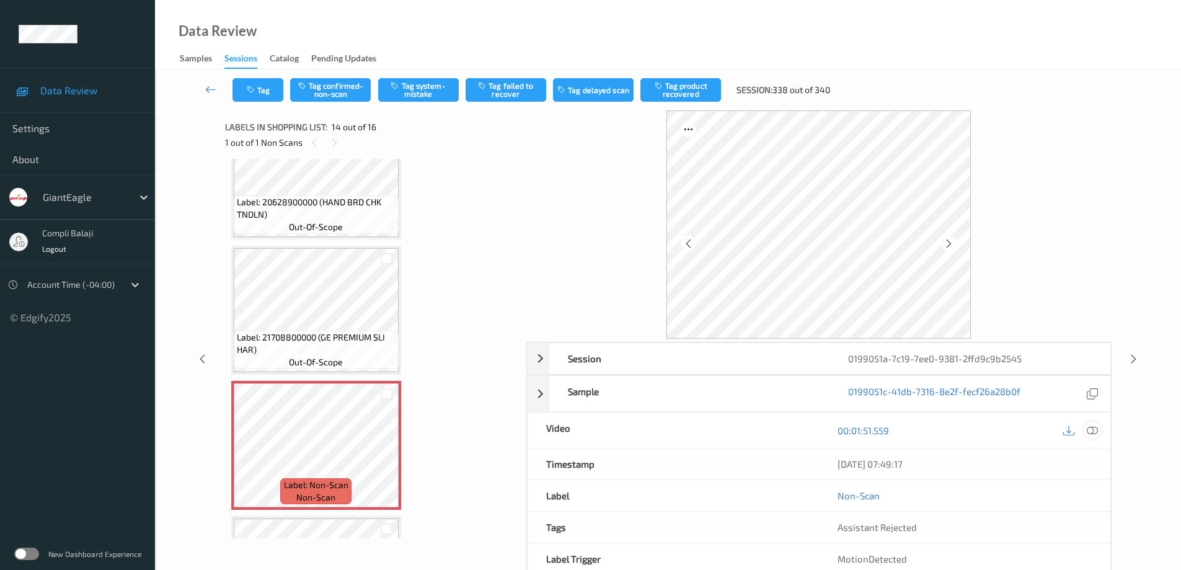
click at [1092, 432] on icon at bounding box center [1092, 430] width 11 height 11
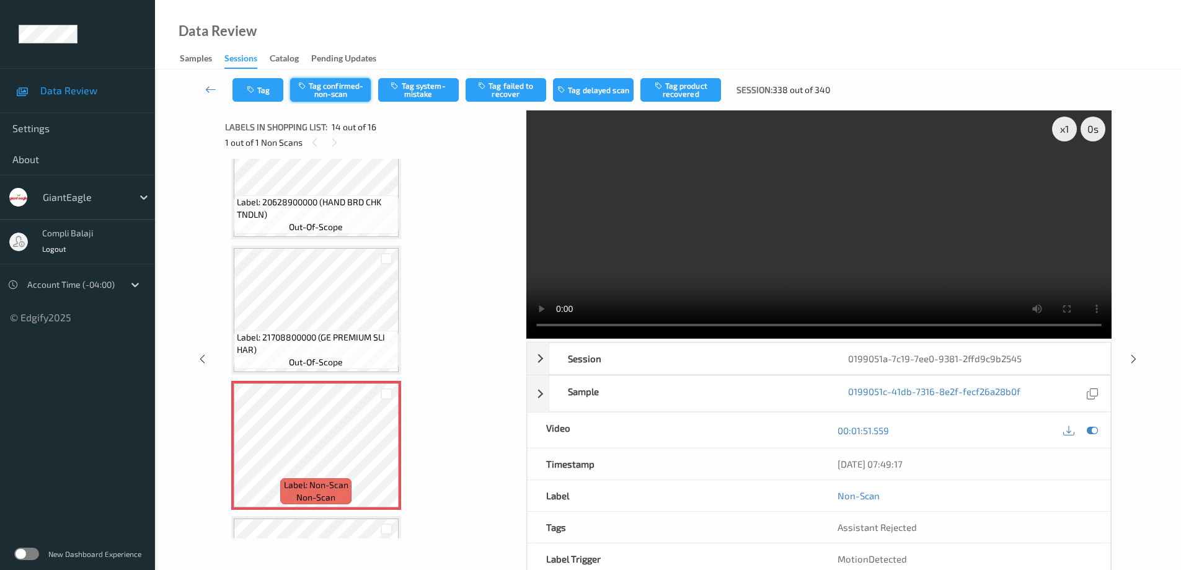
click at [338, 92] on button "Tag confirmed-non-scan" at bounding box center [330, 90] width 81 height 24
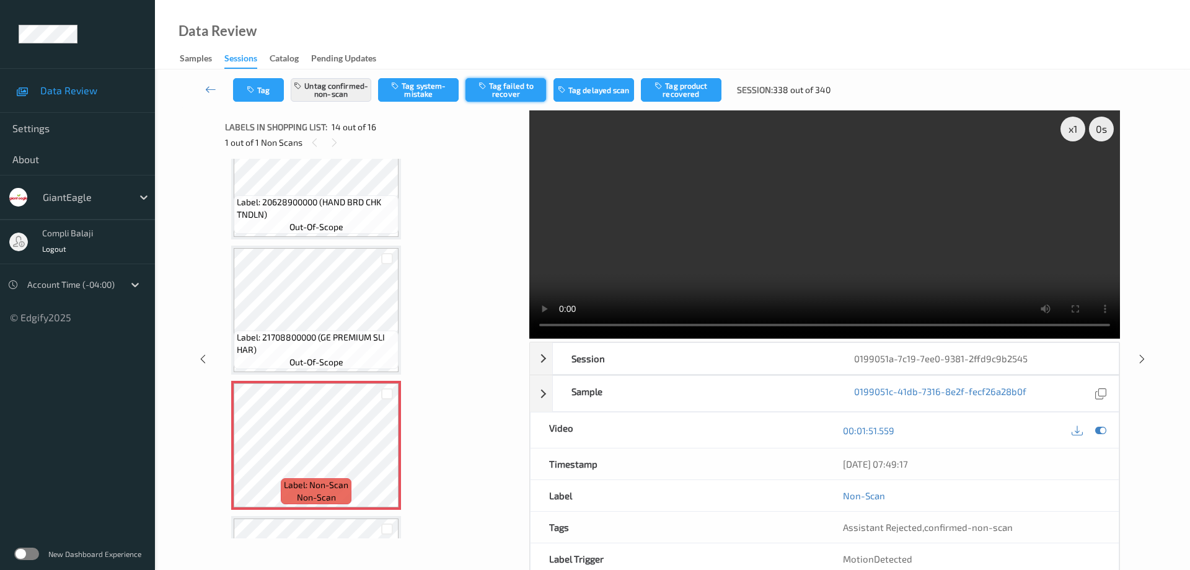
click at [505, 89] on button "Tag failed to recover" at bounding box center [505, 90] width 81 height 24
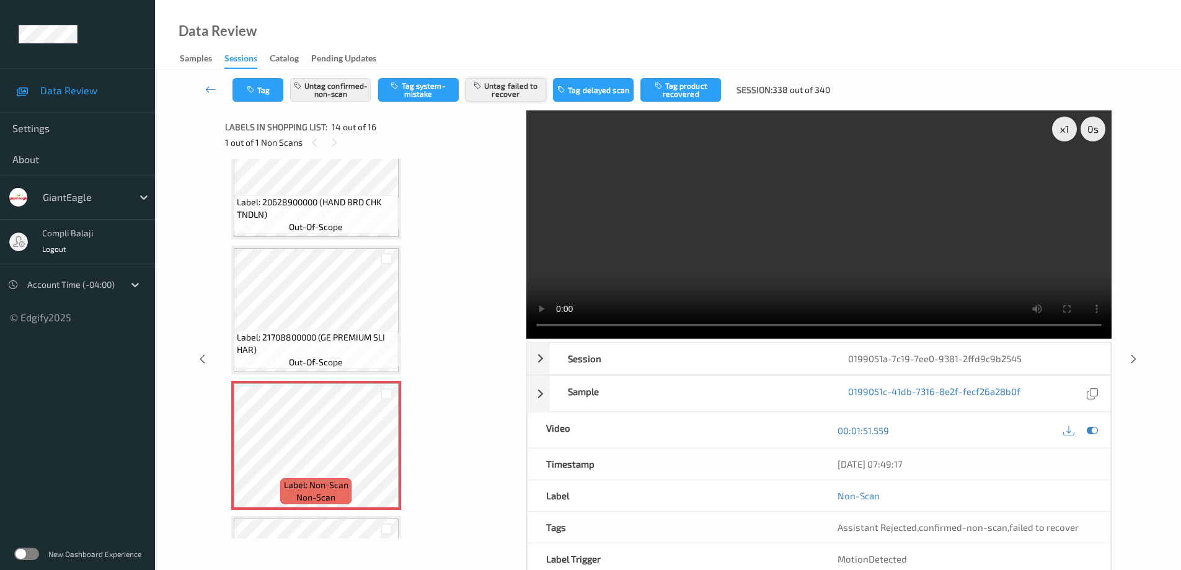
click at [515, 92] on button "Untag failed to recover" at bounding box center [505, 90] width 81 height 24
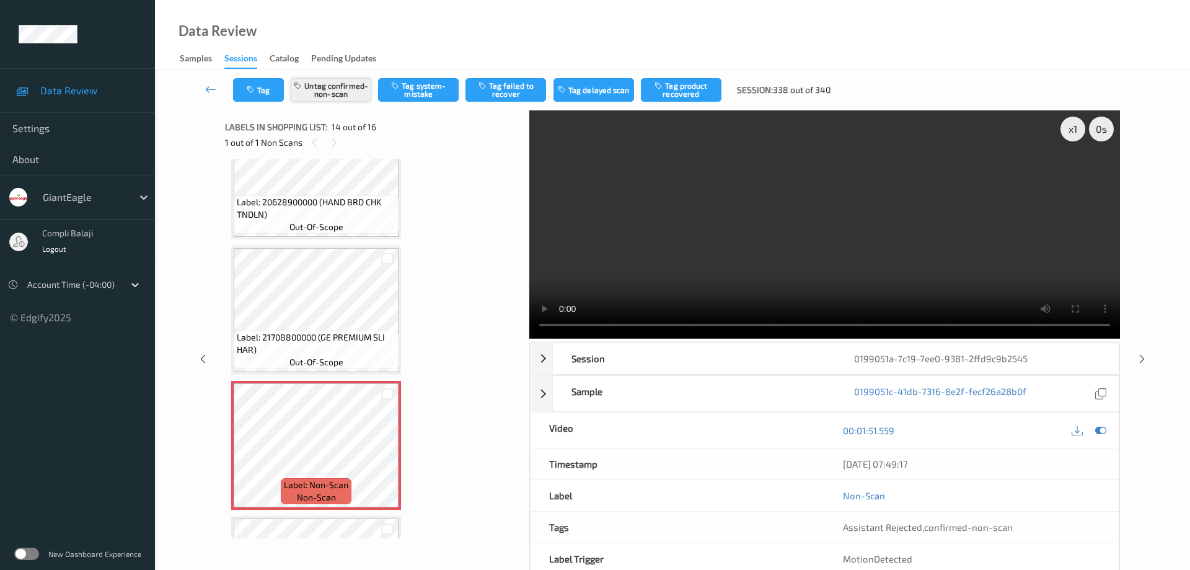
click at [351, 86] on button "Untag confirmed-non-scan" at bounding box center [331, 90] width 81 height 24
click at [437, 92] on button "Tag system-mistake" at bounding box center [418, 90] width 81 height 24
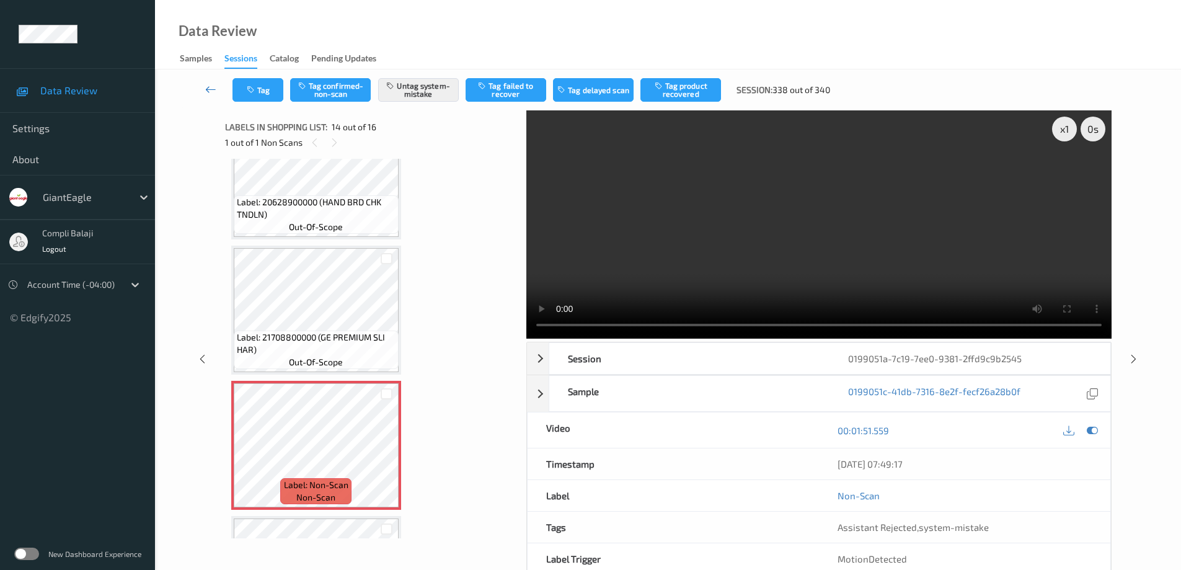
click at [212, 88] on icon at bounding box center [210, 89] width 11 height 12
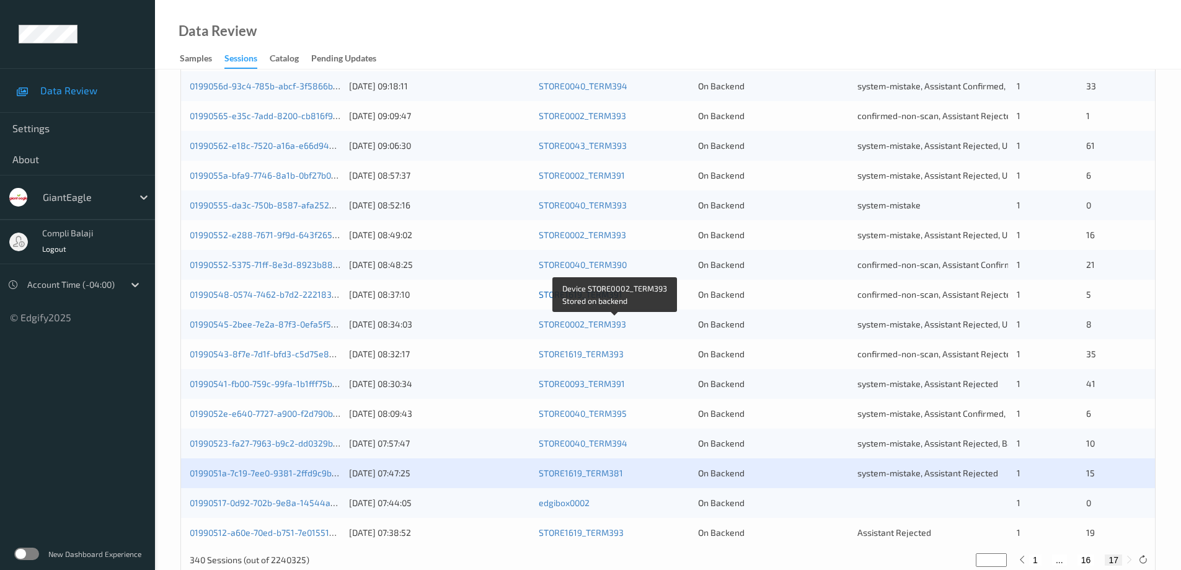
scroll to position [363, 0]
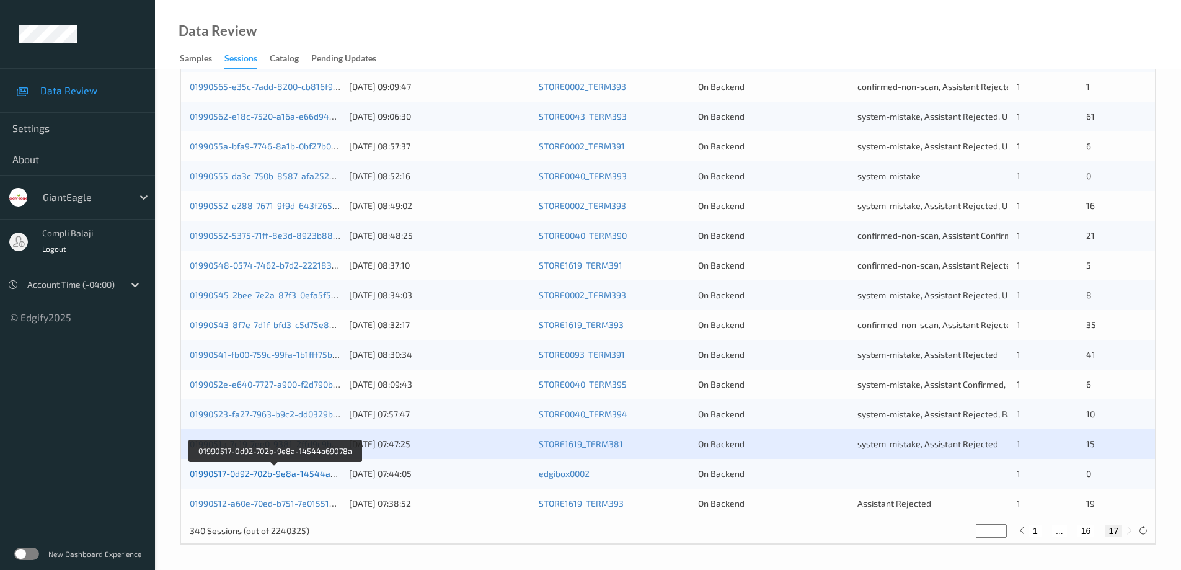
click at [311, 475] on link "01990517-0d92-702b-9e8a-14544a69078a" at bounding box center [275, 473] width 170 height 11
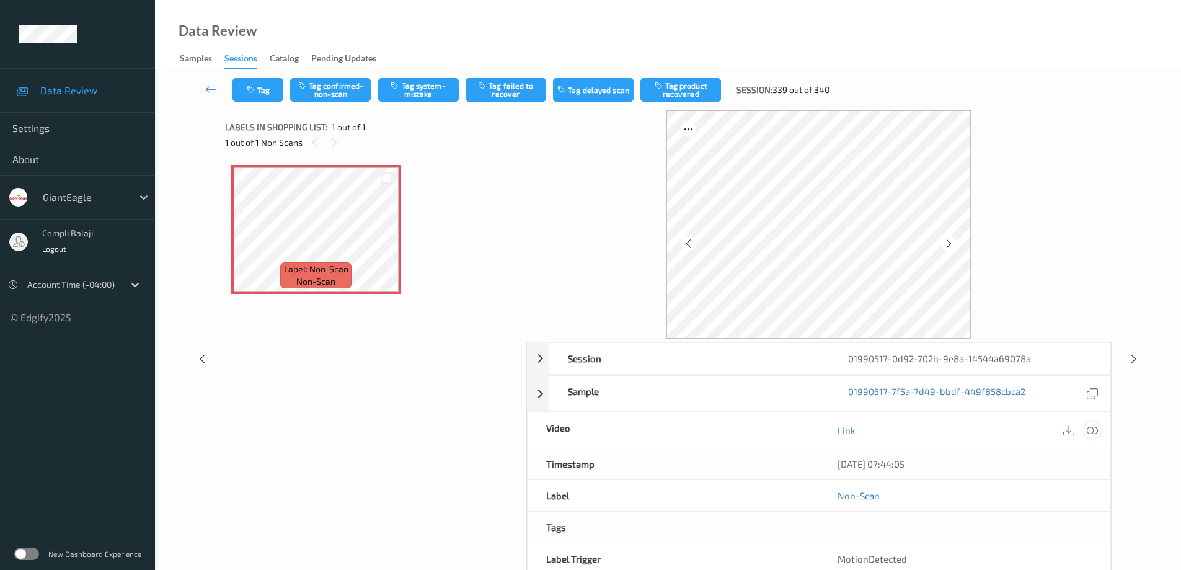
click at [1092, 426] on icon at bounding box center [1092, 430] width 11 height 11
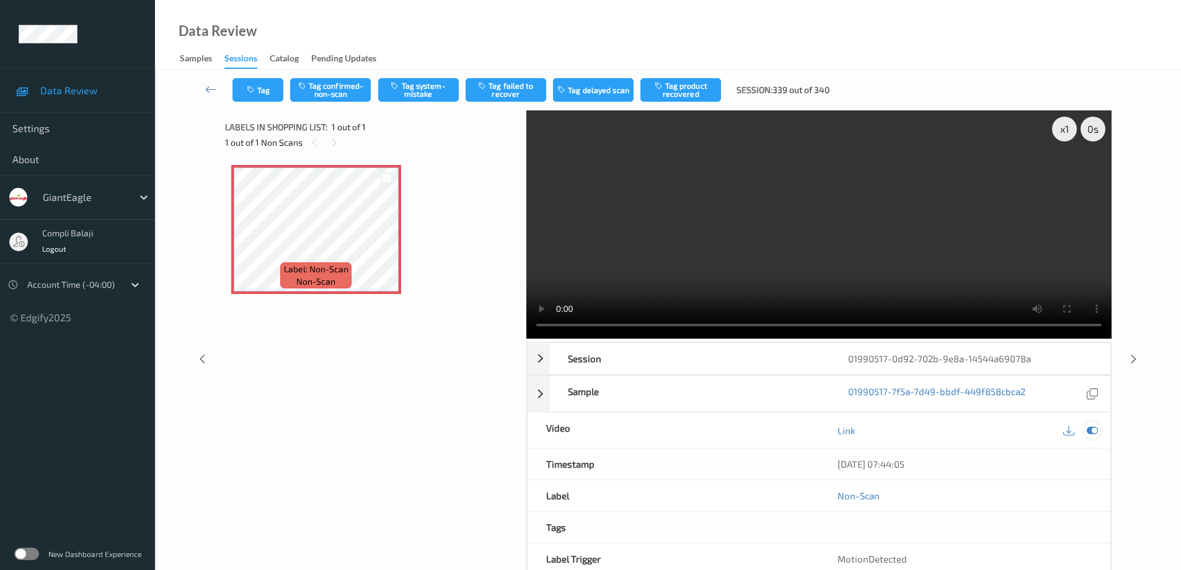
click at [1095, 435] on icon at bounding box center [1092, 430] width 11 height 11
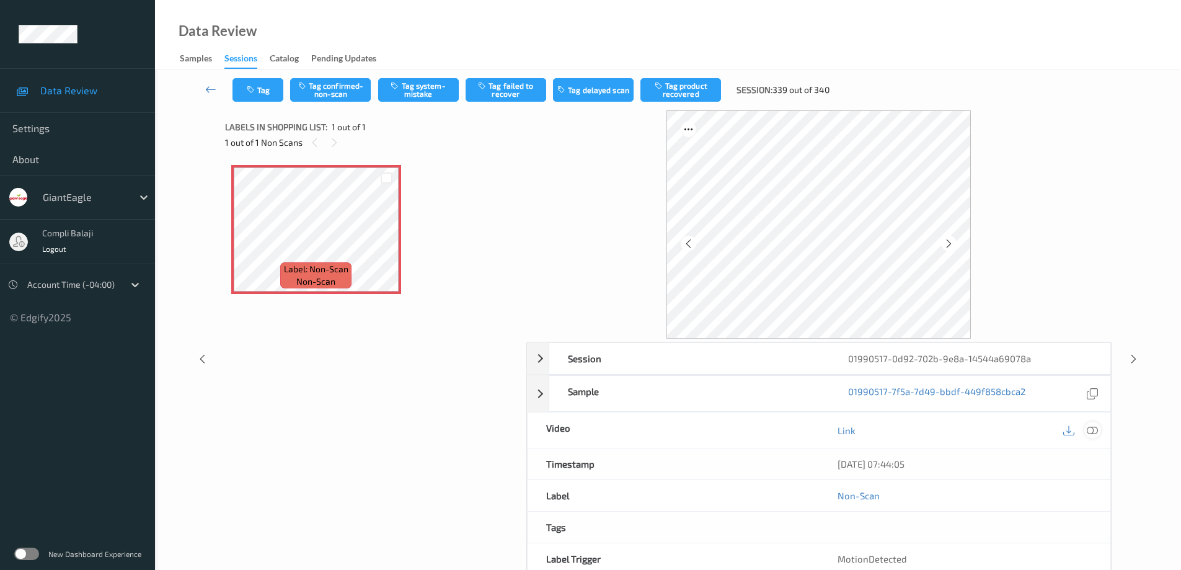
click at [1096, 431] on icon at bounding box center [1092, 430] width 11 height 11
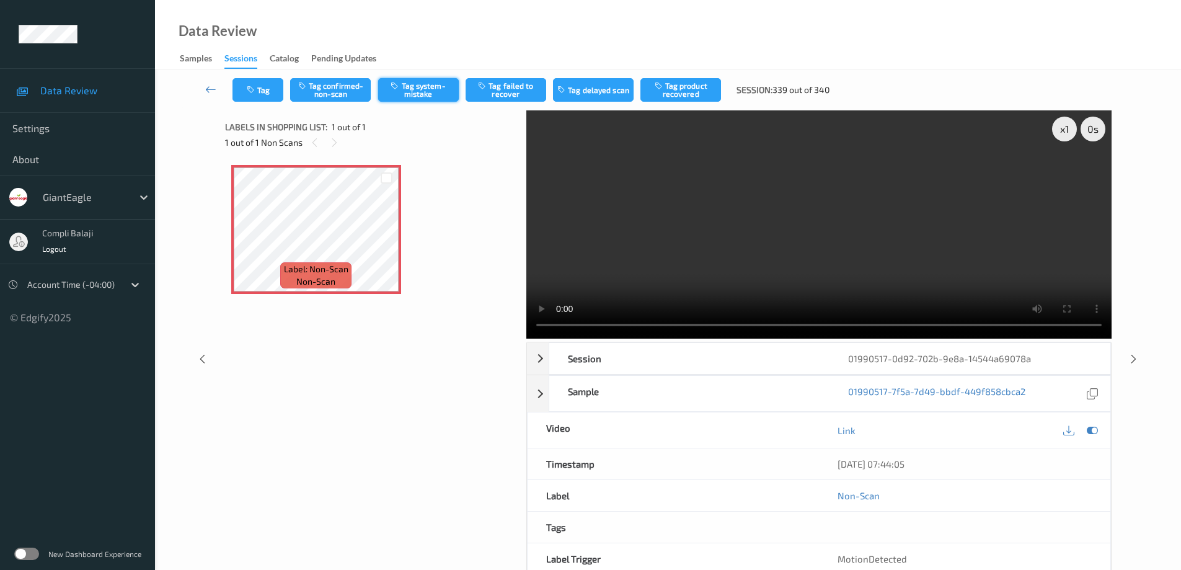
click at [420, 87] on button "Tag system-mistake" at bounding box center [418, 90] width 81 height 24
click at [207, 87] on icon at bounding box center [210, 89] width 11 height 12
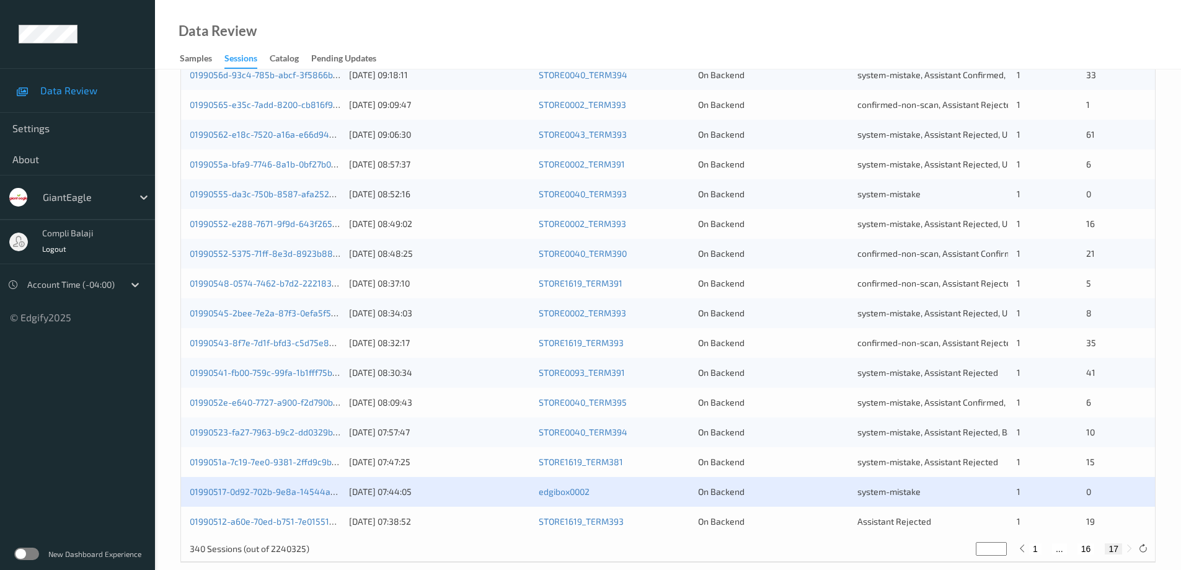
scroll to position [363, 0]
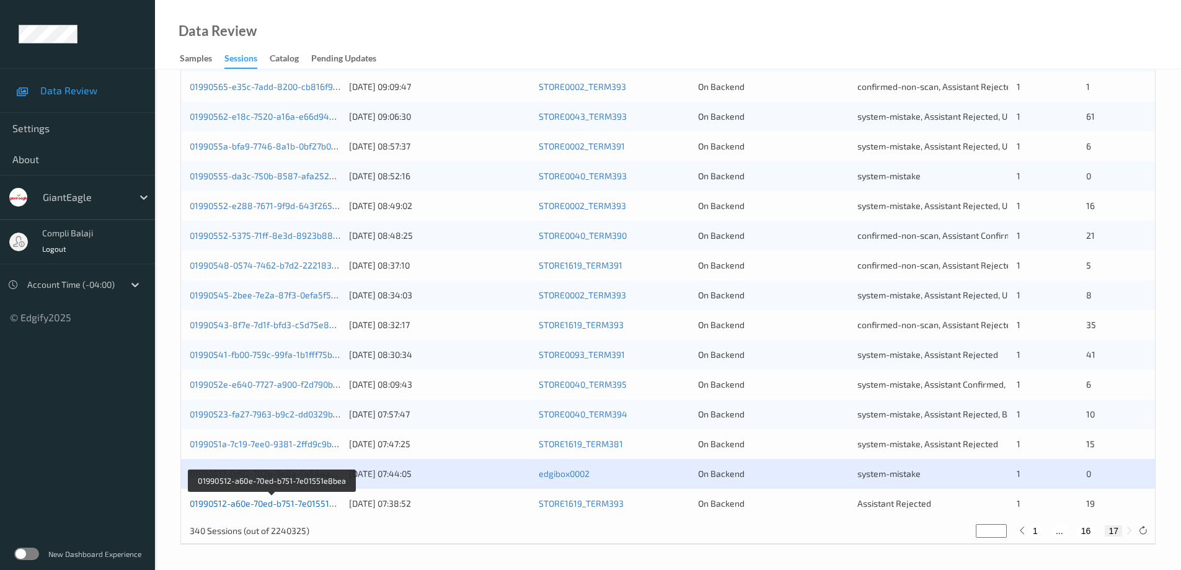
click at [275, 506] on link "01990512-a60e-70ed-b751-7e01551e8bea" at bounding box center [272, 503] width 165 height 11
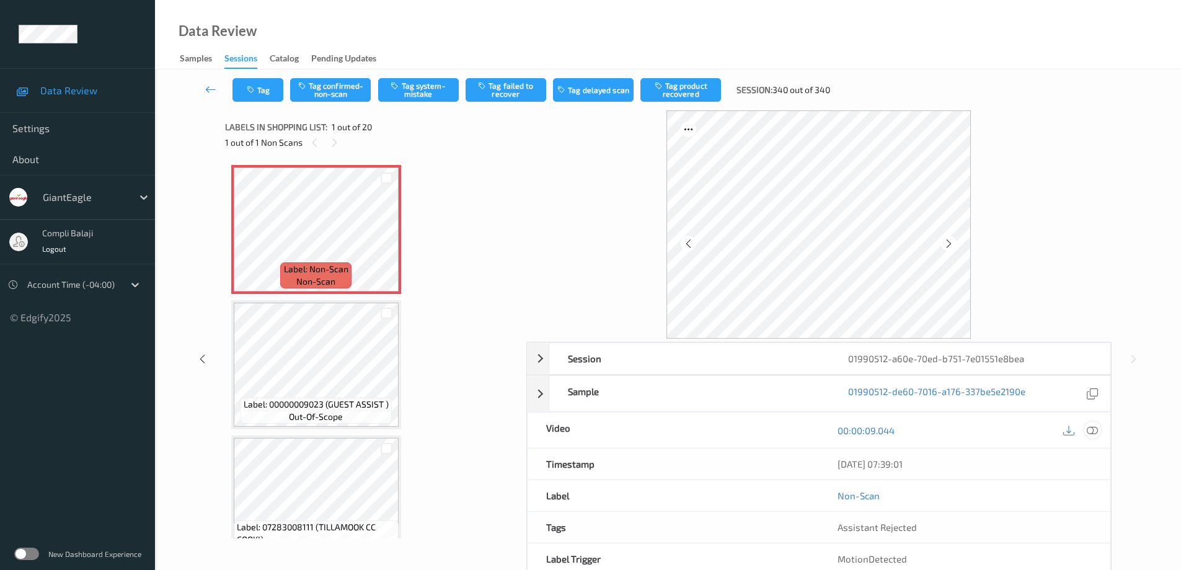
click at [1093, 431] on icon at bounding box center [1092, 430] width 11 height 11
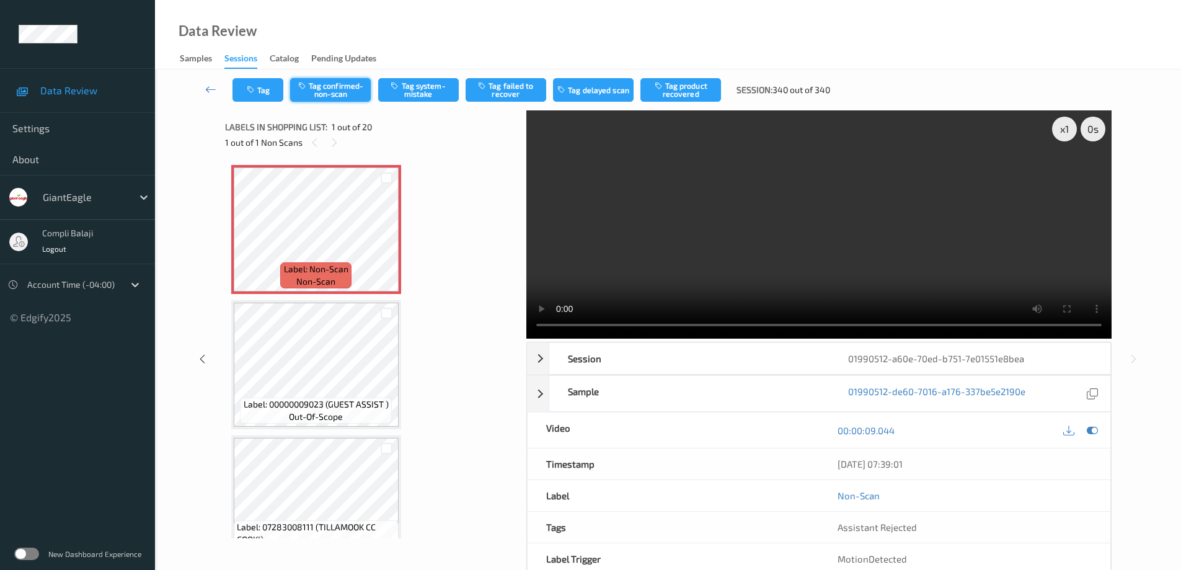
click at [348, 93] on button "Tag confirmed-non-scan" at bounding box center [330, 90] width 81 height 24
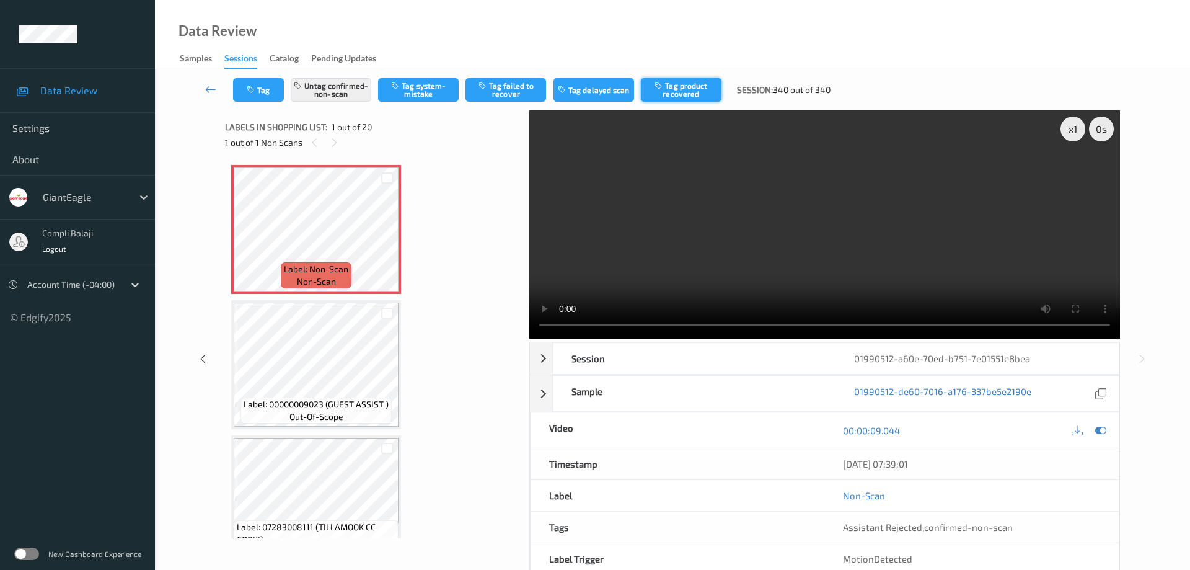
click at [696, 94] on button "Tag product recovered" at bounding box center [681, 90] width 81 height 24
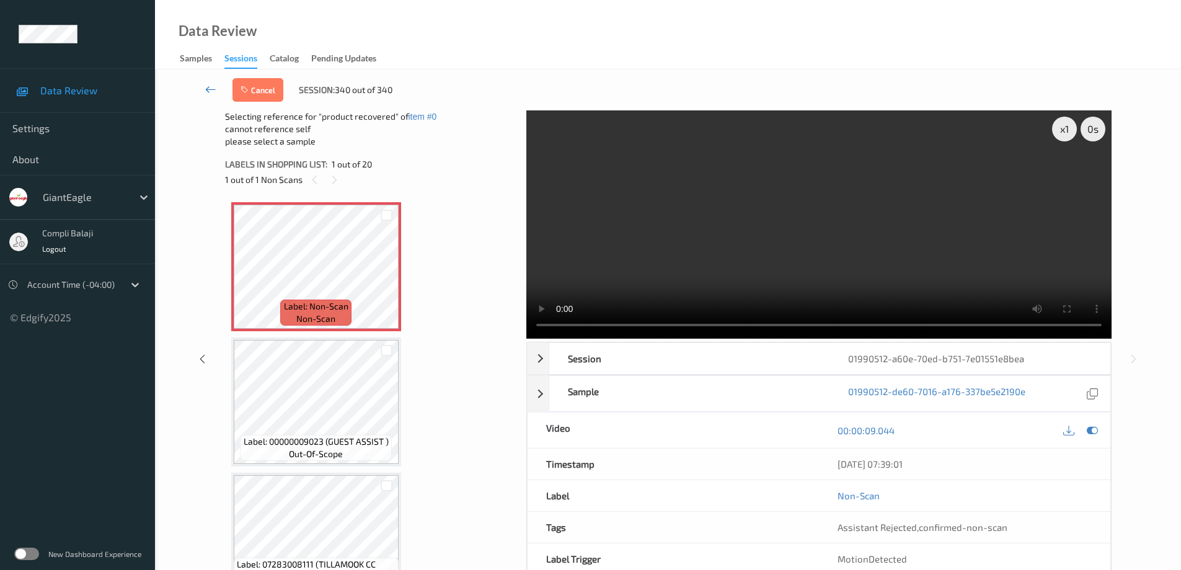
click at [208, 90] on icon at bounding box center [210, 89] width 11 height 12
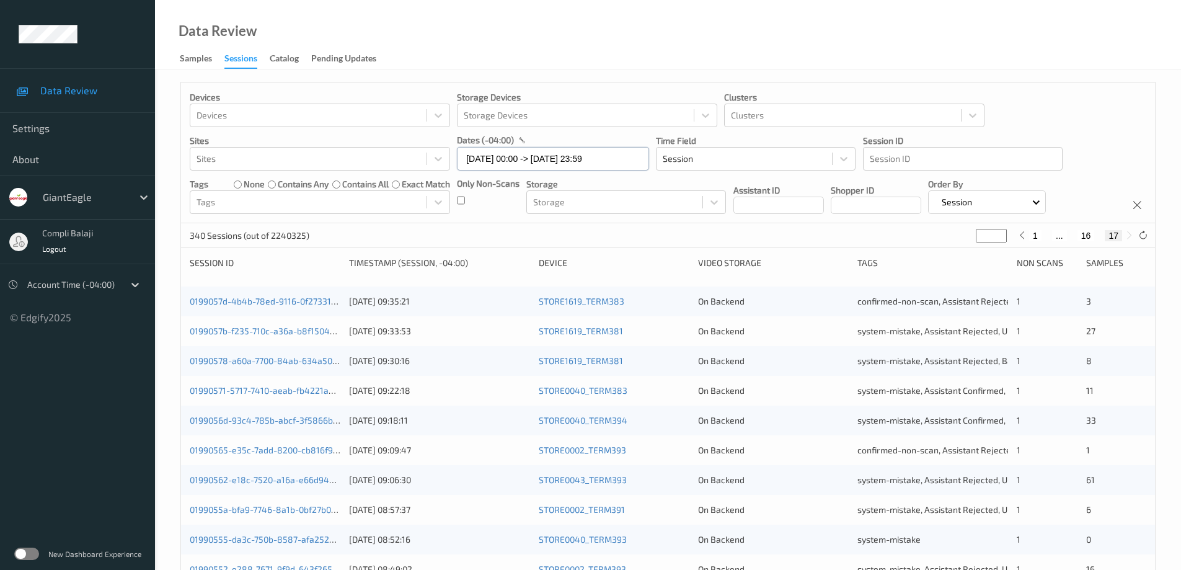
click at [622, 159] on input "[DATE] 00:00 -> [DATE] 23:59" at bounding box center [553, 159] width 192 height 24
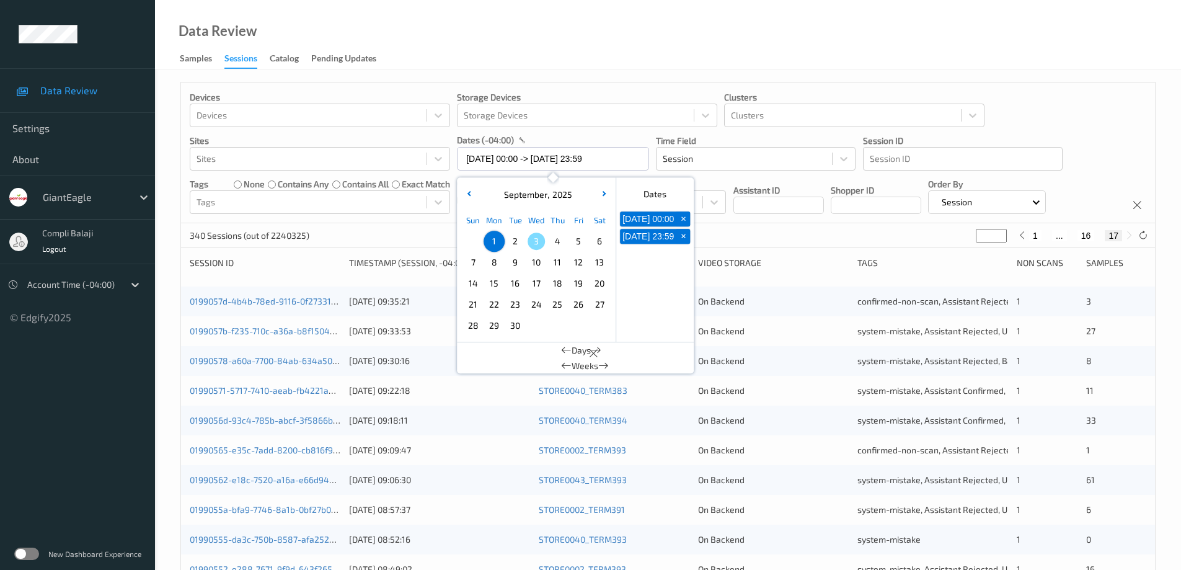
click at [517, 243] on span "2" at bounding box center [514, 240] width 17 height 17
type input "[DATE] 00:00"
type input "*"
click at [517, 243] on span "2" at bounding box center [514, 240] width 17 height 17
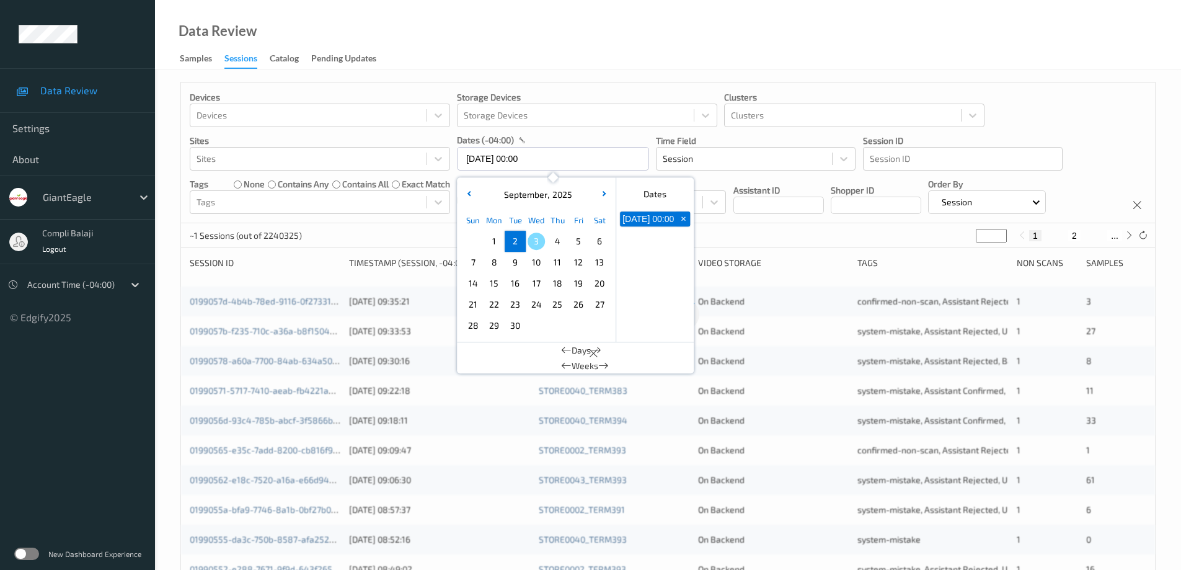
type input "[DATE] 00:00 -> [DATE] 23:59"
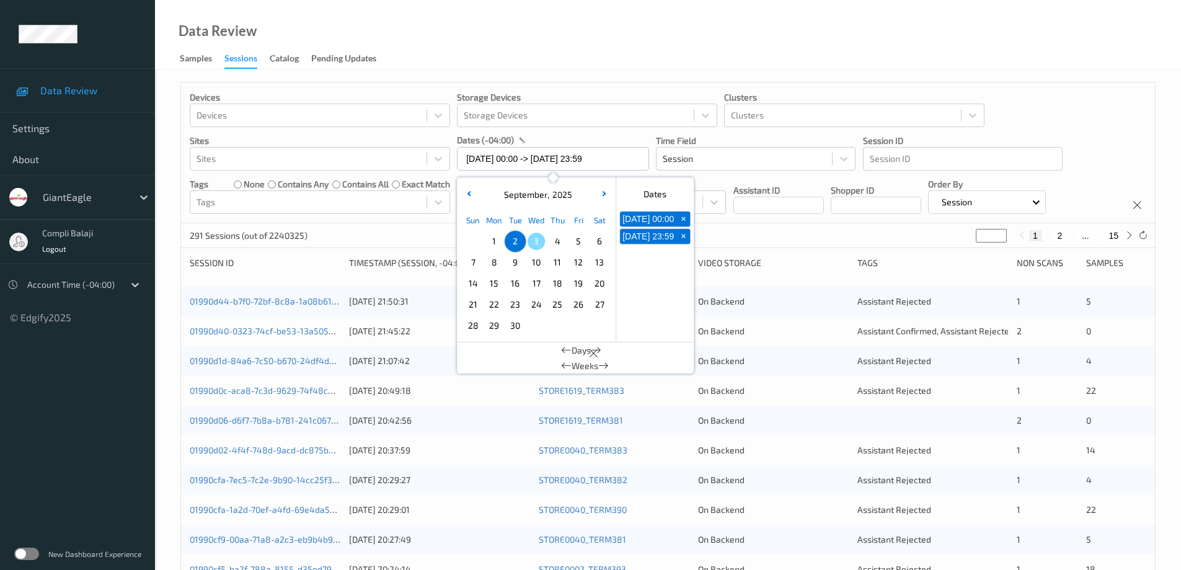
click at [1034, 109] on div "Devices Devices Storage Devices Storage Devices Clusters Clusters Sites Sites d…" at bounding box center [668, 152] width 974 height 141
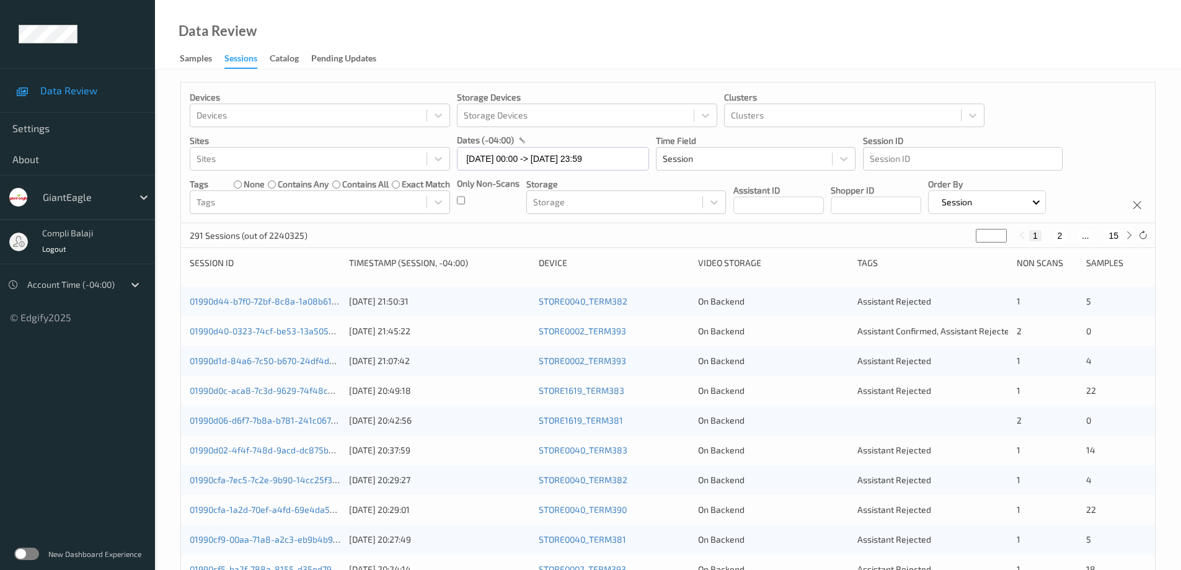
click at [1035, 236] on button "1" at bounding box center [1035, 235] width 12 height 11
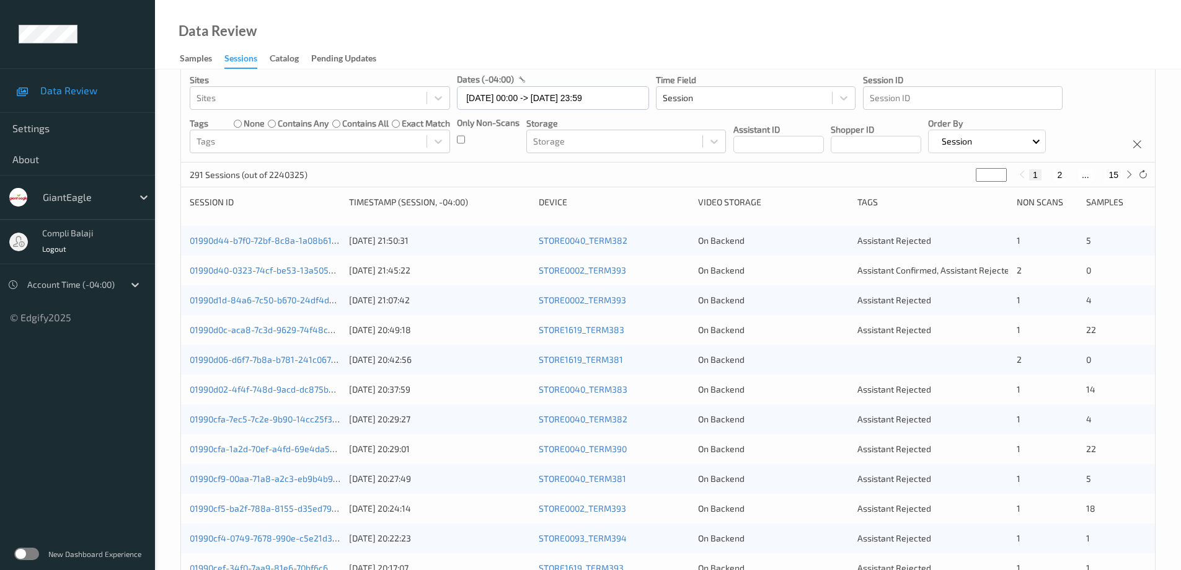
scroll to position [53, 0]
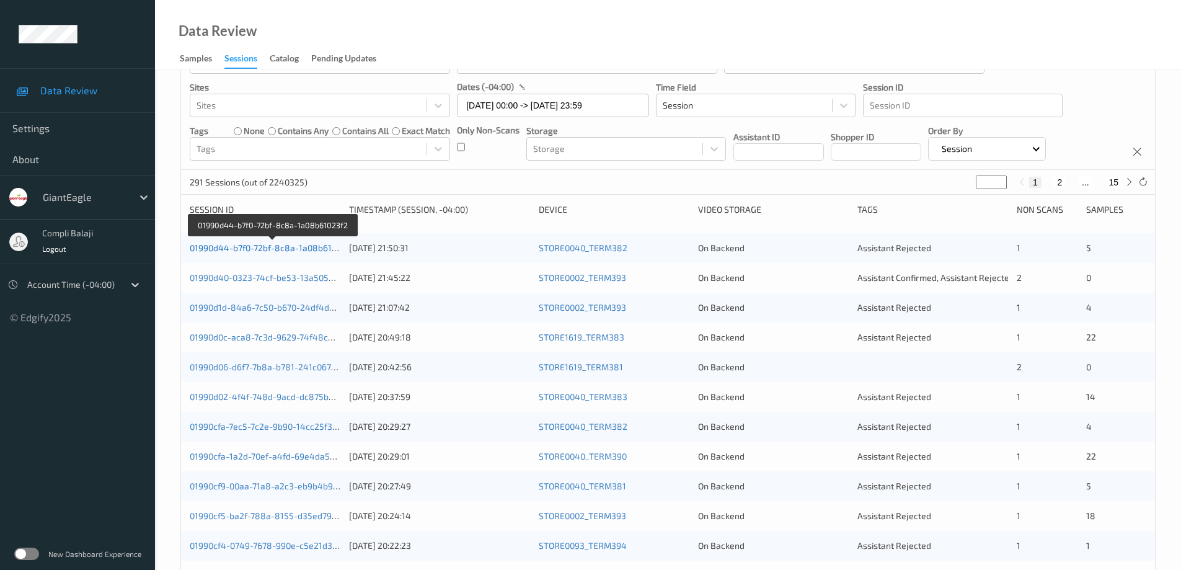
click at [304, 248] on link "01990d44-b7f0-72bf-8c8a-1a08b61023f2" at bounding box center [272, 247] width 165 height 11
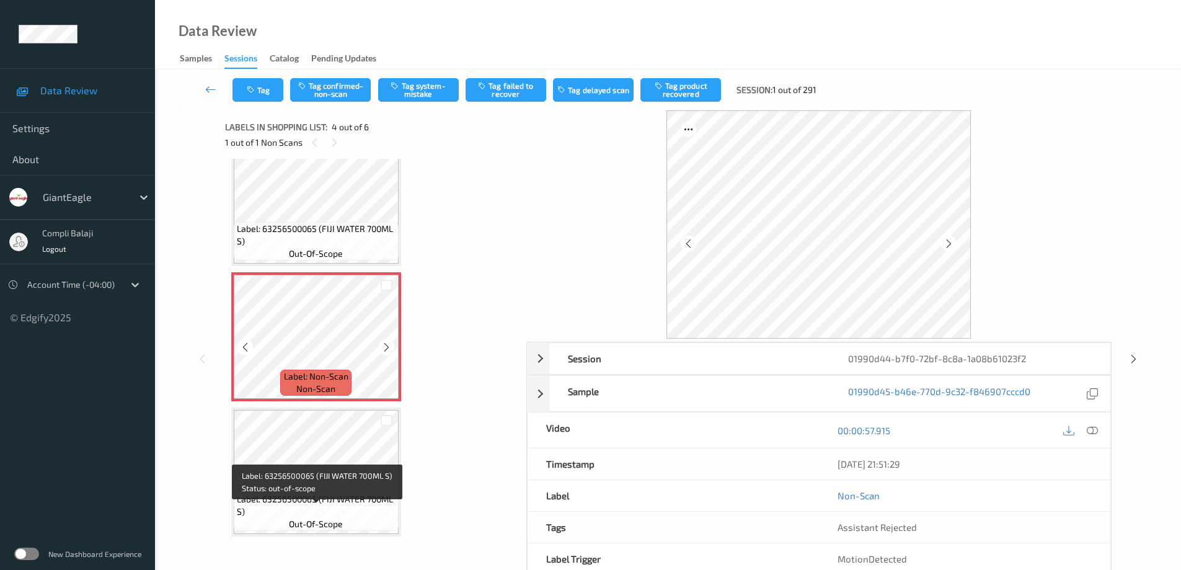
scroll to position [285, 0]
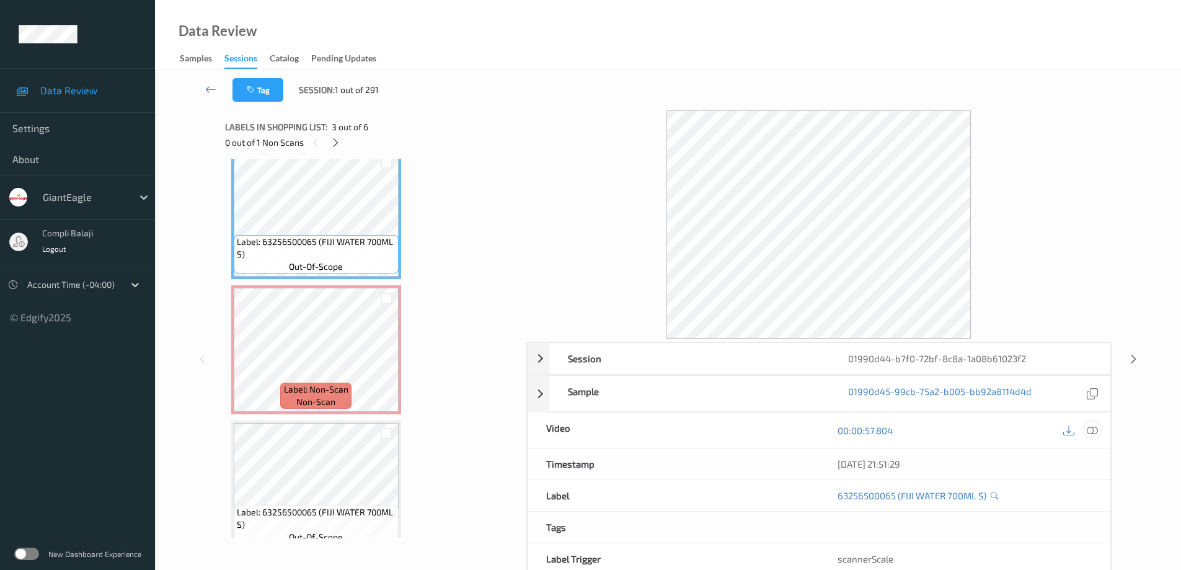
click at [1096, 426] on icon at bounding box center [1092, 430] width 11 height 11
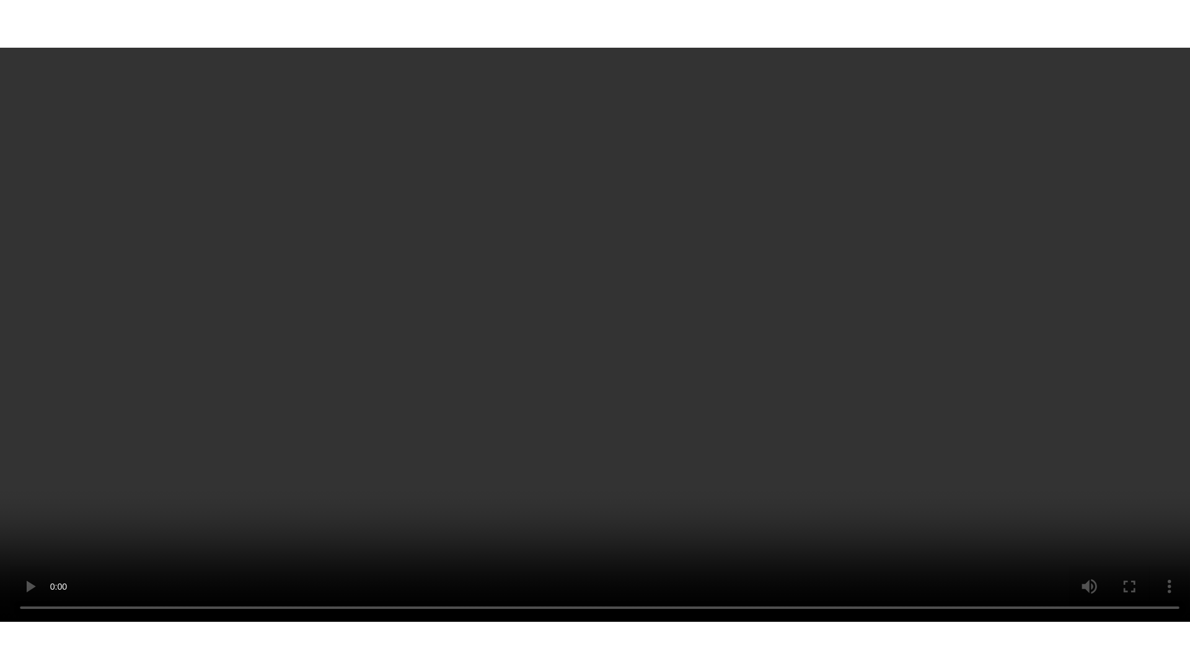
scroll to position [376, 0]
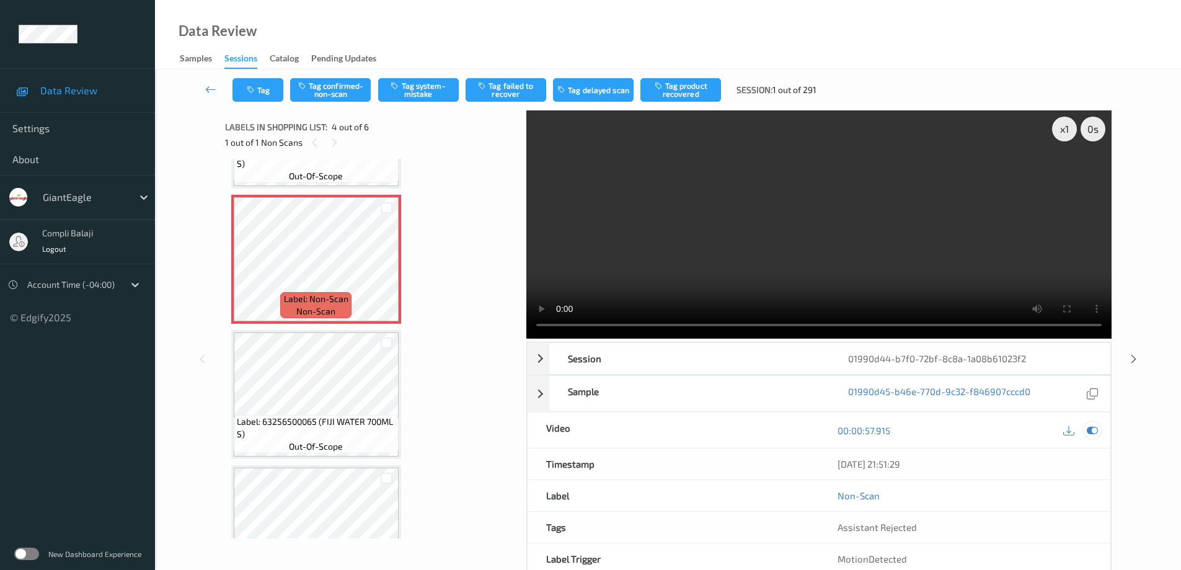
click at [1095, 431] on icon at bounding box center [1092, 430] width 11 height 11
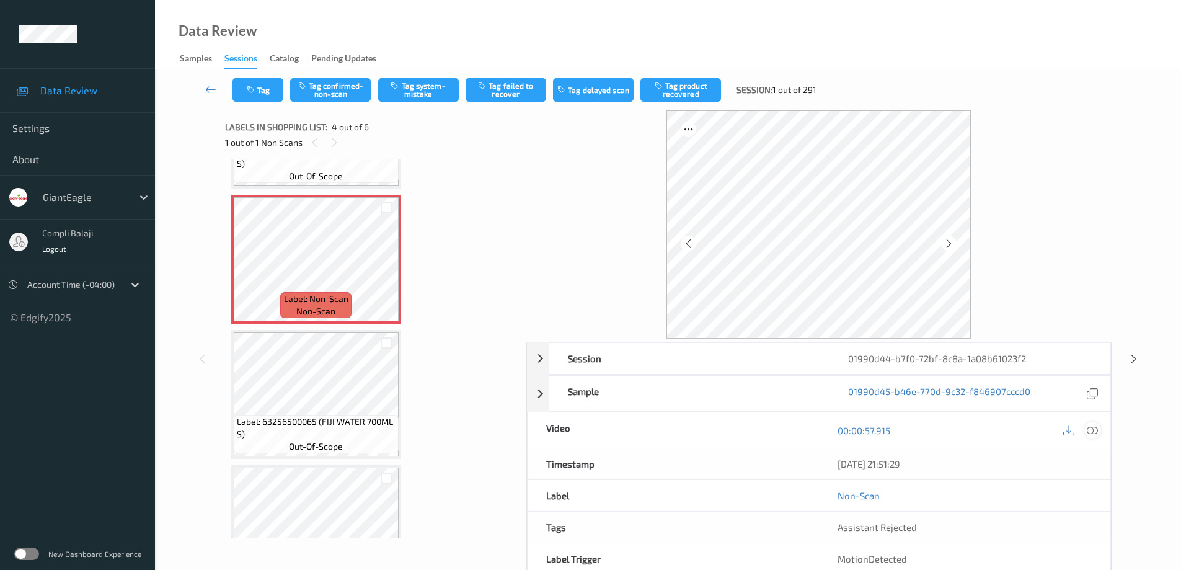
click at [1092, 435] on icon at bounding box center [1092, 430] width 11 height 11
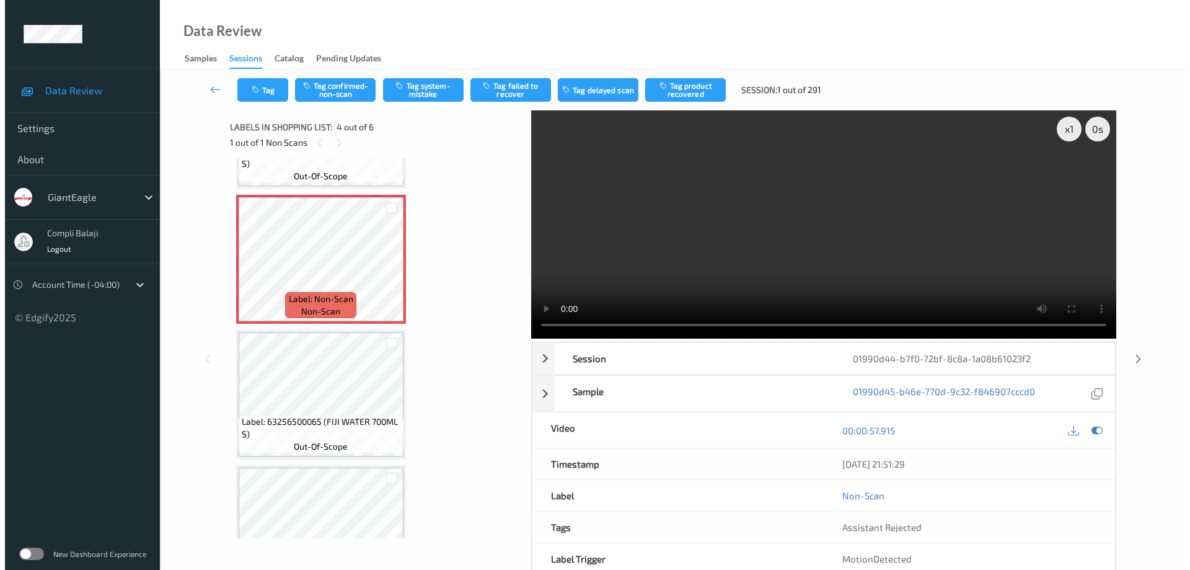
scroll to position [338, 0]
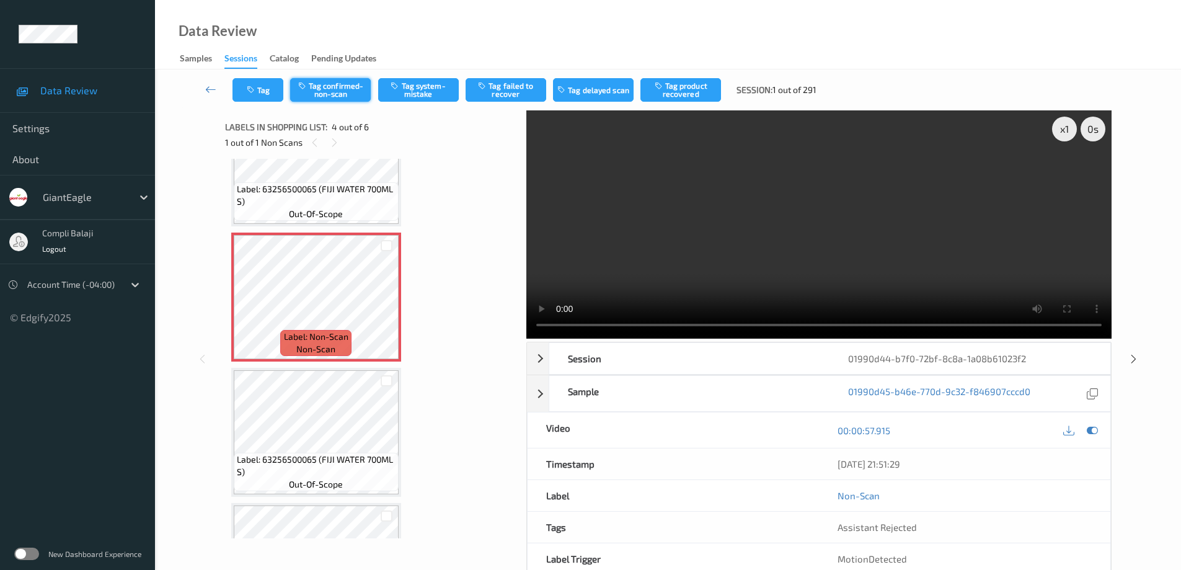
click at [335, 94] on button "Tag confirmed-non-scan" at bounding box center [330, 90] width 81 height 24
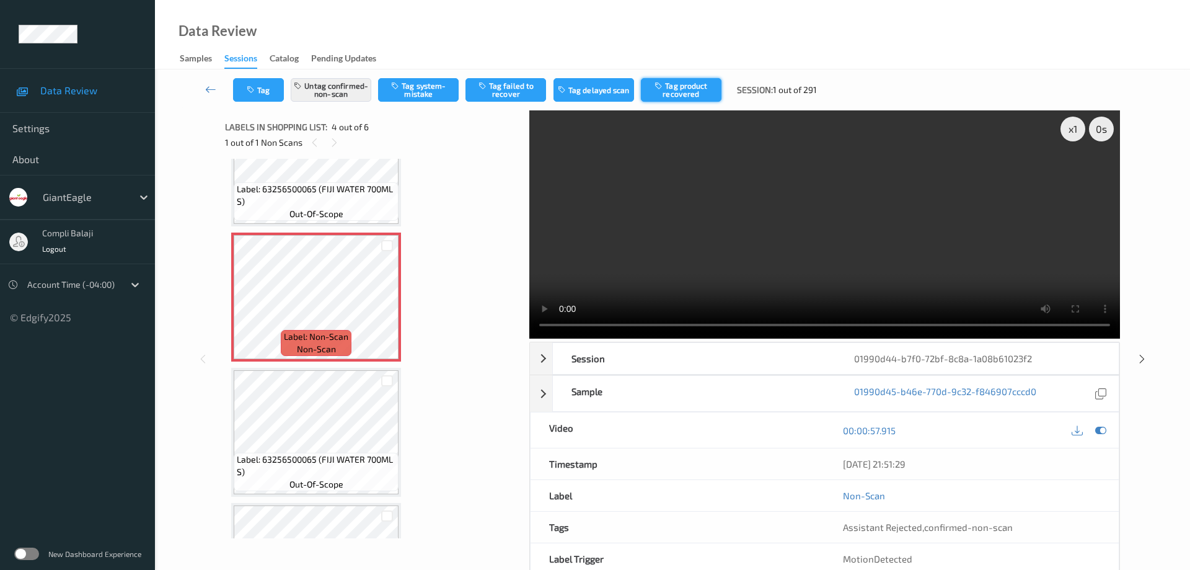
click at [687, 89] on button "Tag product recovered" at bounding box center [681, 90] width 81 height 24
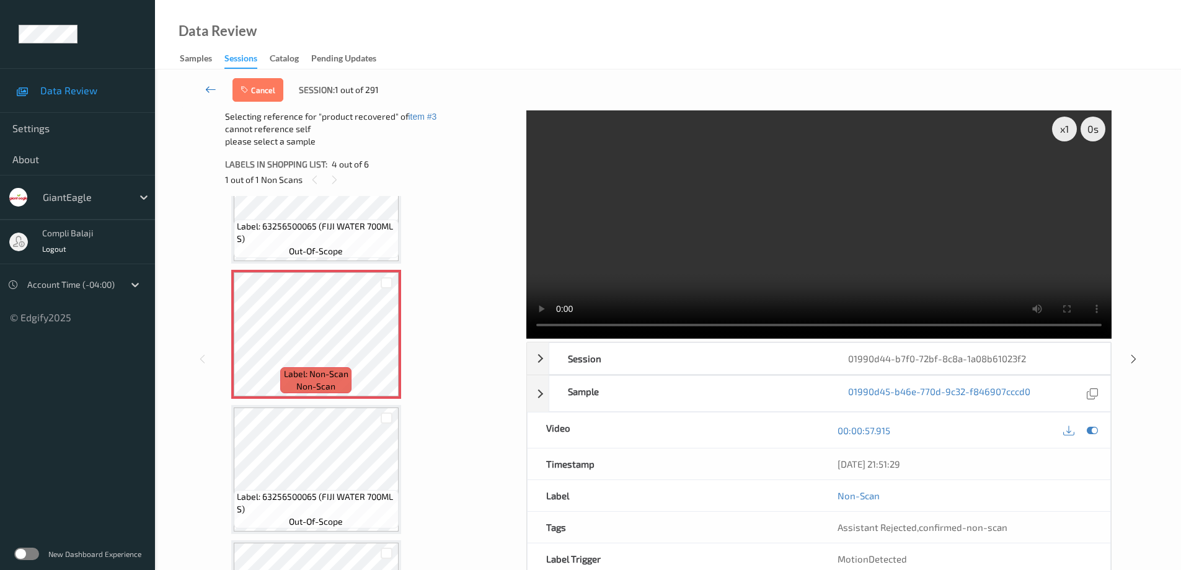
click at [206, 88] on icon at bounding box center [210, 89] width 11 height 12
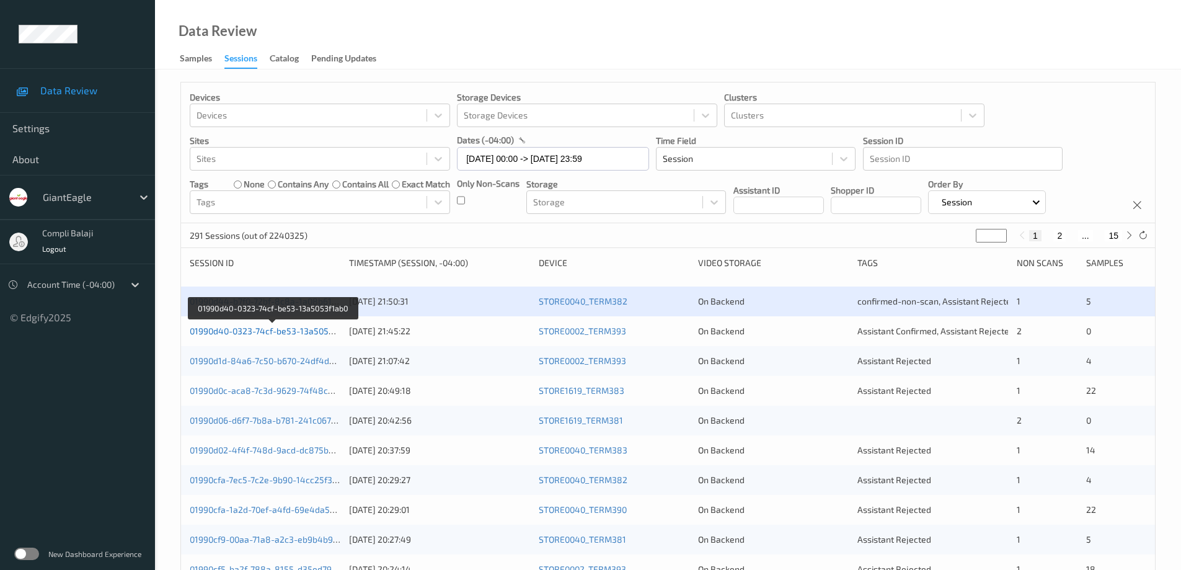
click at [300, 332] on link "01990d40-0323-74cf-be53-13a5053f1ab0" at bounding box center [272, 330] width 165 height 11
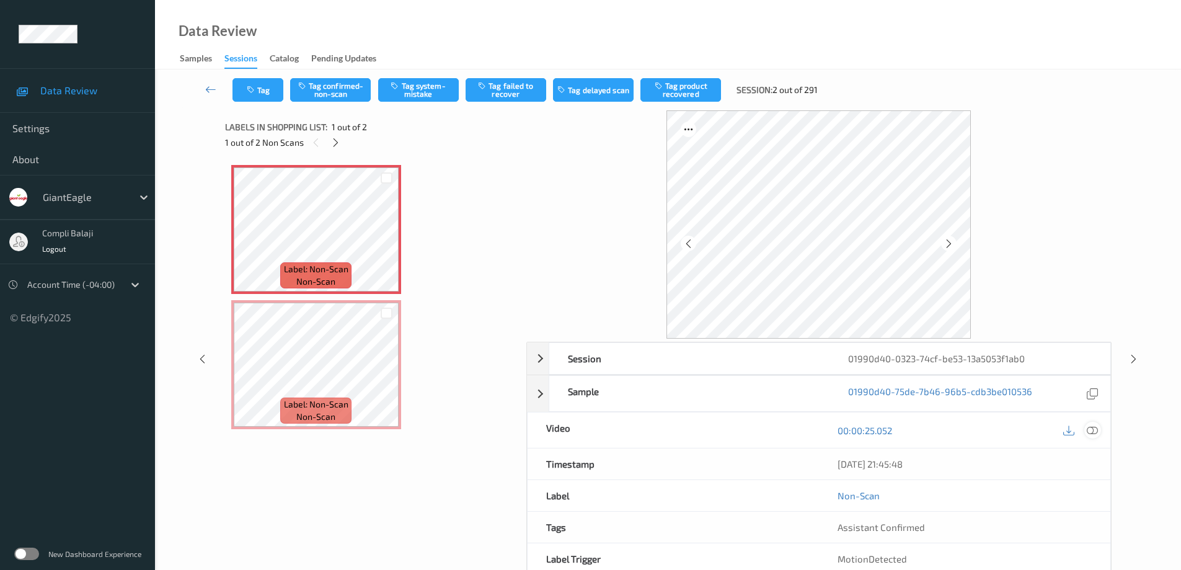
click at [1092, 430] on icon at bounding box center [1092, 430] width 11 height 11
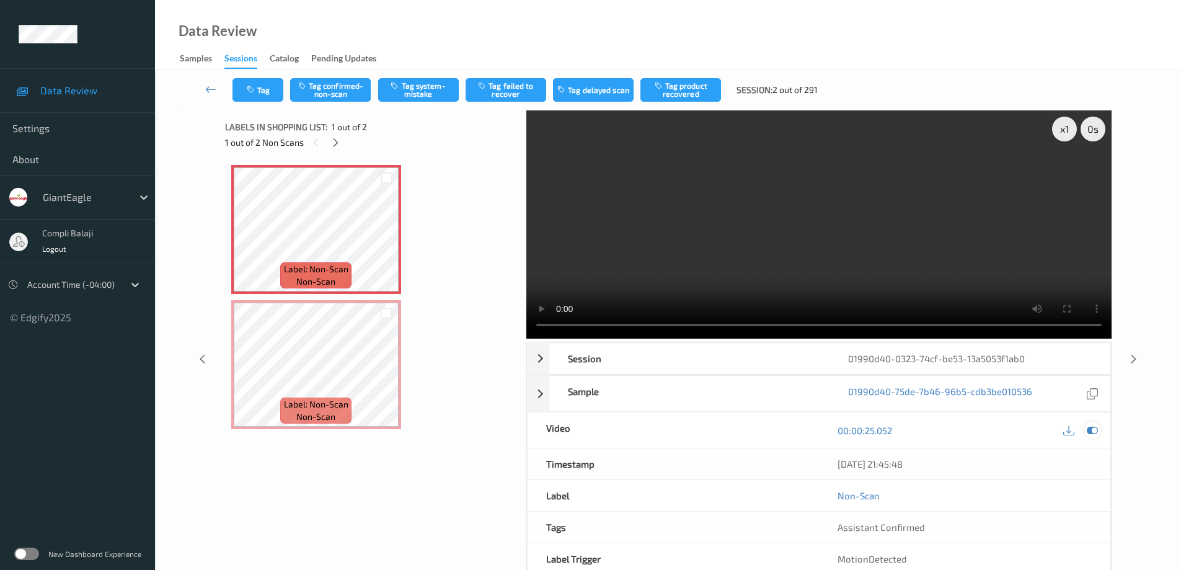
click at [1090, 436] on div at bounding box center [1092, 429] width 17 height 17
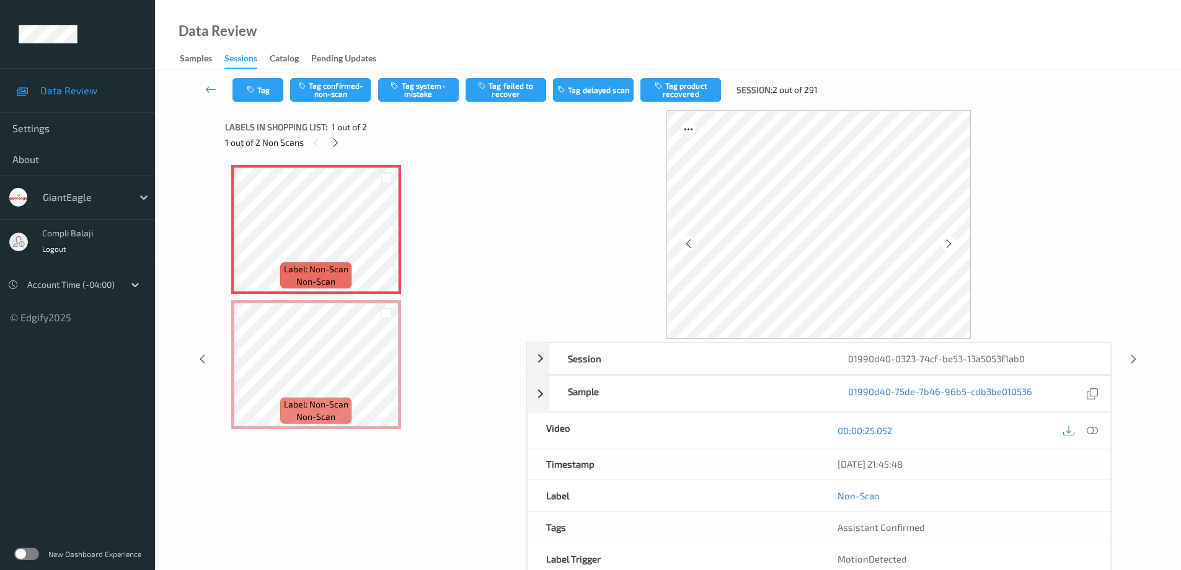
click at [1097, 439] on div "00:00:25.052" at bounding box center [964, 429] width 291 height 35
click at [1088, 432] on icon at bounding box center [1092, 430] width 11 height 11
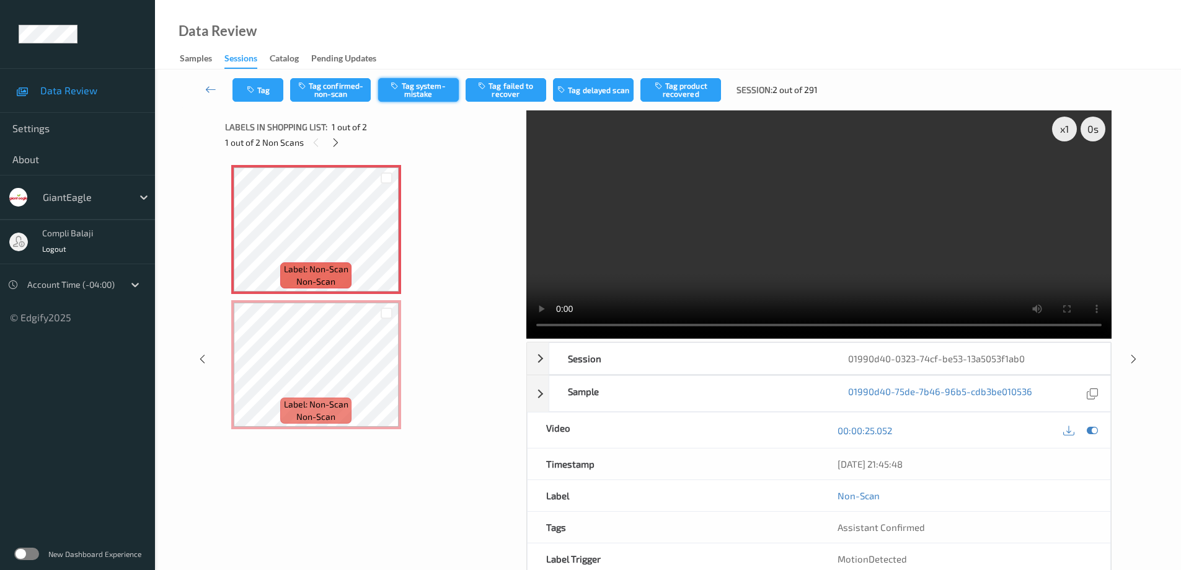
click at [436, 94] on button "Tag system-mistake" at bounding box center [418, 90] width 81 height 24
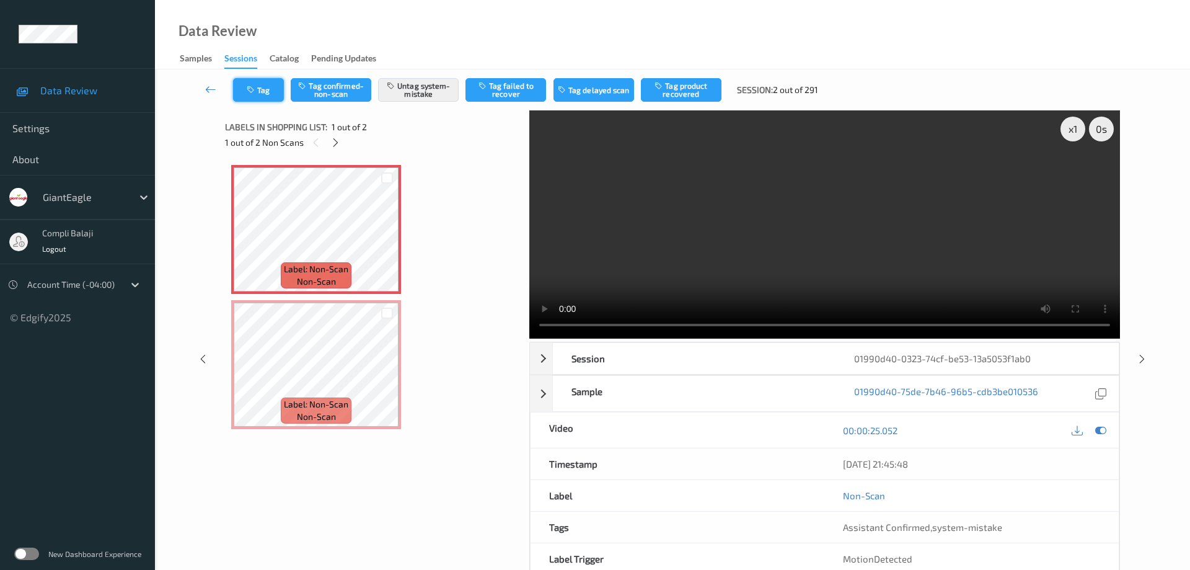
click at [273, 94] on button "Tag" at bounding box center [258, 90] width 51 height 24
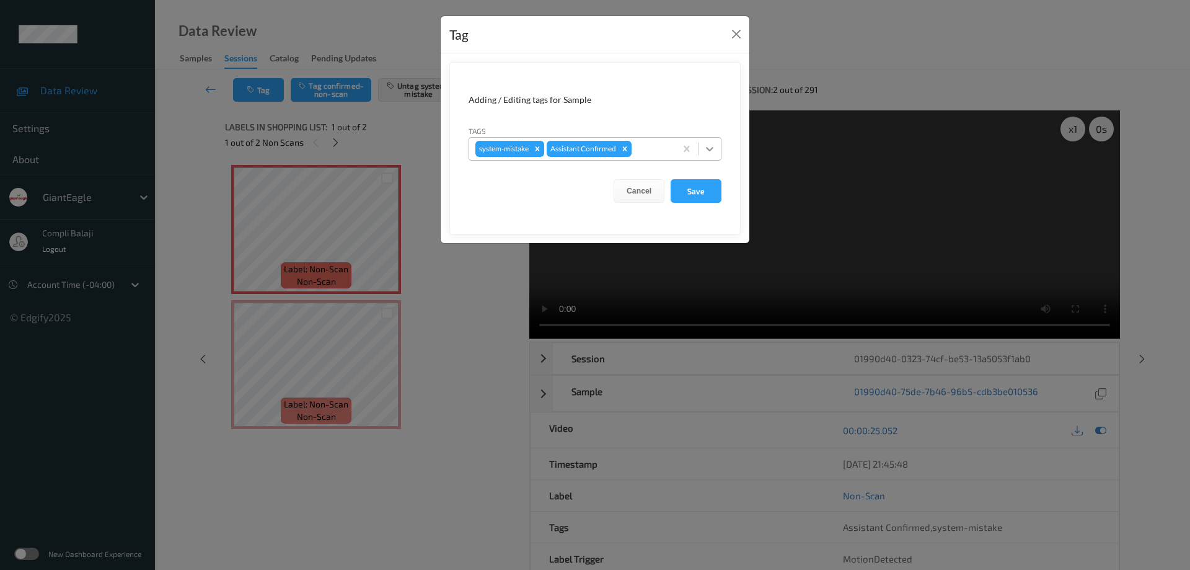
click at [710, 151] on icon at bounding box center [709, 149] width 7 height 4
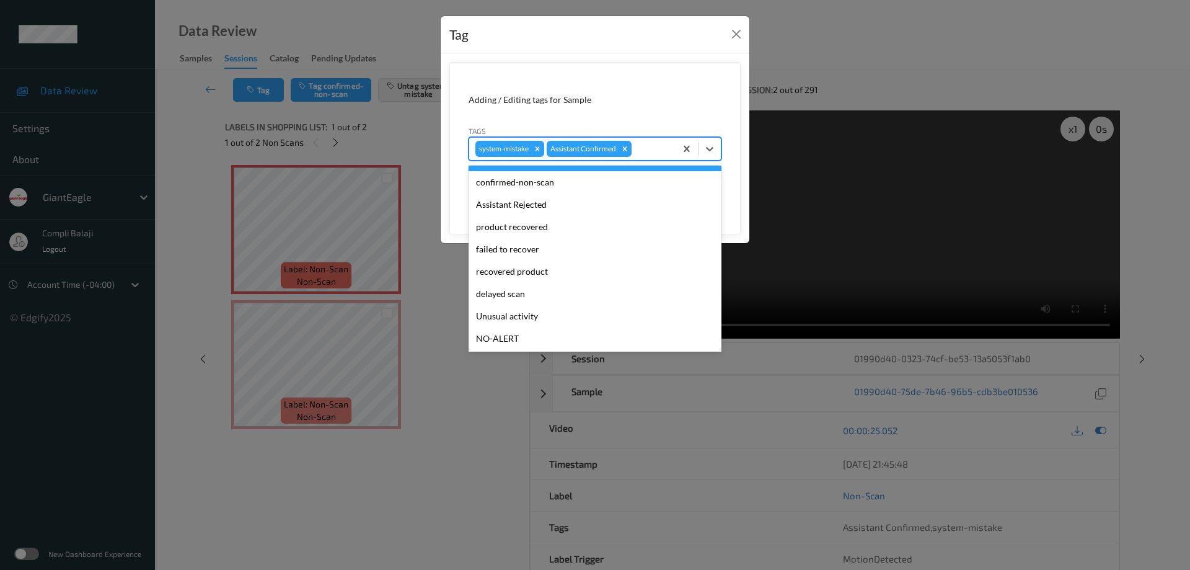
scroll to position [62, 0]
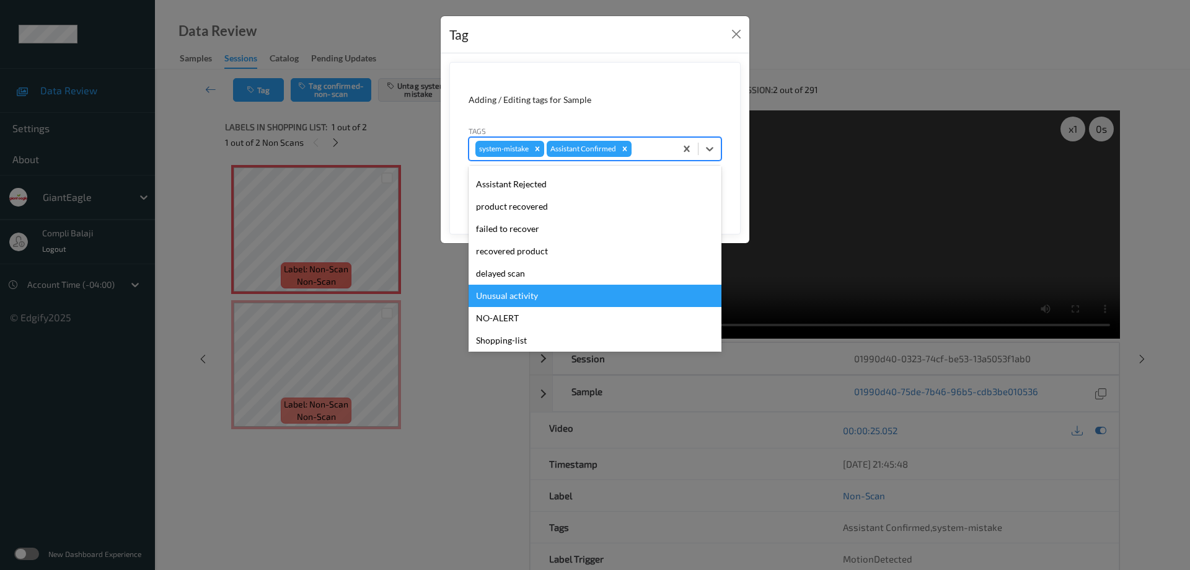
click at [517, 296] on div "Unusual activity" at bounding box center [595, 296] width 253 height 22
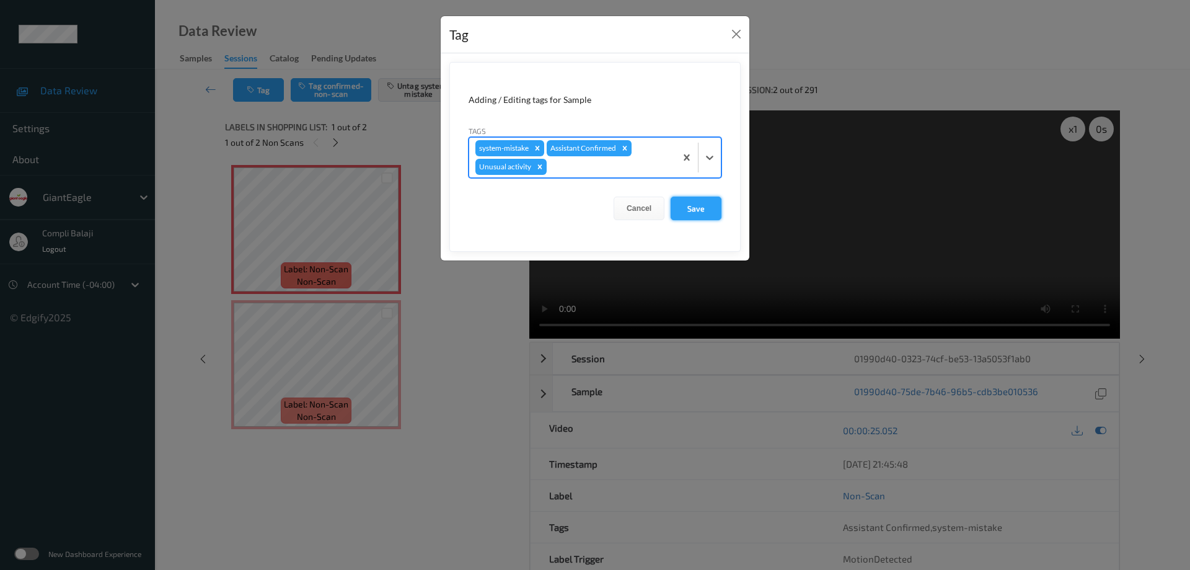
click at [687, 211] on button "Save" at bounding box center [696, 208] width 51 height 24
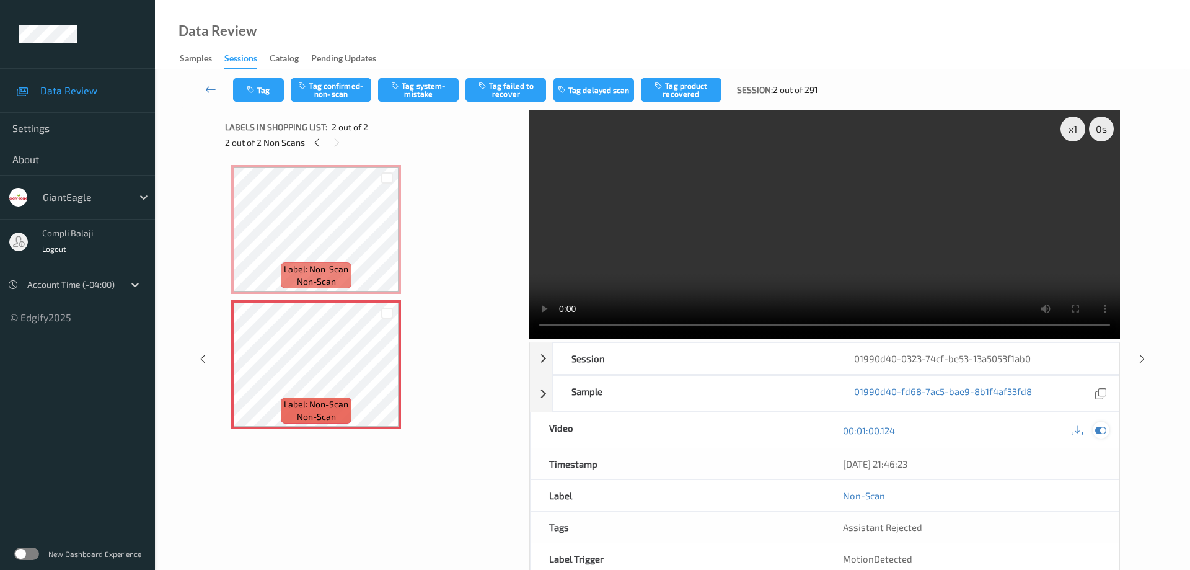
click at [1103, 425] on icon at bounding box center [1100, 430] width 11 height 11
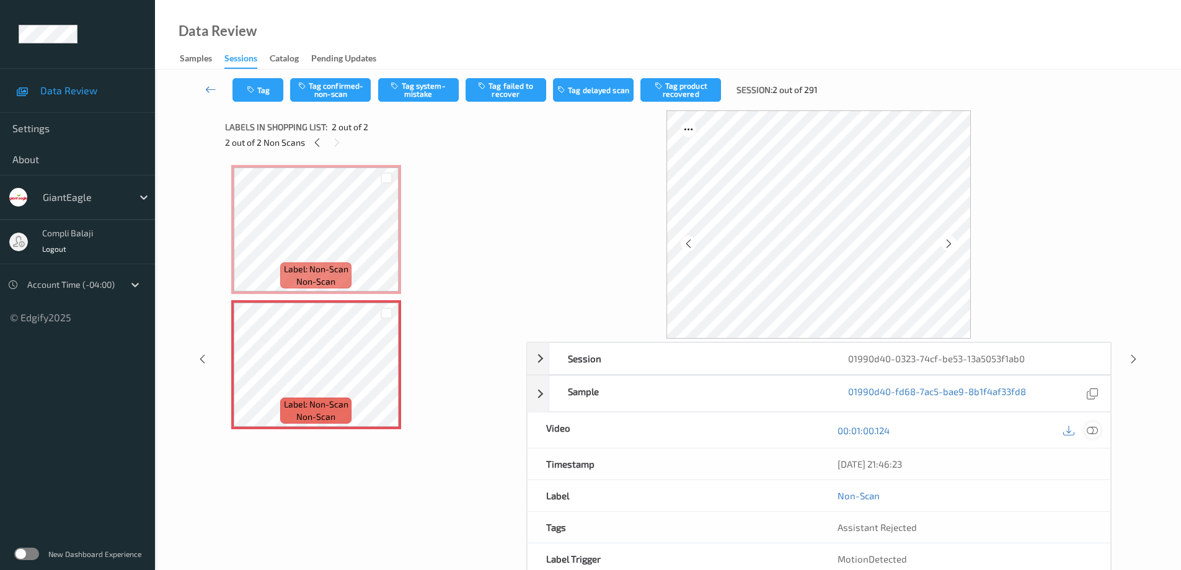
click at [1093, 429] on icon at bounding box center [1092, 430] width 11 height 11
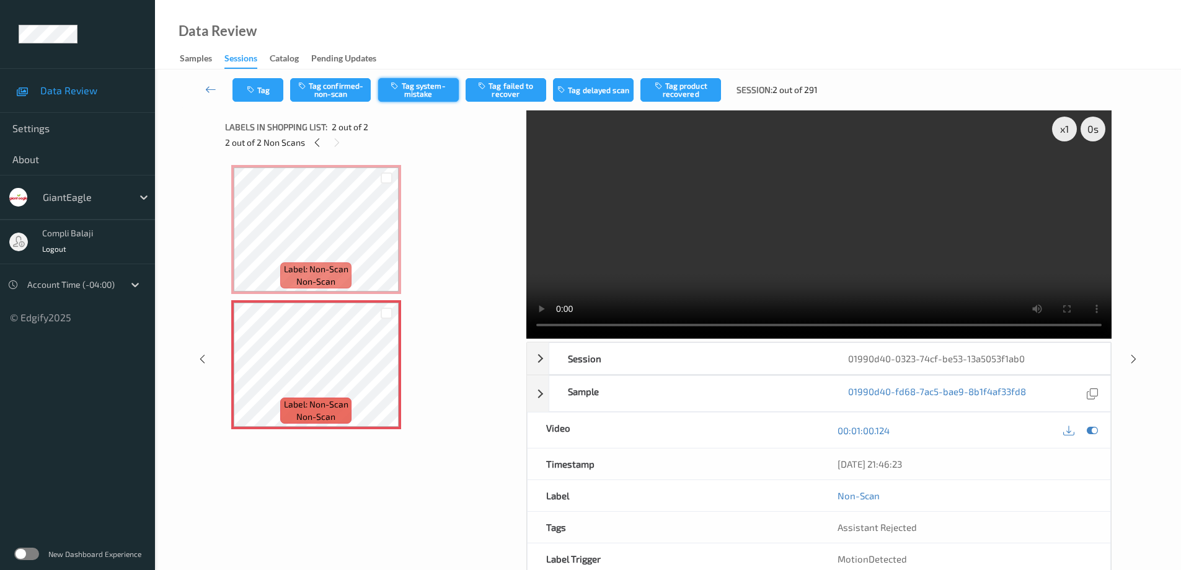
click at [439, 92] on button "Tag system-mistake" at bounding box center [418, 90] width 81 height 24
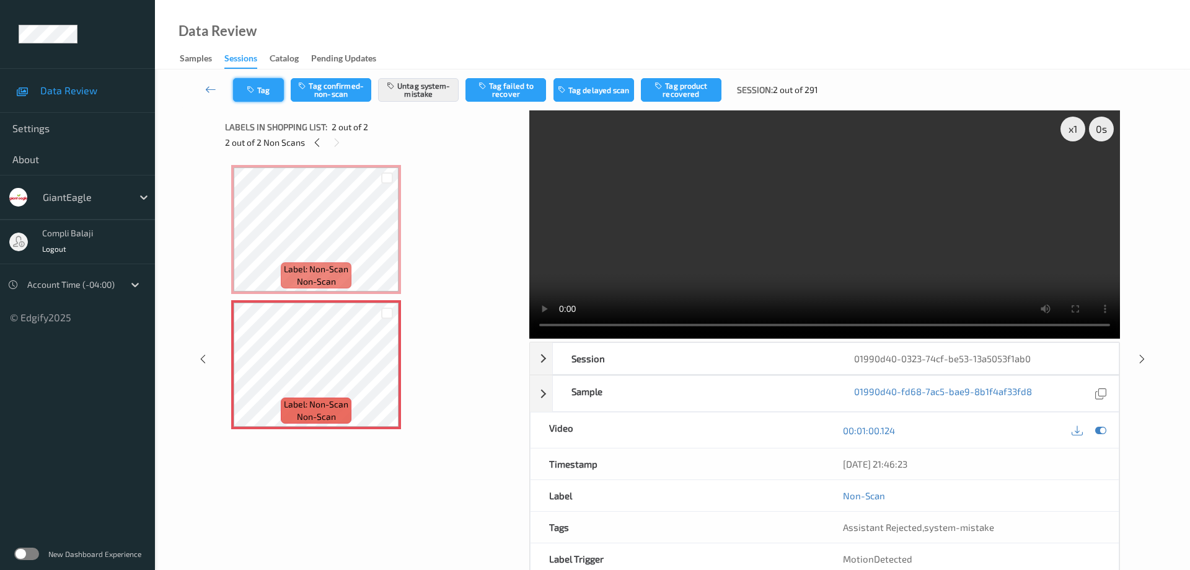
click at [262, 90] on button "Tag" at bounding box center [258, 90] width 51 height 24
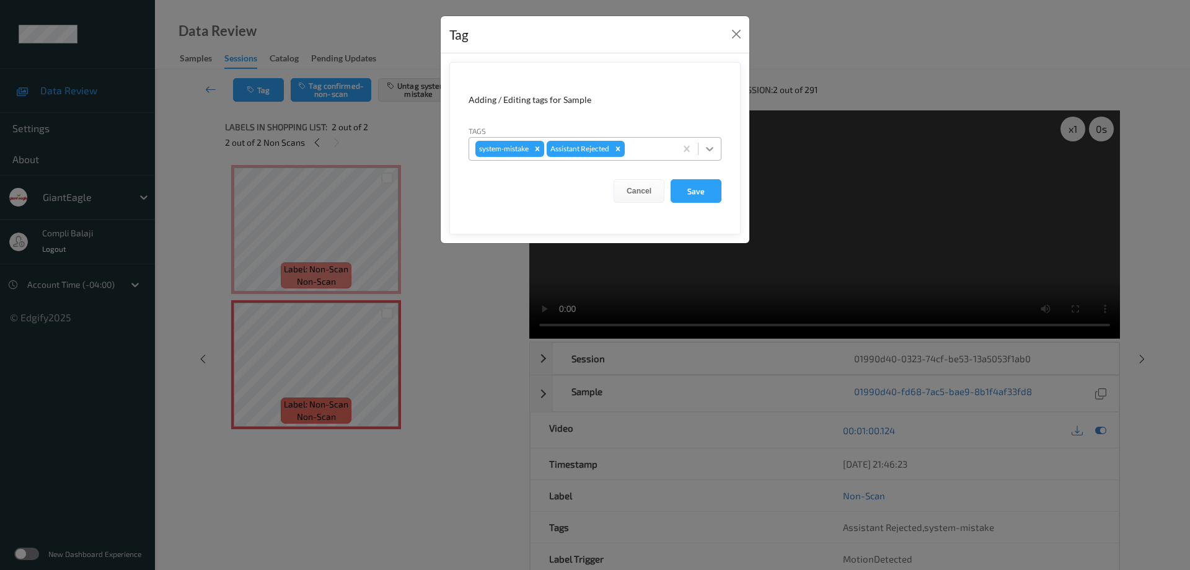
click at [708, 148] on icon at bounding box center [710, 149] width 12 height 12
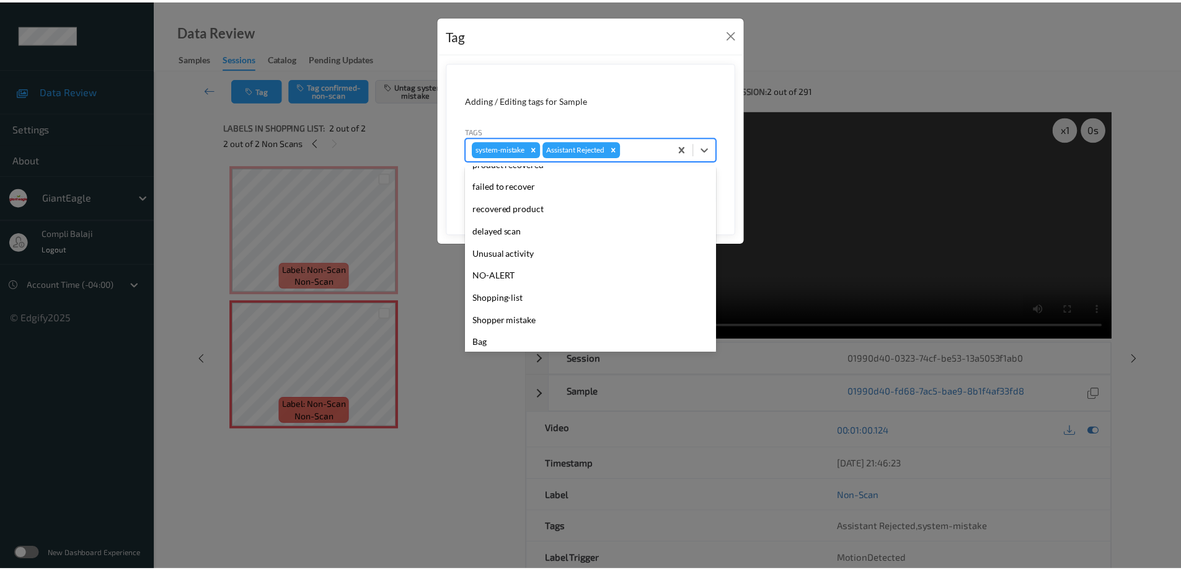
scroll to position [109, 0]
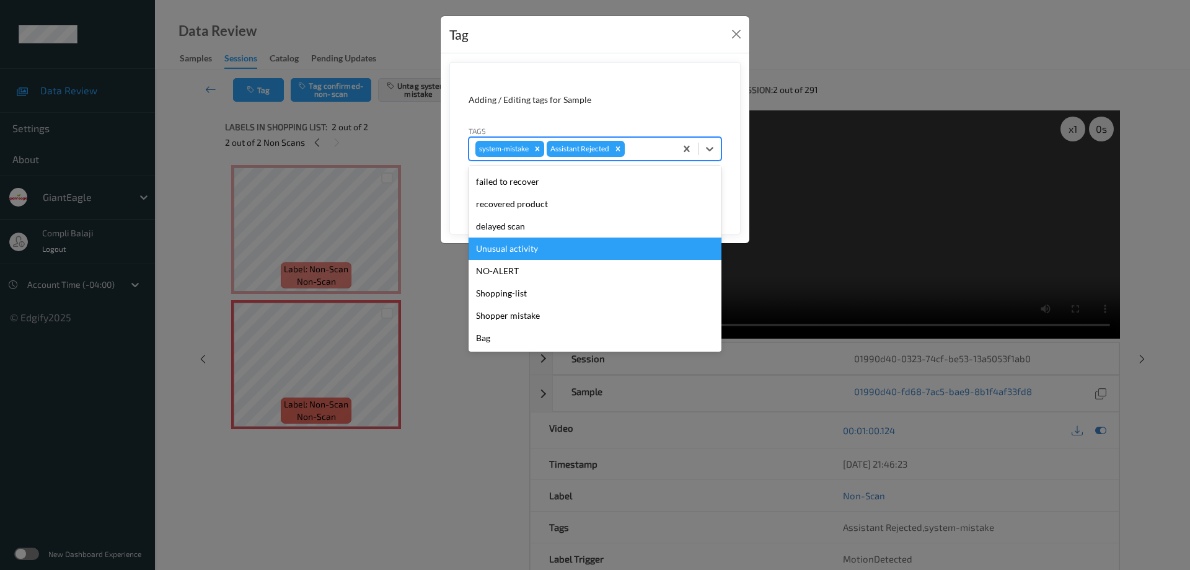
click at [522, 249] on div "Unusual activity" at bounding box center [595, 248] width 253 height 22
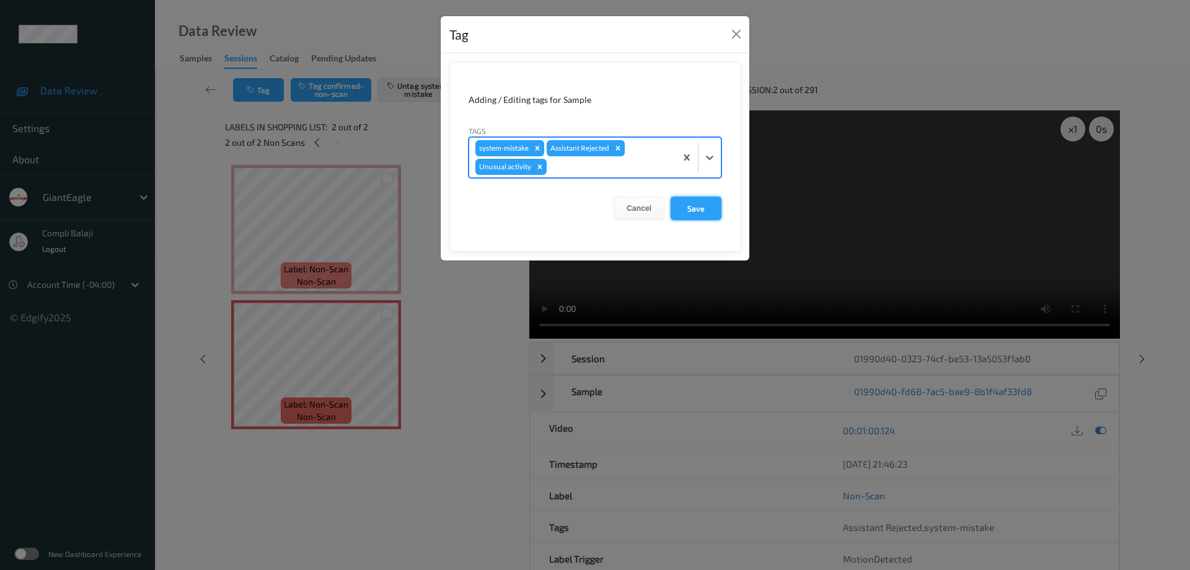
click at [707, 205] on button "Save" at bounding box center [696, 208] width 51 height 24
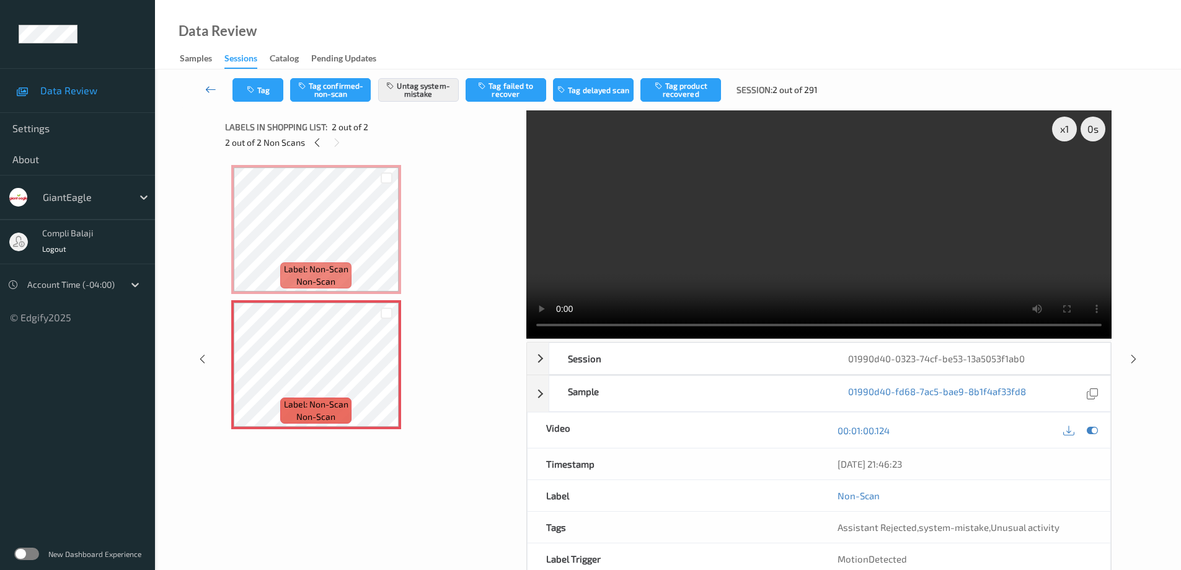
click at [206, 89] on icon at bounding box center [210, 89] width 11 height 12
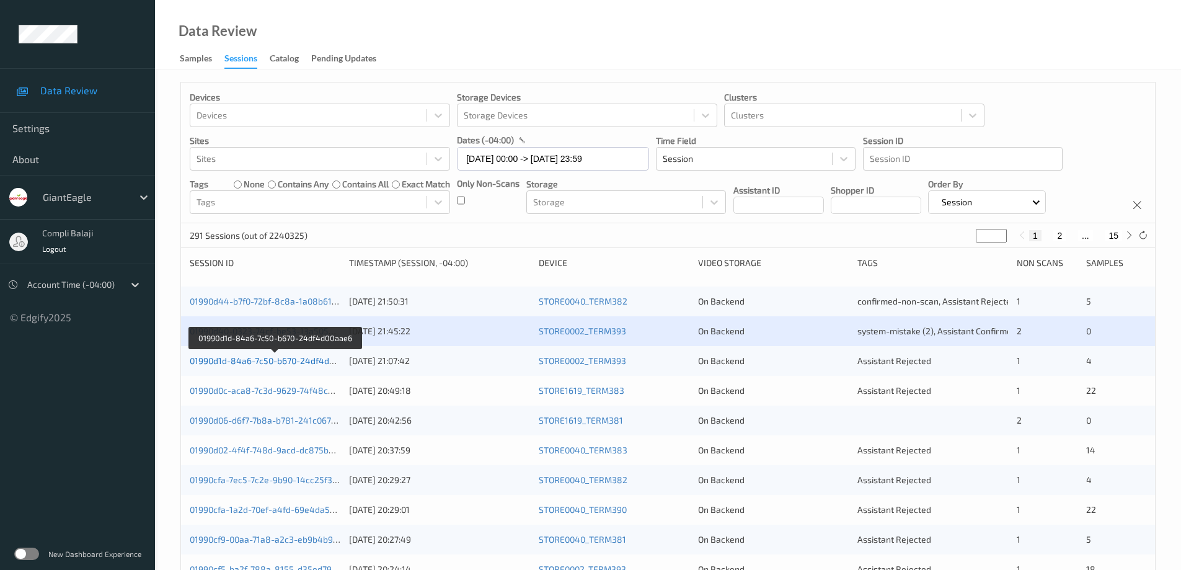
click at [314, 365] on link "01990d1d-84a6-7c50-b670-24df4d00aae6" at bounding box center [274, 360] width 169 height 11
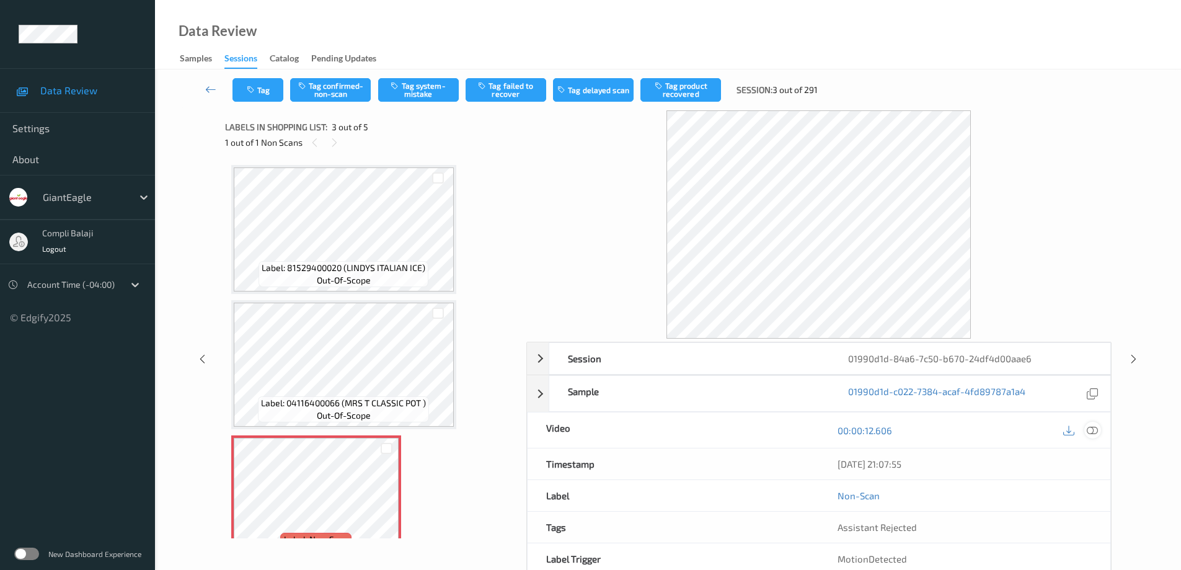
click at [1096, 425] on icon at bounding box center [1092, 430] width 11 height 11
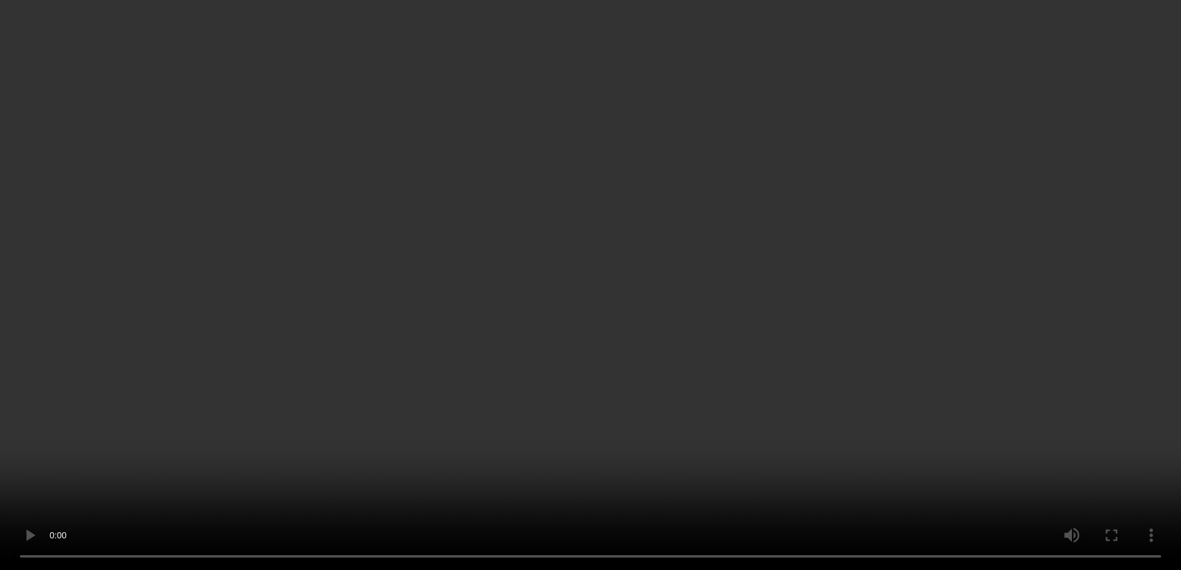
scroll to position [62, 0]
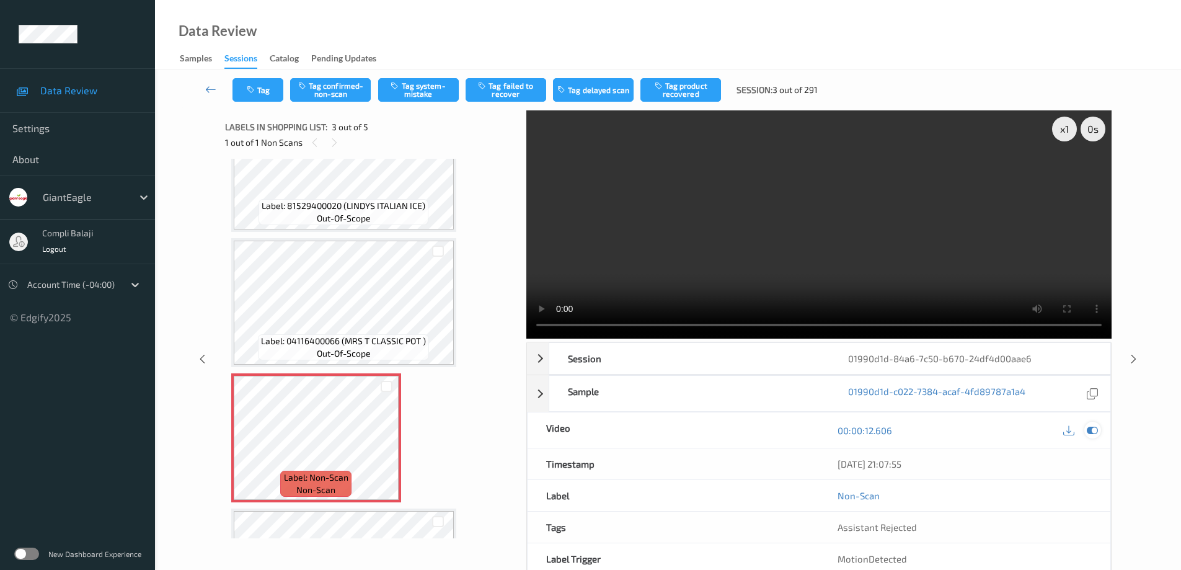
click at [1096, 429] on icon at bounding box center [1092, 430] width 11 height 11
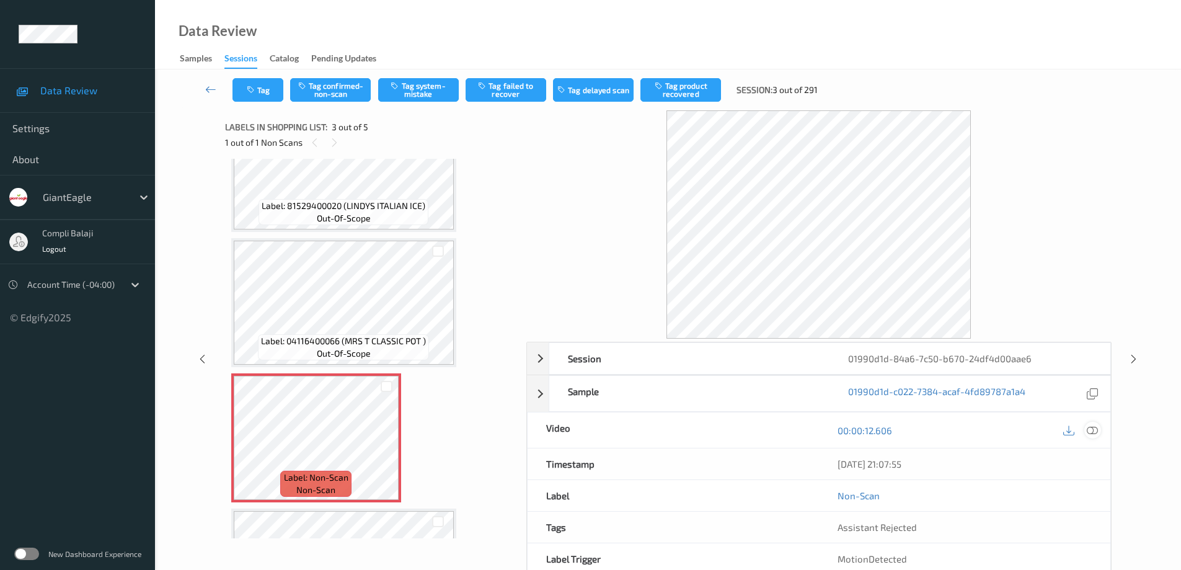
click at [1090, 430] on icon at bounding box center [1092, 430] width 11 height 11
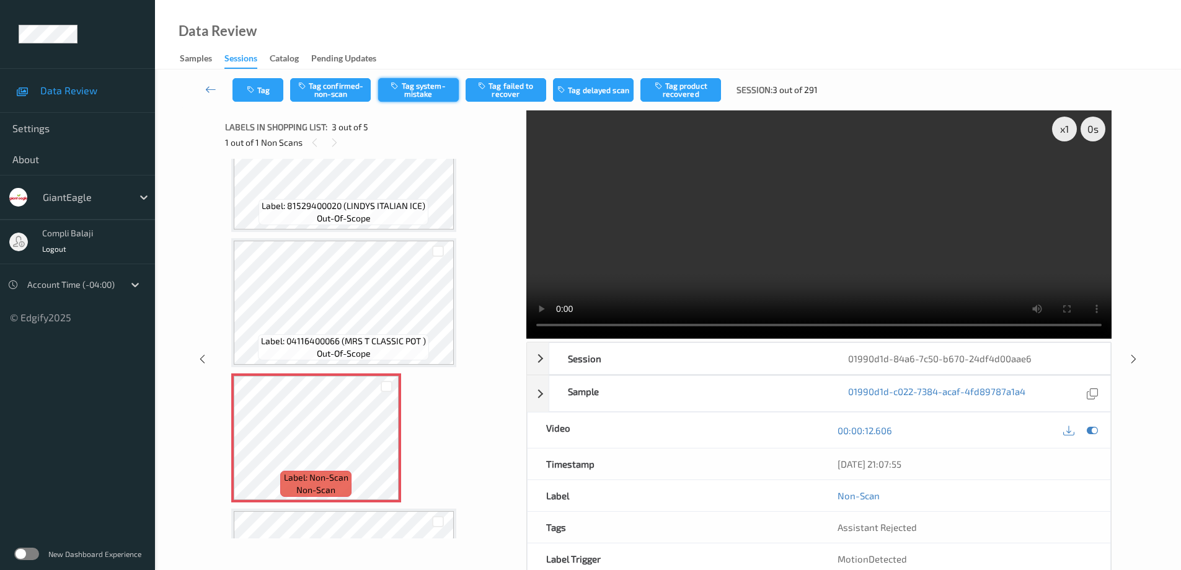
click at [424, 89] on button "Tag system-mistake" at bounding box center [418, 90] width 81 height 24
click at [208, 86] on icon at bounding box center [210, 89] width 11 height 12
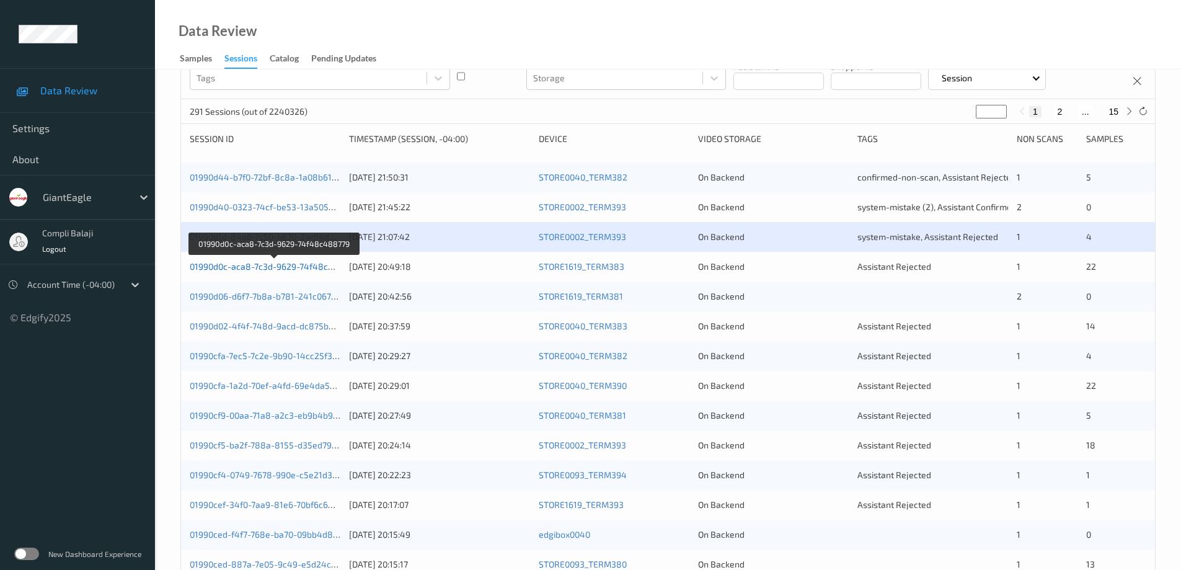
click at [303, 271] on link "01990d0c-aca8-7c3d-9629-74f48c488779" at bounding box center [274, 266] width 169 height 11
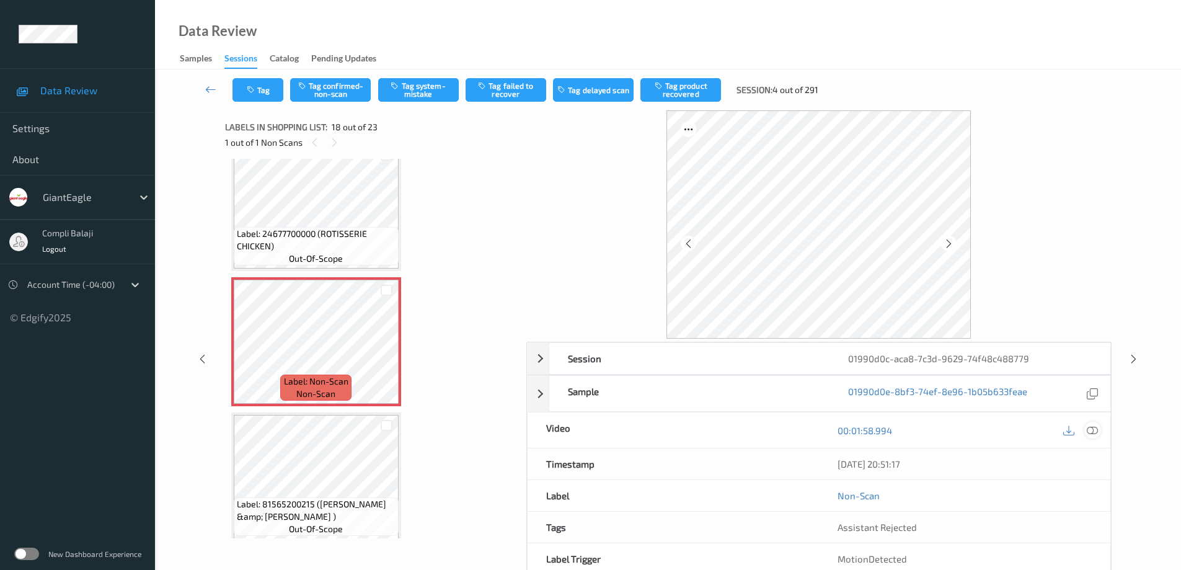
click at [1092, 429] on icon at bounding box center [1092, 430] width 11 height 11
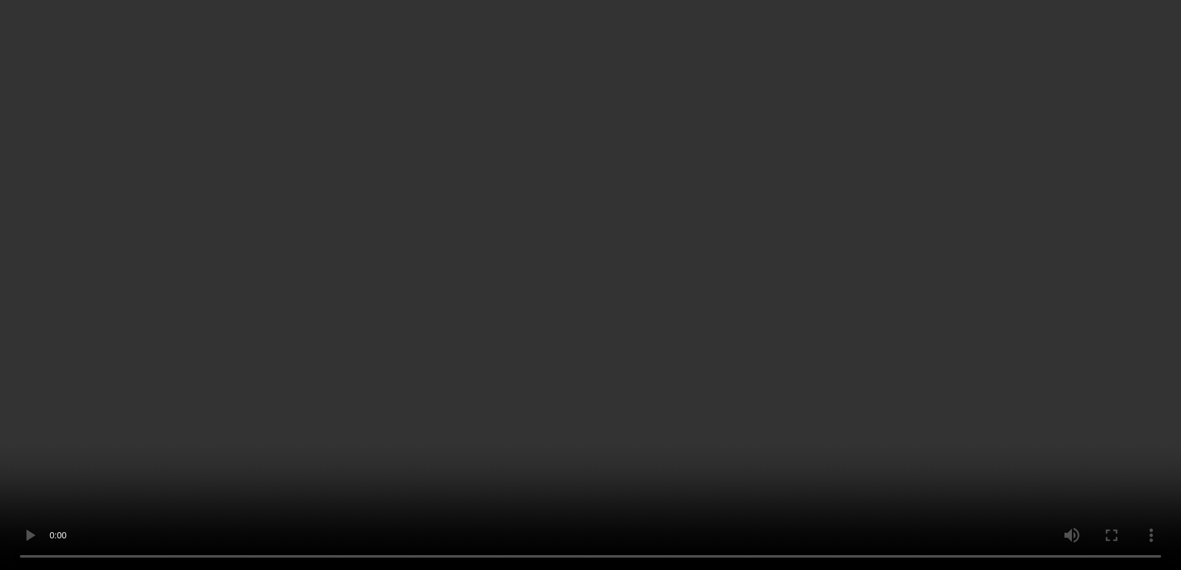
scroll to position [2635, 0]
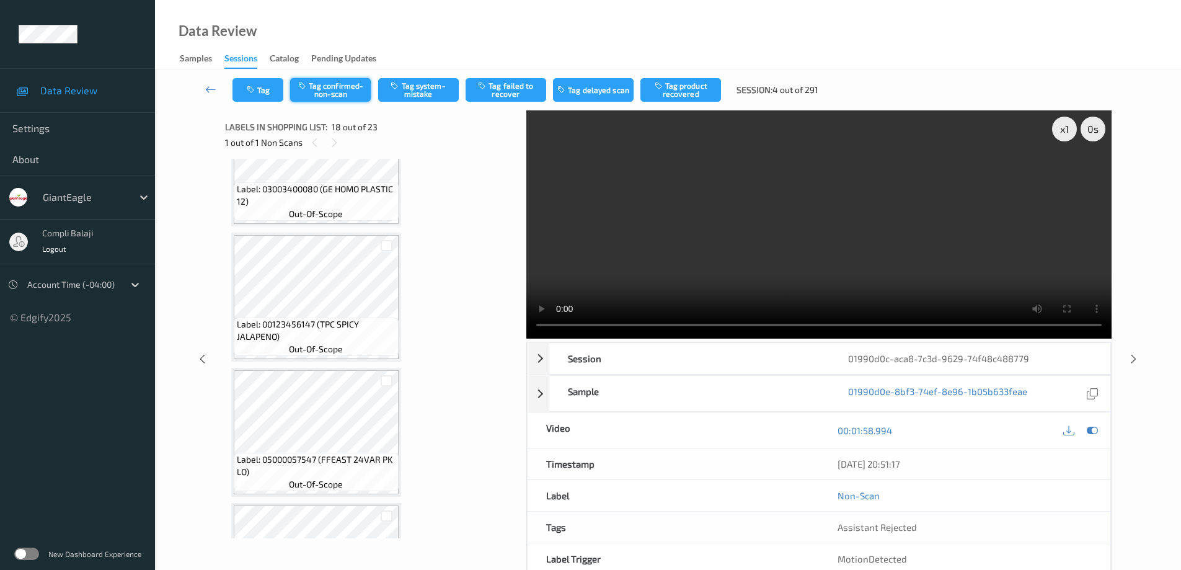
click at [351, 94] on button "Tag confirmed-non-scan" at bounding box center [330, 90] width 81 height 24
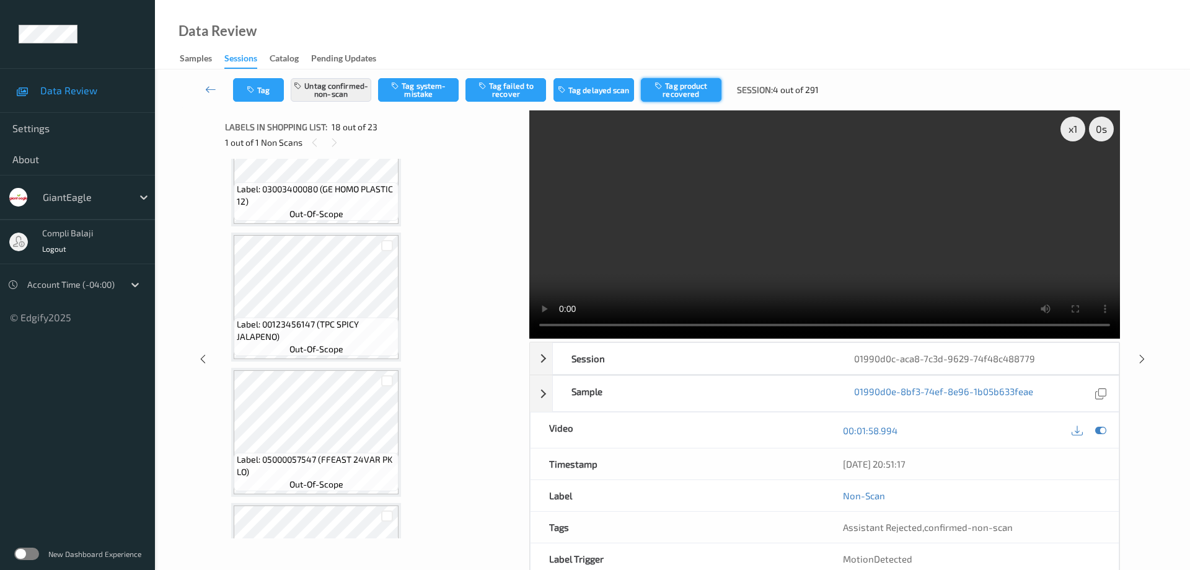
click at [695, 92] on button "Tag product recovered" at bounding box center [681, 90] width 81 height 24
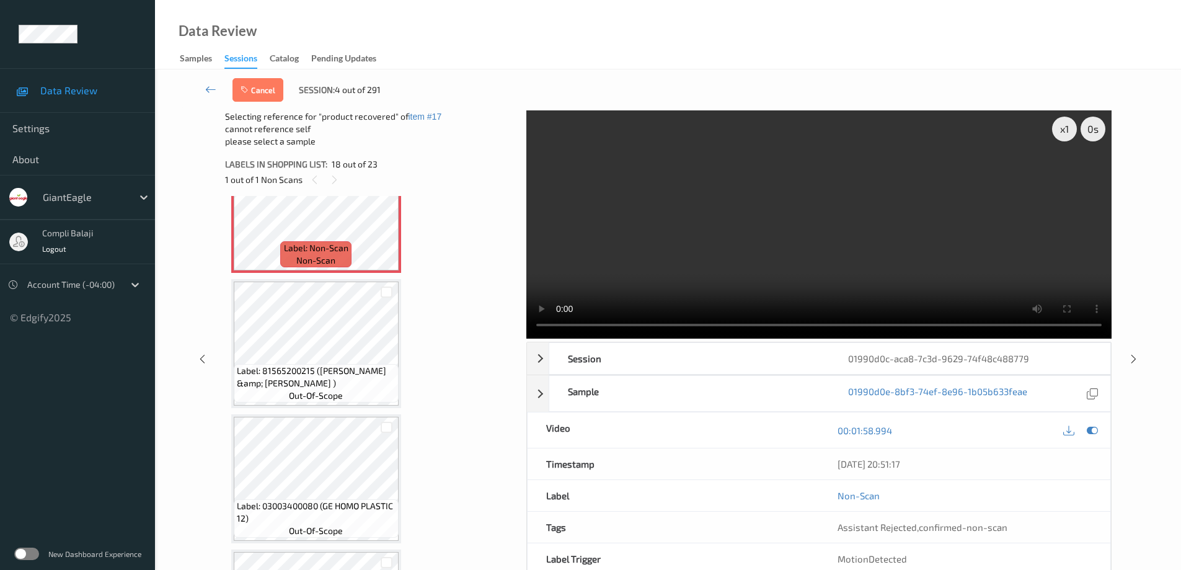
scroll to position [2325, 0]
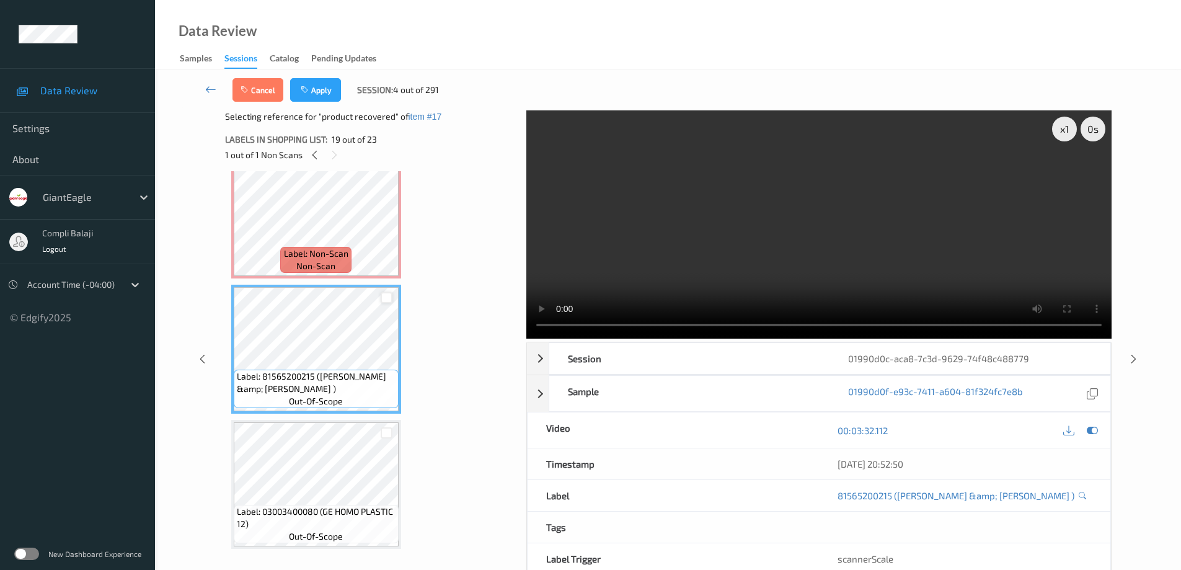
click at [390, 298] on div at bounding box center [387, 298] width 12 height 12
click at [326, 94] on button "Apply" at bounding box center [315, 90] width 51 height 24
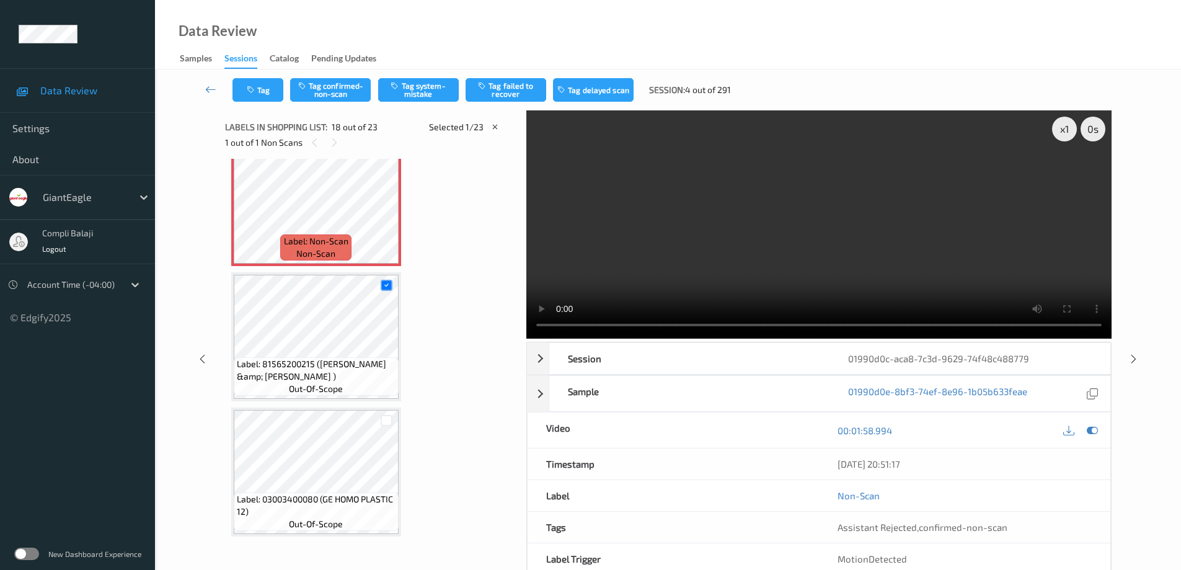
scroll to position [2168, 0]
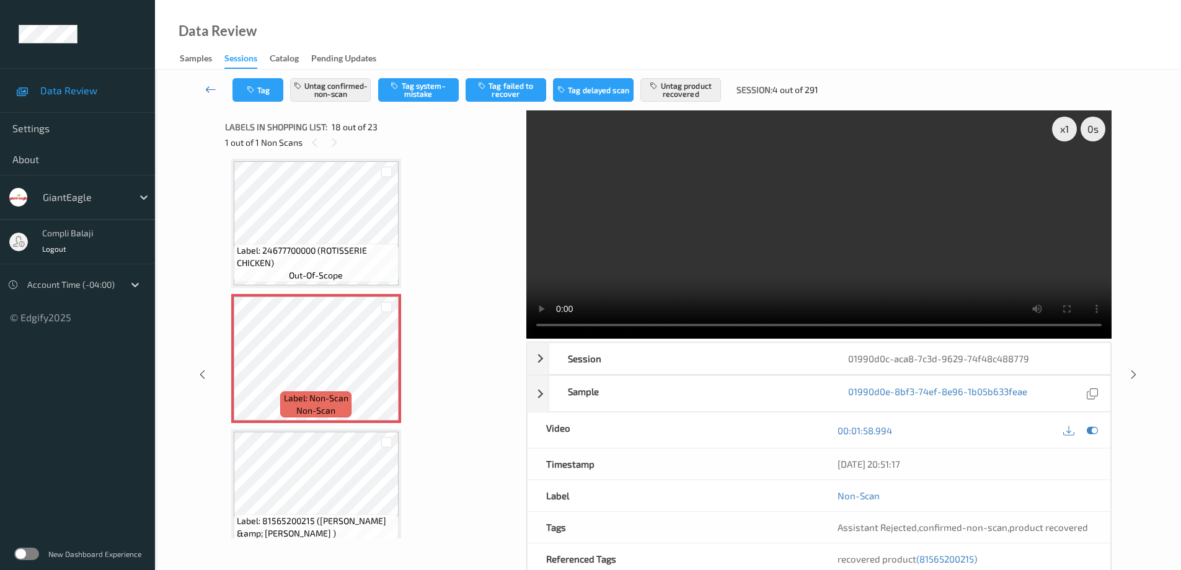
click at [206, 90] on icon at bounding box center [210, 89] width 11 height 12
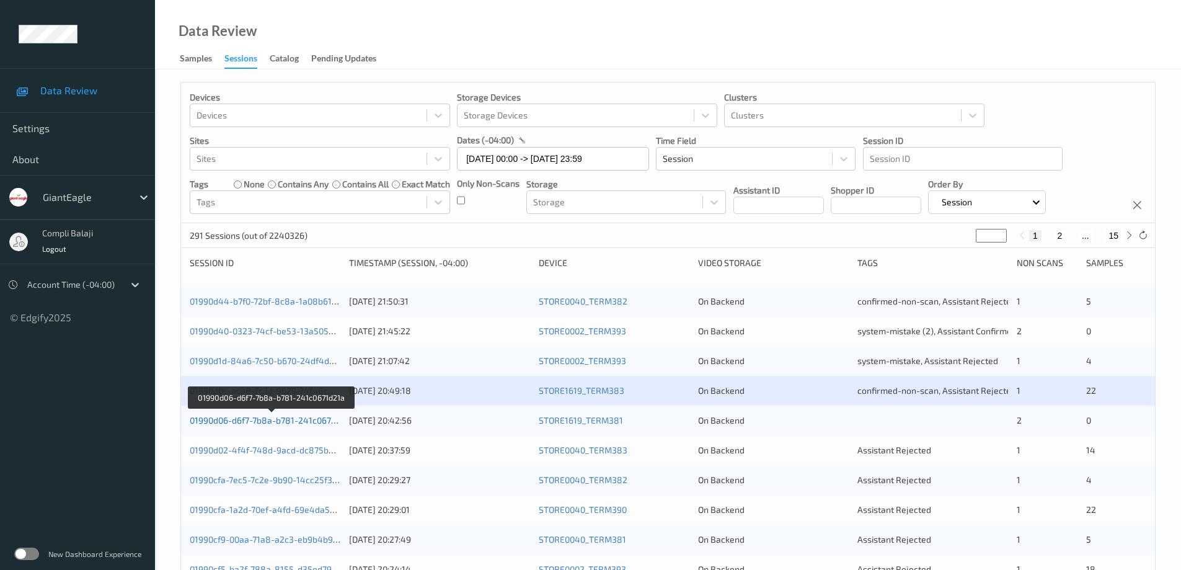
click at [289, 423] on link "01990d06-d6f7-7b8a-b781-241c0671d21a" at bounding box center [272, 420] width 164 height 11
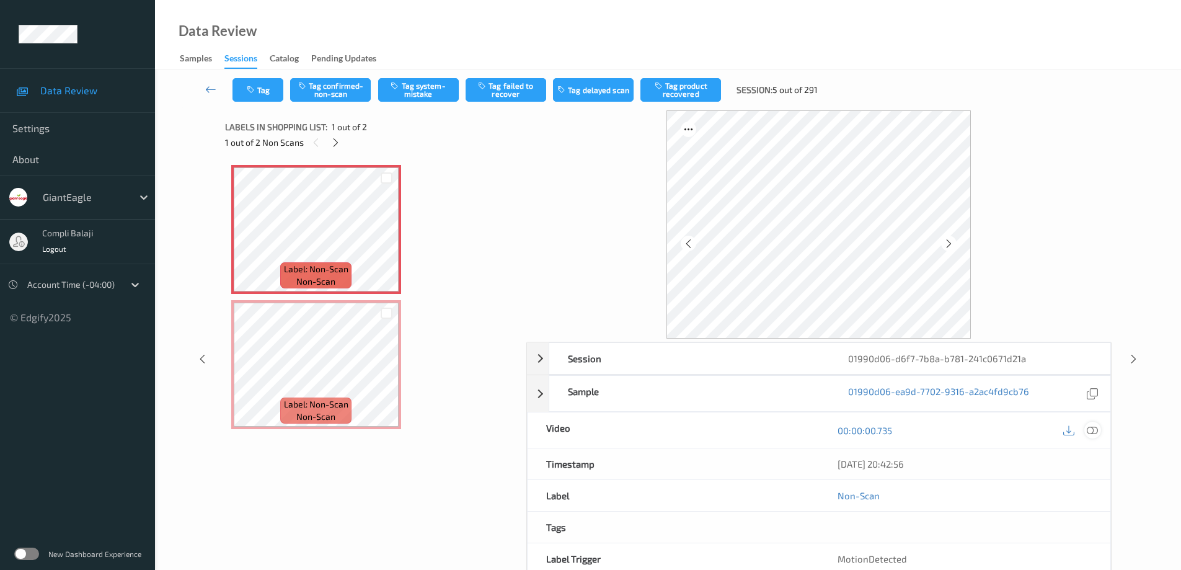
click at [1090, 431] on icon at bounding box center [1092, 430] width 11 height 11
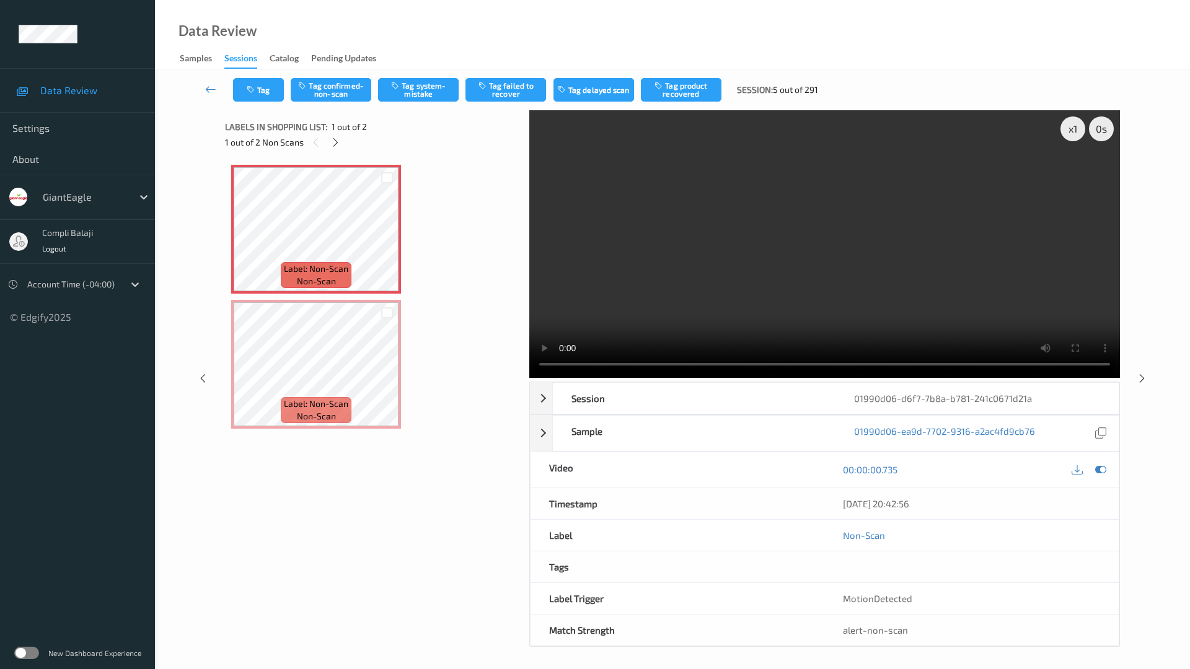
click at [529, 378] on video at bounding box center [824, 244] width 591 height 268
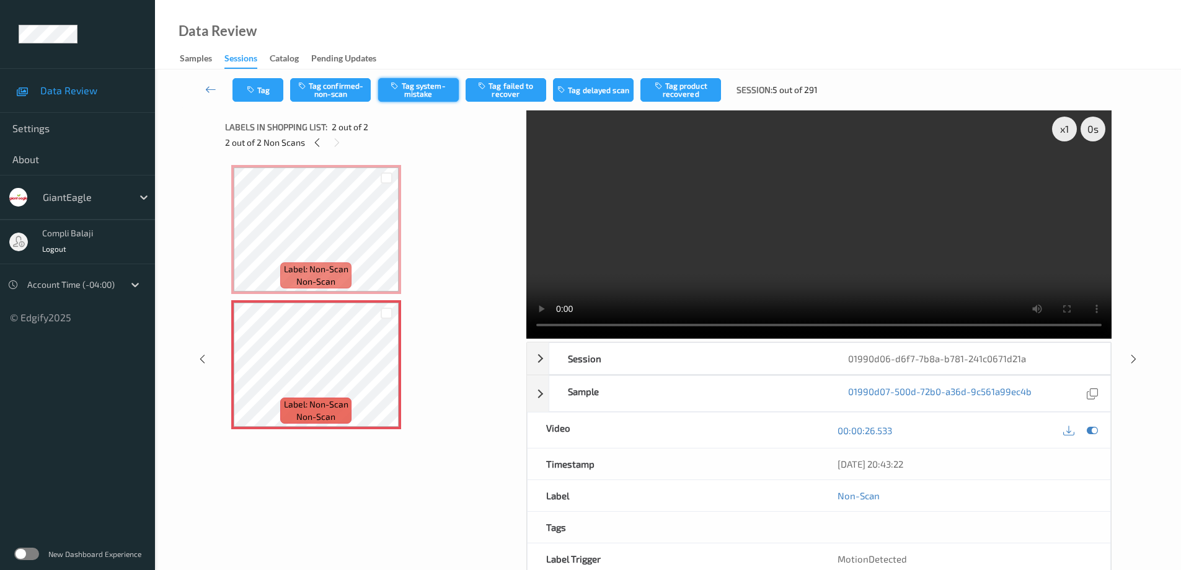
click at [428, 92] on button "Tag system-mistake" at bounding box center [418, 90] width 81 height 24
click at [208, 89] on icon at bounding box center [210, 89] width 11 height 12
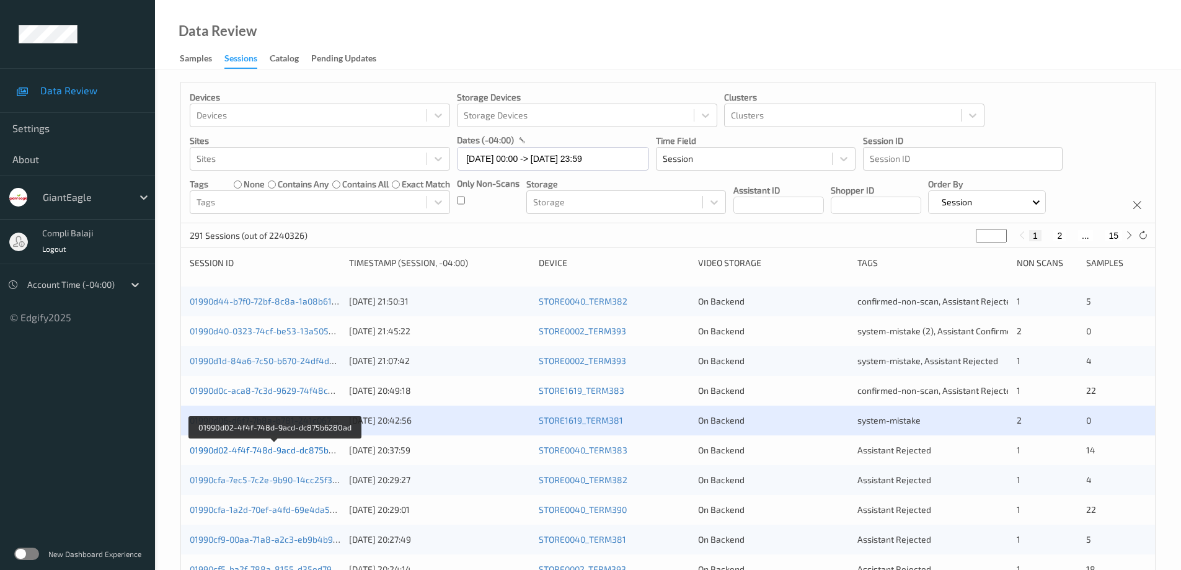
click at [287, 454] on link "01990d02-4f4f-748d-9acd-dc875b6280ad" at bounding box center [274, 449] width 169 height 11
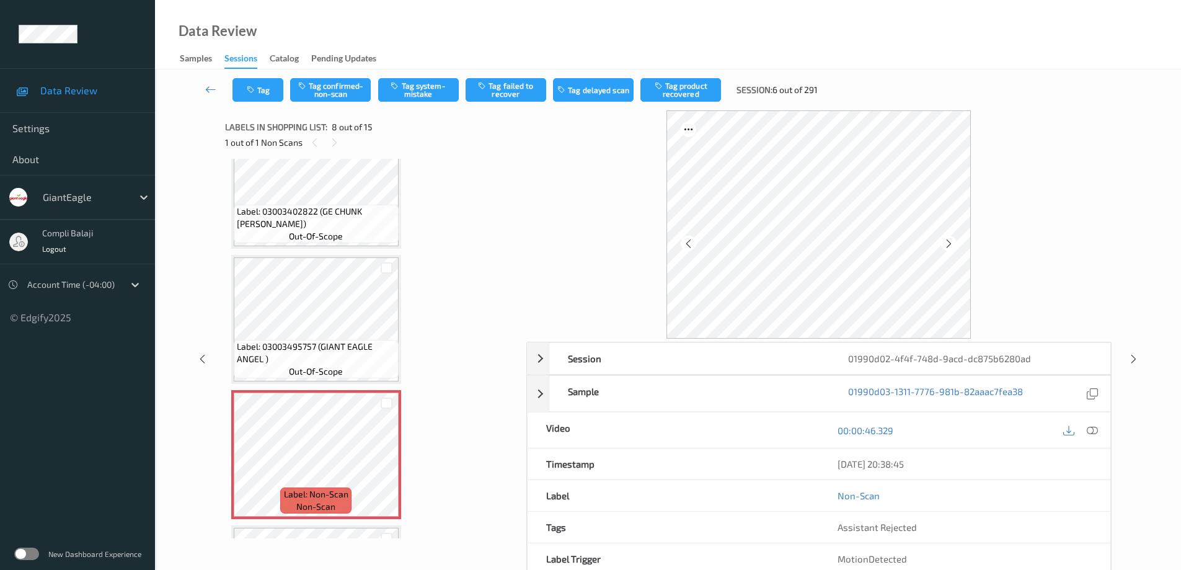
scroll to position [659, 0]
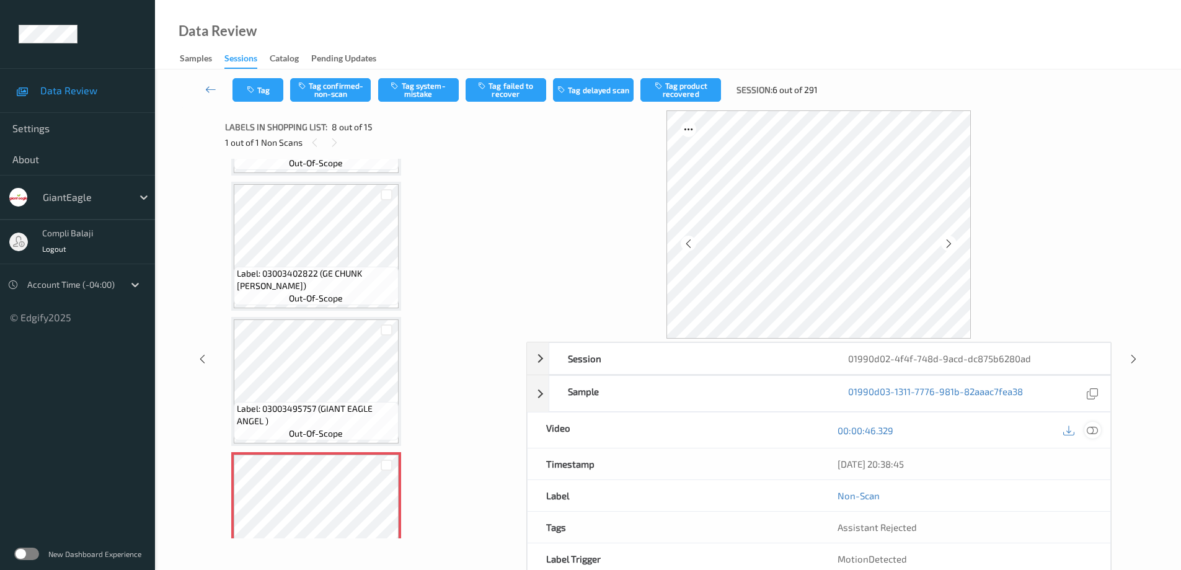
click at [1097, 431] on icon at bounding box center [1092, 430] width 11 height 11
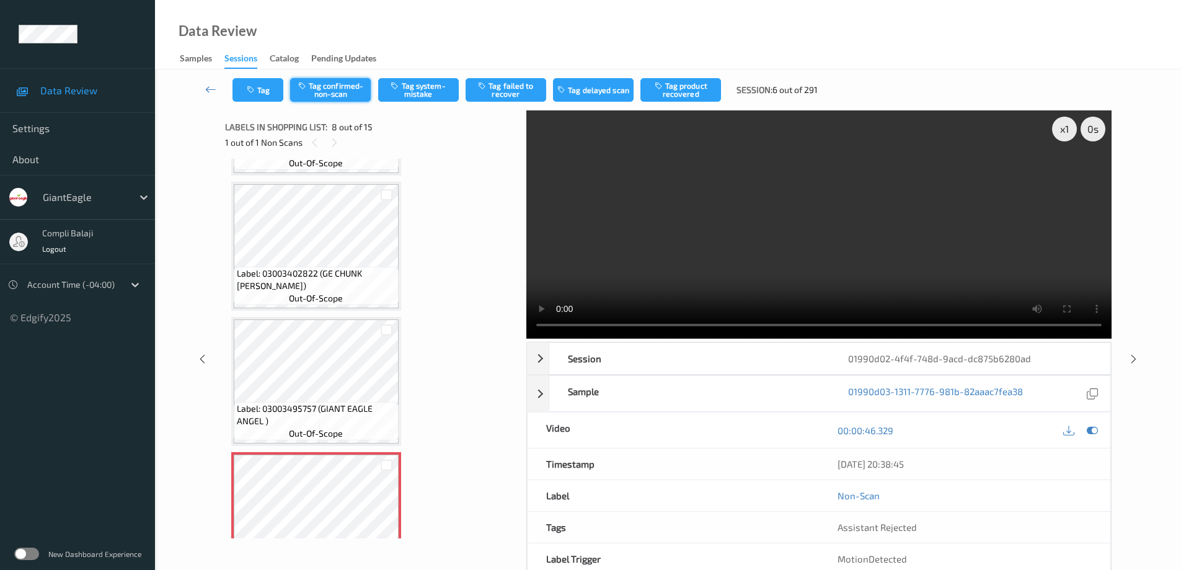
click at [343, 91] on button "Tag confirmed-non-scan" at bounding box center [330, 90] width 81 height 24
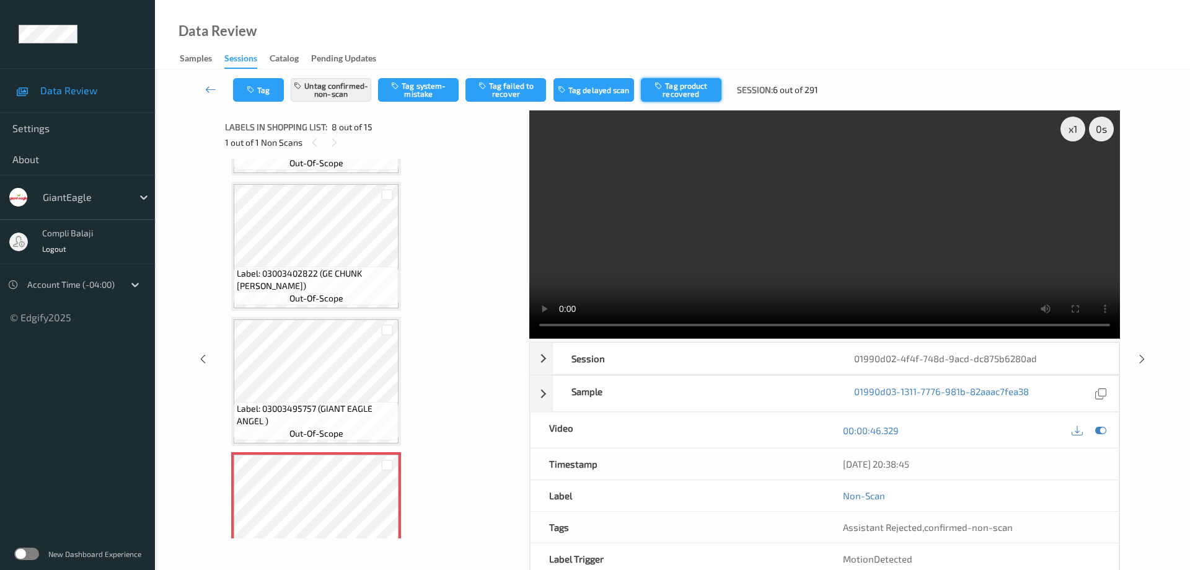
click at [679, 98] on button "Tag product recovered" at bounding box center [681, 90] width 81 height 24
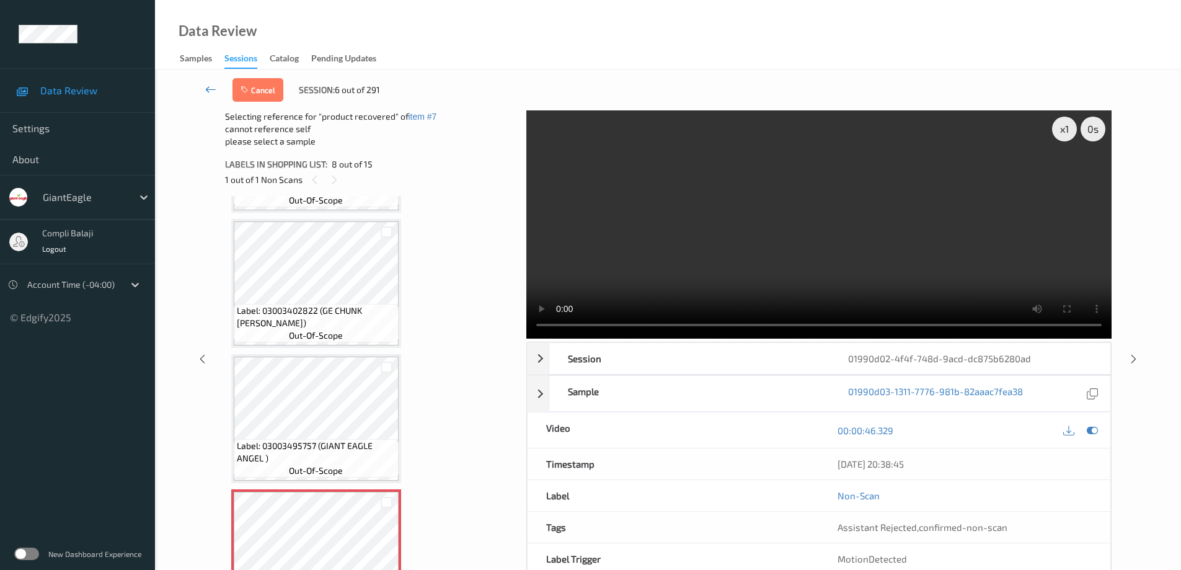
click at [206, 92] on icon at bounding box center [210, 89] width 11 height 12
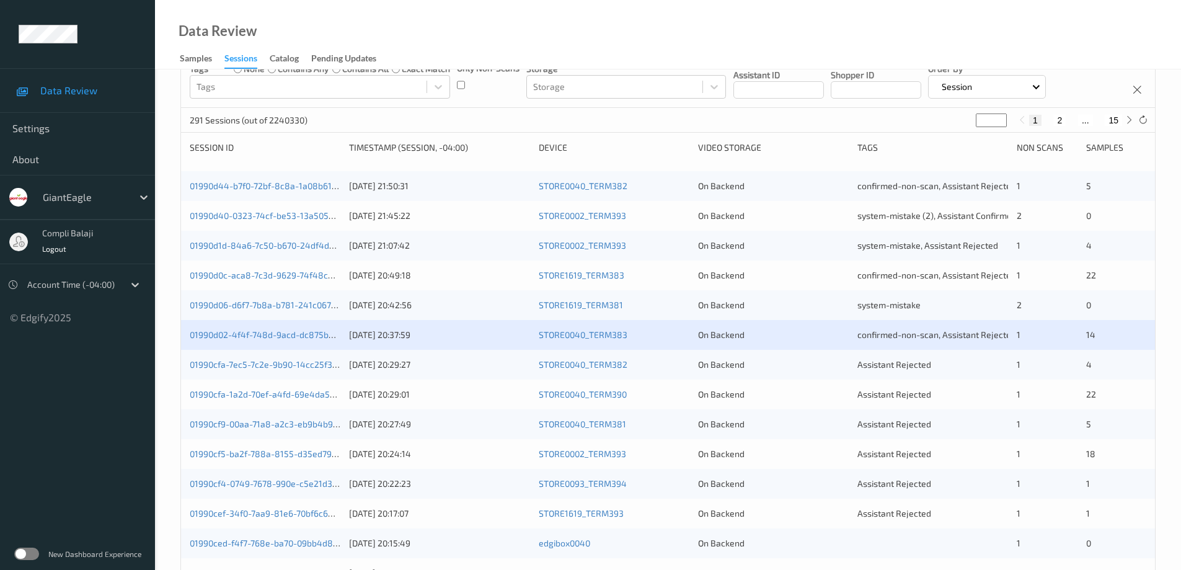
scroll to position [186, 0]
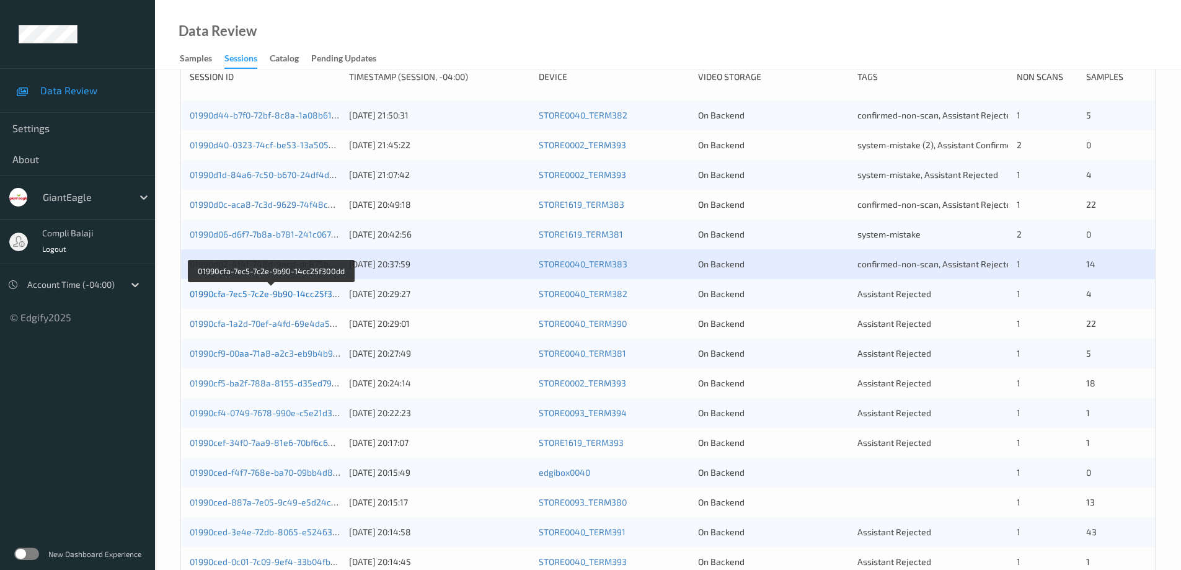
click at [281, 296] on link "01990cfa-7ec5-7c2e-9b90-14cc25f300dd" at bounding box center [271, 293] width 162 height 11
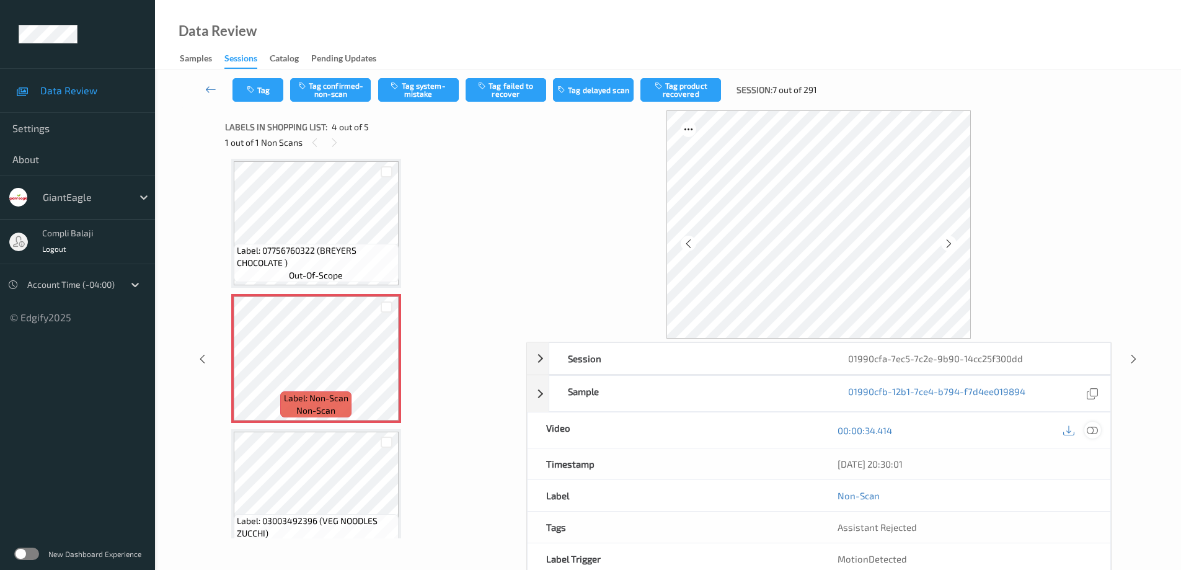
click at [1092, 430] on icon at bounding box center [1092, 430] width 11 height 11
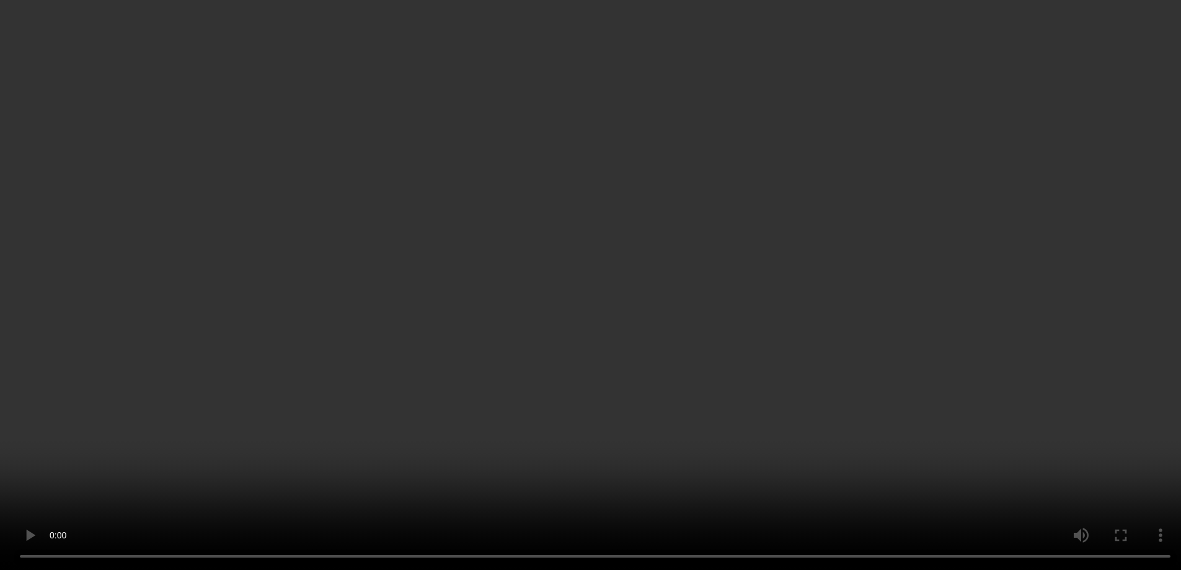
scroll to position [302, 0]
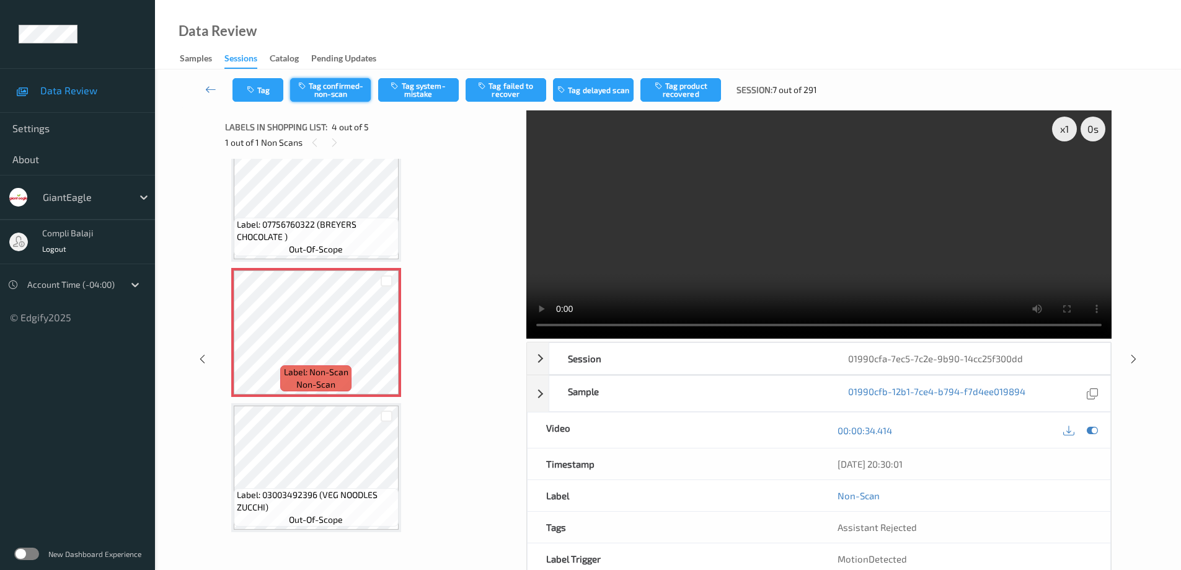
click at [328, 88] on button "Tag confirmed-non-scan" at bounding box center [330, 90] width 81 height 24
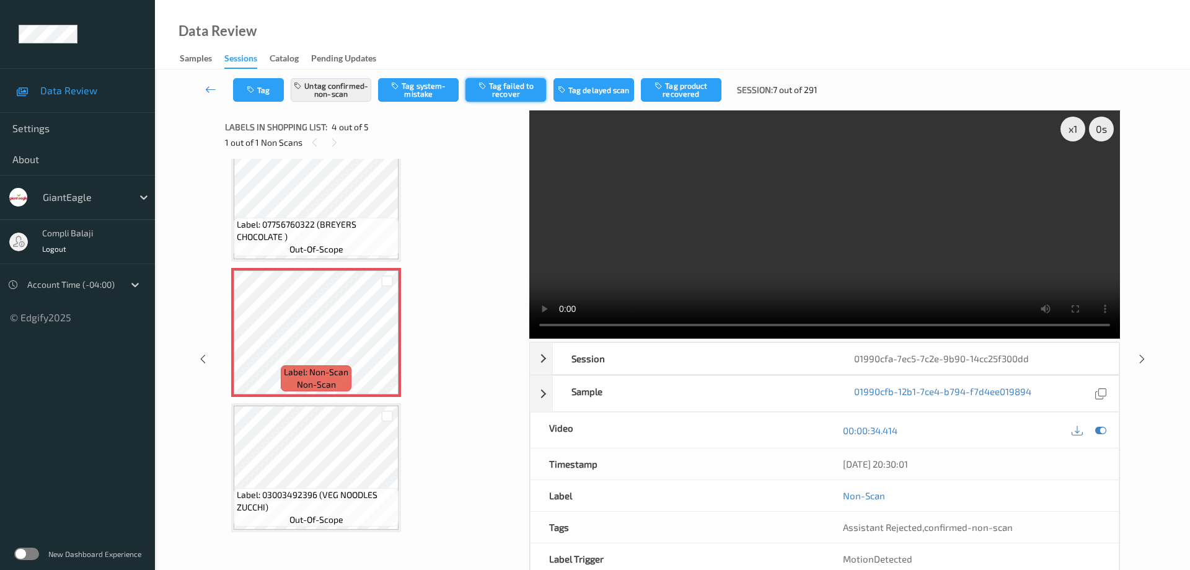
click at [506, 87] on button "Tag failed to recover" at bounding box center [505, 90] width 81 height 24
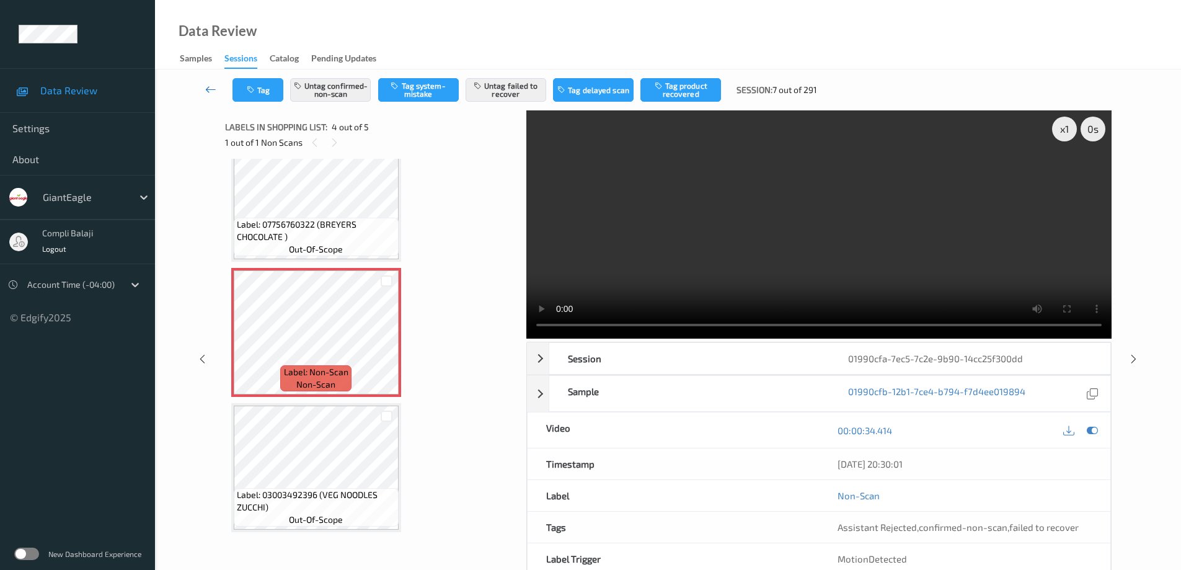
click at [205, 91] on link at bounding box center [210, 90] width 43 height 24
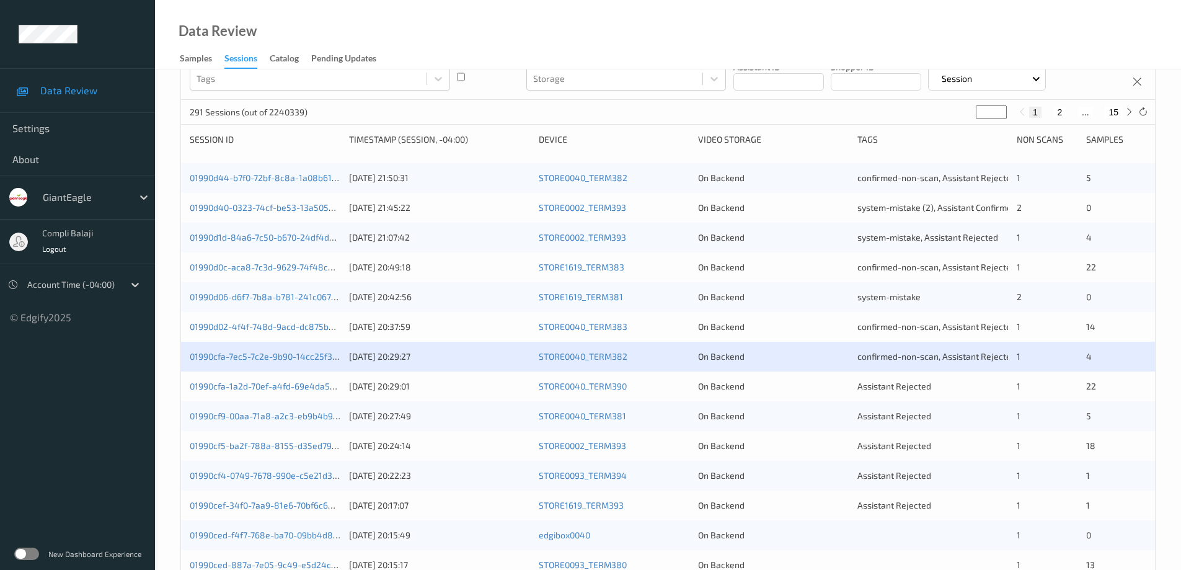
scroll to position [124, 0]
click at [267, 388] on link "01990cfa-1a2d-70ef-a4fd-69e4da5588d8" at bounding box center [273, 385] width 167 height 11
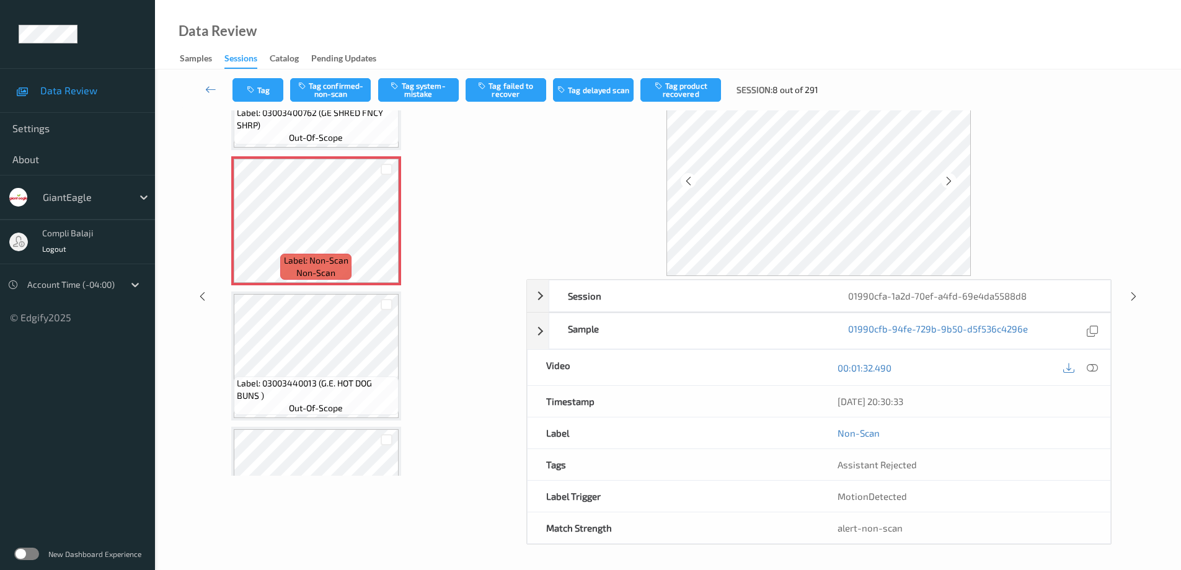
scroll to position [1, 0]
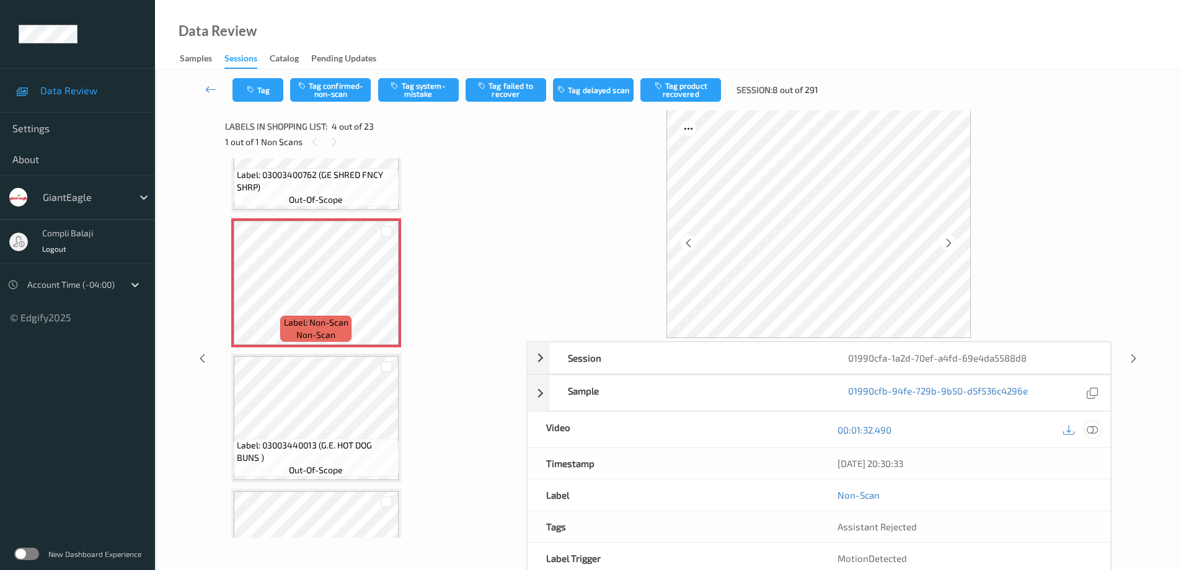
click at [1096, 432] on icon at bounding box center [1092, 429] width 11 height 11
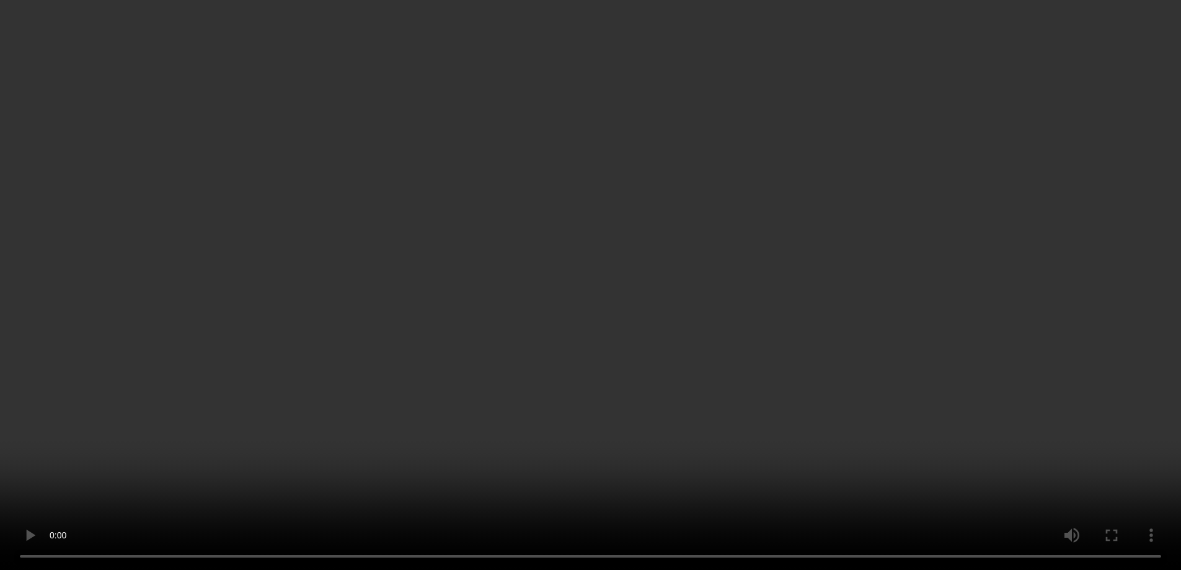
scroll to position [289, 0]
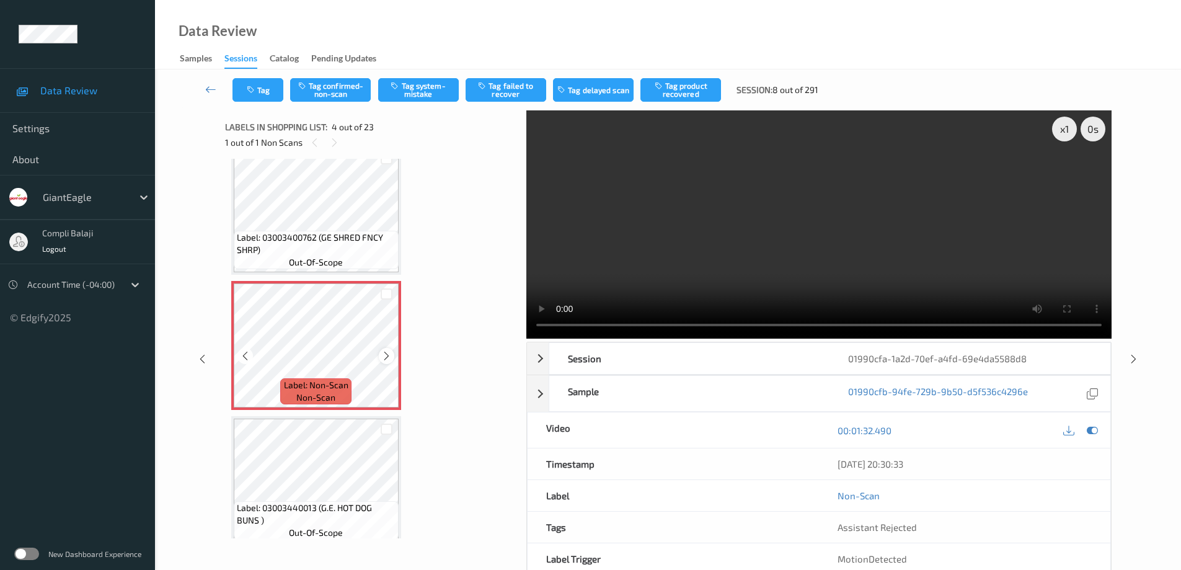
click at [385, 356] on icon at bounding box center [386, 355] width 11 height 11
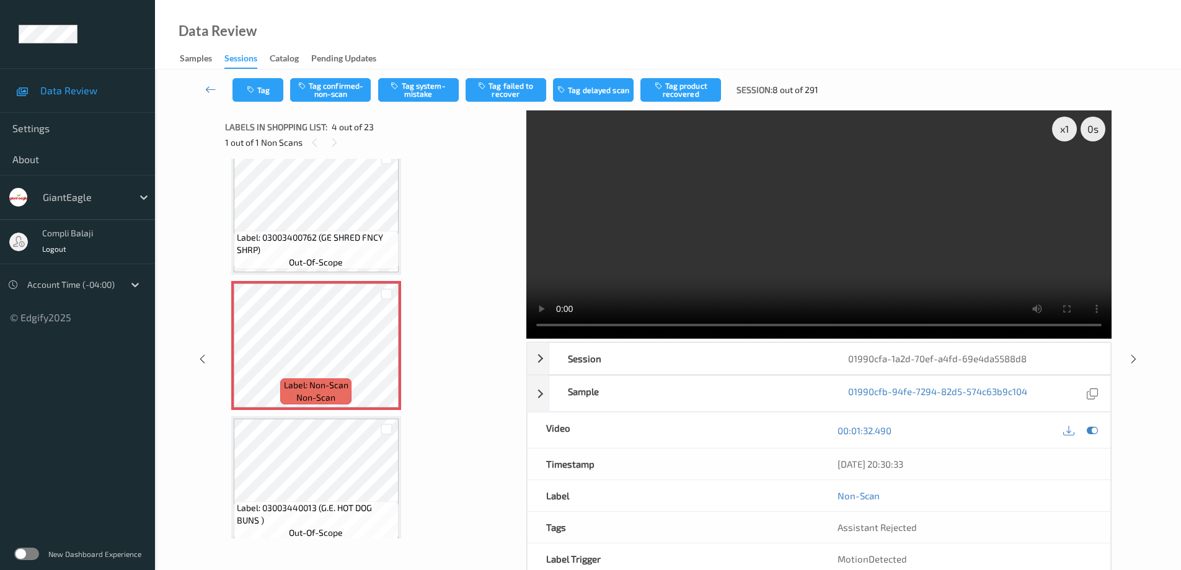
scroll to position [351, 0]
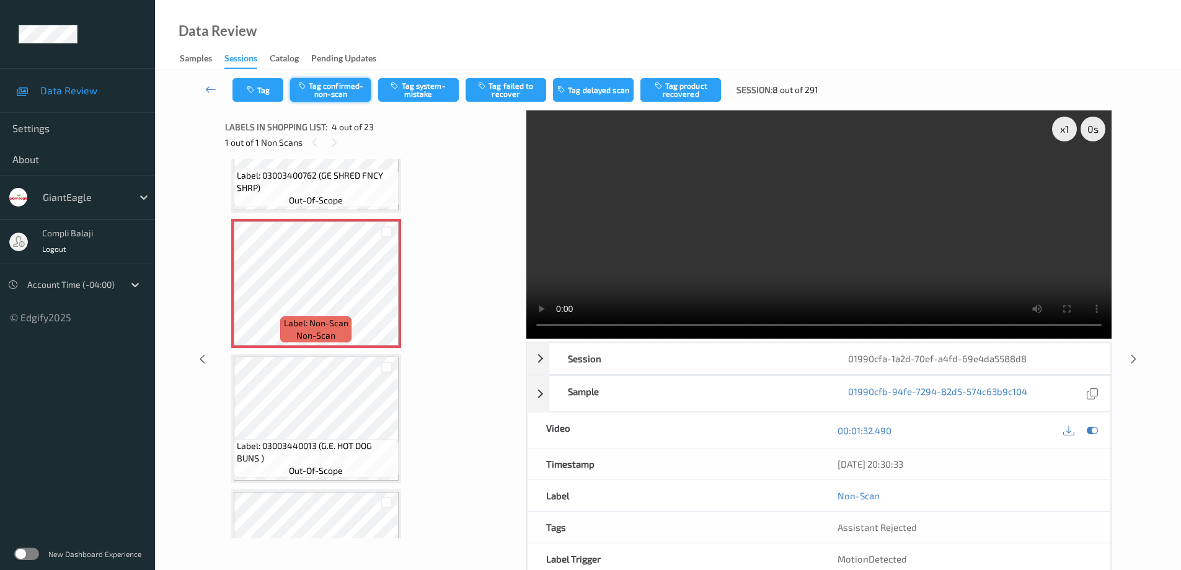
click at [343, 94] on button "Tag confirmed-non-scan" at bounding box center [330, 90] width 81 height 24
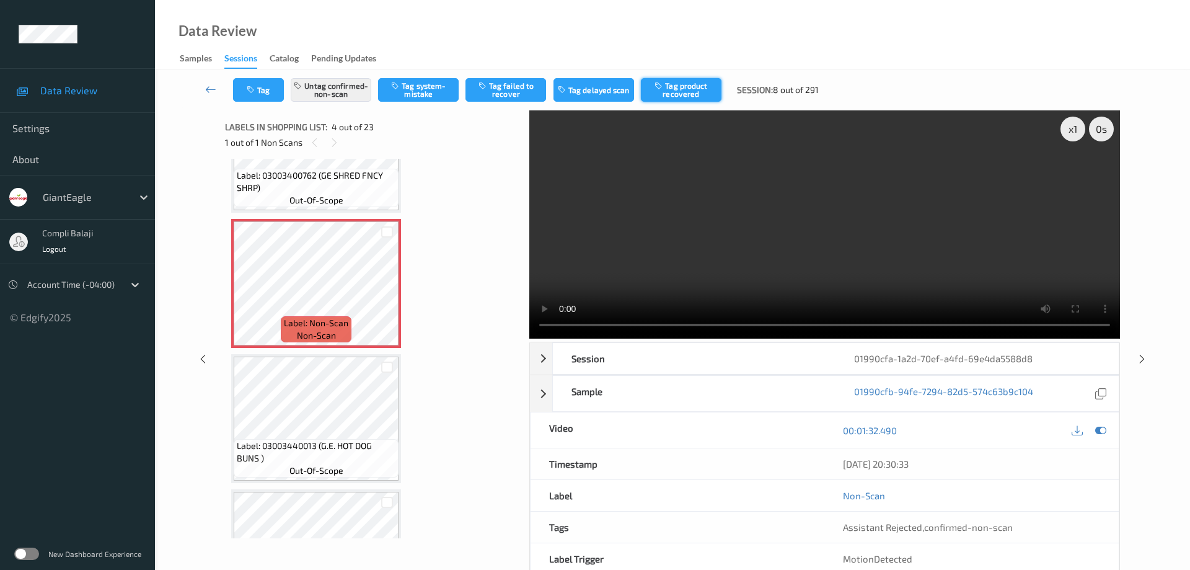
click at [702, 90] on button "Tag product recovered" at bounding box center [681, 90] width 81 height 24
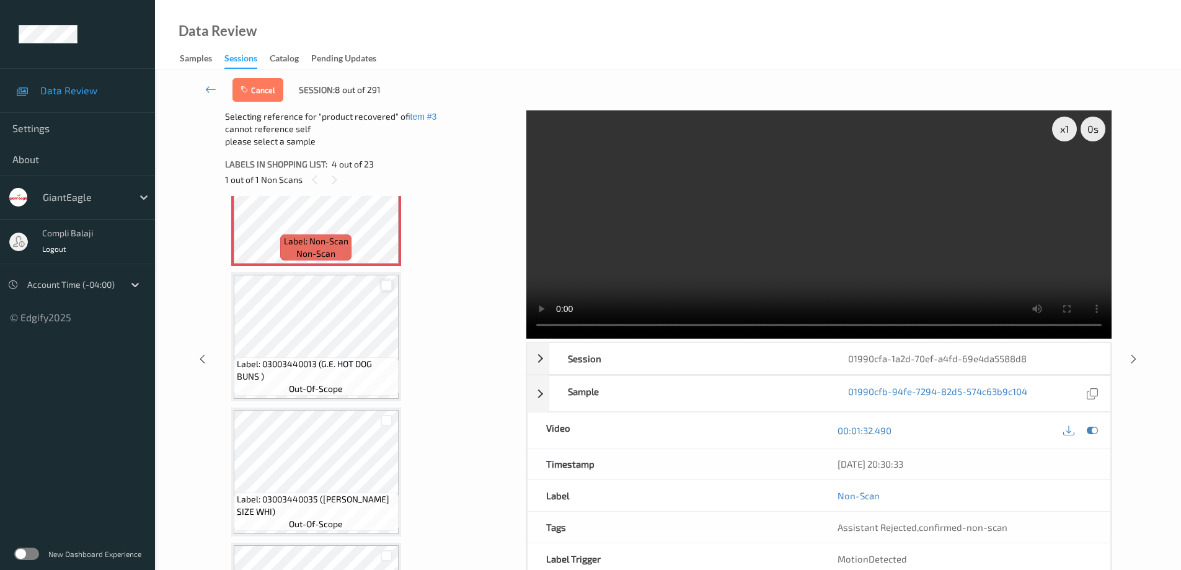
scroll to position [475, 0]
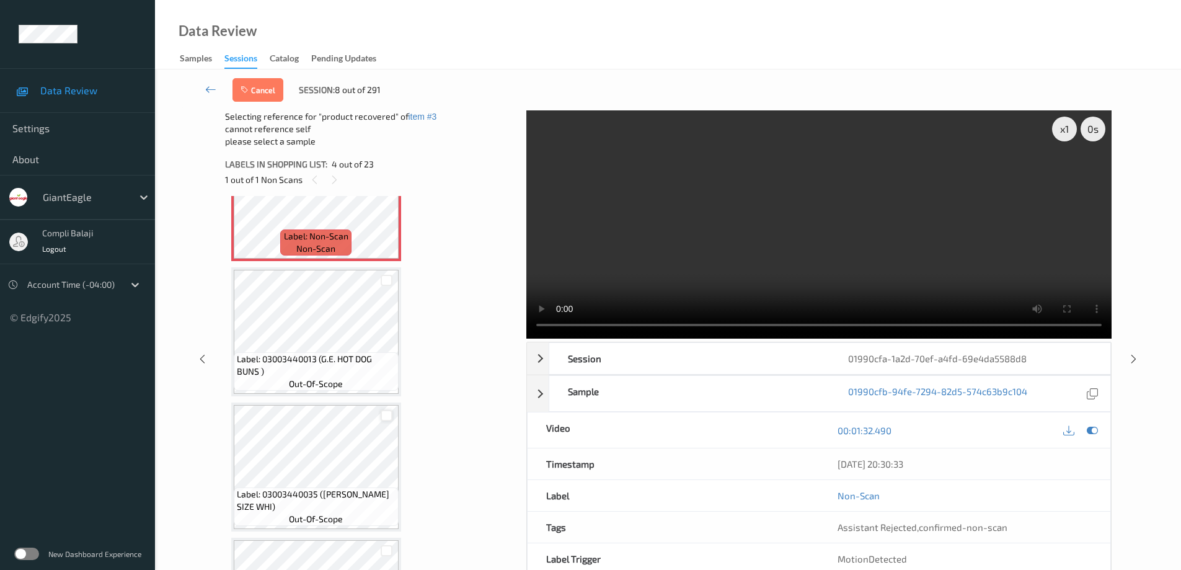
click at [386, 415] on div at bounding box center [387, 416] width 12 height 12
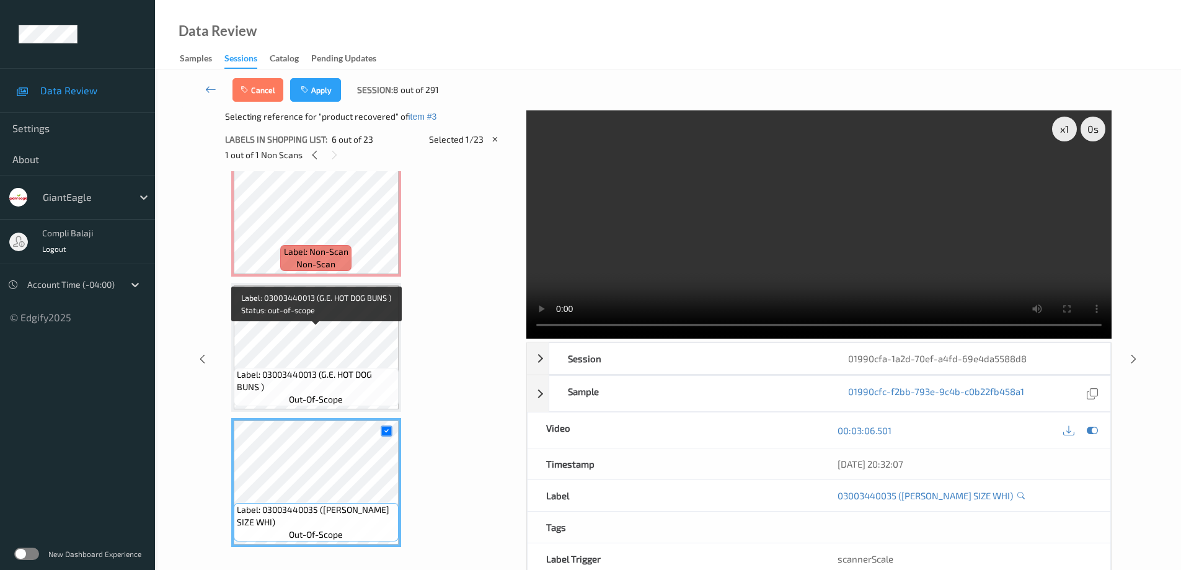
scroll to position [413, 0]
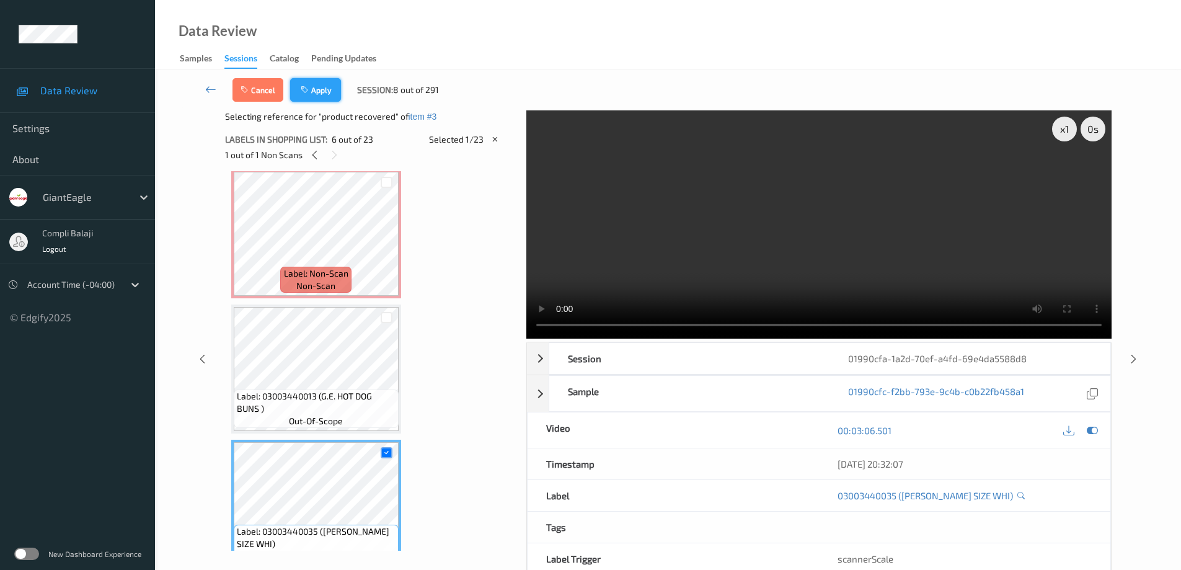
click at [322, 86] on button "Apply" at bounding box center [315, 90] width 51 height 24
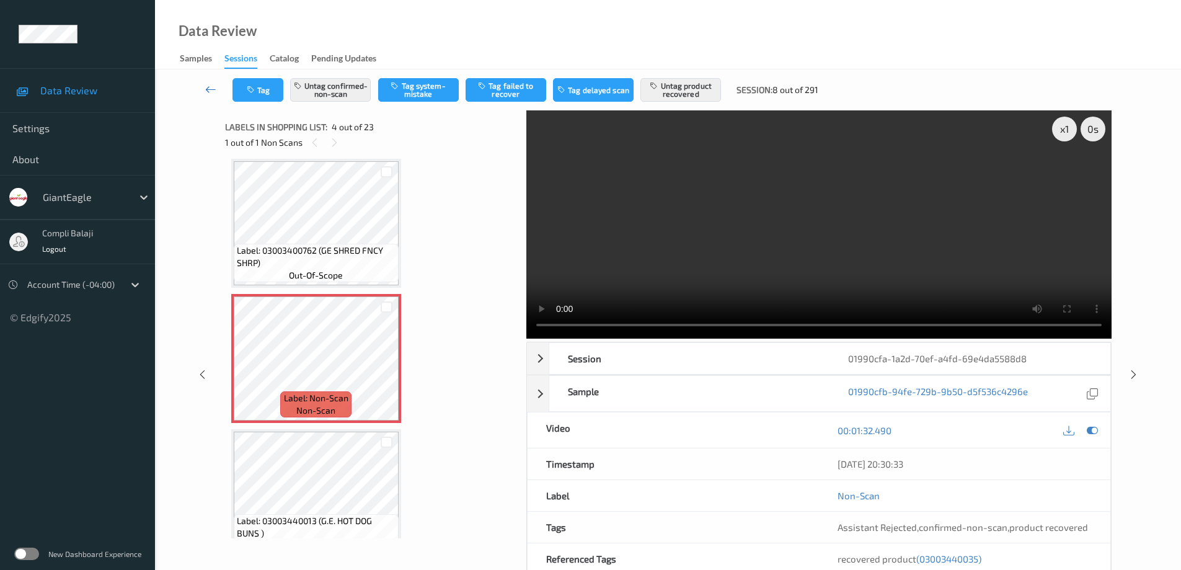
click at [205, 87] on link at bounding box center [210, 90] width 43 height 24
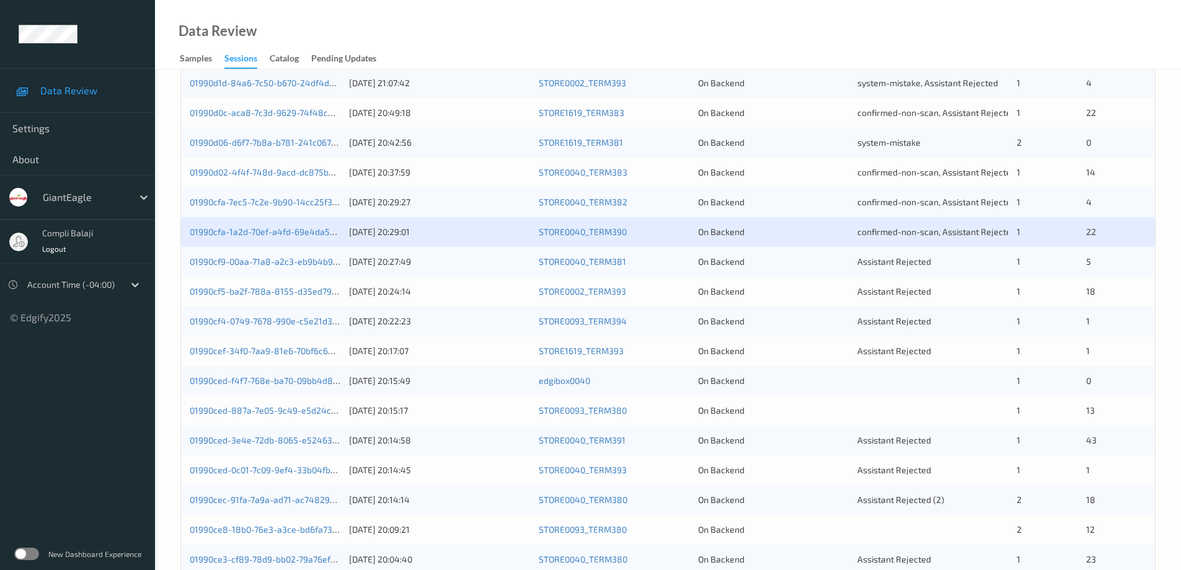
scroll to position [310, 0]
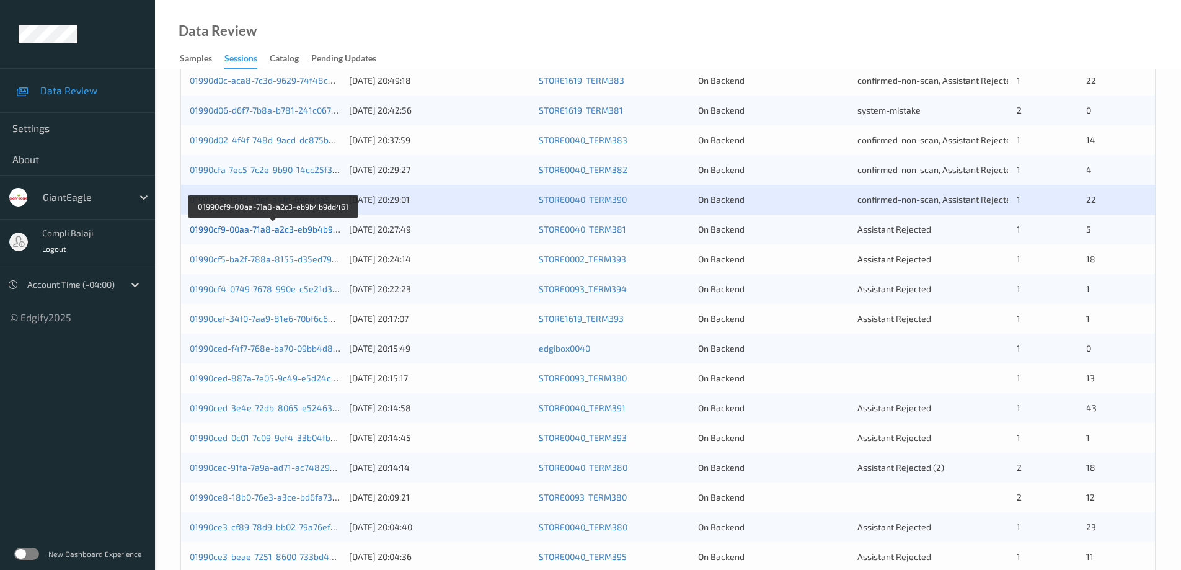
click at [289, 234] on link "01990cf9-00aa-71a8-a2c3-eb9b4b9dd461" at bounding box center [273, 229] width 167 height 11
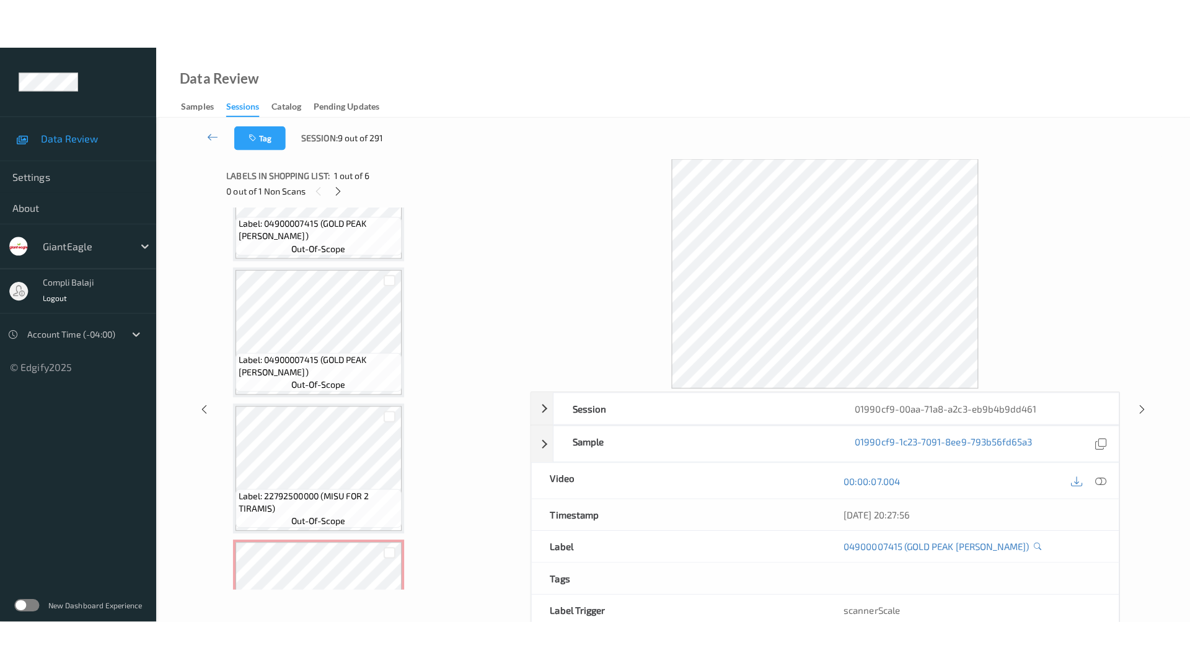
scroll to position [438, 0]
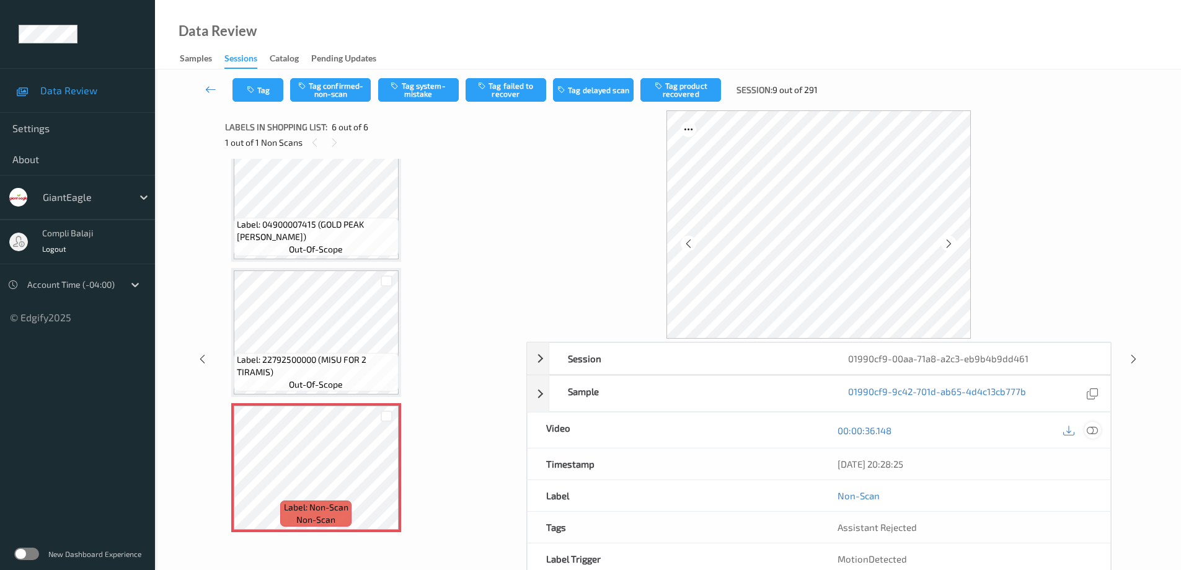
click at [1095, 428] on icon at bounding box center [1092, 430] width 11 height 11
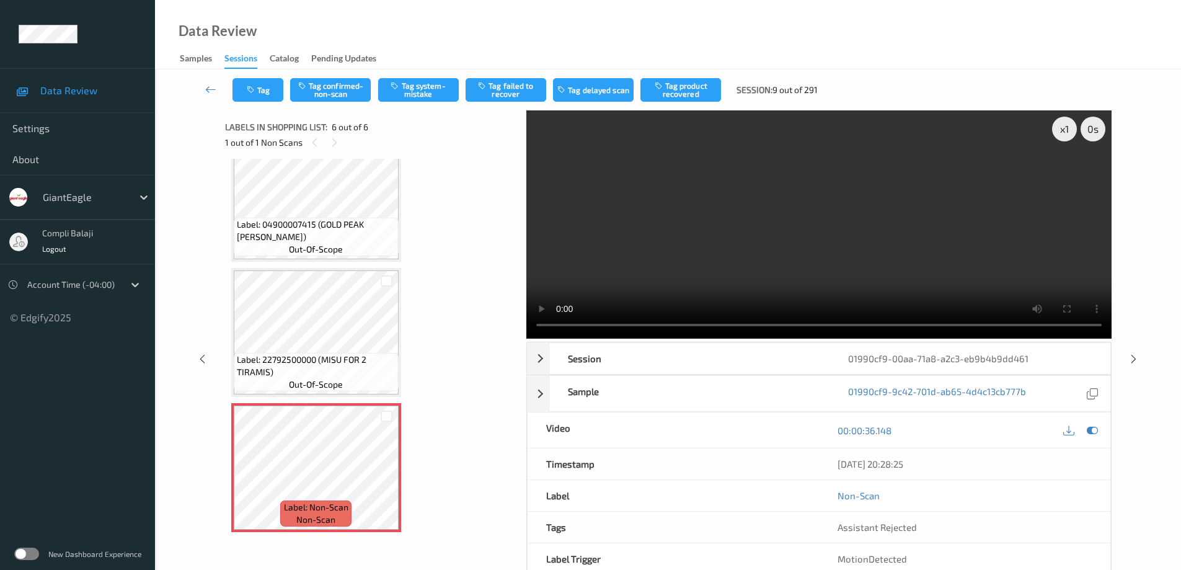
scroll to position [338, 0]
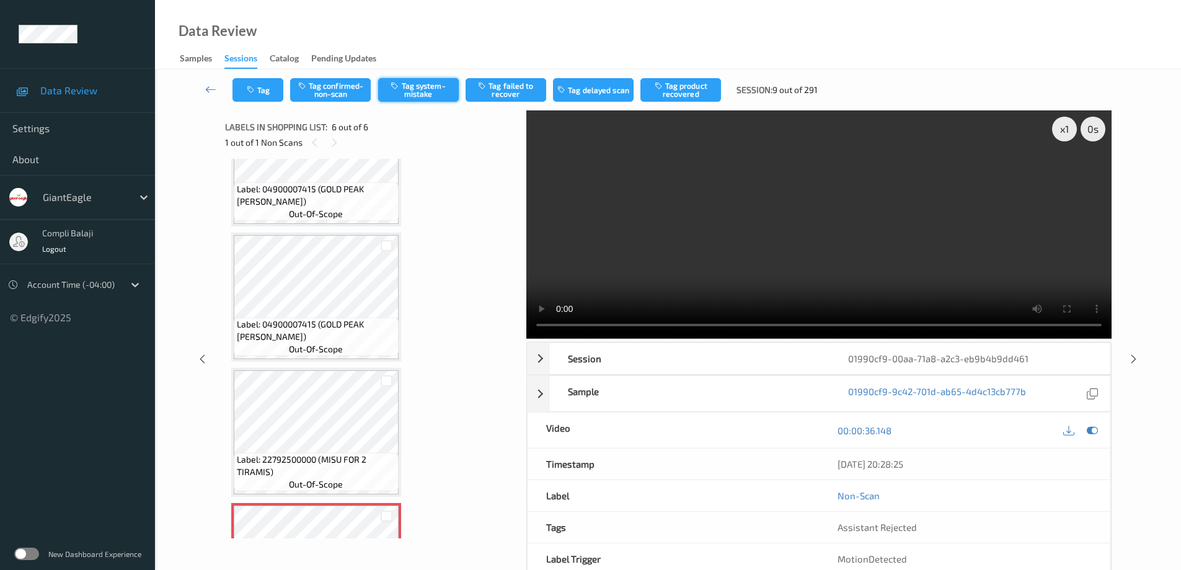
click at [419, 86] on button "Tag system-mistake" at bounding box center [418, 90] width 81 height 24
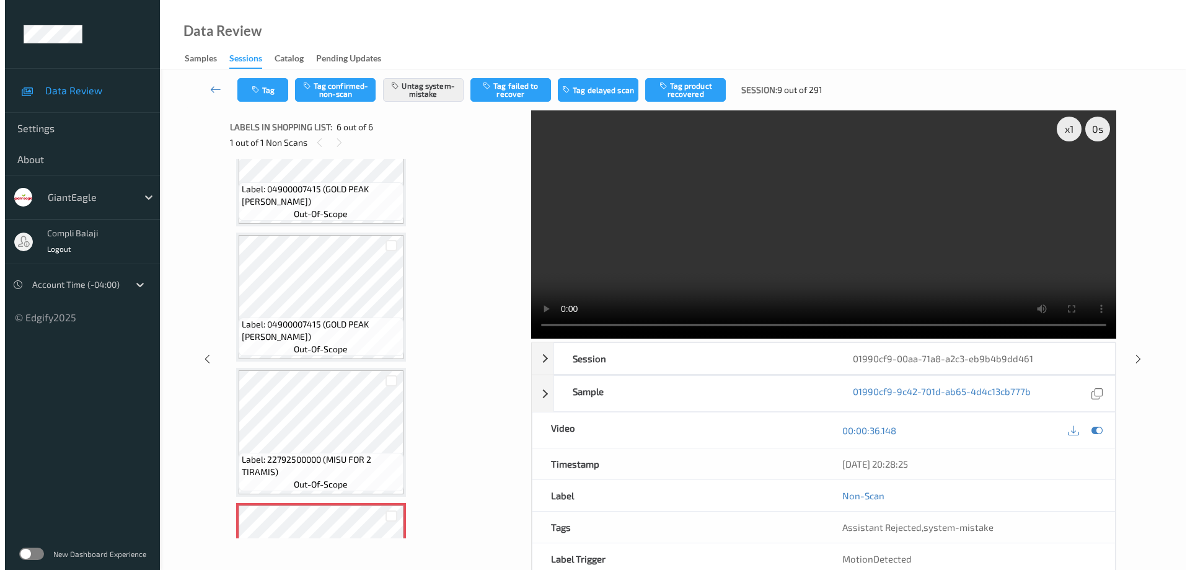
scroll to position [438, 0]
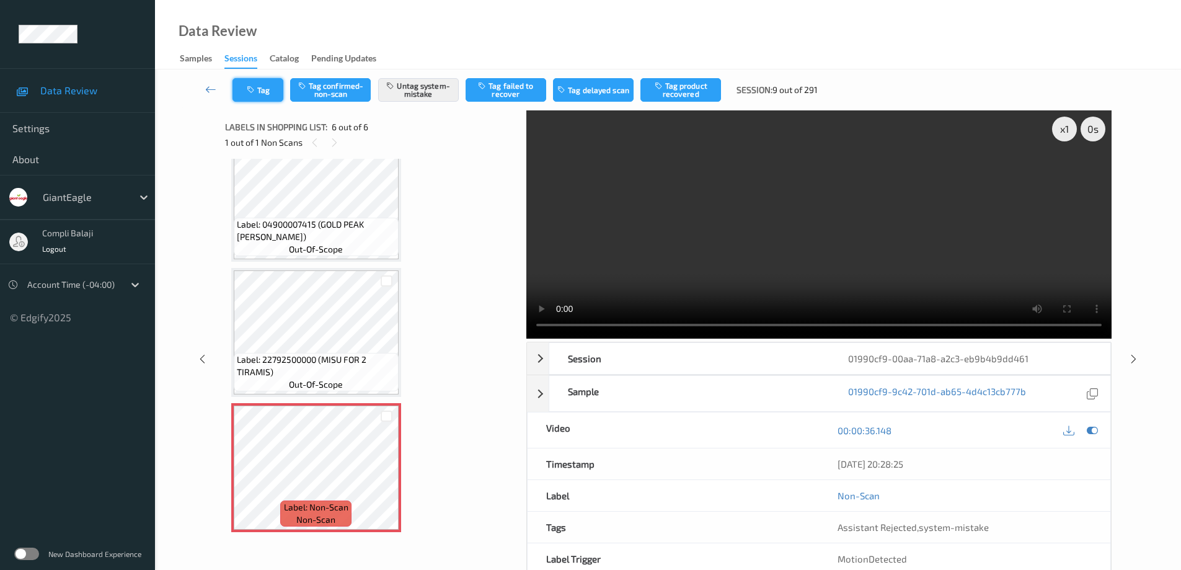
click at [263, 84] on button "Tag" at bounding box center [257, 90] width 51 height 24
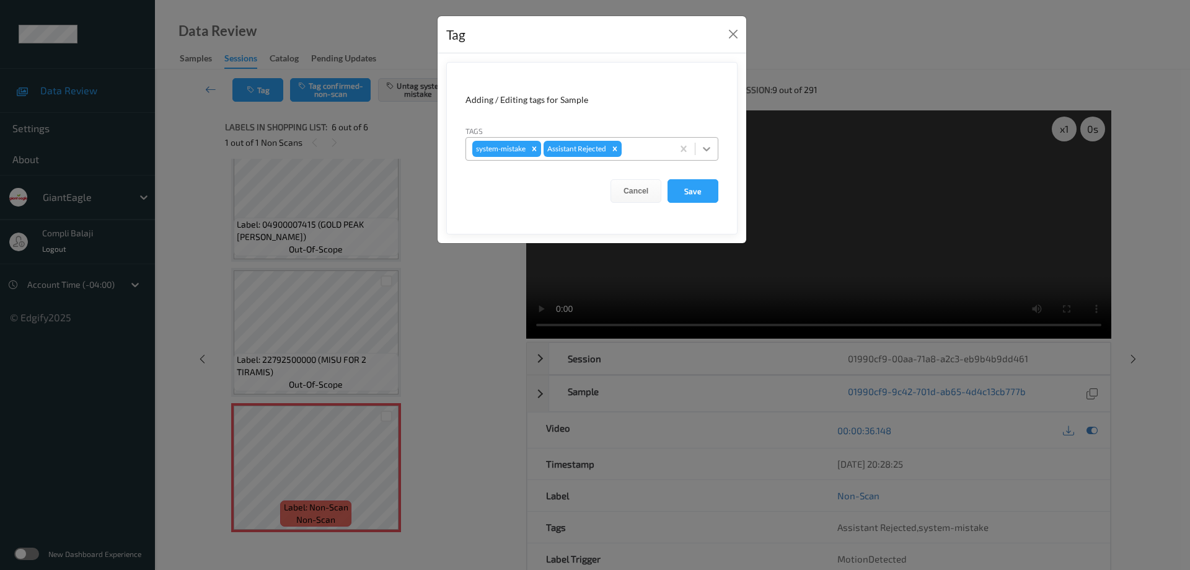
click at [709, 151] on icon at bounding box center [706, 149] width 12 height 12
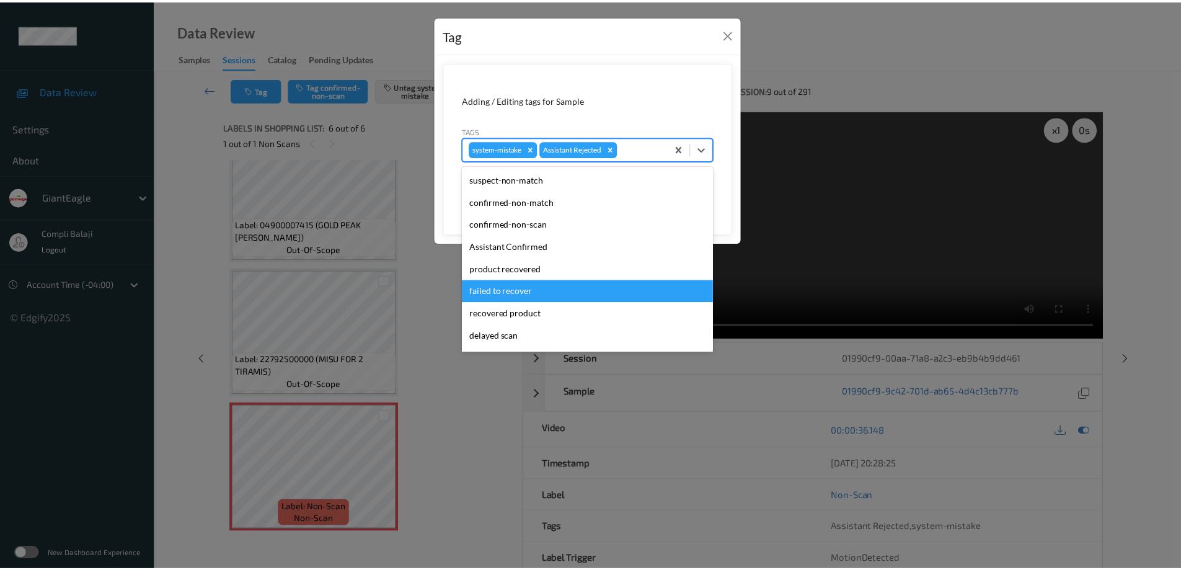
scroll to position [109, 0]
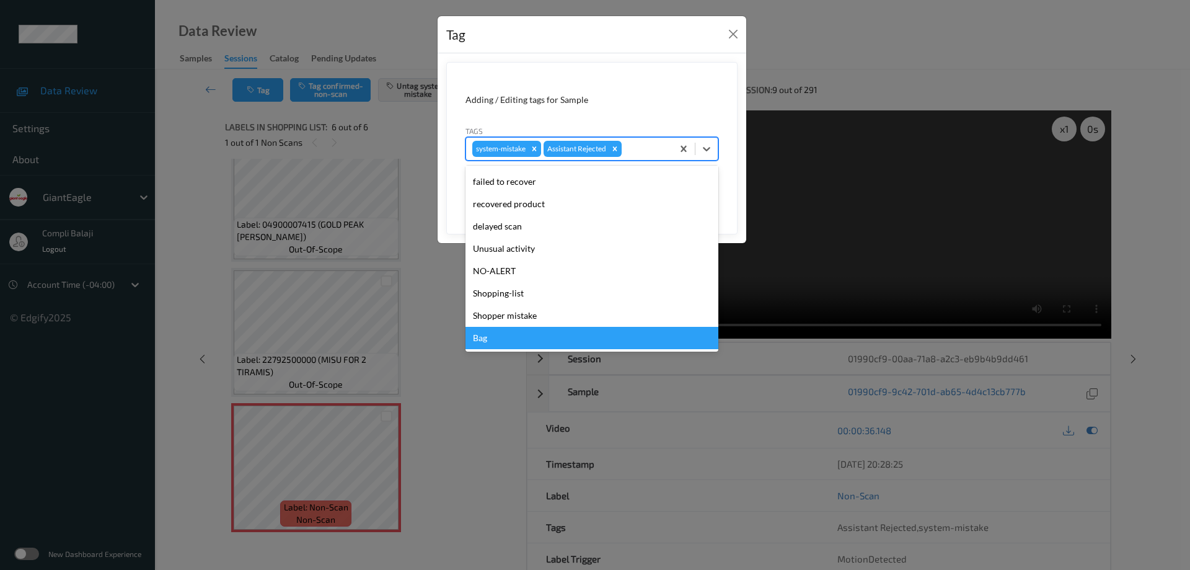
click at [495, 342] on div "Bag" at bounding box center [591, 338] width 253 height 22
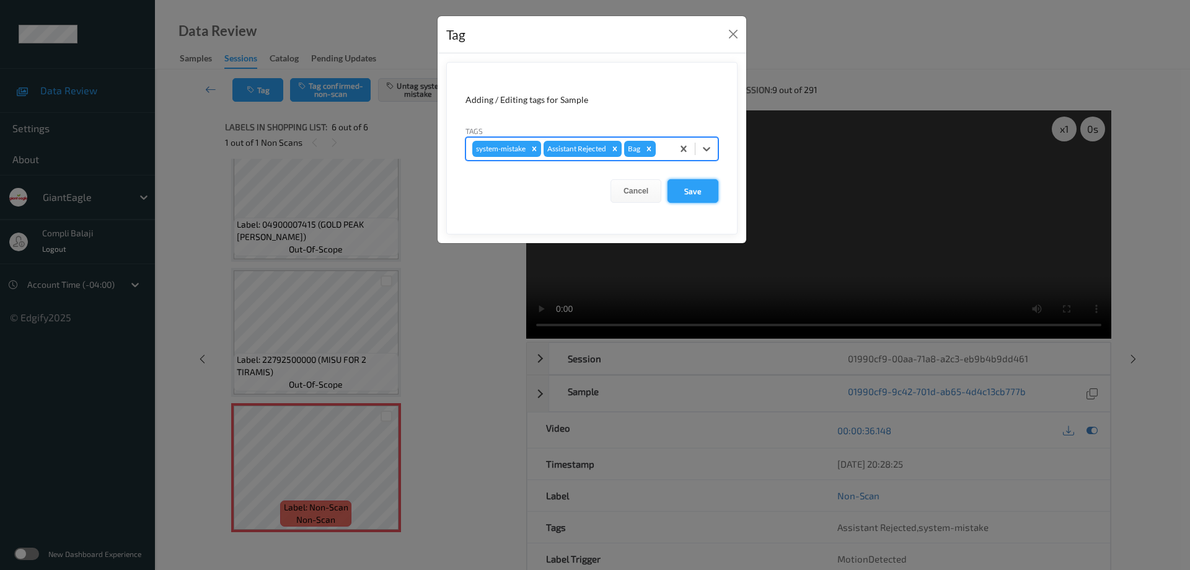
click at [694, 193] on button "Save" at bounding box center [693, 191] width 51 height 24
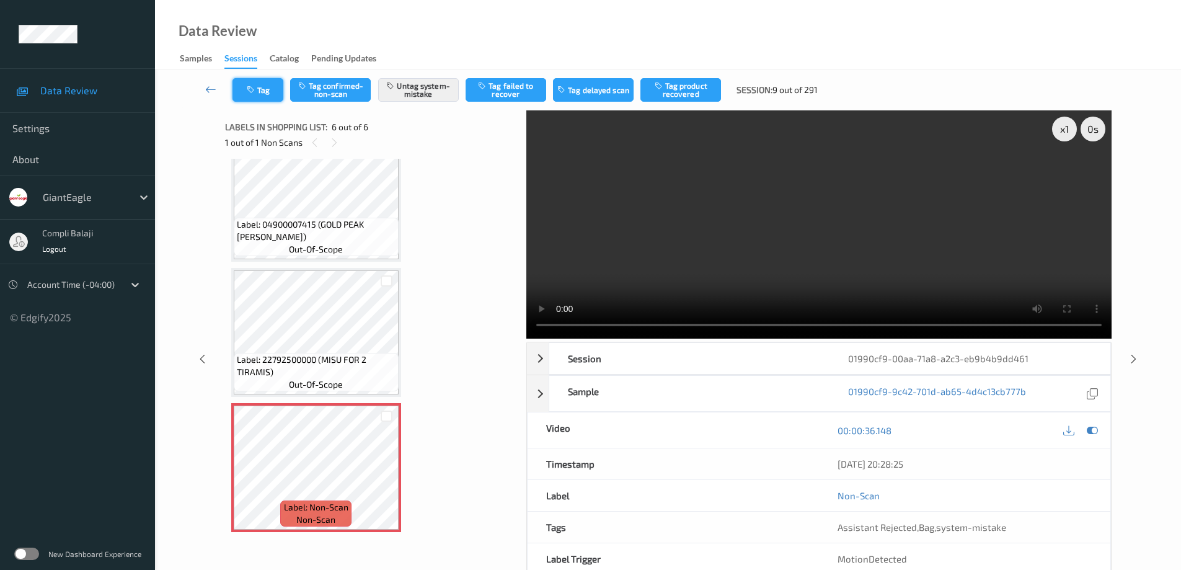
click at [263, 96] on button "Tag" at bounding box center [257, 90] width 51 height 24
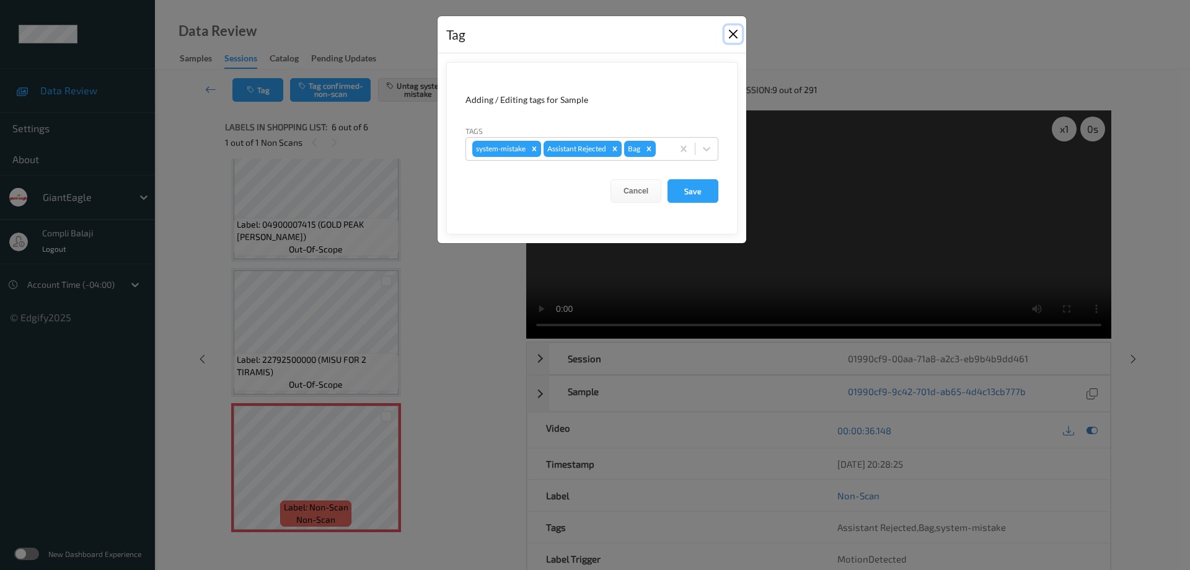
click at [734, 33] on button "Close" at bounding box center [733, 33] width 17 height 17
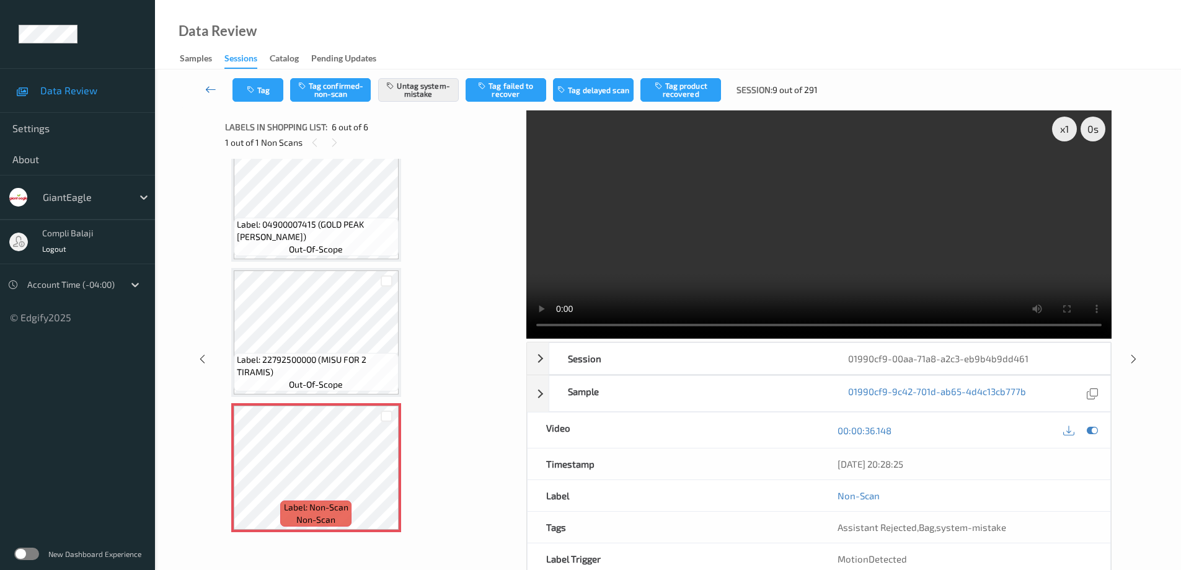
click at [207, 89] on icon at bounding box center [210, 89] width 11 height 12
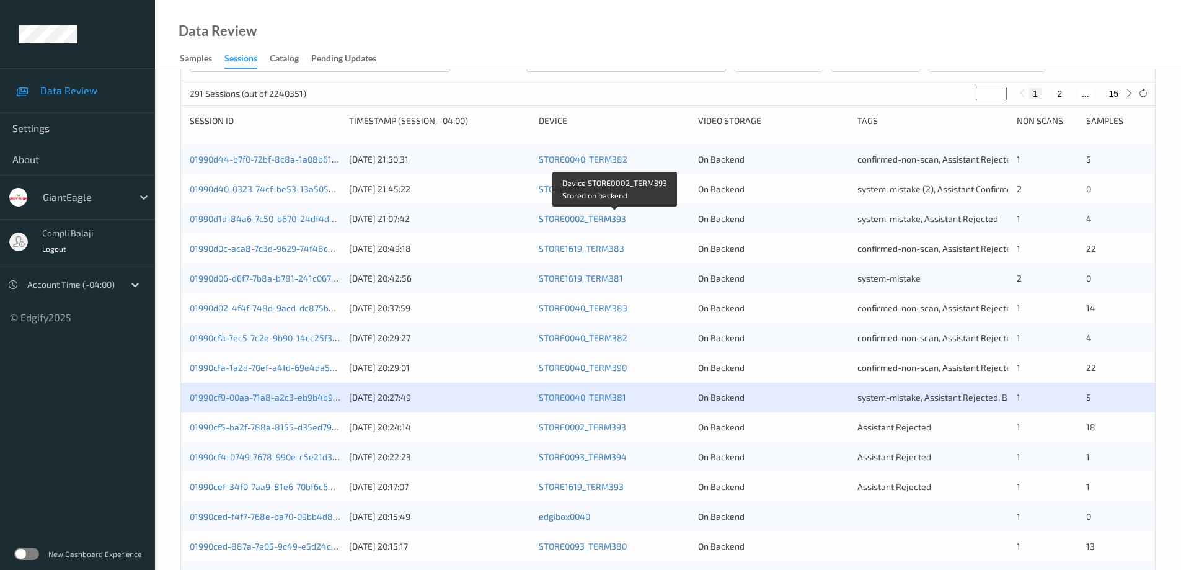
scroll to position [186, 0]
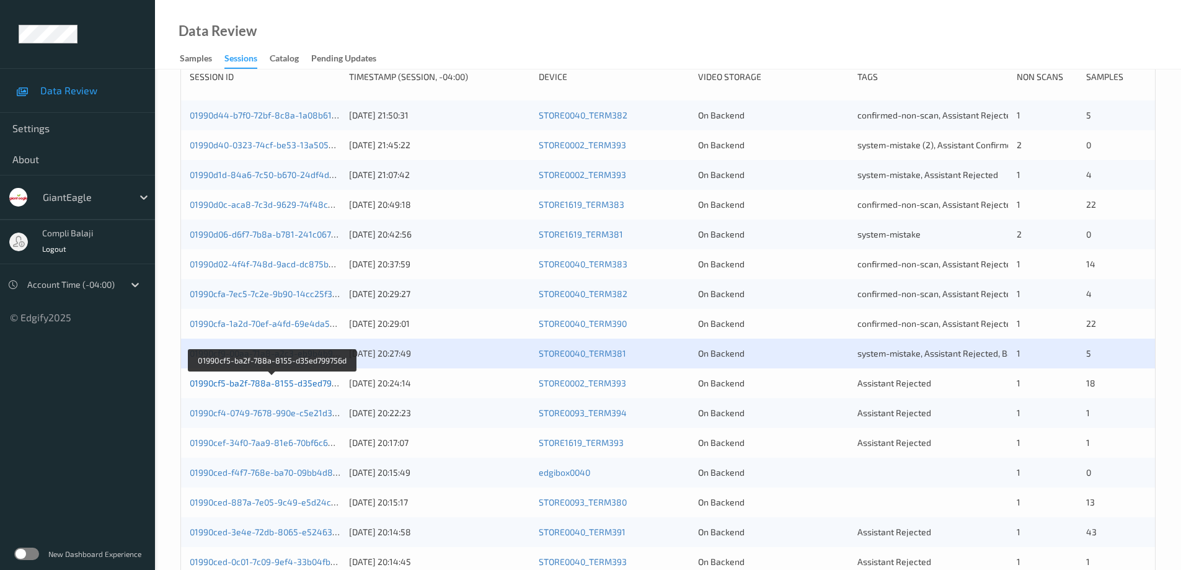
click at [311, 386] on link "01990cf5-ba2f-788a-8155-d35ed799756d" at bounding box center [273, 382] width 166 height 11
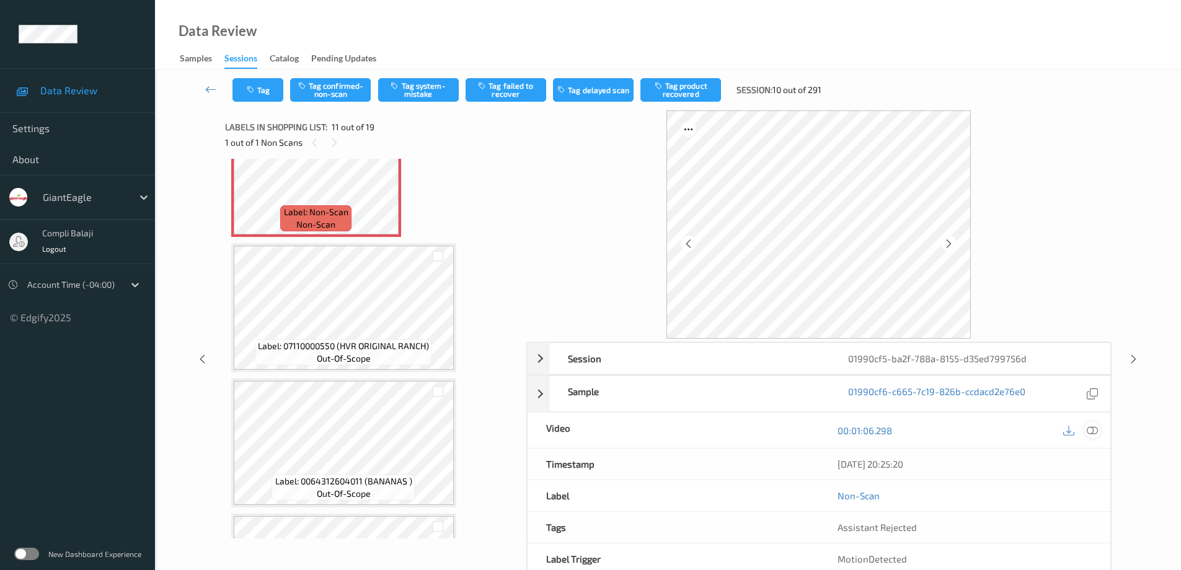
click at [1088, 425] on icon at bounding box center [1092, 430] width 11 height 11
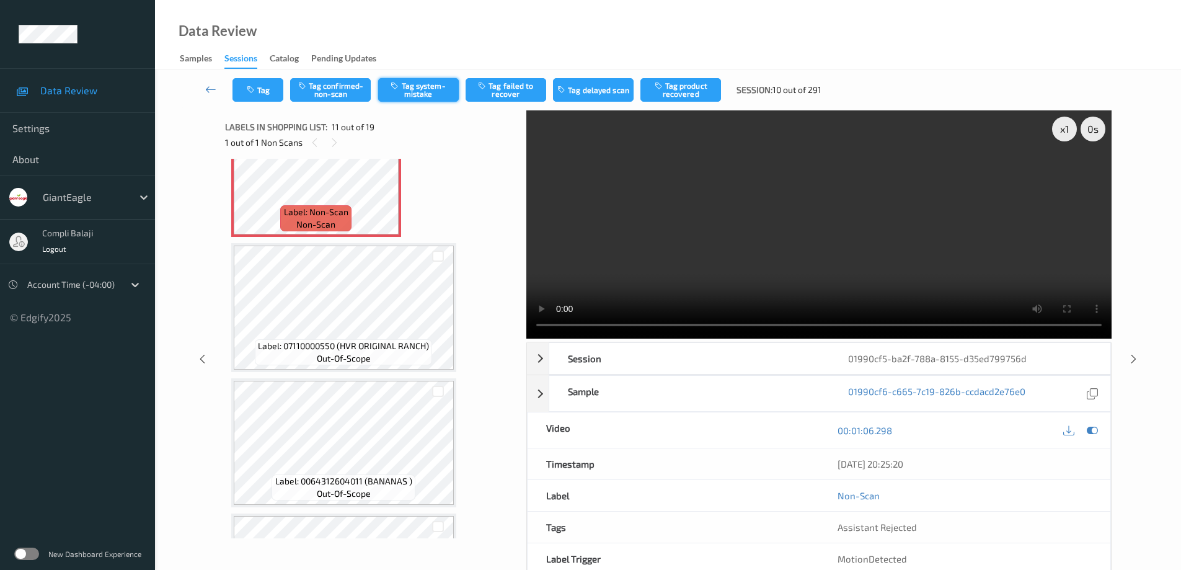
click at [424, 95] on button "Tag system-mistake" at bounding box center [418, 90] width 81 height 24
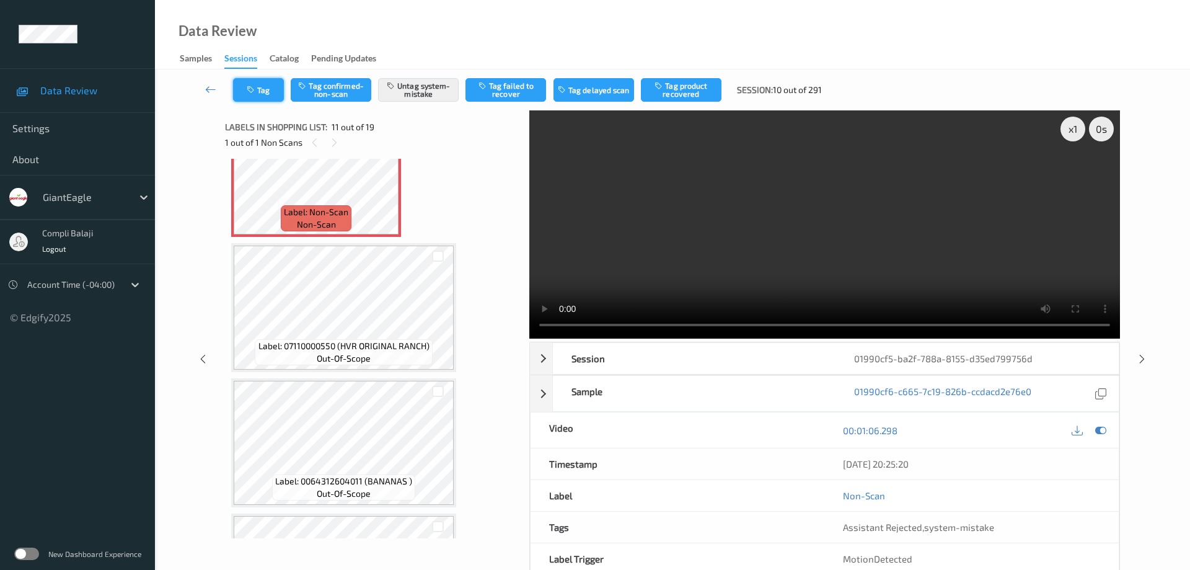
click at [257, 89] on icon "button" at bounding box center [252, 90] width 11 height 9
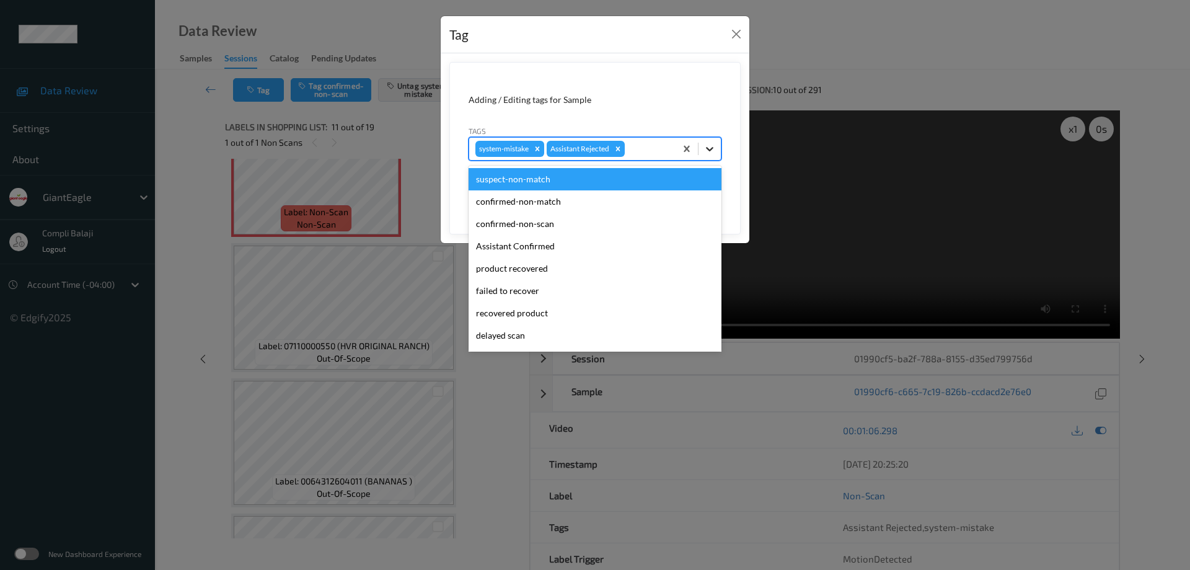
click at [717, 152] on div at bounding box center [710, 149] width 22 height 22
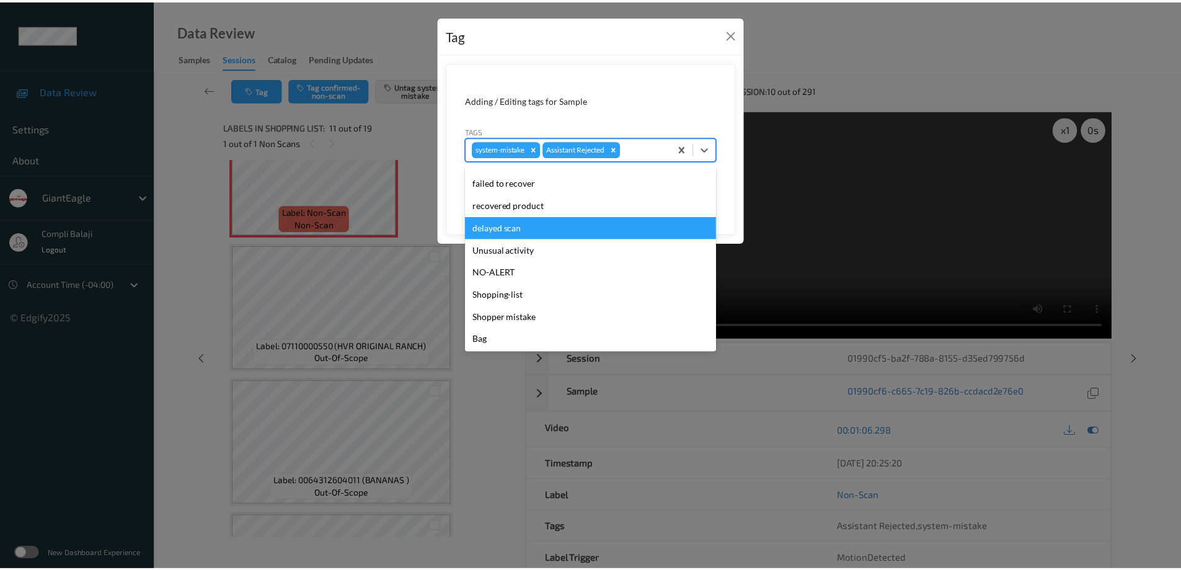
scroll to position [109, 0]
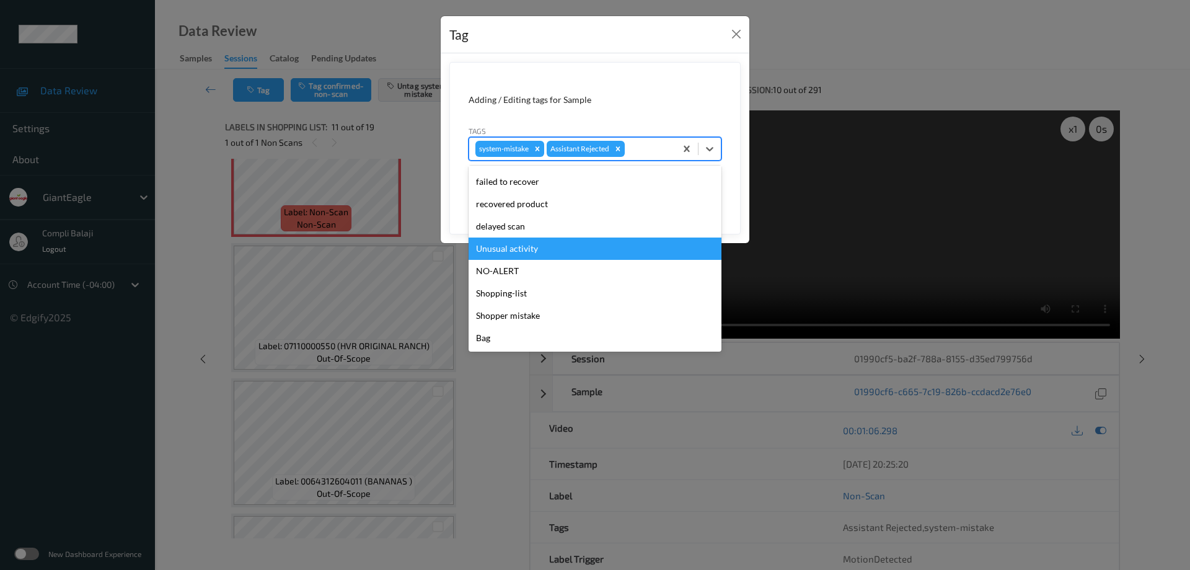
click at [539, 249] on div "Unusual activity" at bounding box center [595, 248] width 253 height 22
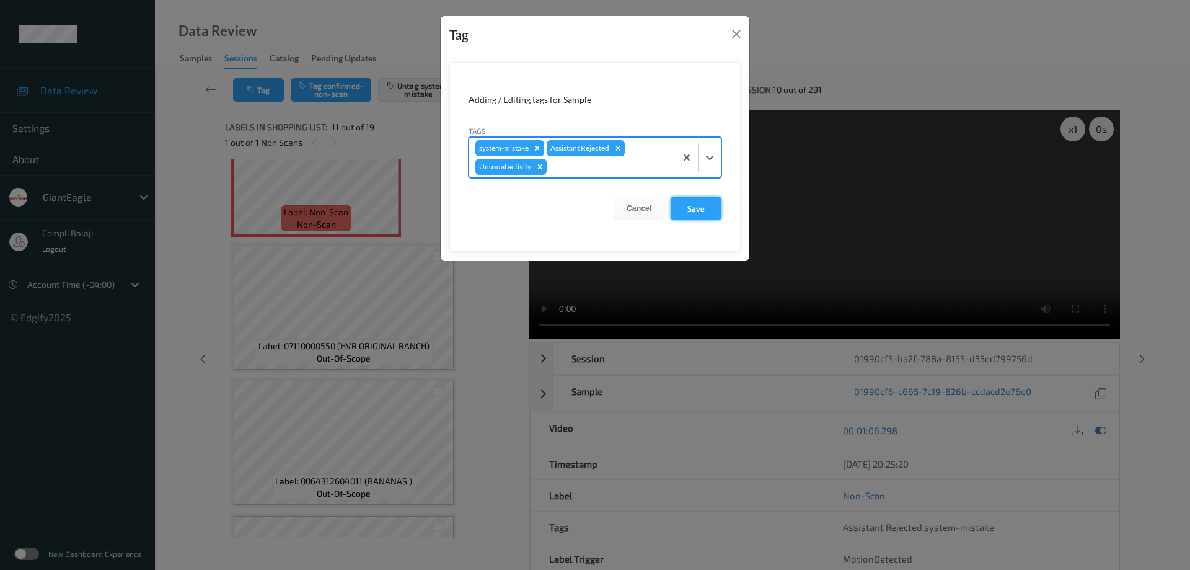
click at [708, 210] on button "Save" at bounding box center [696, 208] width 51 height 24
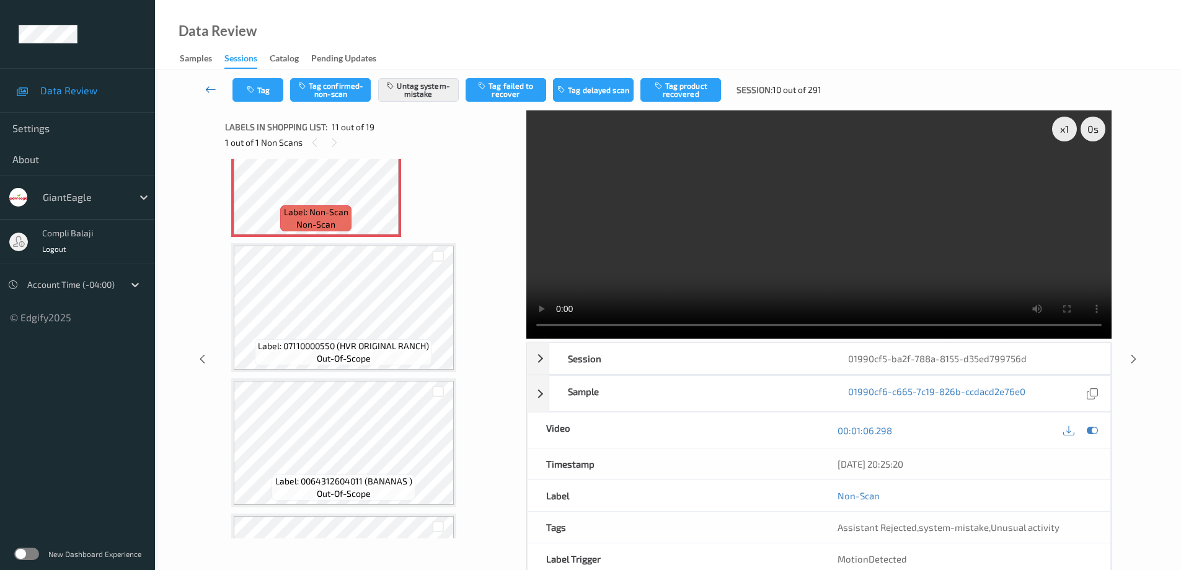
click at [208, 88] on icon at bounding box center [210, 89] width 11 height 12
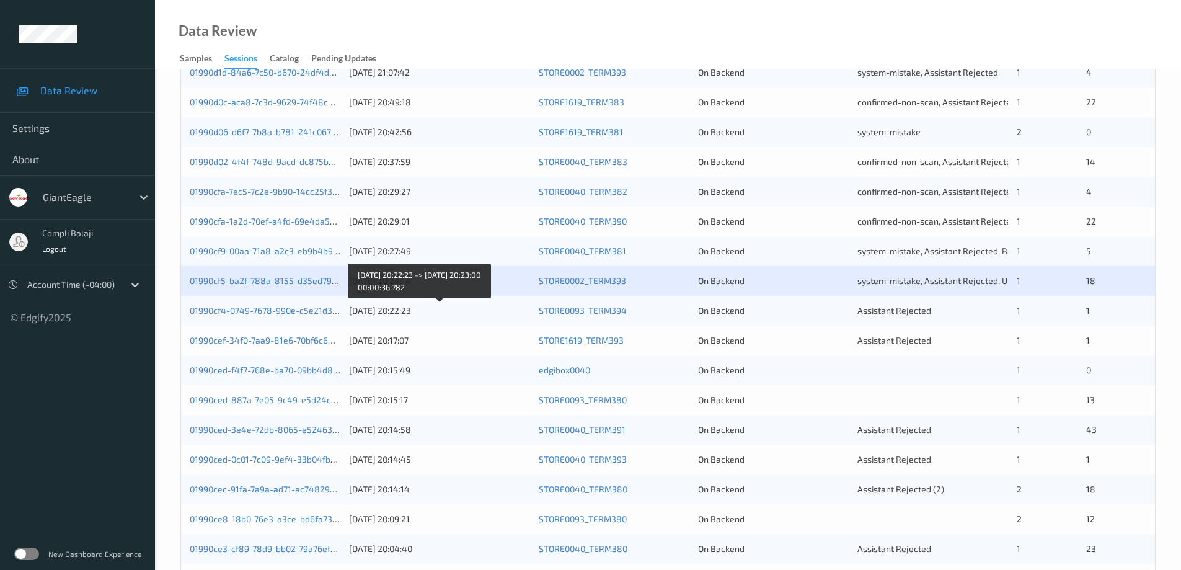
scroll to position [310, 0]
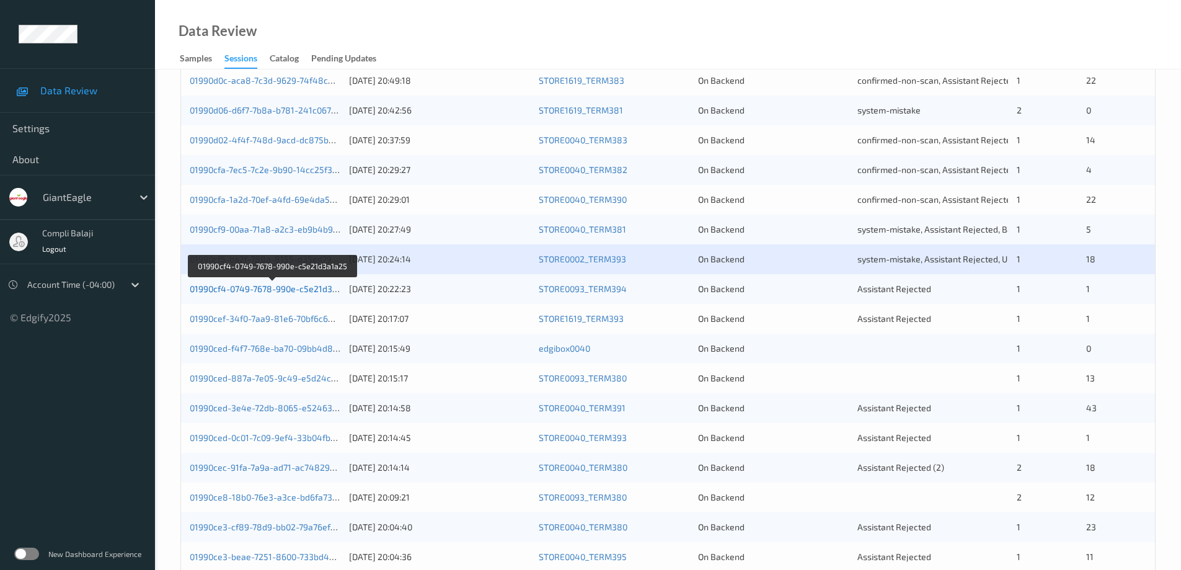
click at [304, 291] on link "01990cf4-0749-7678-990e-c5e21d3a1a25" at bounding box center [273, 288] width 166 height 11
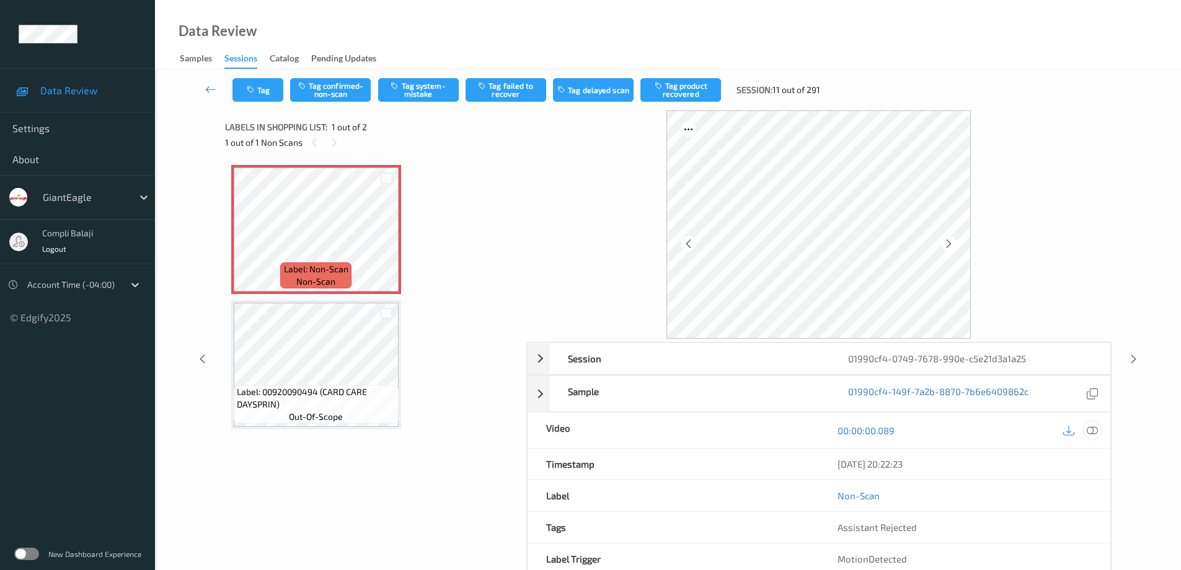
click at [1093, 432] on icon at bounding box center [1092, 430] width 11 height 11
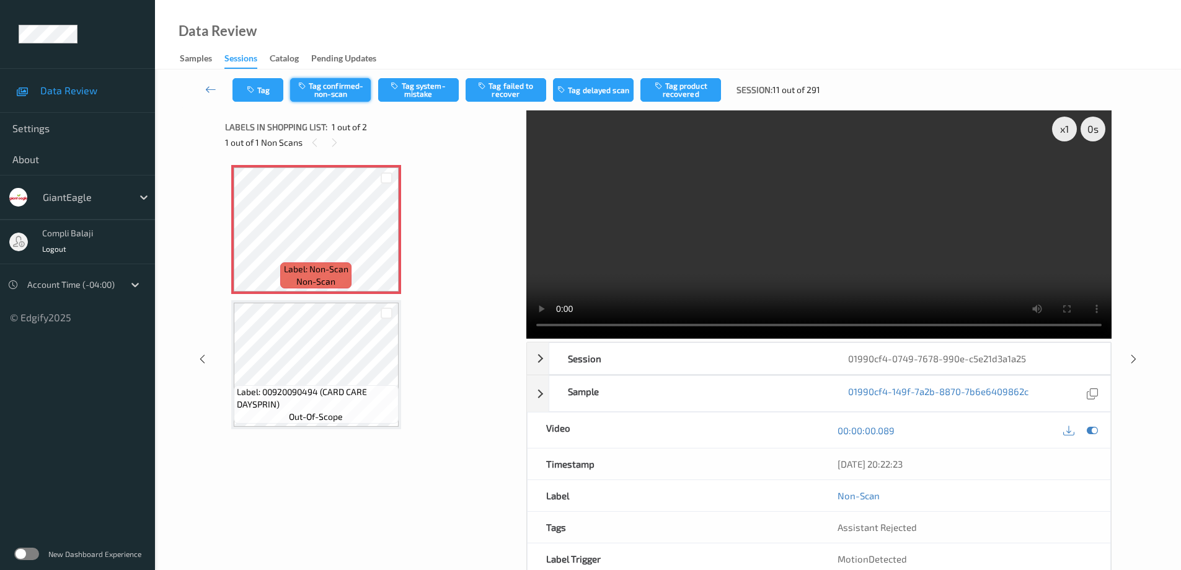
click at [353, 92] on button "Tag confirmed-non-scan" at bounding box center [330, 90] width 81 height 24
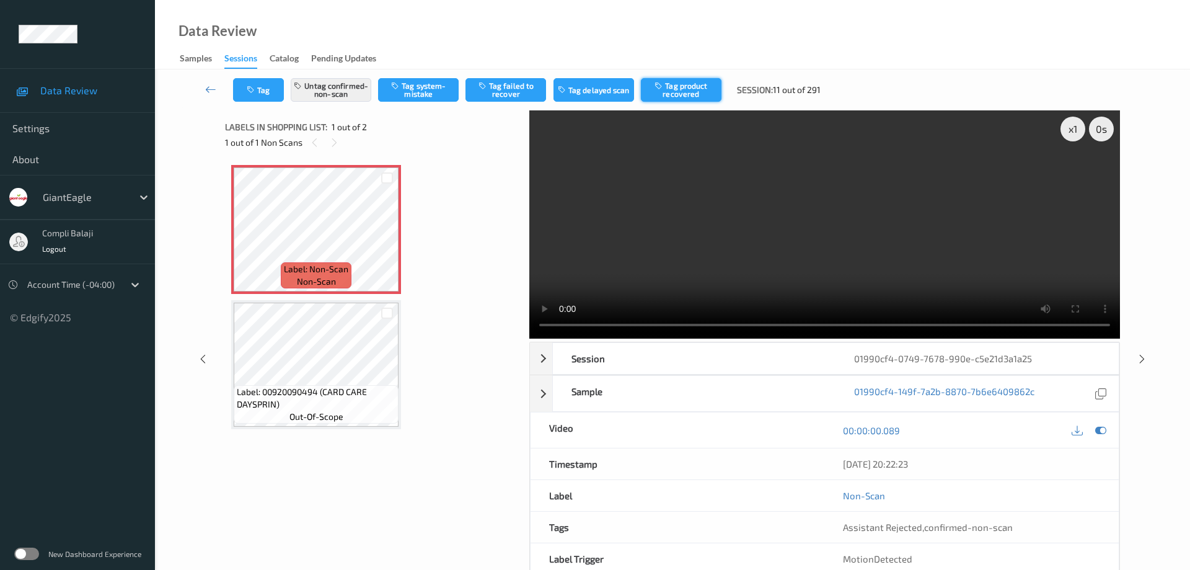
click at [690, 94] on button "Tag product recovered" at bounding box center [681, 90] width 81 height 24
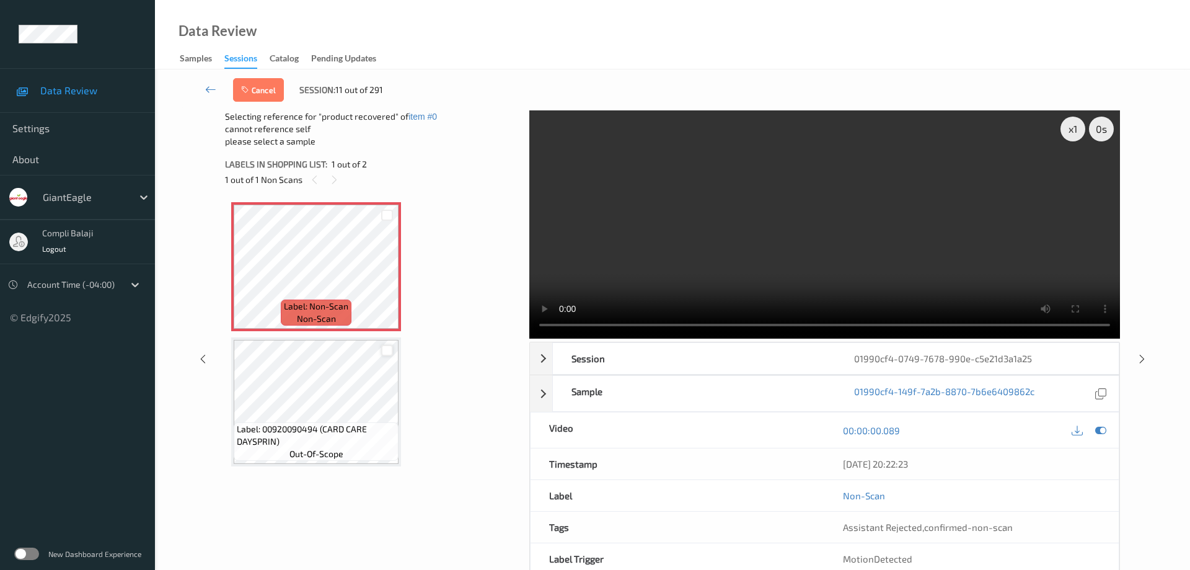
click at [387, 353] on div at bounding box center [387, 351] width 12 height 12
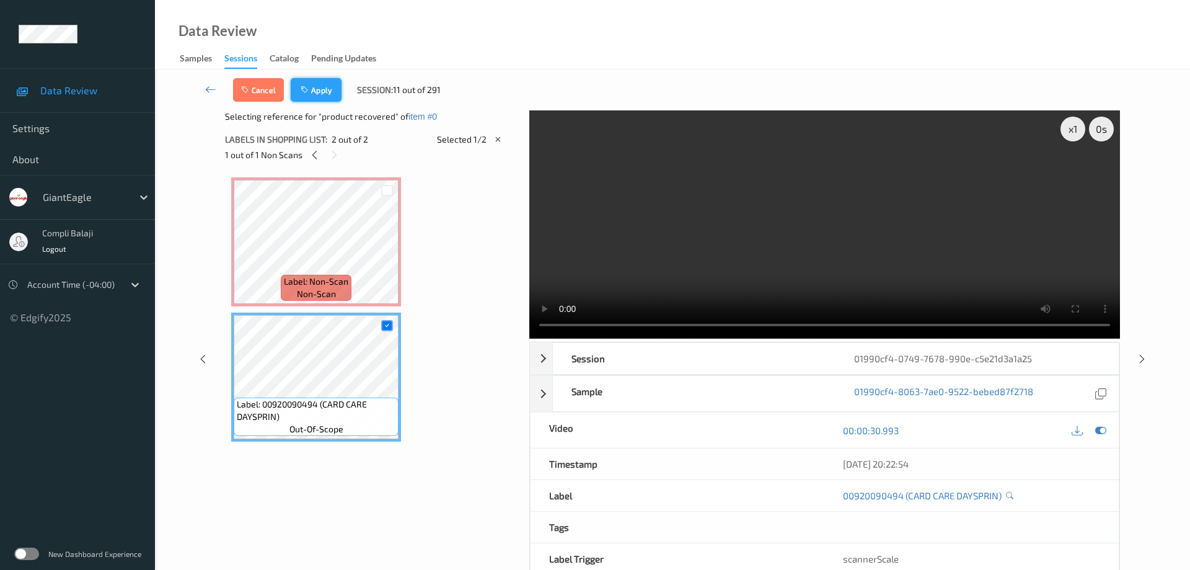
click at [325, 95] on button "Apply" at bounding box center [316, 90] width 51 height 24
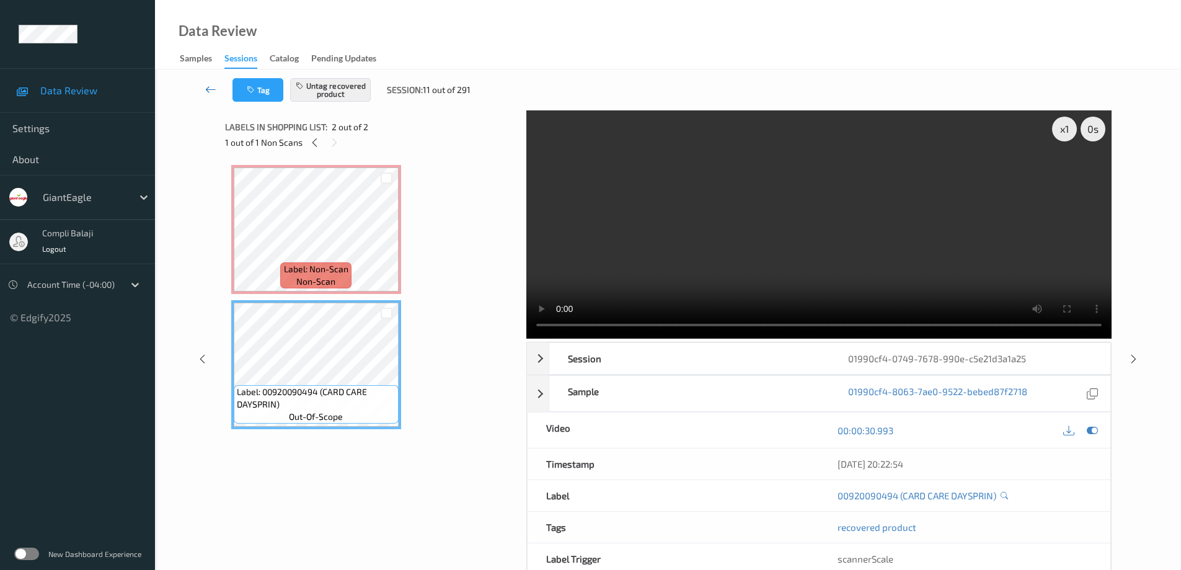
click at [208, 90] on icon at bounding box center [210, 89] width 11 height 12
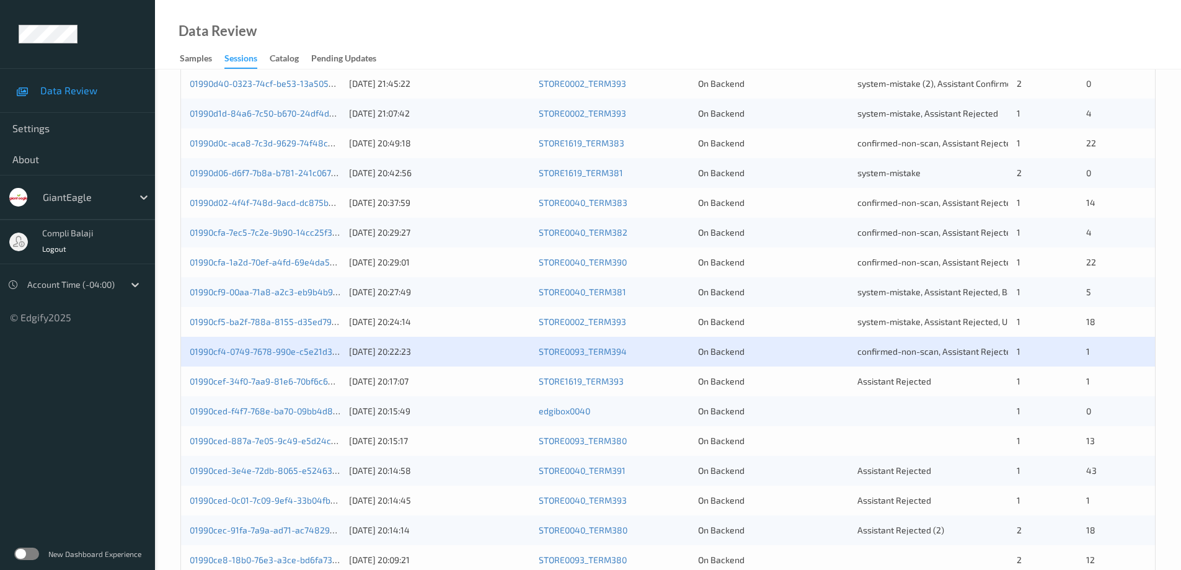
scroll to position [248, 0]
click at [321, 384] on link "01990cef-34f0-7aa9-81e6-70bf6c68c8f6" at bounding box center [271, 380] width 162 height 11
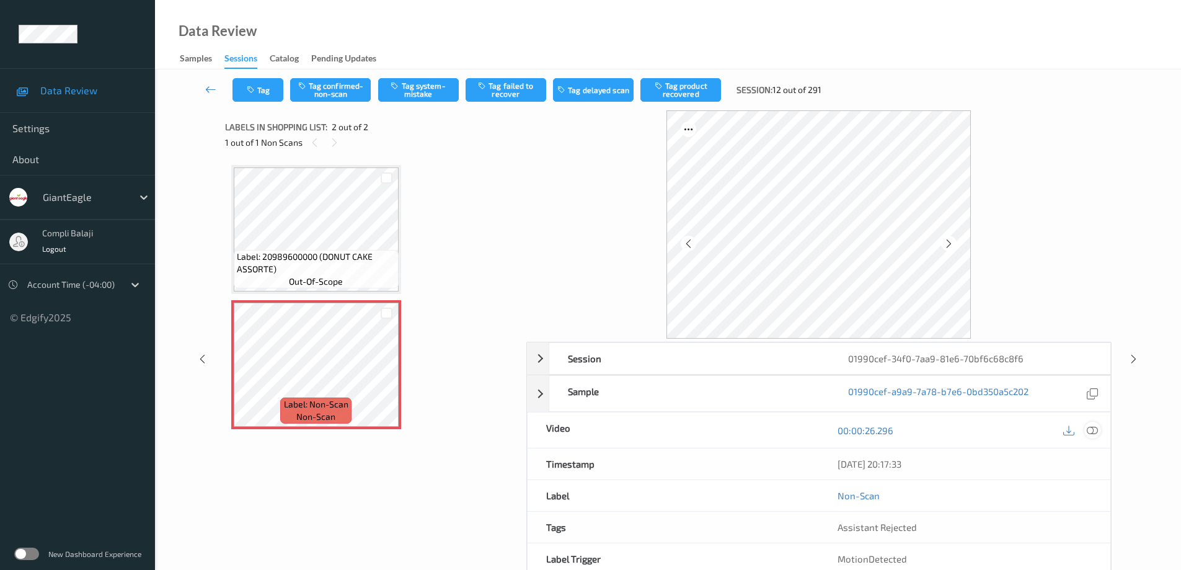
click at [1091, 428] on icon at bounding box center [1092, 430] width 11 height 11
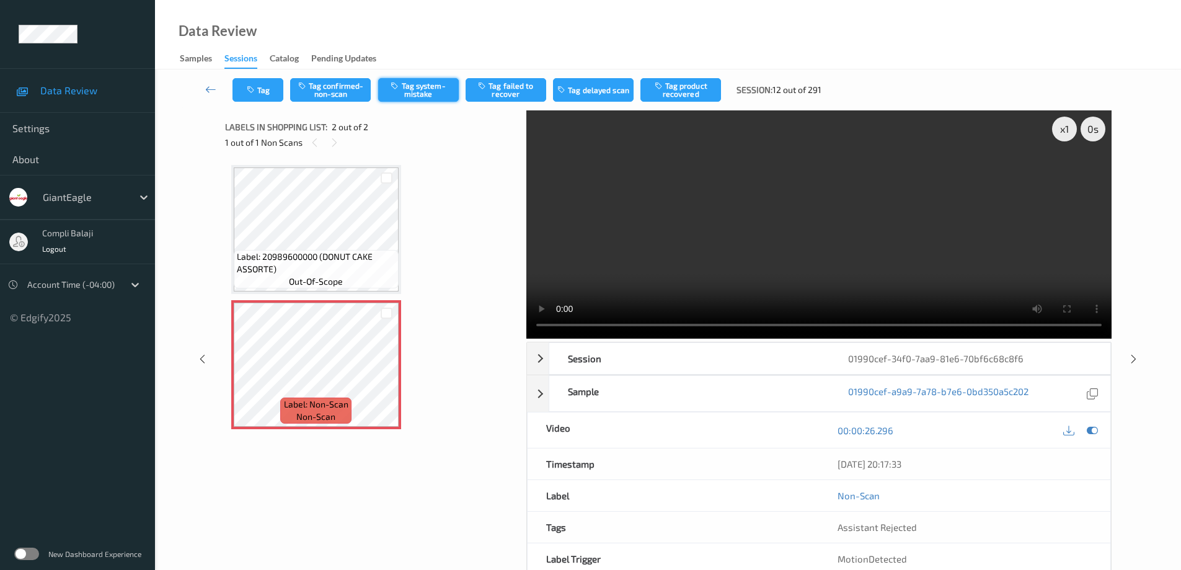
click at [420, 95] on button "Tag system-mistake" at bounding box center [418, 90] width 81 height 24
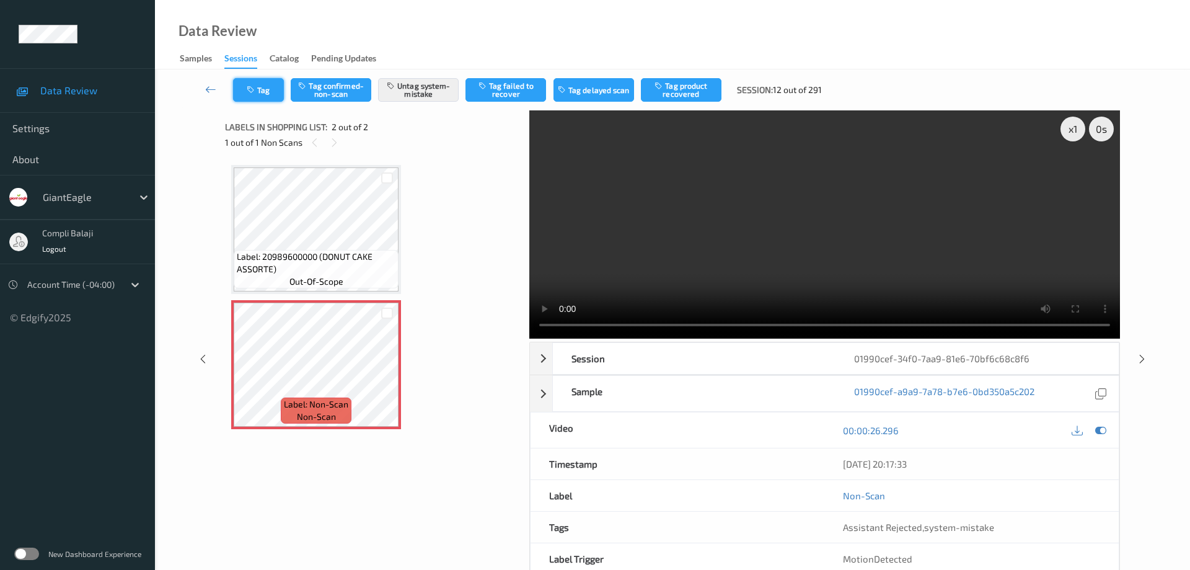
click at [271, 93] on button "Tag" at bounding box center [258, 90] width 51 height 24
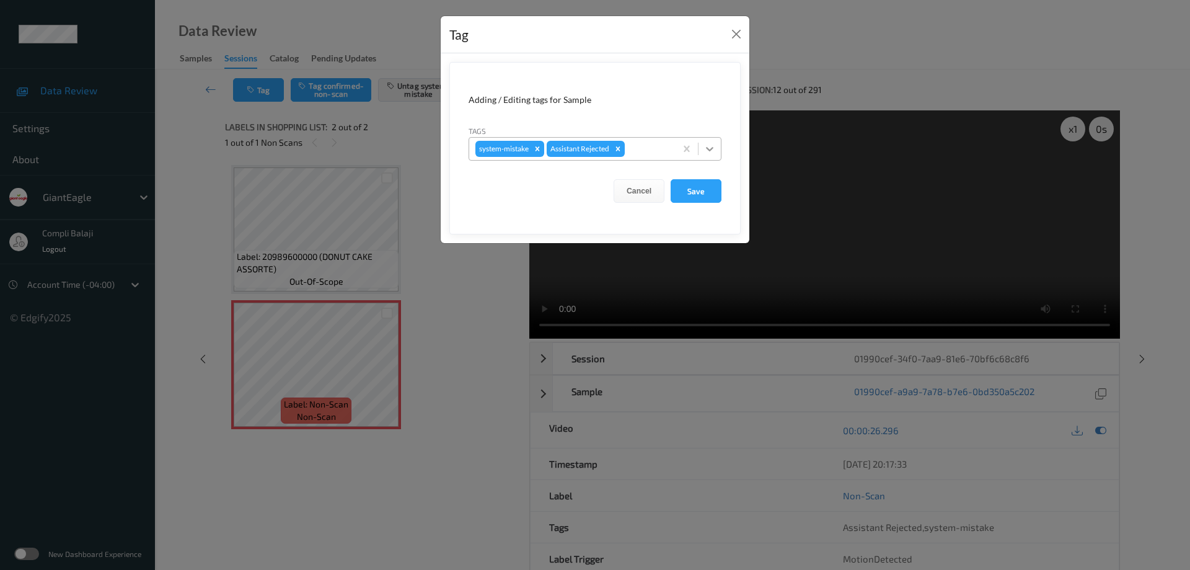
click at [714, 149] on icon at bounding box center [710, 149] width 12 height 12
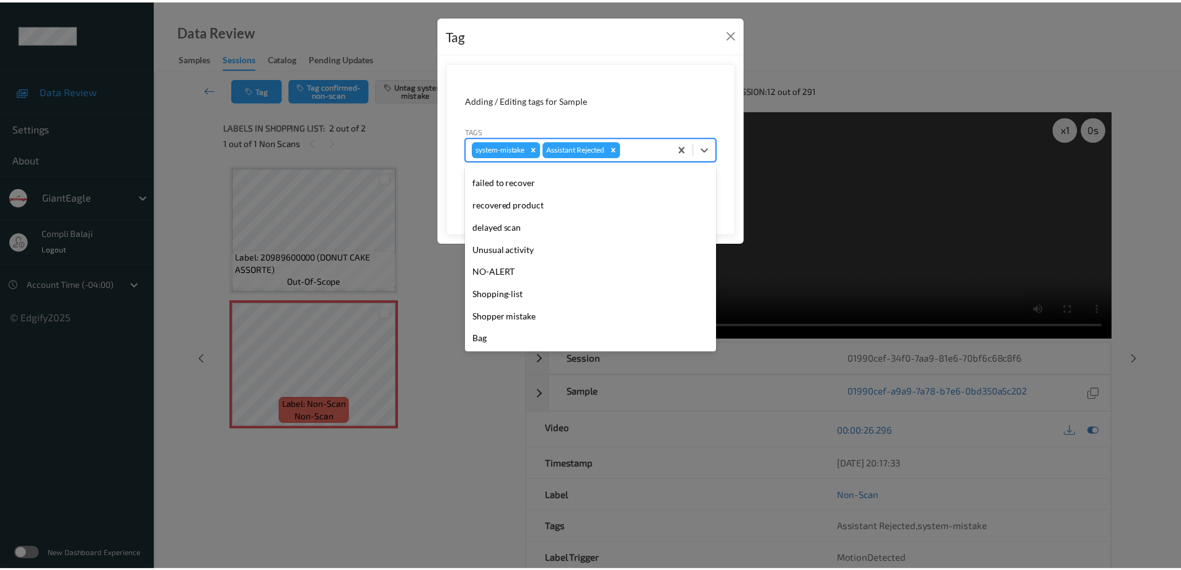
scroll to position [109, 0]
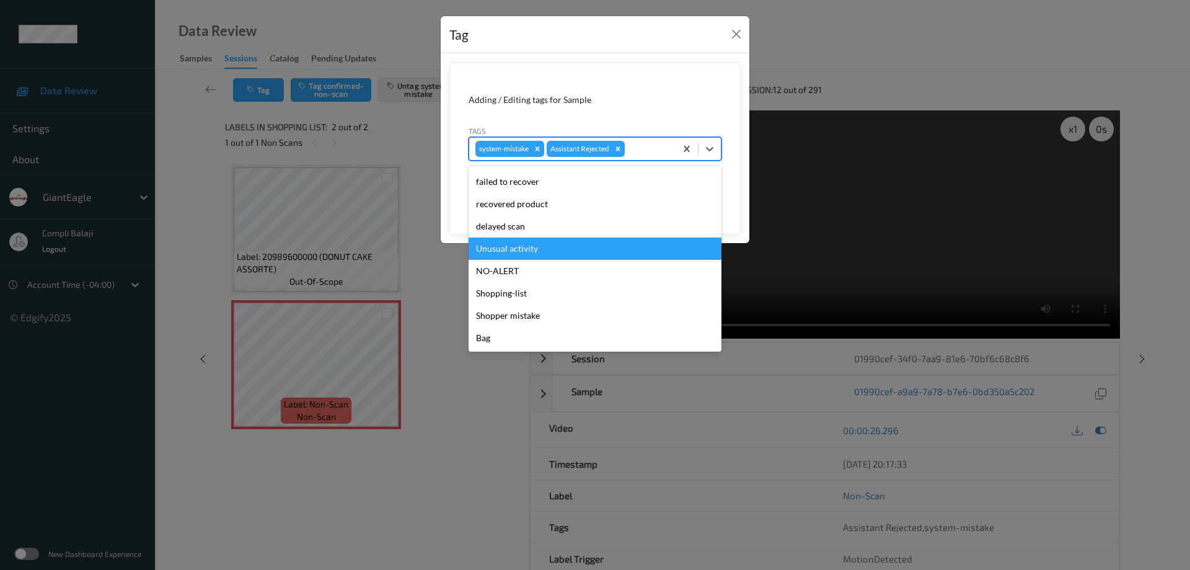
click at [524, 254] on div "Unusual activity" at bounding box center [595, 248] width 253 height 22
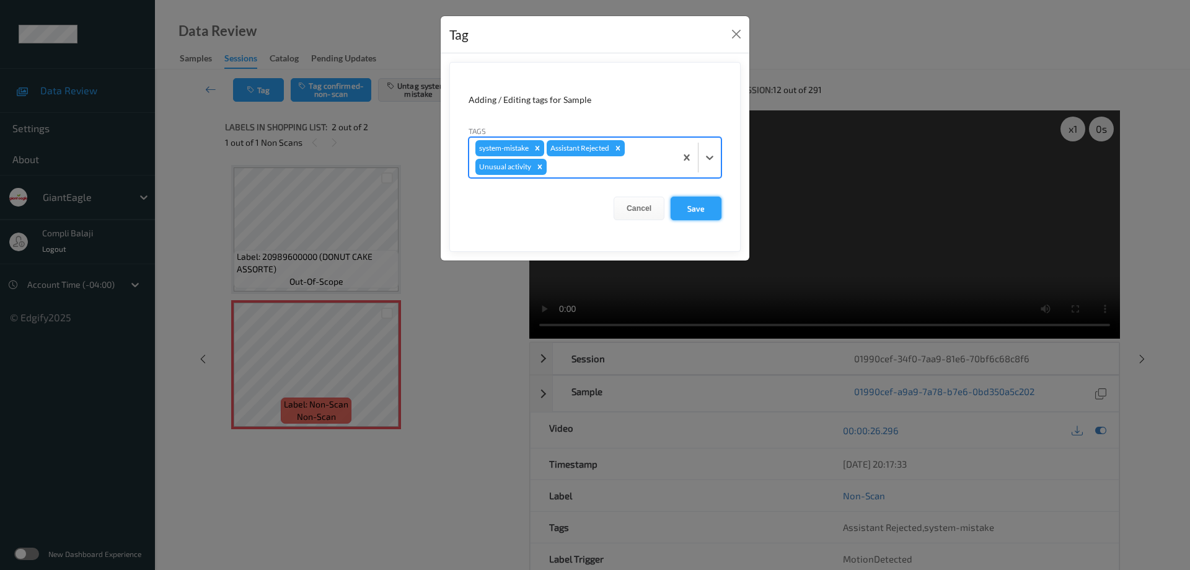
click at [707, 213] on button "Save" at bounding box center [696, 208] width 51 height 24
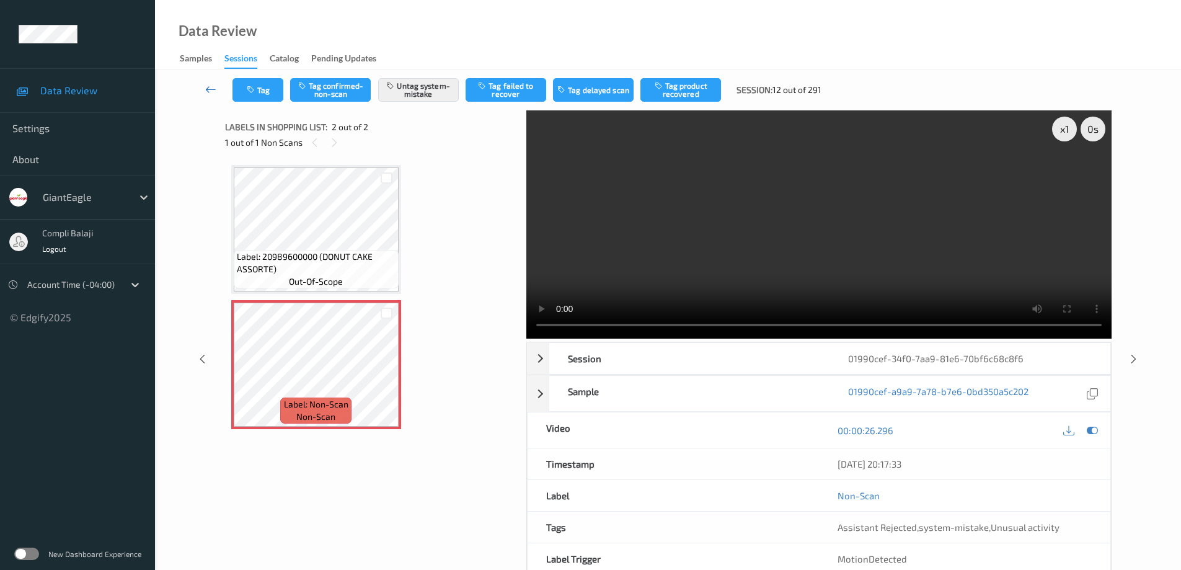
click at [206, 89] on icon at bounding box center [210, 89] width 11 height 12
